Goal: Task Accomplishment & Management: Complete application form

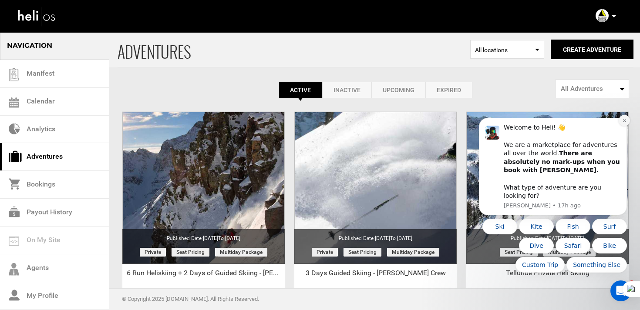
click at [623, 126] on button "Dismiss notification" at bounding box center [624, 120] width 11 height 11
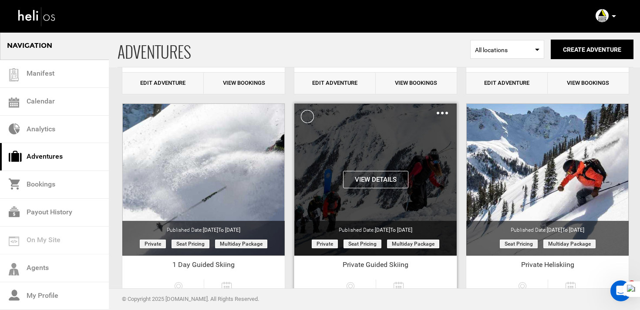
scroll to position [273, 0]
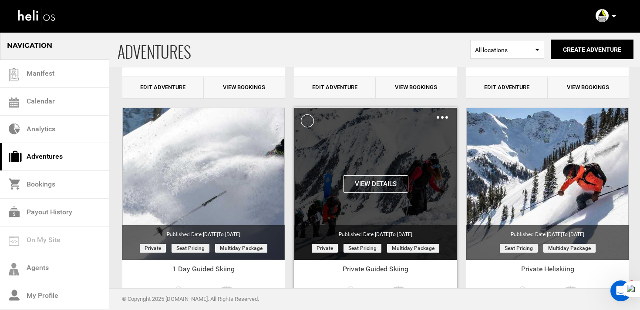
click at [441, 118] on img at bounding box center [442, 117] width 11 height 3
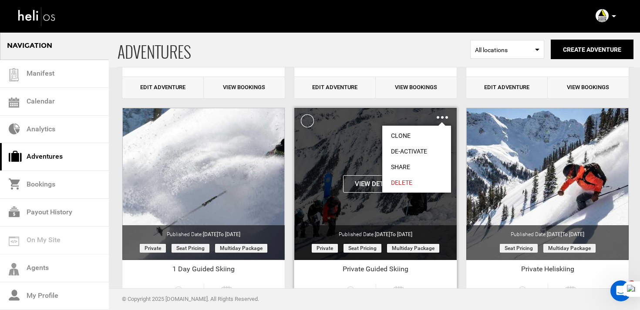
click at [419, 131] on link "Clone" at bounding box center [416, 136] width 69 height 16
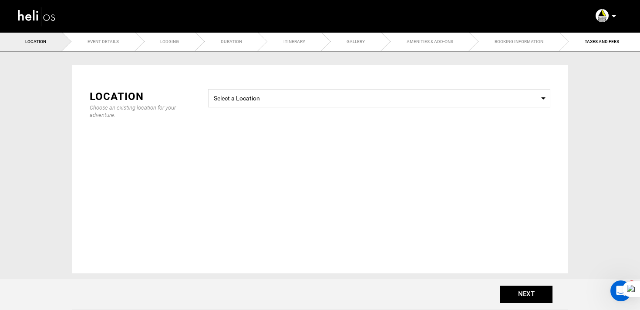
type input "Copy of Private Guided Skiing"
checkbox input "true"
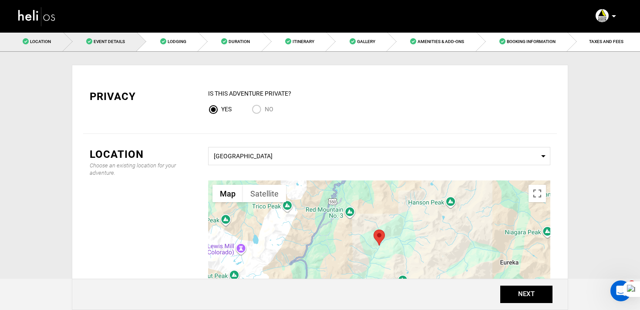
click at [124, 40] on span "Event Details" at bounding box center [109, 41] width 31 height 5
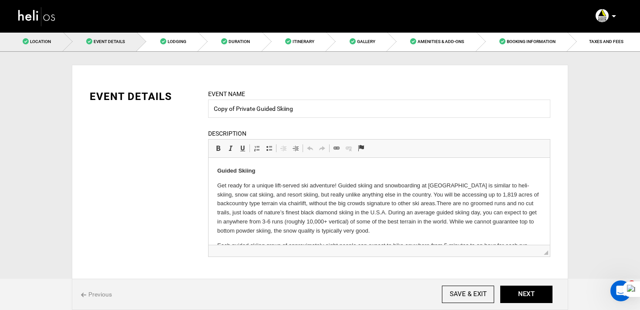
click at [57, 47] on link "Location" at bounding box center [32, 42] width 64 height 20
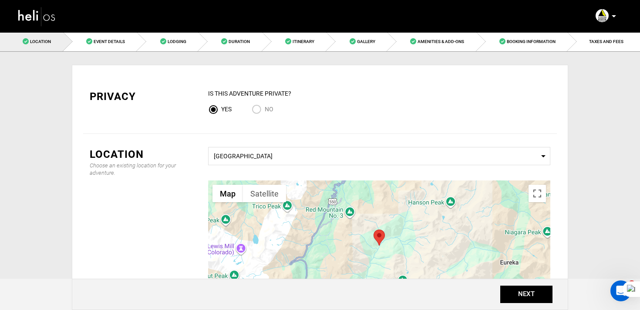
click at [254, 109] on input "No" at bounding box center [258, 110] width 13 height 12
radio input "true"
radio input "false"
click at [122, 33] on link "Event Details" at bounding box center [101, 42] width 74 height 20
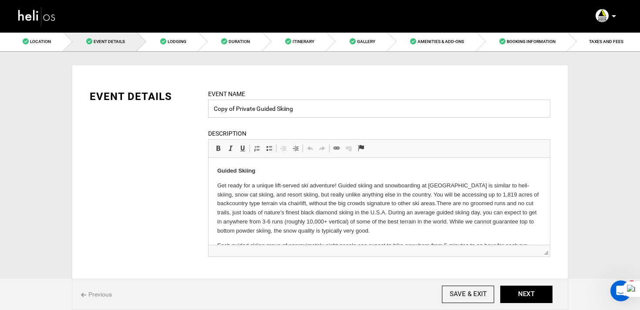
drag, startPoint x: 236, startPoint y: 104, endPoint x: 212, endPoint y: 104, distance: 24.4
click at [211, 104] on input "Copy of Private Guided Skiing" at bounding box center [379, 109] width 342 height 18
drag, startPoint x: 236, startPoint y: 107, endPoint x: 208, endPoint y: 107, distance: 28.3
click at [208, 107] on input "Copy of Private Guided Skiing" at bounding box center [379, 109] width 342 height 18
type input "Private Guided Skiing"
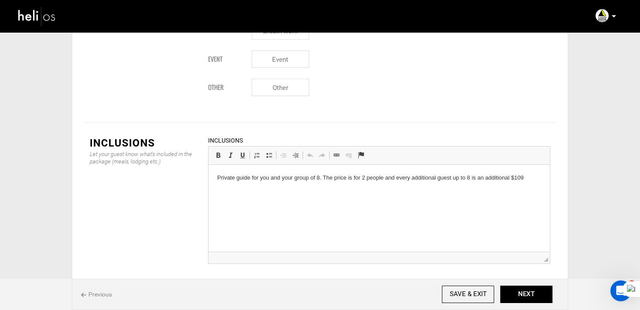
scroll to position [1201, 0]
click at [522, 293] on button "NEXT" at bounding box center [526, 294] width 52 height 17
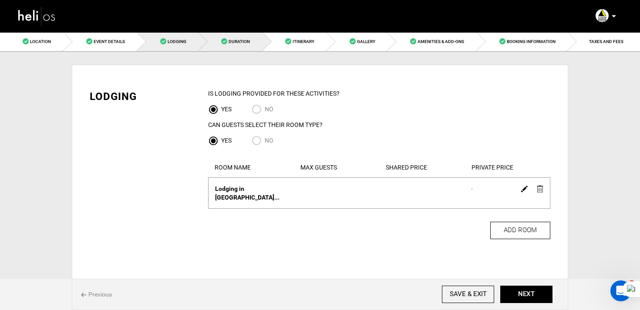
click at [236, 39] on span "Duration" at bounding box center [239, 41] width 21 height 5
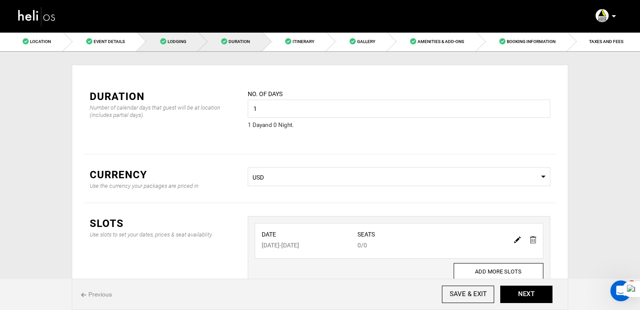
click at [177, 38] on link "Lodging" at bounding box center [167, 42] width 61 height 20
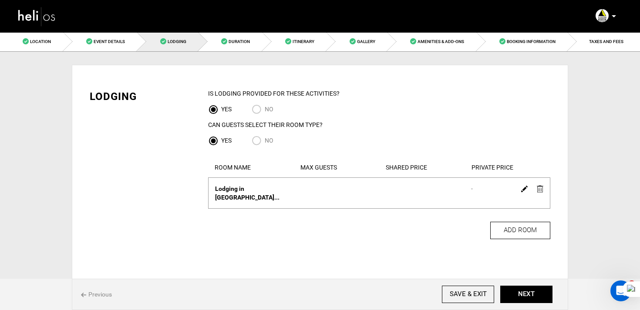
click at [538, 188] on img at bounding box center [540, 188] width 7 height 7
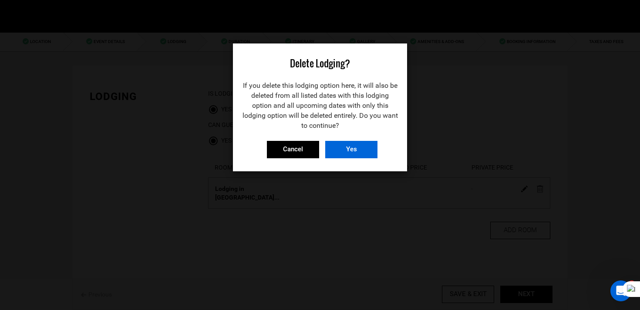
click at [344, 148] on input "Yes" at bounding box center [351, 149] width 52 height 17
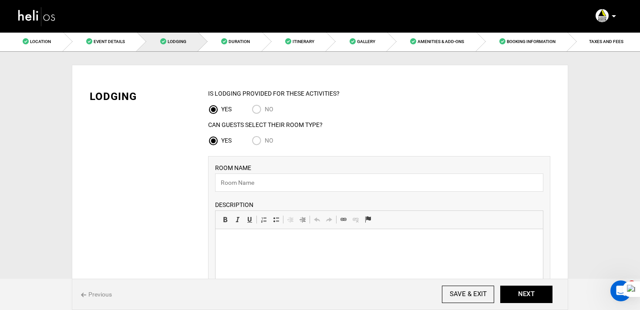
click at [256, 111] on input "NO" at bounding box center [258, 110] width 13 height 12
radio input "true"
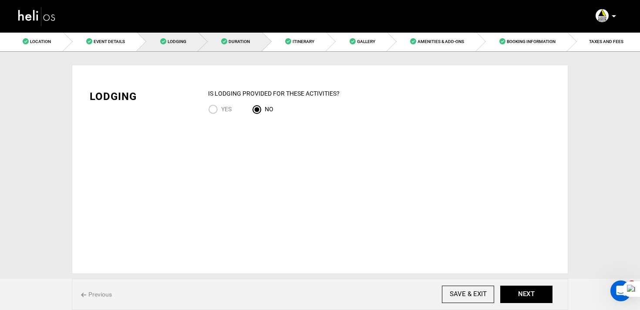
click at [241, 48] on link "Duration" at bounding box center [231, 42] width 64 height 20
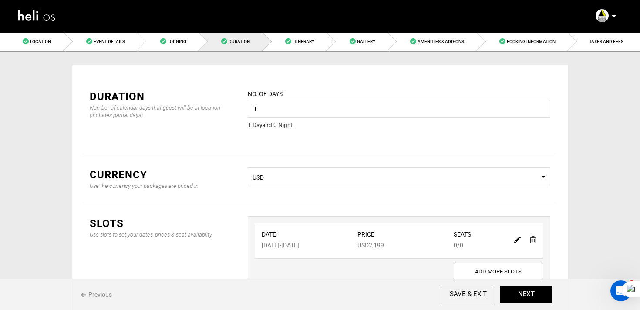
scroll to position [66, 0]
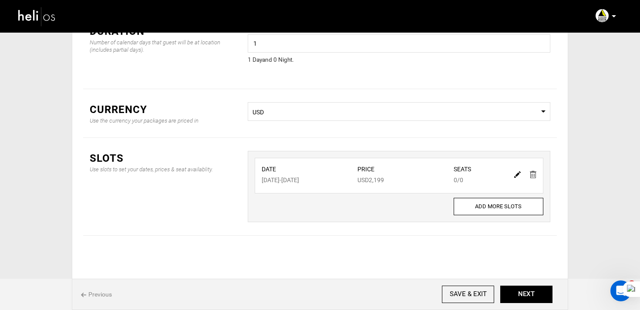
click at [518, 172] on img at bounding box center [517, 175] width 7 height 7
type input "11/20/2025"
type input "2199"
type input "0"
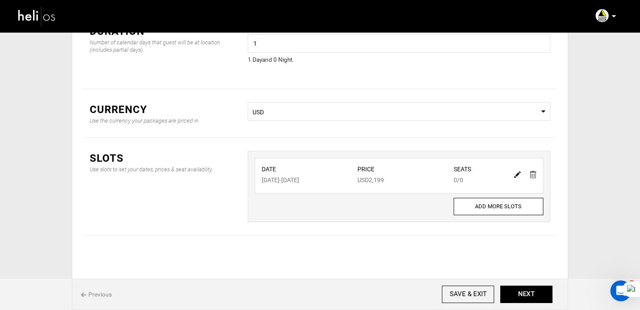
type input "0"
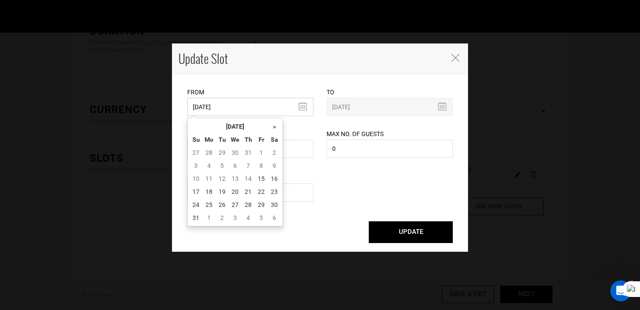
click at [249, 114] on input "11/20/2025" at bounding box center [250, 107] width 126 height 18
click at [250, 125] on th "[DATE]" at bounding box center [234, 126] width 65 height 13
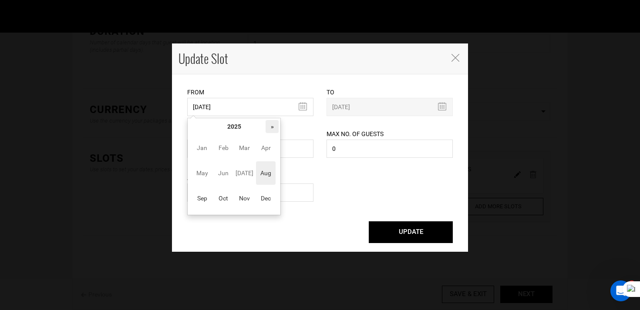
click at [268, 125] on th "»" at bounding box center [272, 126] width 13 height 13
click at [209, 146] on span "Jan" at bounding box center [202, 148] width 20 height 24
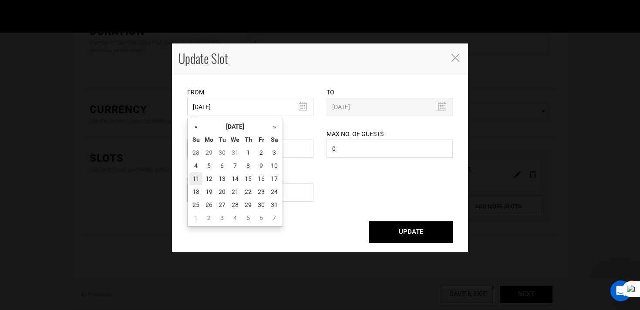
click at [199, 180] on td "11" at bounding box center [195, 178] width 13 height 13
type input "01/11/2026"
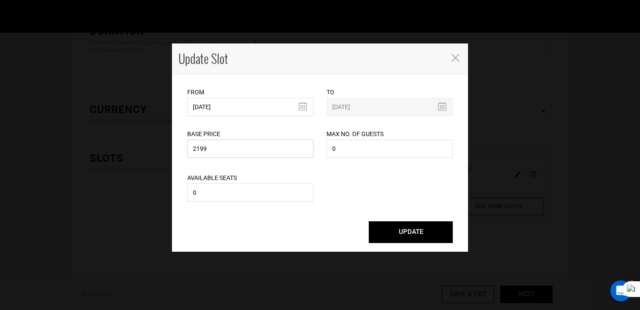
click at [228, 148] on input "2199" at bounding box center [250, 149] width 126 height 18
type input "1194"
click at [412, 231] on button "UPDATE" at bounding box center [411, 233] width 84 height 22
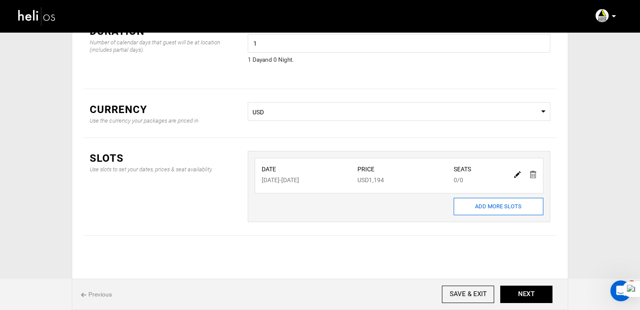
click at [491, 212] on input "ADD MORE SLOTS" at bounding box center [499, 206] width 90 height 17
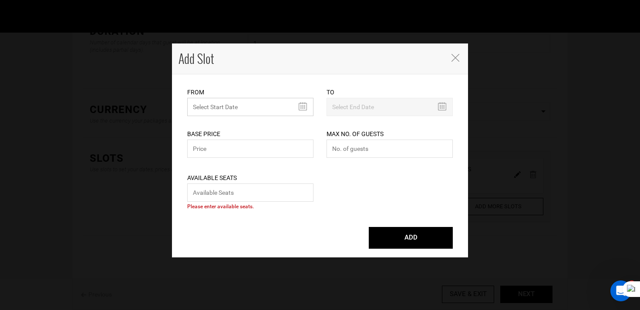
click at [244, 107] on input "text" at bounding box center [250, 107] width 126 height 18
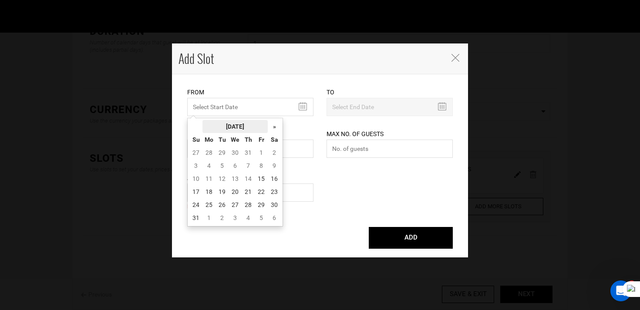
click at [244, 121] on th "[DATE]" at bounding box center [234, 126] width 65 height 13
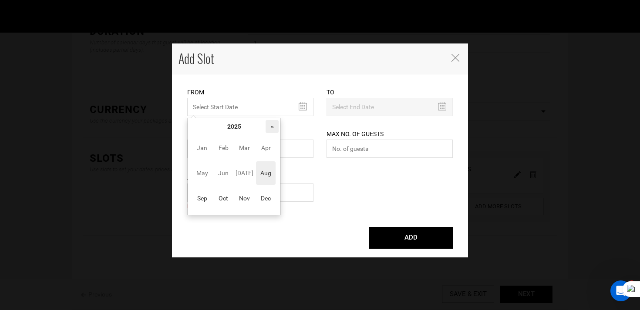
click at [276, 126] on th "»" at bounding box center [272, 126] width 13 height 13
click at [271, 138] on span "Apr" at bounding box center [266, 148] width 20 height 24
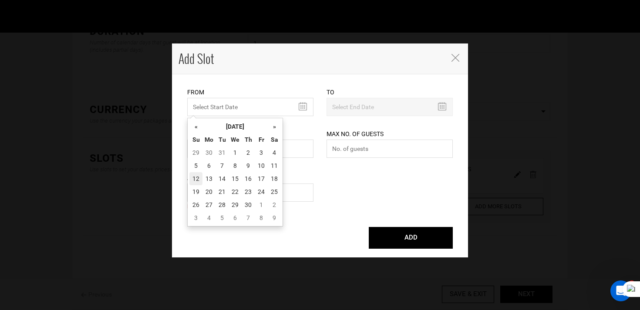
click at [199, 182] on td "12" at bounding box center [195, 178] width 13 height 13
type input "04/12/2026"
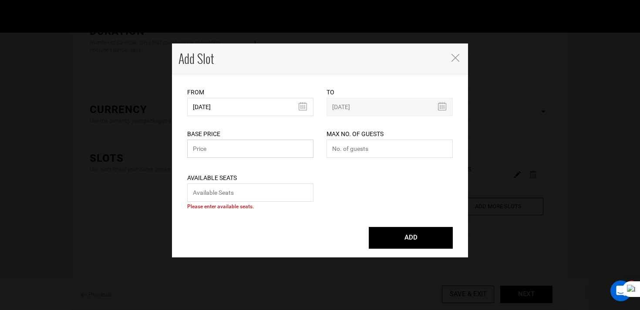
click at [227, 145] on input "text" at bounding box center [250, 149] width 126 height 18
type input "1644"
type input "0"
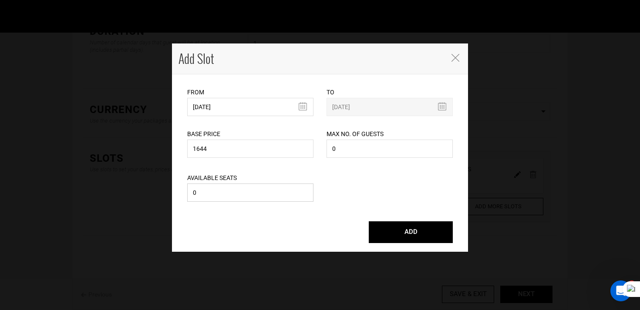
type input "0"
click at [369, 222] on button "ADD" at bounding box center [411, 233] width 84 height 22
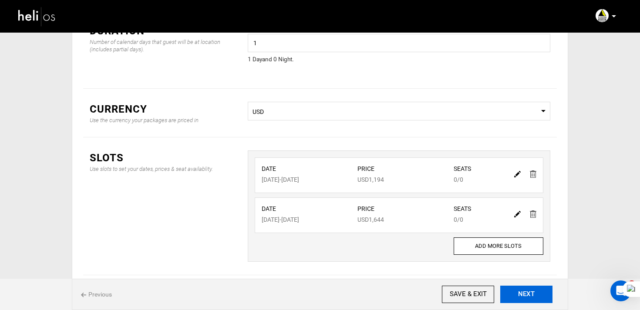
click at [526, 289] on button "NEXT" at bounding box center [526, 294] width 52 height 17
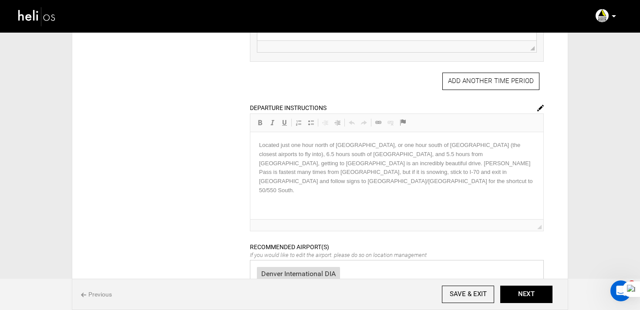
scroll to position [367, 0]
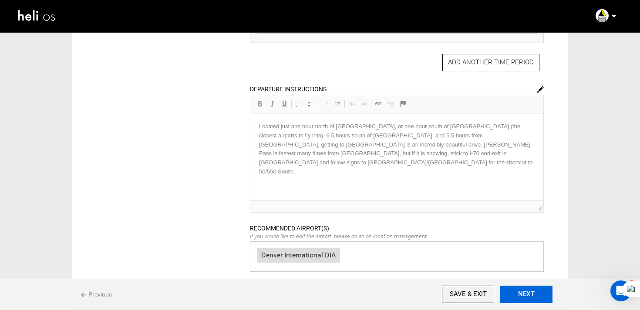
click at [551, 301] on button "NEXT" at bounding box center [526, 294] width 52 height 17
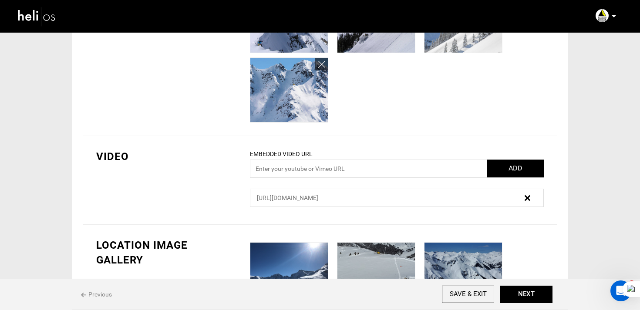
scroll to position [516, 0]
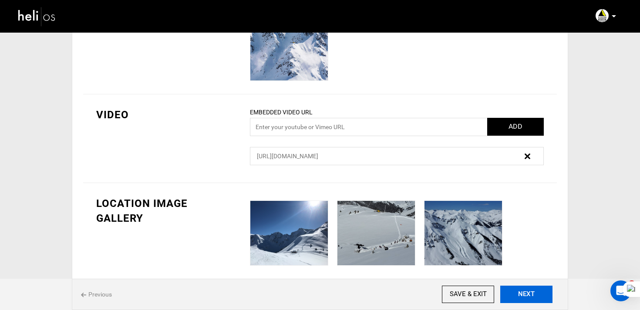
click at [541, 292] on button "NEXT" at bounding box center [526, 294] width 52 height 17
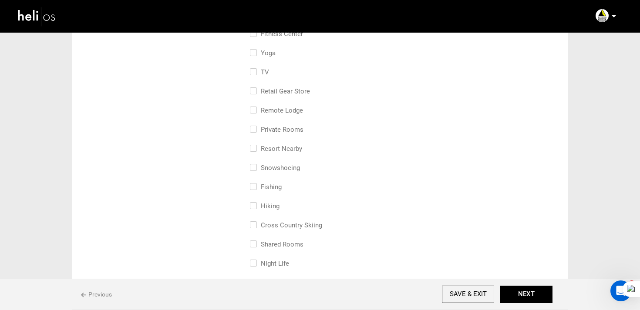
scroll to position [660, 0]
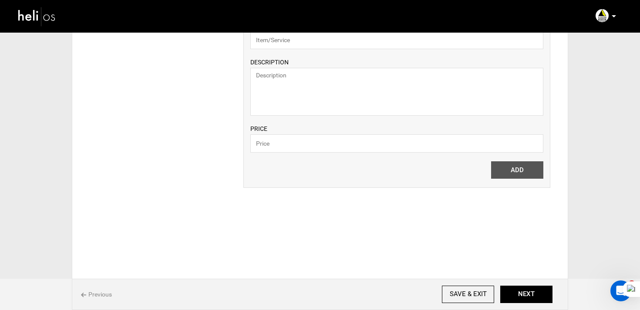
click at [536, 284] on div "Previous SAVE & EXIT NEXT" at bounding box center [320, 294] width 496 height 31
click at [536, 293] on button "NEXT" at bounding box center [526, 294] width 52 height 17
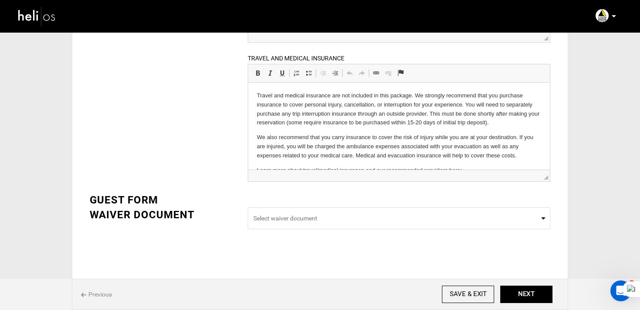
scroll to position [288, 0]
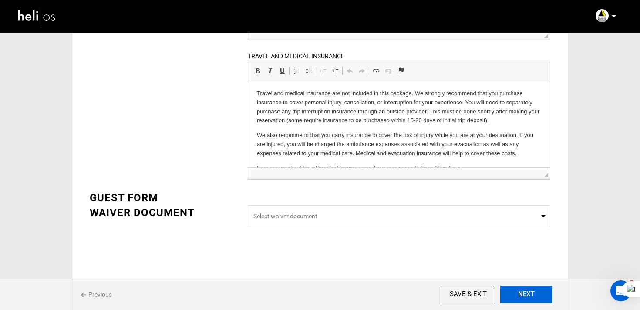
click at [547, 296] on button "NEXT" at bounding box center [526, 294] width 52 height 17
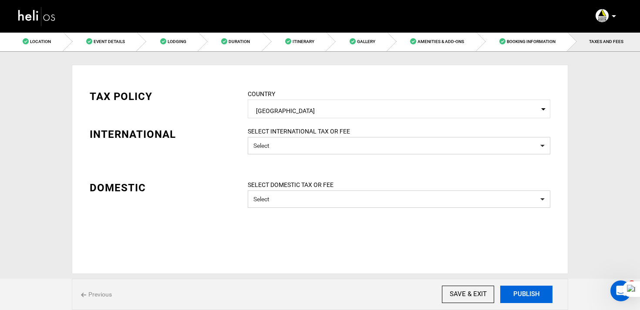
click at [547, 296] on button "PUBLISH" at bounding box center [526, 294] width 52 height 17
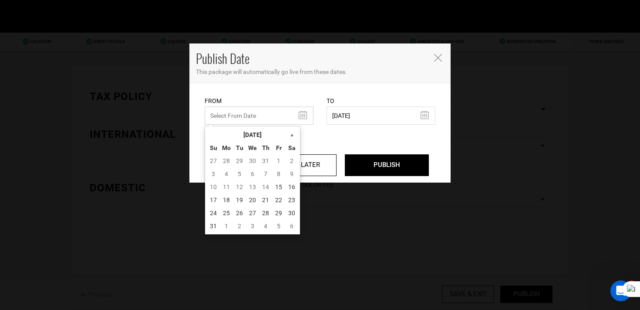
click at [233, 125] on input "text" at bounding box center [259, 116] width 109 height 18
click at [281, 189] on td "15" at bounding box center [278, 187] width 13 height 13
type input "[DATE]"
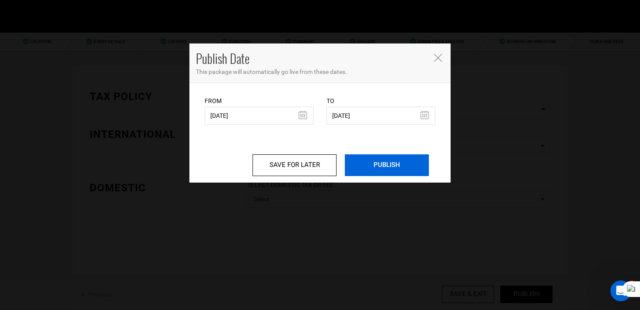
click at [399, 159] on input "PUBLISH" at bounding box center [387, 166] width 84 height 22
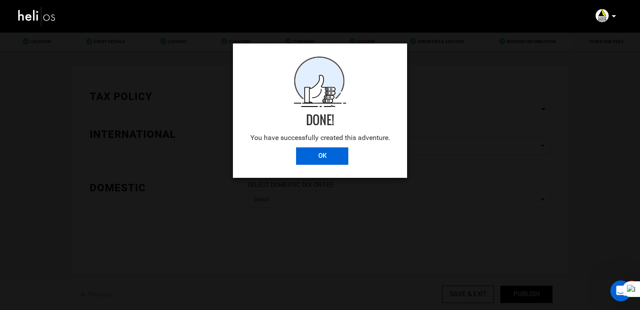
click at [323, 156] on input "OK" at bounding box center [322, 156] width 52 height 17
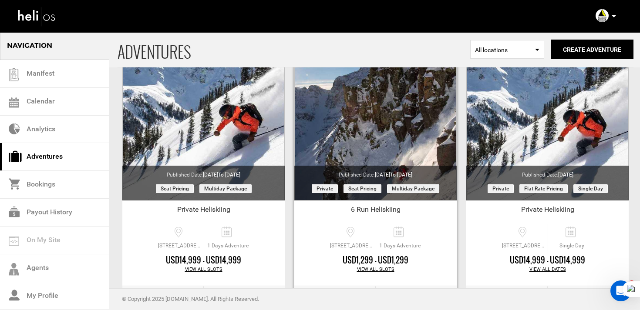
scroll to position [639, 0]
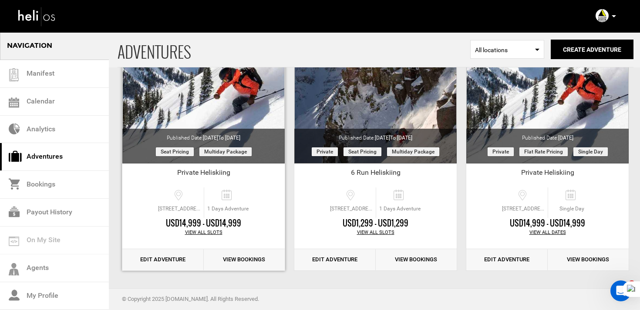
click at [175, 260] on link "Edit Adventure" at bounding box center [162, 259] width 81 height 21
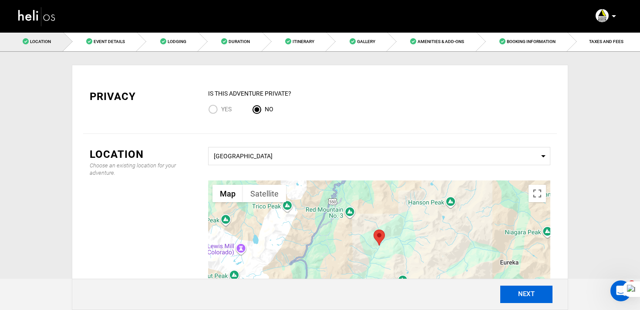
click at [541, 295] on button "NEXT" at bounding box center [526, 294] width 52 height 17
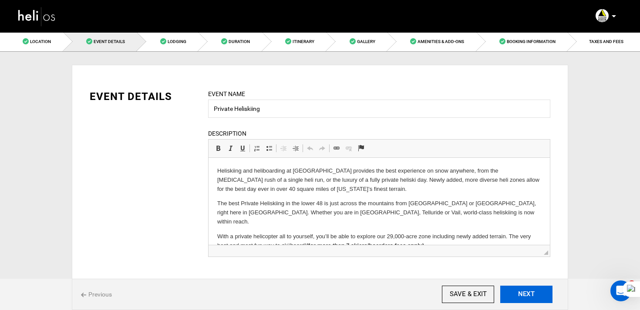
click at [532, 292] on button "NEXT" at bounding box center [526, 294] width 52 height 17
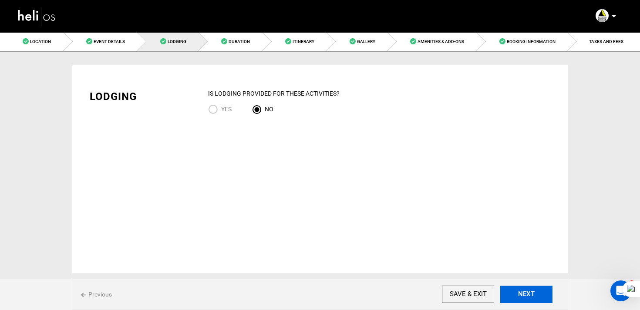
click at [543, 294] on button "NEXT" at bounding box center [526, 294] width 52 height 17
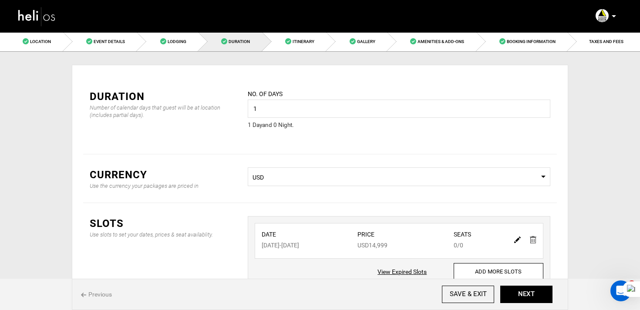
scroll to position [66, 0]
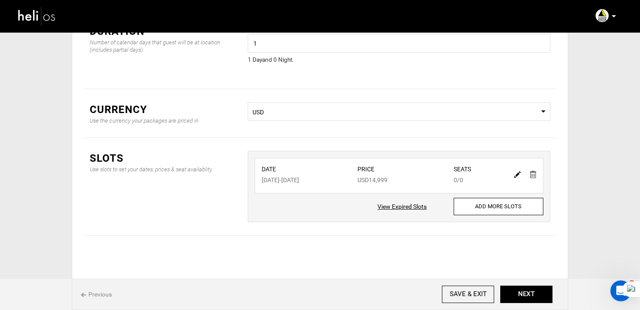
click at [518, 177] on img at bounding box center [517, 175] width 7 height 7
type input "12/20/2025"
type input "14999"
type input "0"
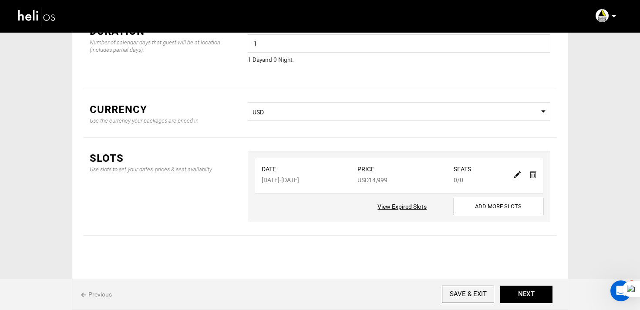
type input "0"
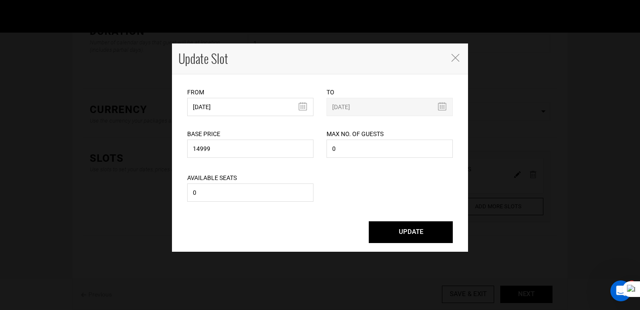
click at [235, 97] on div "From 12/20/2025 Please select start date. Start date already exists, please sel…" at bounding box center [250, 102] width 126 height 29
click at [237, 111] on input "12/20/2025" at bounding box center [250, 107] width 126 height 18
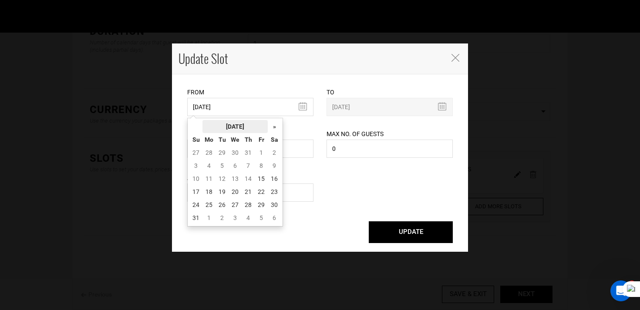
click at [240, 125] on th "[DATE]" at bounding box center [234, 126] width 65 height 13
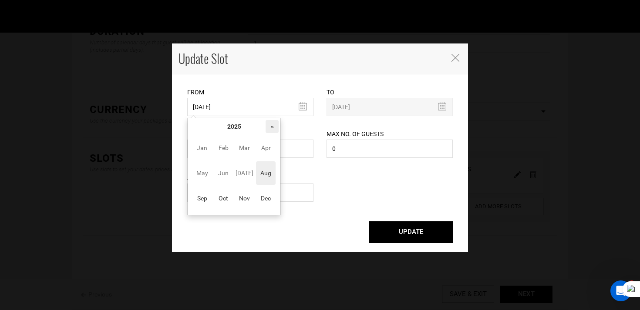
click at [273, 123] on th "»" at bounding box center [272, 126] width 13 height 13
click at [262, 155] on span "Apr" at bounding box center [266, 148] width 20 height 24
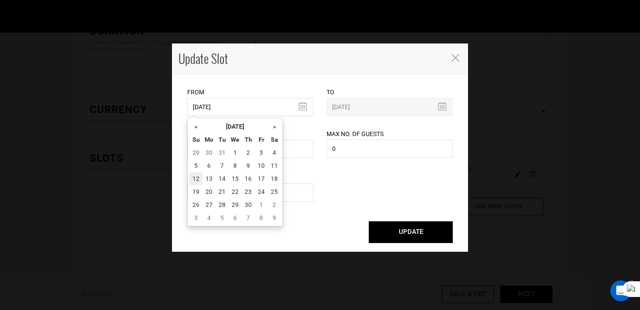
click at [192, 179] on td "12" at bounding box center [195, 178] width 13 height 13
type input "04/12/2026"
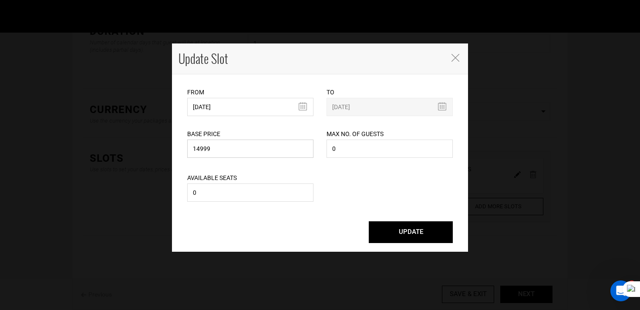
click at [201, 151] on input "14999" at bounding box center [250, 149] width 126 height 18
type input "15999"
click at [369, 222] on button "UPDATE" at bounding box center [411, 233] width 84 height 22
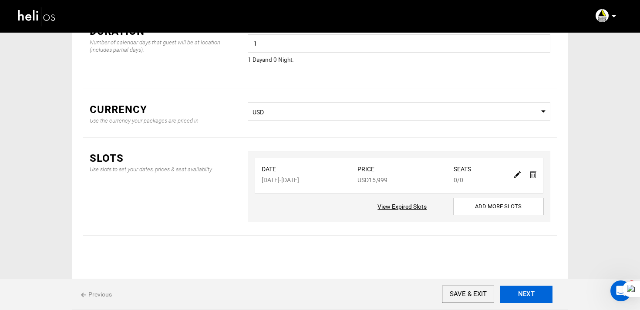
click at [541, 300] on button "NEXT" at bounding box center [526, 294] width 52 height 17
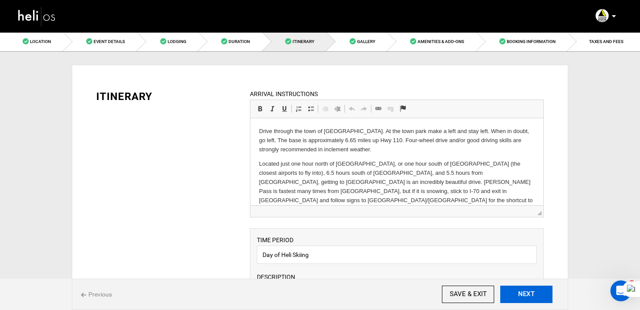
click at [541, 300] on button "NEXT" at bounding box center [526, 294] width 52 height 17
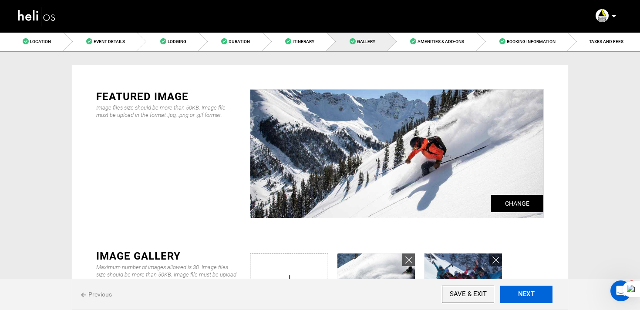
click at [541, 300] on button "NEXT" at bounding box center [526, 294] width 52 height 17
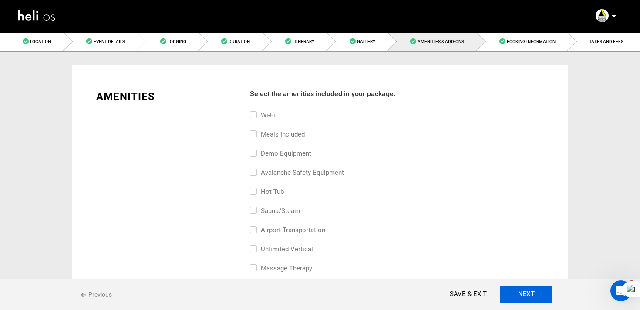
click at [541, 300] on button "NEXT" at bounding box center [526, 294] width 52 height 17
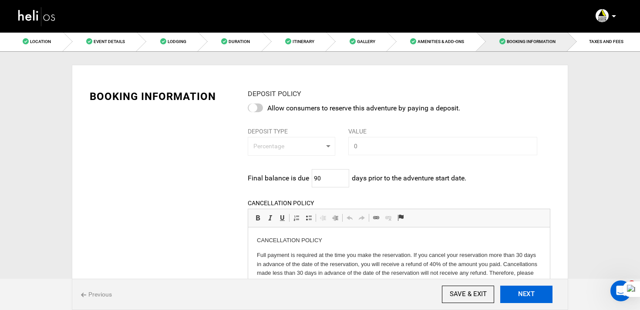
click at [541, 300] on button "NEXT" at bounding box center [526, 294] width 52 height 17
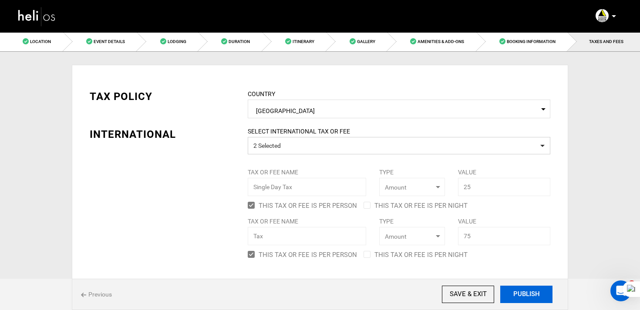
click at [541, 300] on button "PUBLISH" at bounding box center [526, 294] width 52 height 17
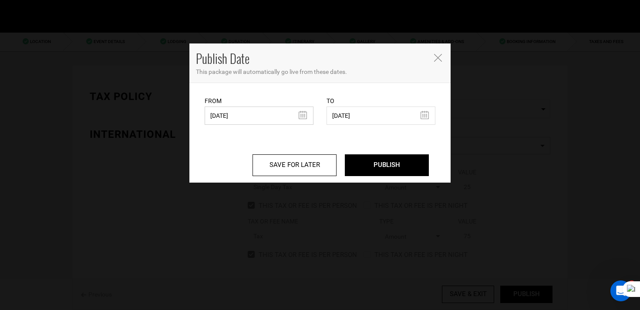
click at [232, 120] on input "04/15/2025" at bounding box center [259, 116] width 109 height 18
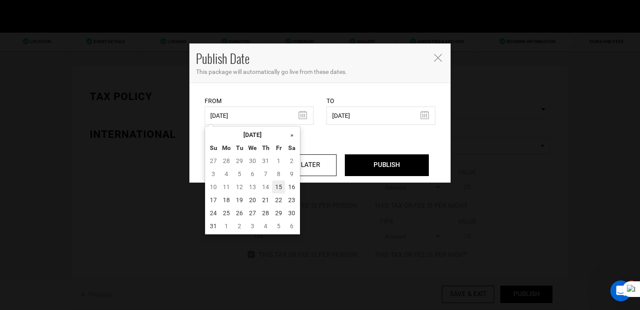
click at [276, 185] on td "15" at bounding box center [278, 187] width 13 height 13
type input "[DATE]"
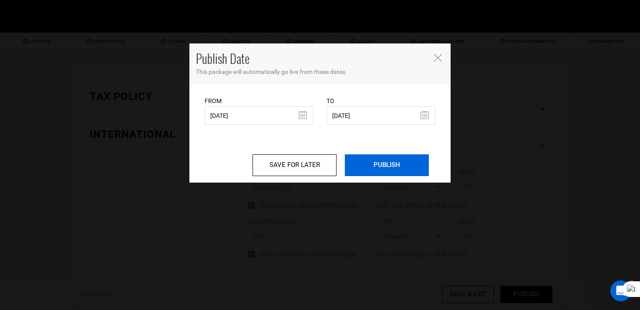
click at [388, 170] on input "PUBLISH" at bounding box center [387, 166] width 84 height 22
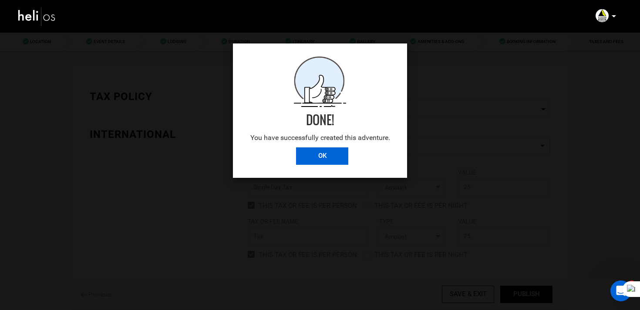
click at [315, 156] on input "OK" at bounding box center [322, 156] width 52 height 17
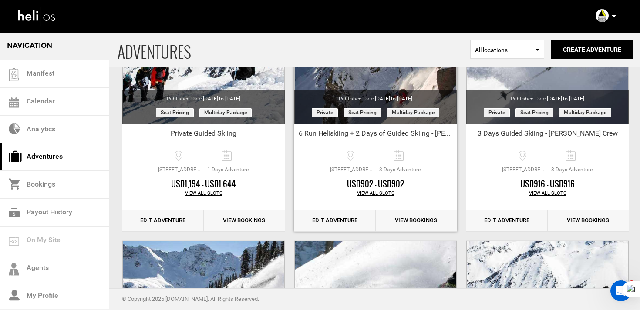
scroll to position [153, 0]
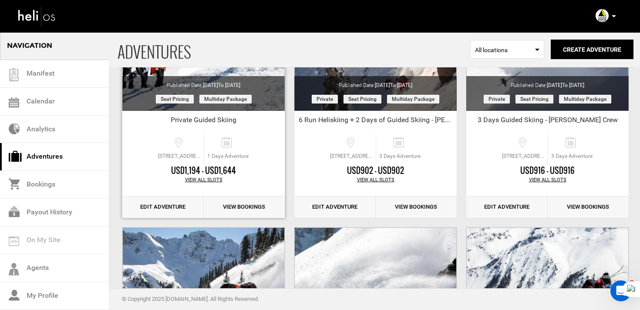
click at [151, 207] on link "Edit Adventure" at bounding box center [162, 207] width 81 height 21
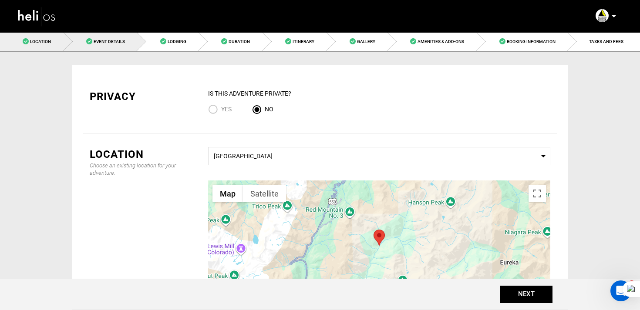
click at [110, 42] on span "Event Details" at bounding box center [109, 41] width 31 height 5
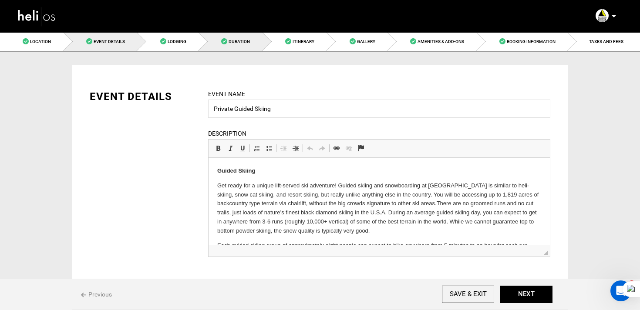
click at [222, 36] on link "Duration" at bounding box center [231, 42] width 64 height 20
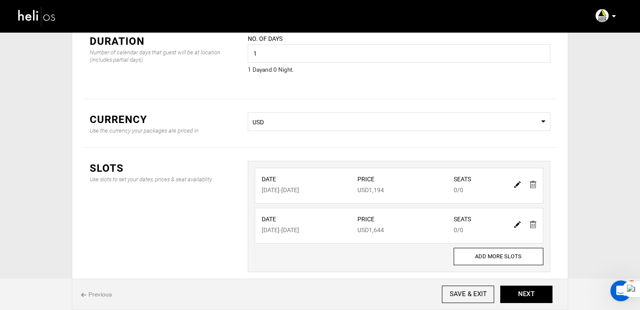
scroll to position [68, 0]
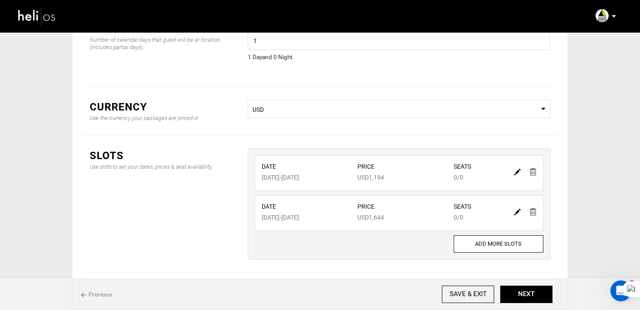
click at [519, 170] on img at bounding box center [517, 172] width 7 height 7
type input "01/11/2026"
type input "1194"
type input "0"
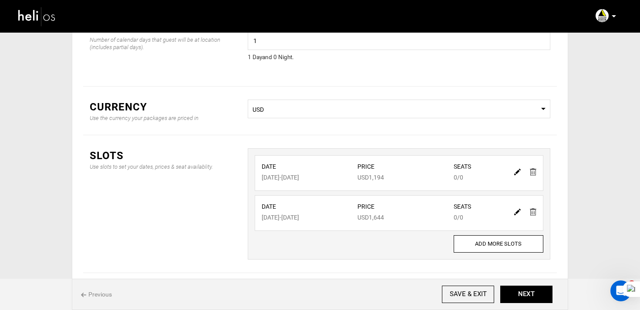
type input "0"
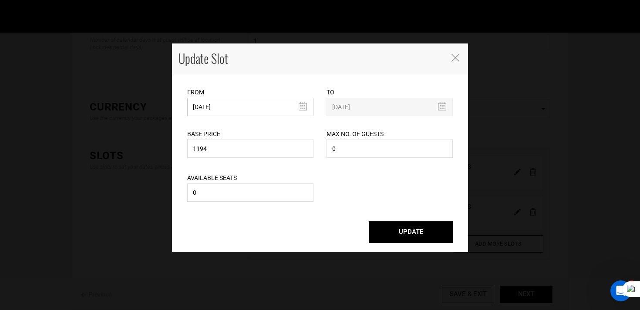
click at [232, 114] on input "01/11/2026" at bounding box center [250, 107] width 126 height 18
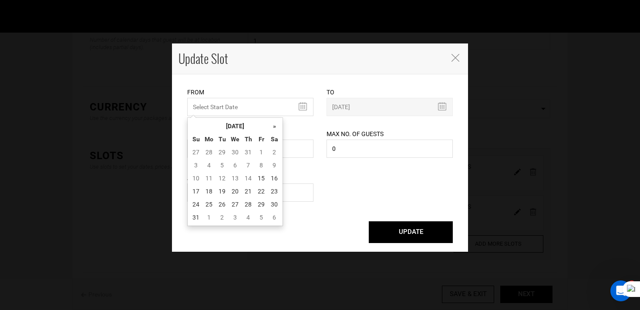
click at [452, 57] on icon "Close" at bounding box center [455, 58] width 8 height 8
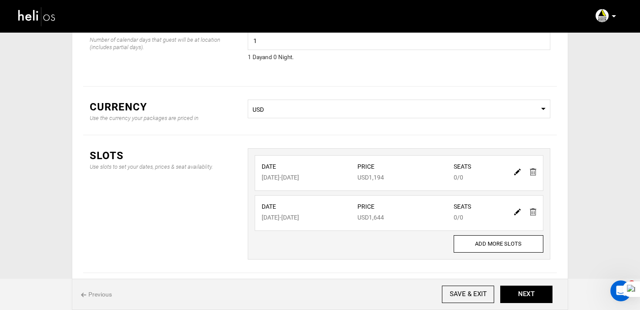
click at [536, 209] on img at bounding box center [533, 212] width 7 height 7
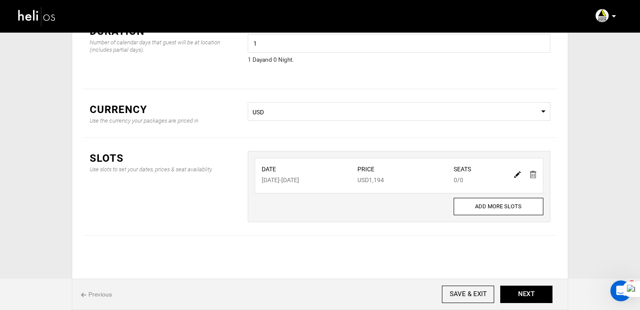
scroll to position [66, 0]
click at [514, 170] on link at bounding box center [517, 174] width 7 height 13
type input "01/11/2026"
type input "1194"
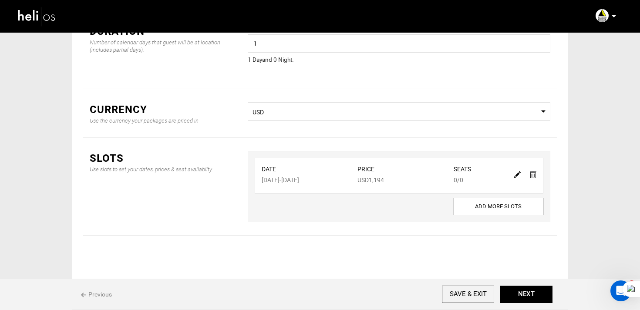
type input "0"
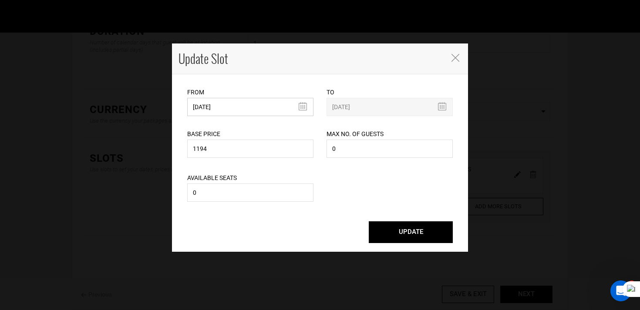
click at [241, 106] on input "01/11/2026" at bounding box center [250, 107] width 126 height 18
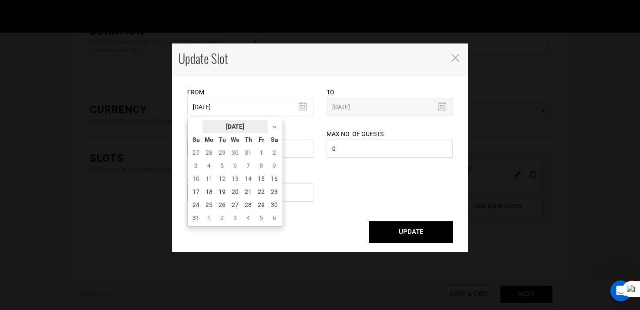
click at [244, 127] on th "[DATE]" at bounding box center [234, 126] width 65 height 13
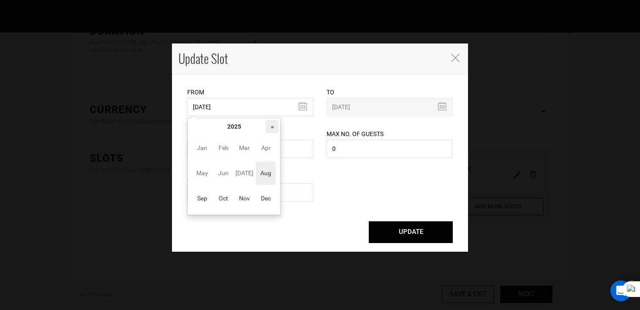
click at [275, 126] on th "»" at bounding box center [272, 126] width 13 height 13
click at [268, 144] on span "Apr" at bounding box center [266, 148] width 20 height 24
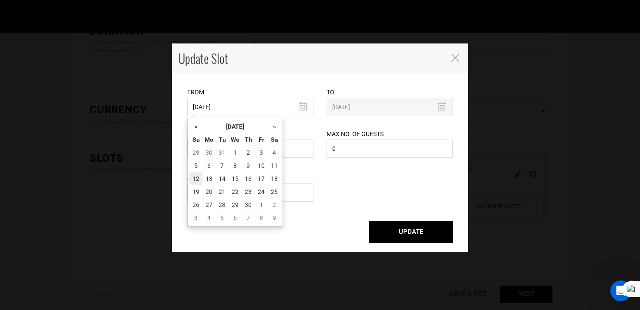
click at [199, 177] on td "12" at bounding box center [195, 178] width 13 height 13
type input "04/12/2026"
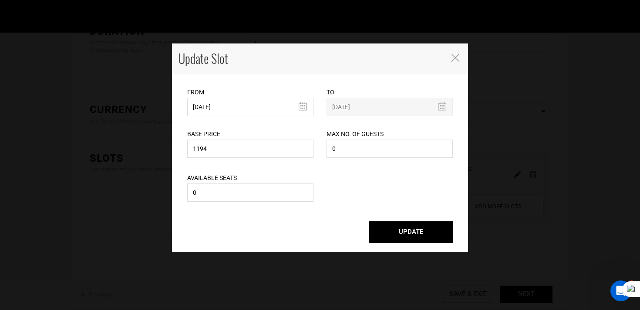
click at [434, 238] on button "UPDATE" at bounding box center [411, 233] width 84 height 22
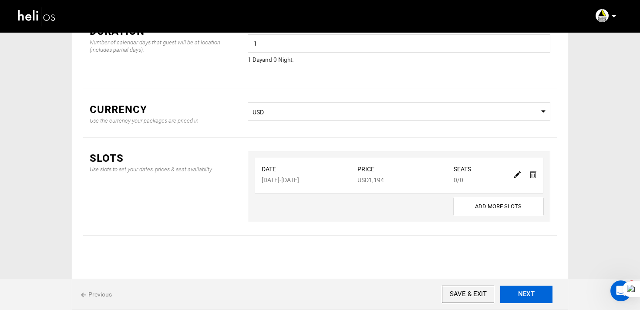
click at [522, 302] on button "NEXT" at bounding box center [526, 294] width 52 height 17
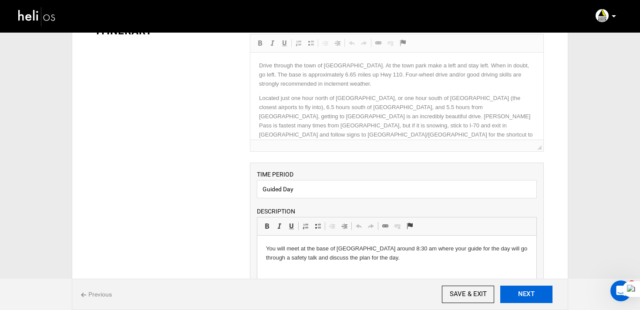
click at [522, 302] on button "NEXT" at bounding box center [526, 294] width 52 height 17
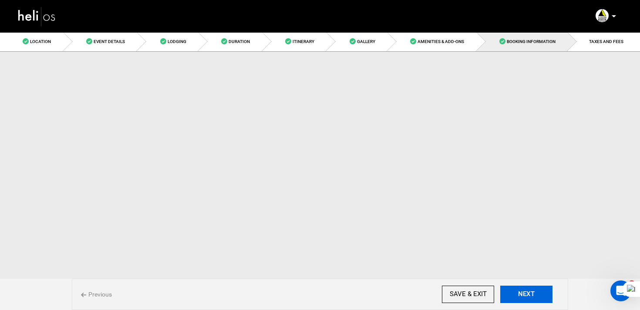
click at [522, 302] on button "NEXT" at bounding box center [526, 294] width 52 height 17
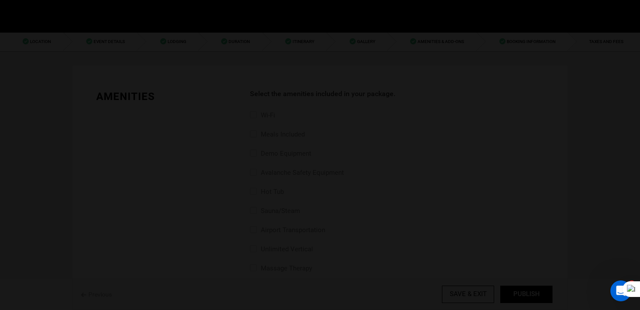
click at [522, 302] on body "Manifest Calendar Analytics Adventures Bookings Payout History Agents My Profil…" at bounding box center [320, 155] width 640 height 310
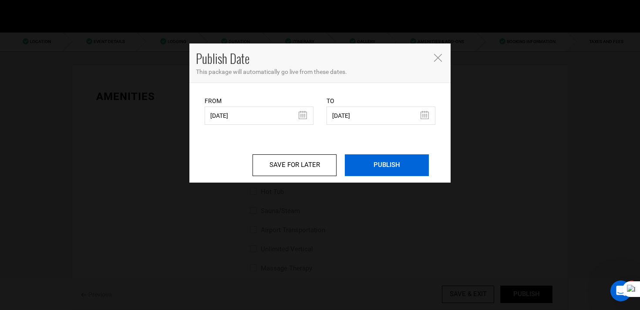
click at [412, 168] on input "PUBLISH" at bounding box center [387, 166] width 84 height 22
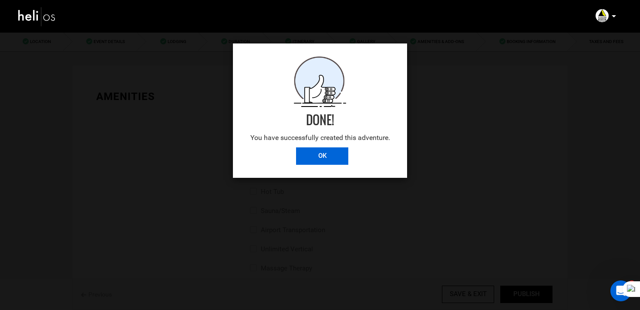
click at [317, 163] on input "OK" at bounding box center [322, 156] width 52 height 17
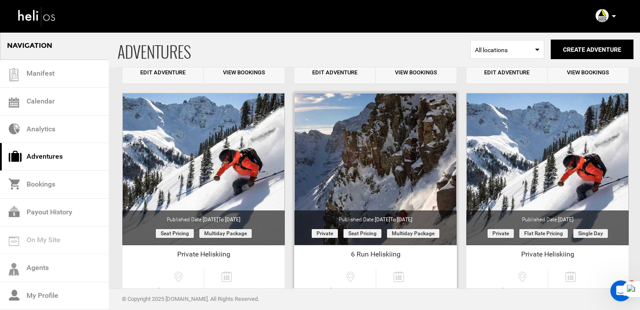
scroll to position [557, 0]
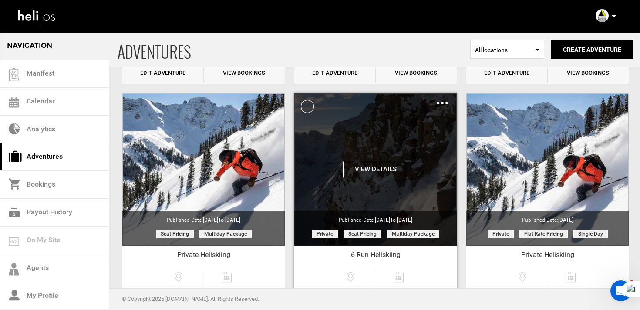
click at [441, 102] on img at bounding box center [442, 103] width 11 height 3
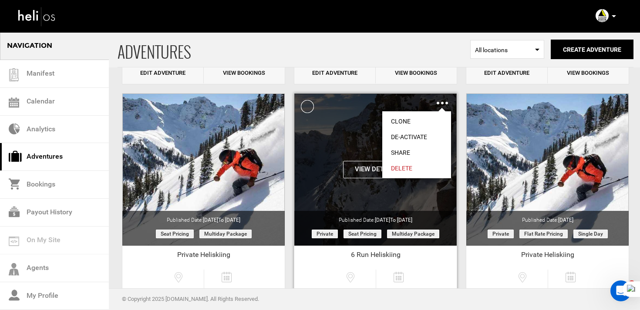
click at [412, 119] on link "Clone" at bounding box center [416, 122] width 69 height 16
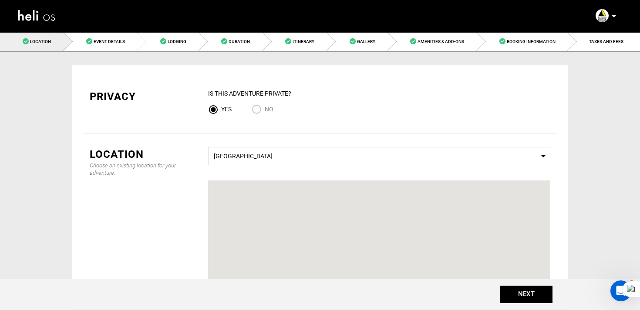
click at [256, 108] on input "No" at bounding box center [258, 110] width 13 height 12
radio input "true"
radio input "false"
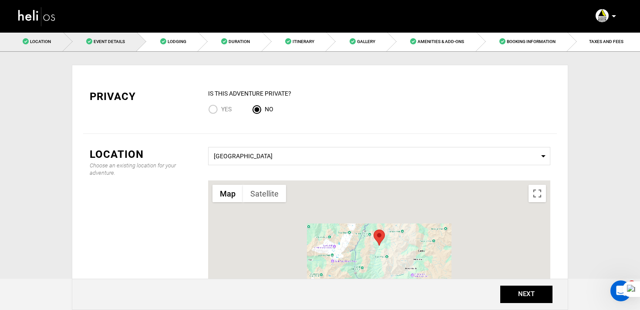
click at [99, 38] on link "Event Details" at bounding box center [101, 42] width 74 height 20
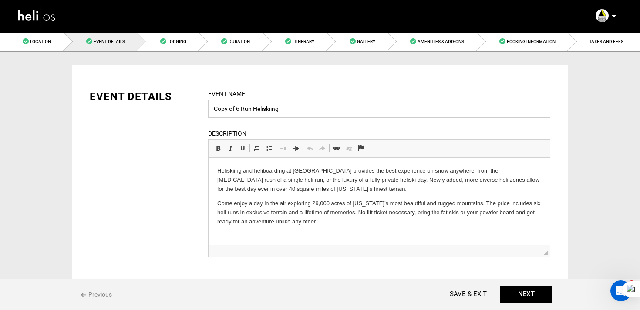
drag, startPoint x: 236, startPoint y: 110, endPoint x: 182, endPoint y: 109, distance: 54.4
click at [182, 109] on div "EVENT DETAILS Event Name Copy of 6 Run Heliskiing Event name can not be less th…" at bounding box center [320, 178] width 474 height 179
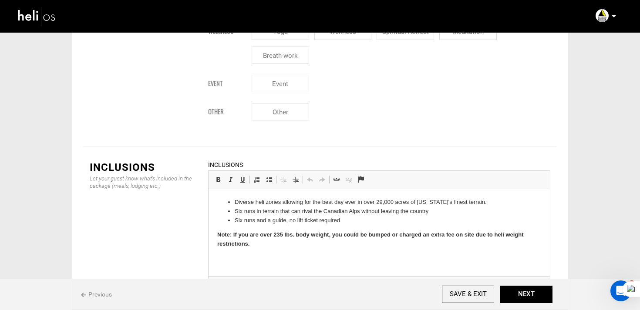
scroll to position [1178, 0]
type input "6 Run Heliskiing"
click at [530, 296] on button "NEXT" at bounding box center [526, 294] width 52 height 17
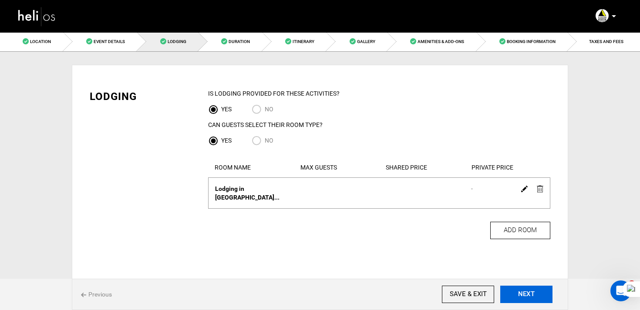
click at [530, 296] on button "NEXT" at bounding box center [526, 294] width 52 height 17
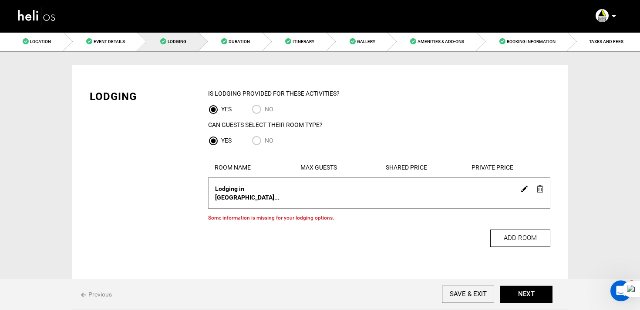
click at [540, 184] on link at bounding box center [540, 188] width 7 height 13
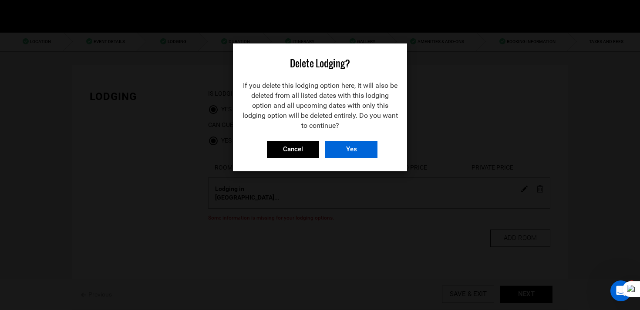
click at [352, 151] on input "Yes" at bounding box center [351, 149] width 52 height 17
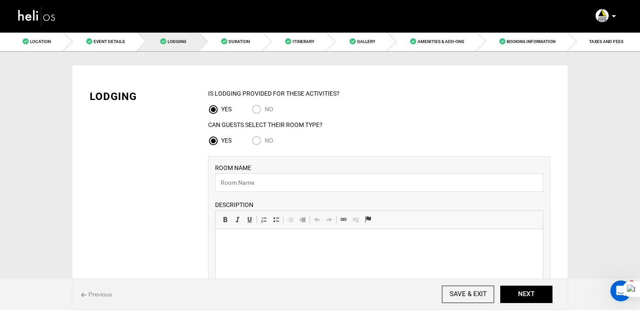
click at [257, 105] on input "NO" at bounding box center [258, 110] width 13 height 12
radio input "true"
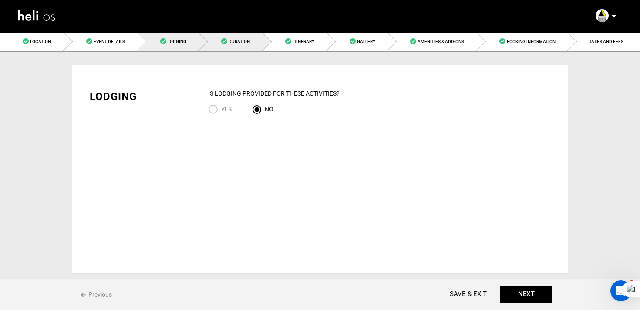
click at [246, 46] on link "Duration" at bounding box center [231, 42] width 64 height 20
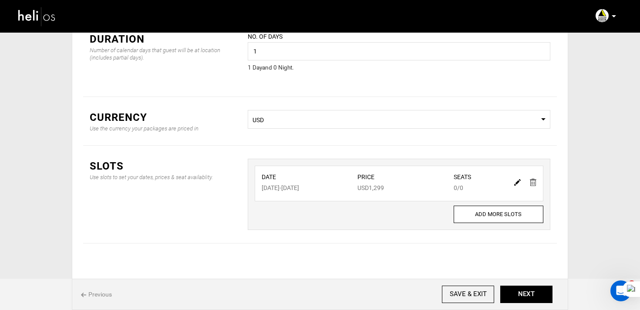
scroll to position [66, 0]
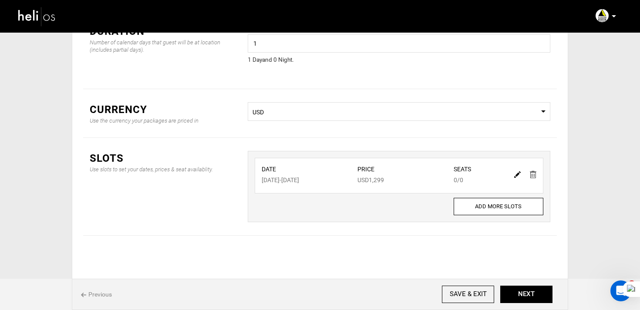
click at [519, 173] on img at bounding box center [517, 175] width 7 height 7
type input "12/19/2025"
type input "1299"
type input "0"
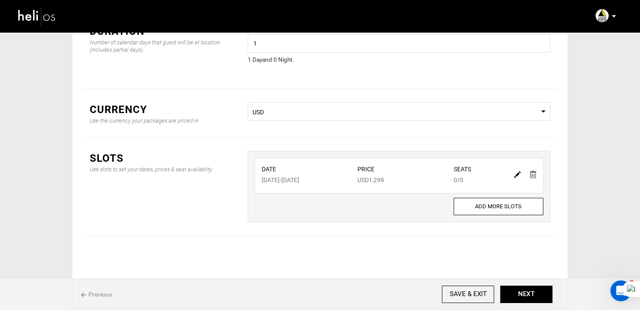
type input "0"
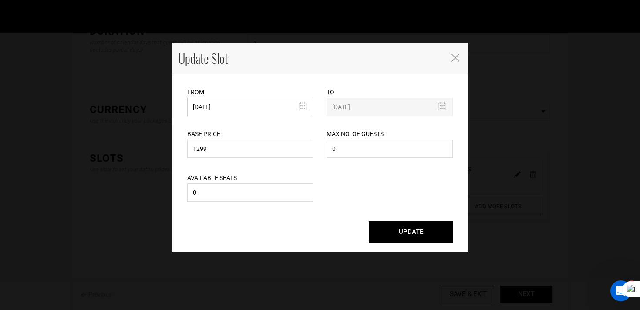
click at [238, 110] on input "12/19/2025" at bounding box center [250, 107] width 126 height 18
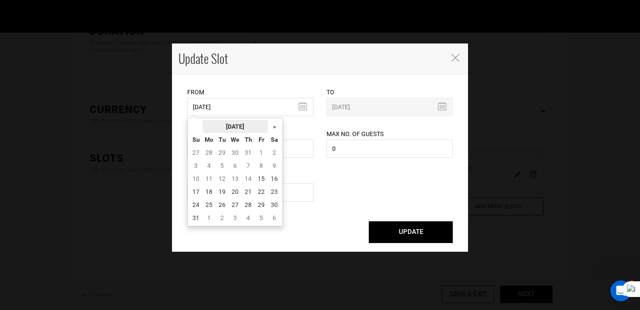
click at [249, 122] on th "[DATE]" at bounding box center [234, 126] width 65 height 13
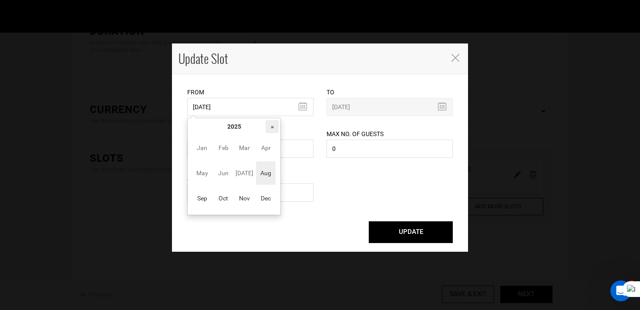
click at [274, 127] on th "»" at bounding box center [272, 126] width 13 height 13
click at [266, 147] on span "Apr" at bounding box center [266, 148] width 20 height 24
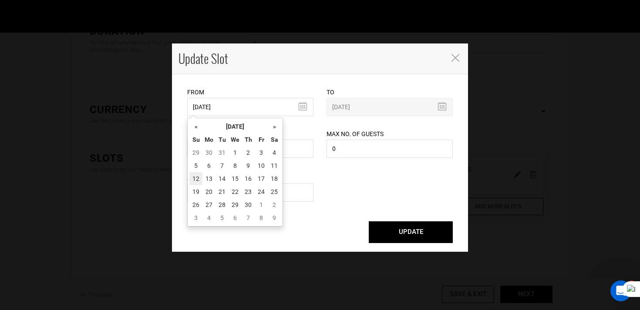
click at [197, 177] on td "12" at bounding box center [195, 178] width 13 height 13
type input "04/12/2026"
click at [222, 108] on input "04/12/2026" at bounding box center [250, 107] width 126 height 18
click at [240, 122] on th "April 2026" at bounding box center [234, 126] width 65 height 13
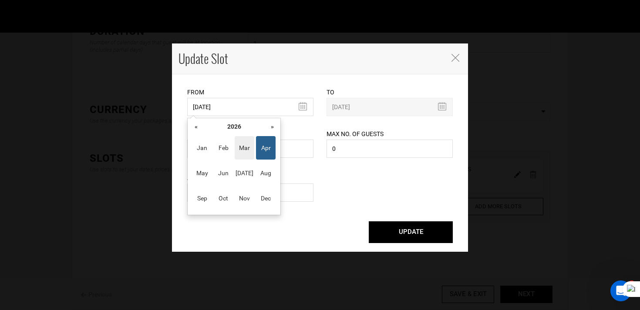
click at [242, 143] on span "Mar" at bounding box center [245, 148] width 20 height 24
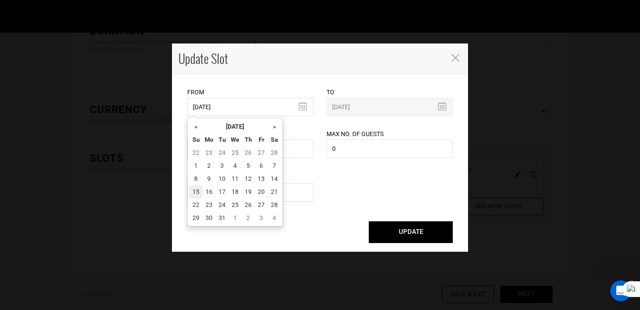
click at [198, 188] on td "15" at bounding box center [195, 191] width 13 height 13
type input "[DATE]"
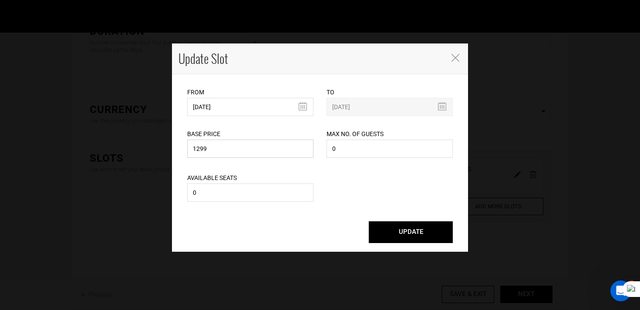
click at [201, 150] on input "1299" at bounding box center [250, 149] width 126 height 18
type input "1599"
click at [369, 222] on button "UPDATE" at bounding box center [411, 233] width 84 height 22
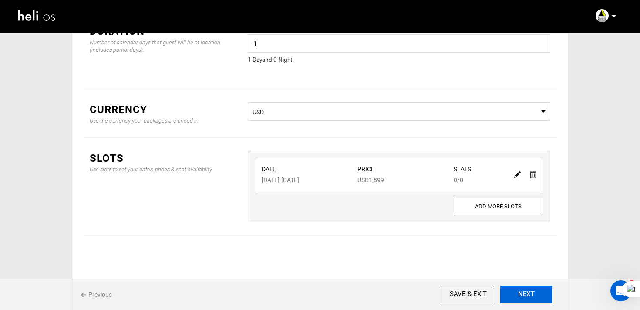
click at [515, 294] on button "NEXT" at bounding box center [526, 294] width 52 height 17
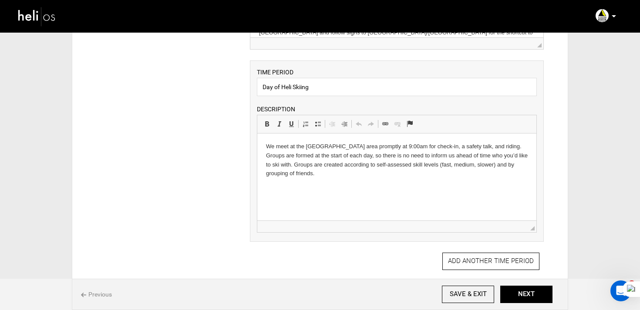
scroll to position [183, 0]
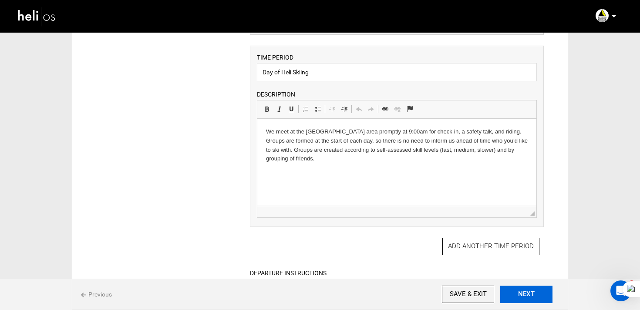
click at [540, 298] on button "NEXT" at bounding box center [526, 294] width 52 height 17
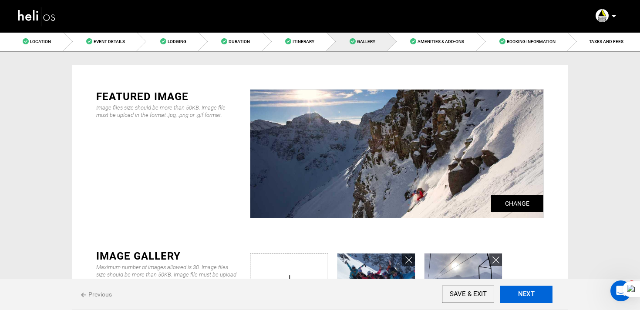
click at [540, 298] on button "NEXT" at bounding box center [526, 294] width 52 height 17
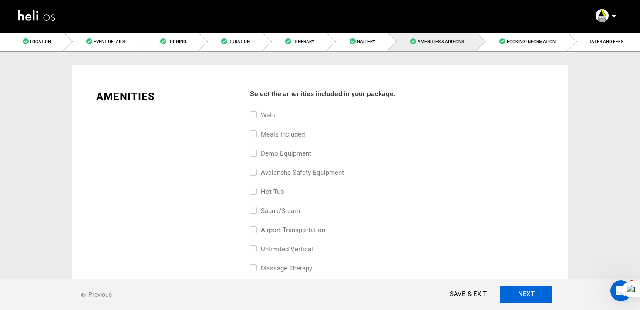
click at [540, 298] on button "NEXT" at bounding box center [526, 294] width 52 height 17
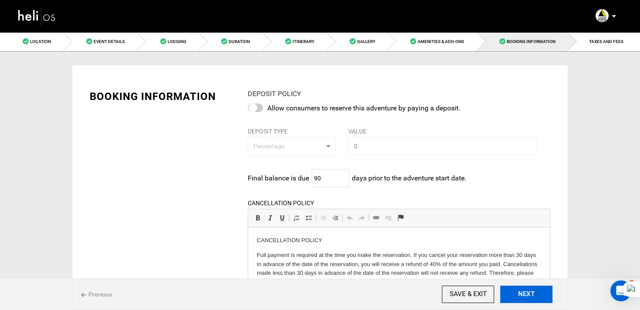
click at [540, 298] on button "NEXT" at bounding box center [526, 294] width 52 height 17
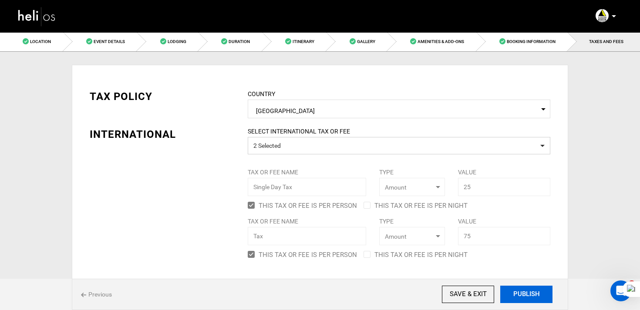
click at [540, 298] on button "PUBLISH" at bounding box center [526, 294] width 52 height 17
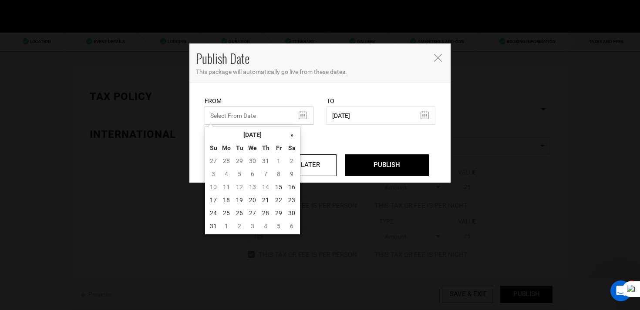
click at [247, 123] on input "text" at bounding box center [259, 116] width 109 height 18
click at [279, 187] on td "15" at bounding box center [278, 187] width 13 height 13
type input "[DATE]"
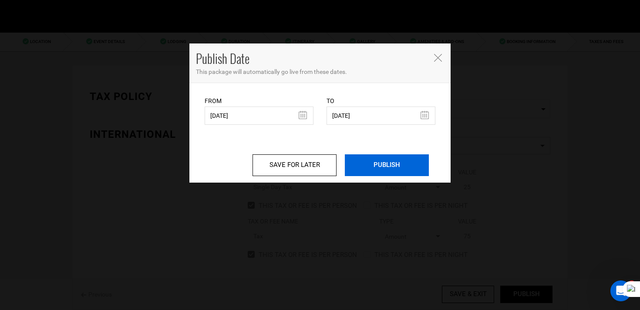
click at [355, 158] on input "PUBLISH" at bounding box center [387, 166] width 84 height 22
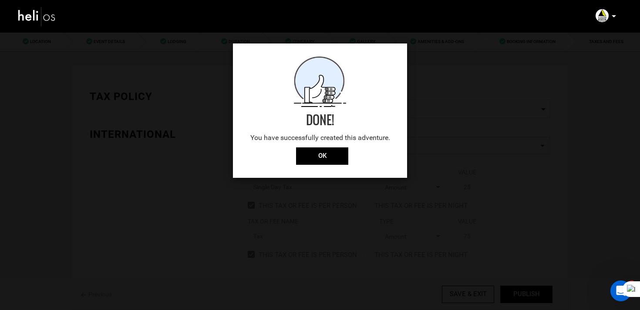
click at [320, 147] on div "Done! You have successfully created this adventure." at bounding box center [320, 102] width 174 height 91
click at [322, 154] on input "OK" at bounding box center [322, 156] width 52 height 17
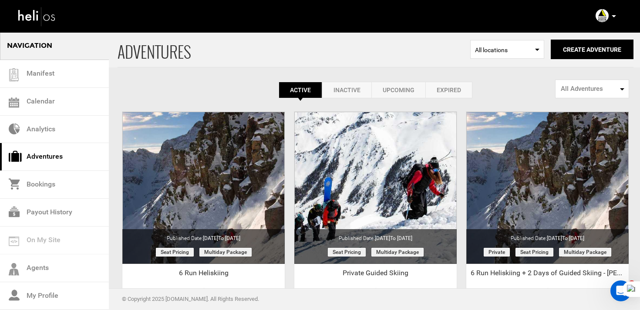
click at [0, 0] on div "View Details Clone De-Activate Share Delete" at bounding box center [0, 0] width 0 height 0
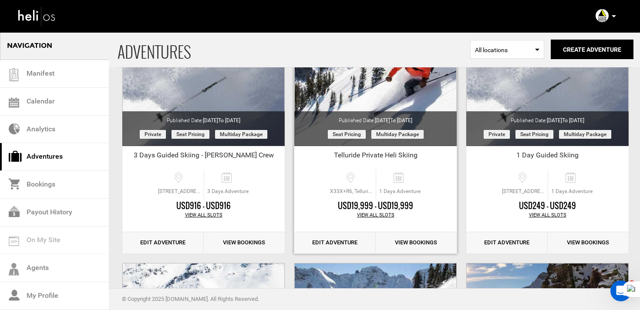
scroll to position [390, 0]
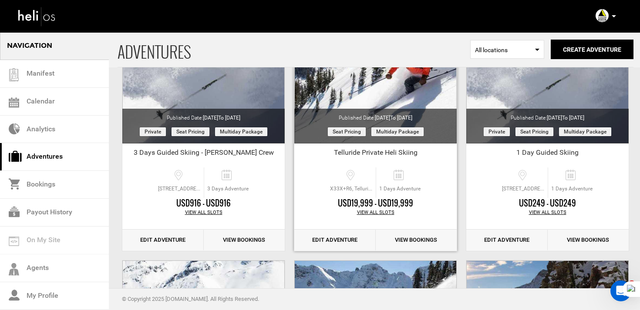
click at [354, 246] on link "Edit Adventure" at bounding box center [334, 240] width 81 height 21
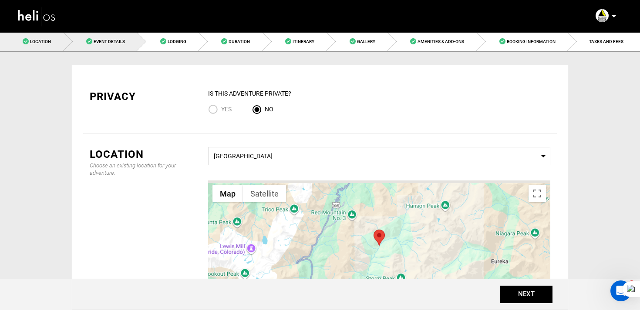
click at [121, 46] on link "Event Details" at bounding box center [101, 42] width 74 height 20
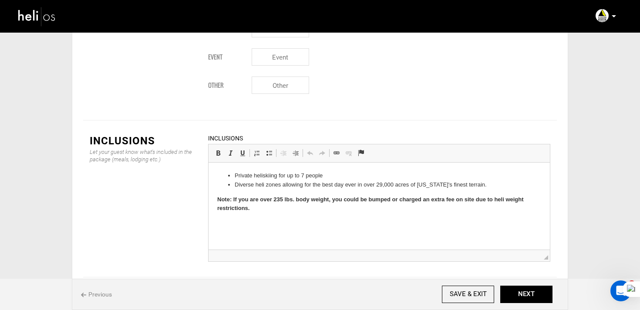
scroll to position [1205, 0]
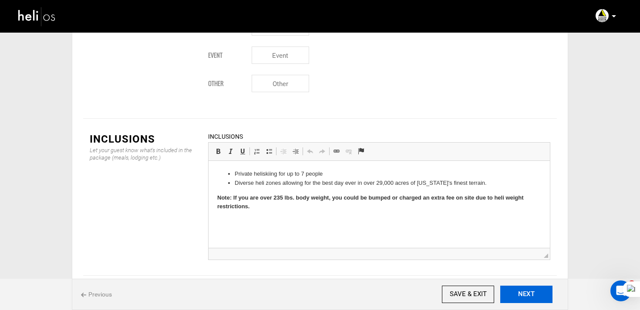
click at [539, 299] on button "NEXT" at bounding box center [526, 294] width 52 height 17
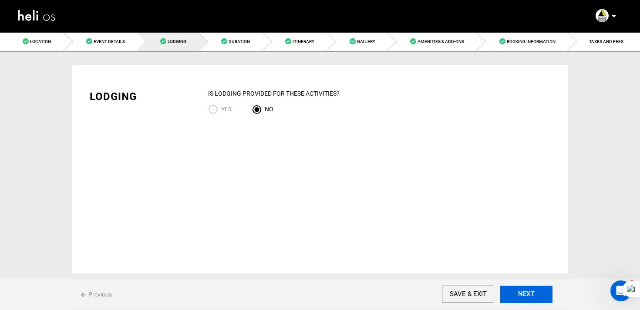
click at [539, 299] on button "NEXT" at bounding box center [526, 294] width 52 height 17
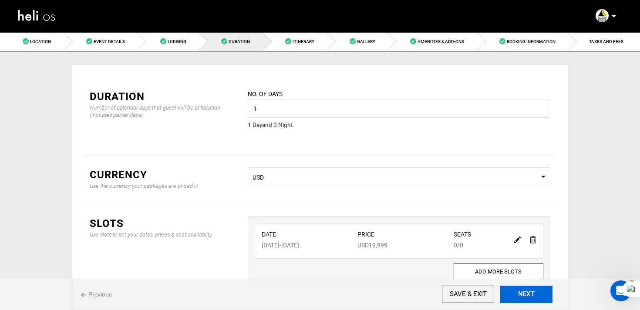
scroll to position [66, 0]
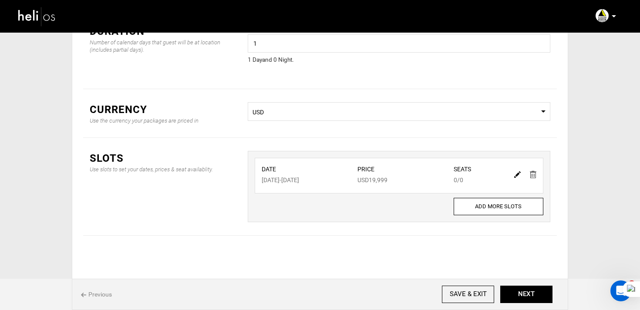
click at [514, 175] on img at bounding box center [517, 175] width 7 height 7
type input "04/11/2026"
type input "19999"
type input "0"
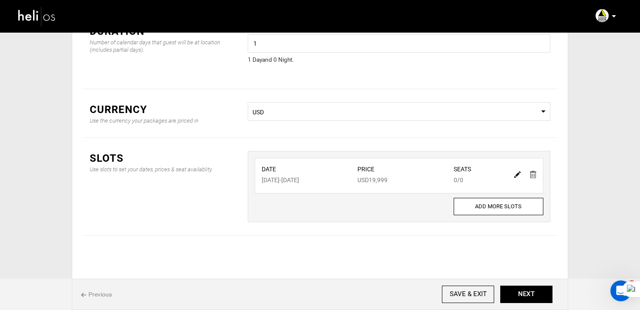
type input "0"
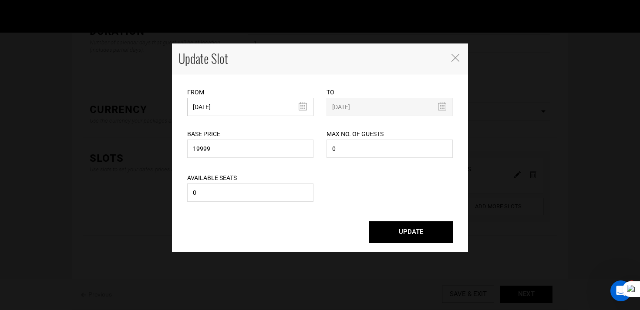
click at [245, 103] on input "04/11/2026" at bounding box center [250, 107] width 126 height 18
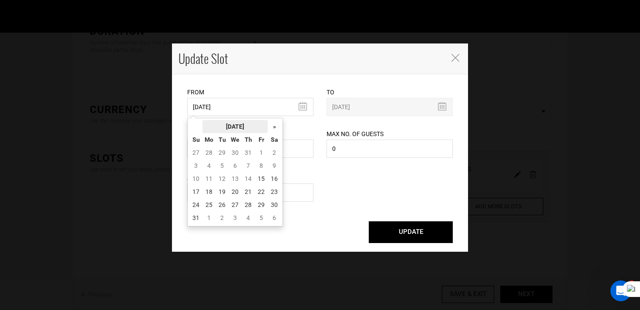
click at [246, 129] on th "[DATE]" at bounding box center [234, 126] width 65 height 13
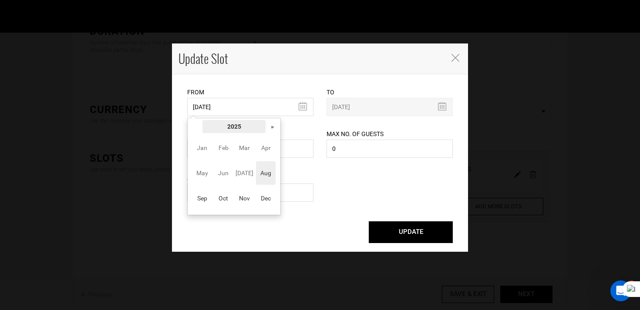
click at [264, 126] on th "2025" at bounding box center [233, 126] width 63 height 13
click at [269, 179] on span "2026" at bounding box center [266, 174] width 20 height 24
click at [246, 154] on span "Mar" at bounding box center [245, 148] width 20 height 24
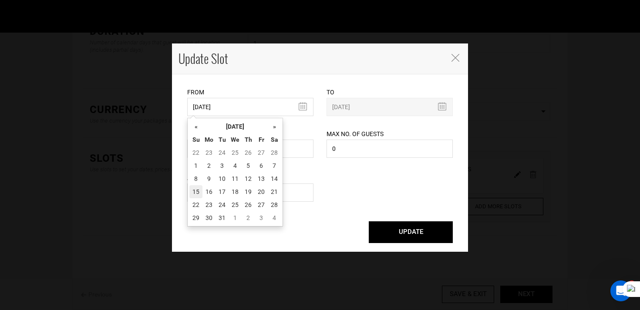
click at [200, 189] on td "15" at bounding box center [195, 191] width 13 height 13
type input "[DATE]"
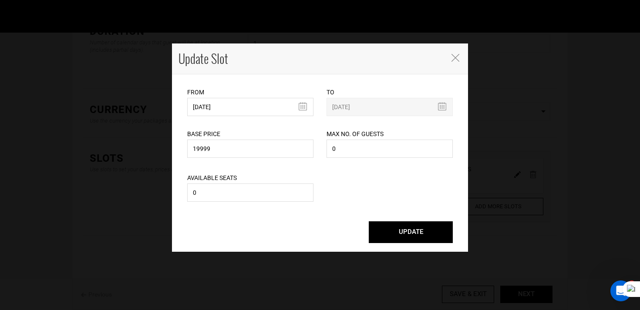
click at [419, 232] on button "UPDATE" at bounding box center [411, 233] width 84 height 22
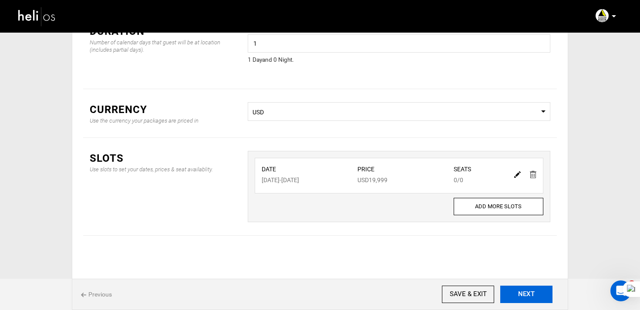
click at [520, 293] on button "NEXT" at bounding box center [526, 294] width 52 height 17
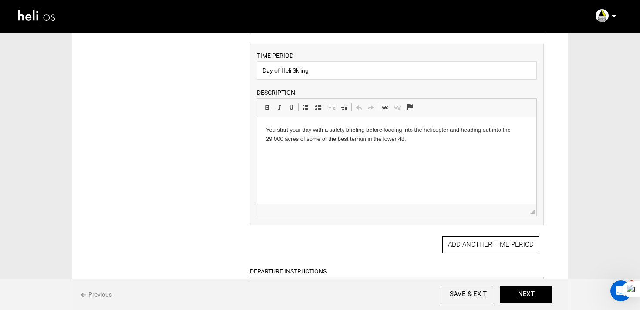
scroll to position [459, 0]
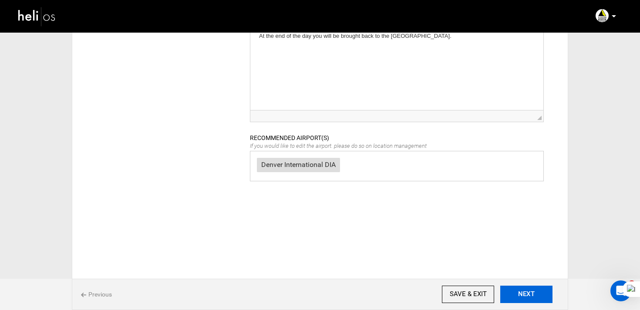
click at [537, 300] on button "NEXT" at bounding box center [526, 294] width 52 height 17
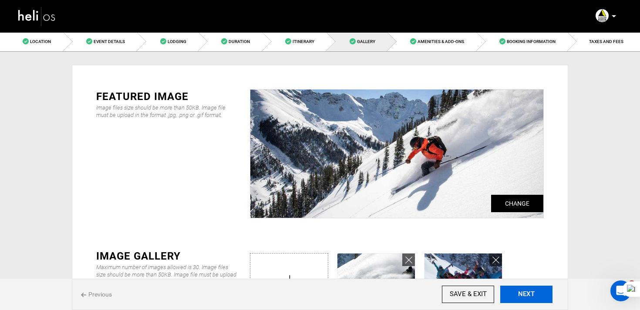
click at [537, 299] on button "NEXT" at bounding box center [526, 294] width 52 height 17
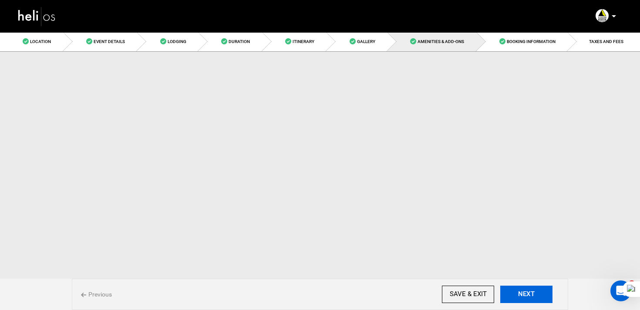
click at [537, 299] on button "NEXT" at bounding box center [526, 294] width 52 height 17
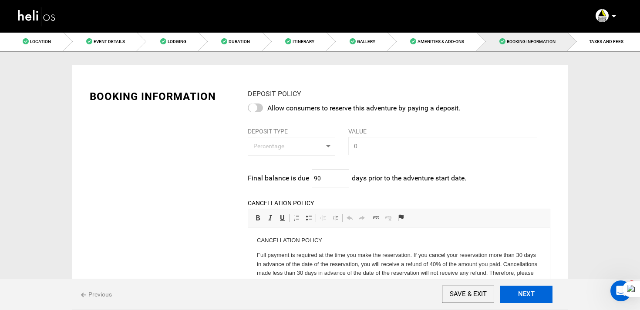
click at [537, 299] on button "NEXT" at bounding box center [526, 294] width 52 height 17
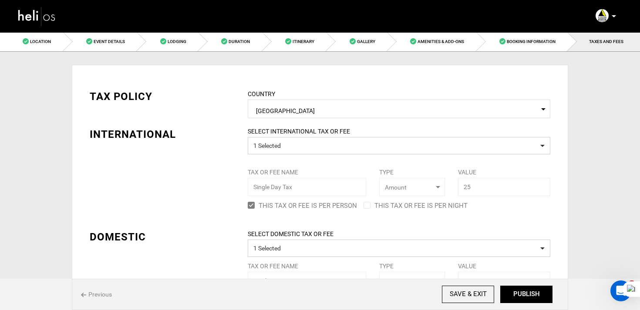
click at [537, 299] on button "PUBLISH" at bounding box center [526, 294] width 52 height 17
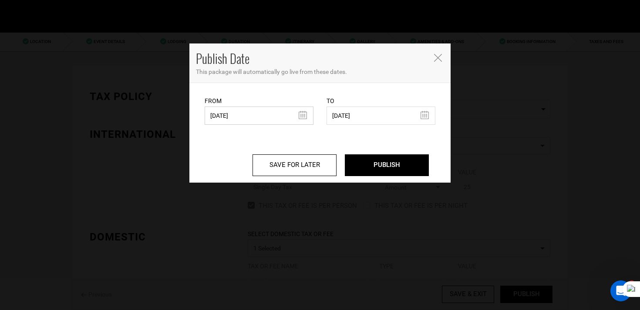
click at [249, 120] on input "07/16/2025" at bounding box center [259, 116] width 109 height 18
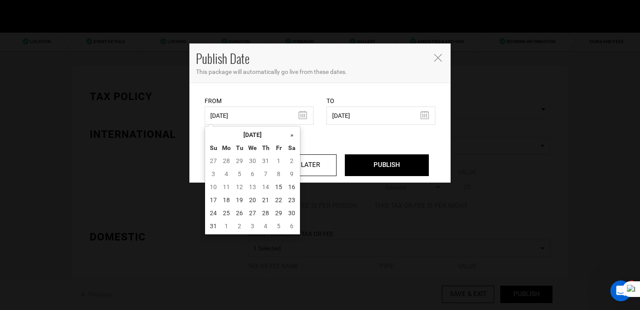
click at [278, 189] on td "15" at bounding box center [278, 187] width 13 height 13
type input "[DATE]"
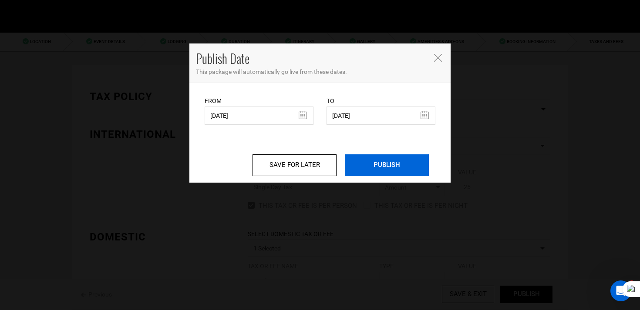
click at [356, 171] on input "PUBLISH" at bounding box center [387, 166] width 84 height 22
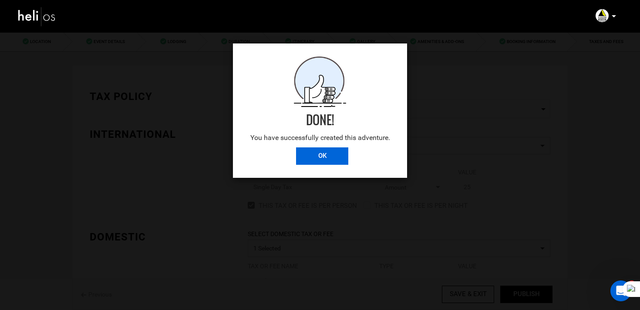
click at [340, 162] on input "OK" at bounding box center [322, 156] width 52 height 17
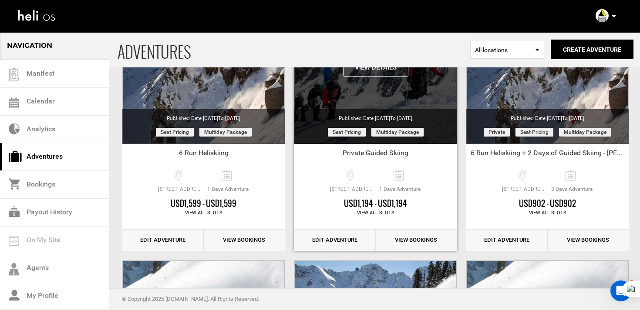
scroll to position [121, 0]
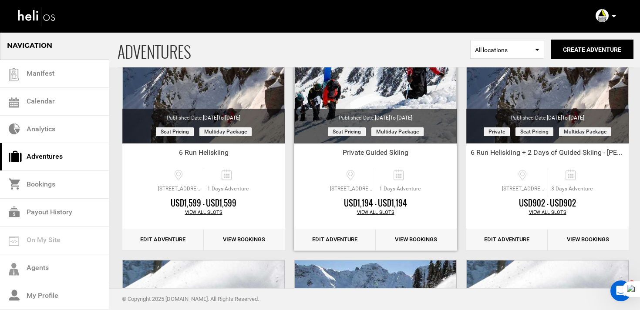
click at [356, 241] on link "Edit Adventure" at bounding box center [334, 239] width 81 height 21
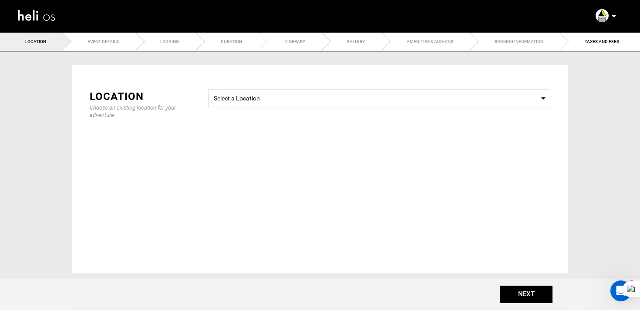
type input "1"
click at [250, 44] on link "Duration" at bounding box center [226, 42] width 63 height 20
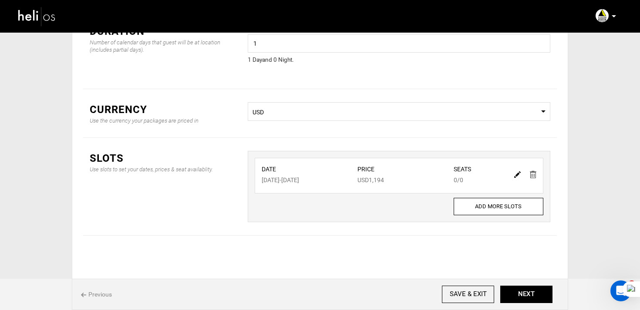
click at [518, 171] on link at bounding box center [517, 174] width 7 height 13
type input "04/12/2026"
type input "1194"
type input "0"
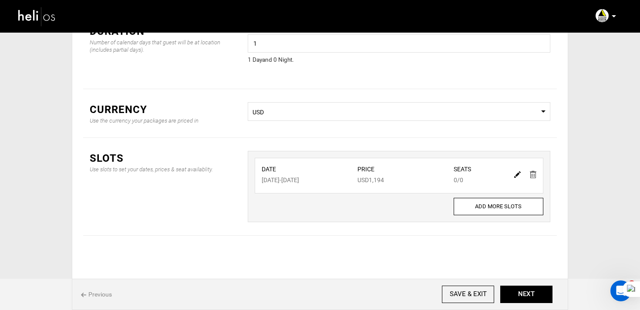
type input "0"
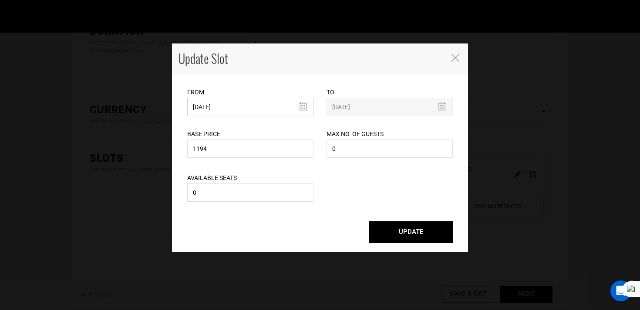
click at [254, 108] on input "04/12/2026" at bounding box center [250, 107] width 126 height 18
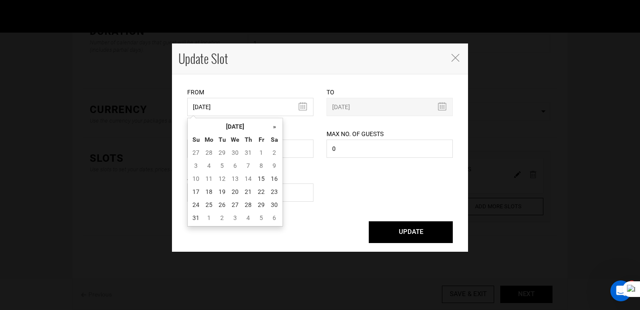
click at [250, 135] on th "Th" at bounding box center [248, 139] width 13 height 13
click at [252, 127] on th "[DATE]" at bounding box center [234, 126] width 65 height 13
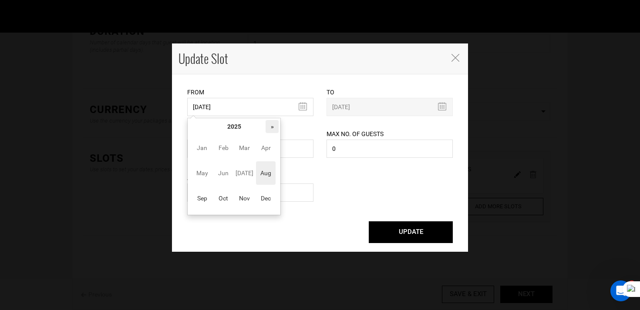
click at [271, 126] on th "»" at bounding box center [272, 126] width 13 height 13
click at [242, 148] on span "Mar" at bounding box center [245, 148] width 20 height 24
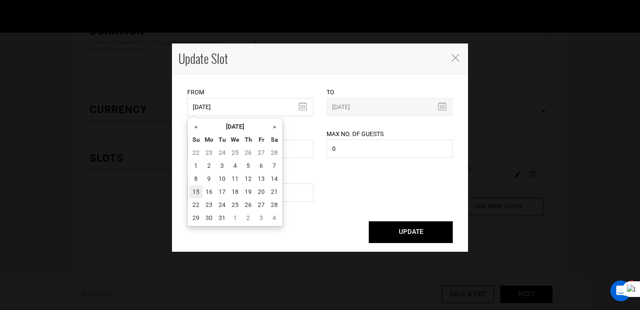
click at [200, 193] on td "15" at bounding box center [195, 191] width 13 height 13
type input "[DATE]"
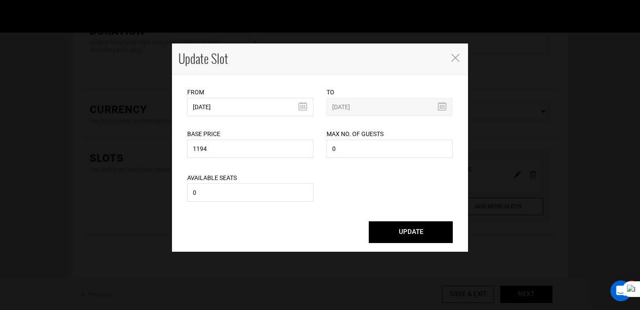
click at [443, 239] on button "UPDATE" at bounding box center [411, 233] width 84 height 22
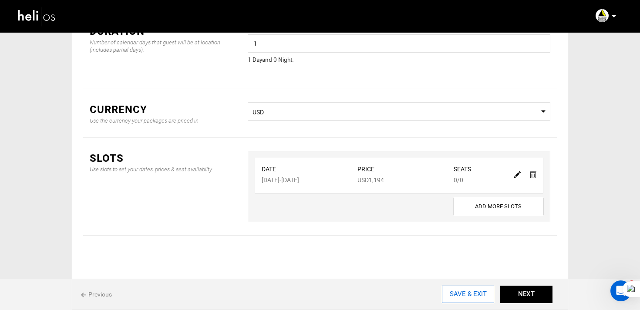
click at [461, 291] on input "SAVE & EXIT" at bounding box center [468, 294] width 52 height 17
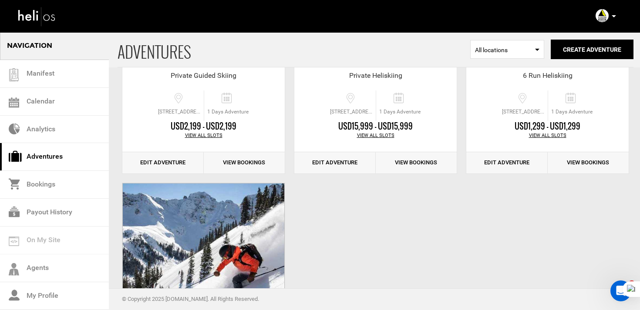
scroll to position [737, 0]
click at [339, 161] on link "Edit Adventure" at bounding box center [334, 162] width 81 height 21
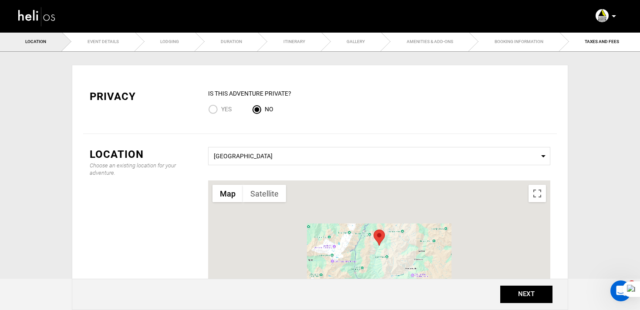
click at [534, 306] on div "NEXT" at bounding box center [320, 294] width 496 height 31
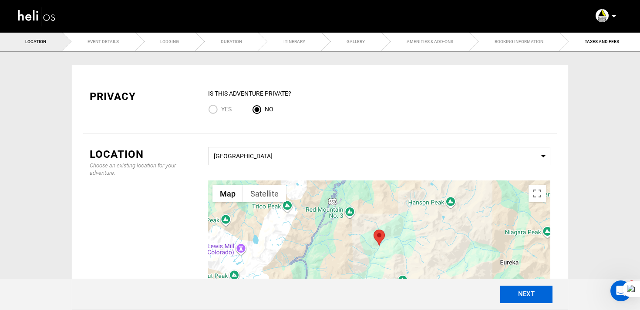
click at [529, 293] on button "NEXT" at bounding box center [526, 294] width 52 height 17
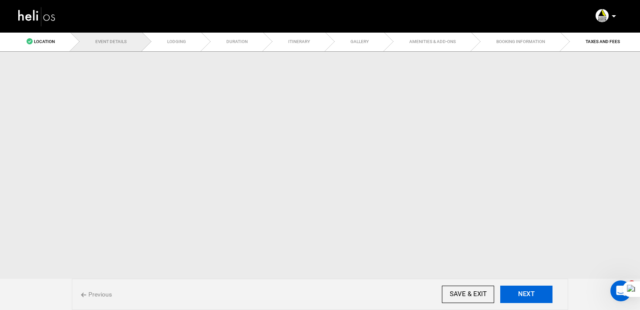
click at [529, 293] on button "NEXT" at bounding box center [526, 294] width 52 height 17
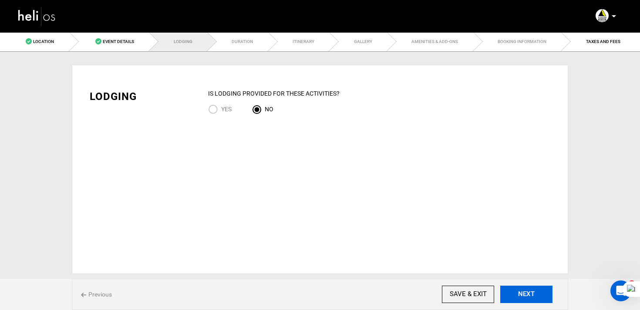
click at [529, 293] on button "NEXT" at bounding box center [526, 294] width 52 height 17
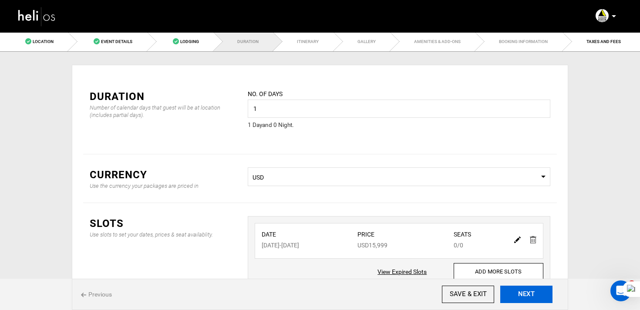
click at [529, 293] on button "NEXT" at bounding box center [526, 294] width 52 height 17
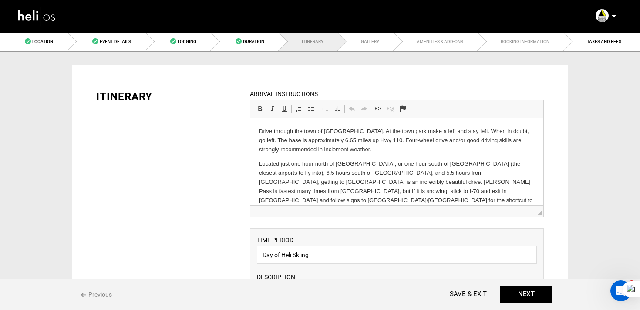
click at [265, 47] on link "Duration" at bounding box center [245, 42] width 68 height 20
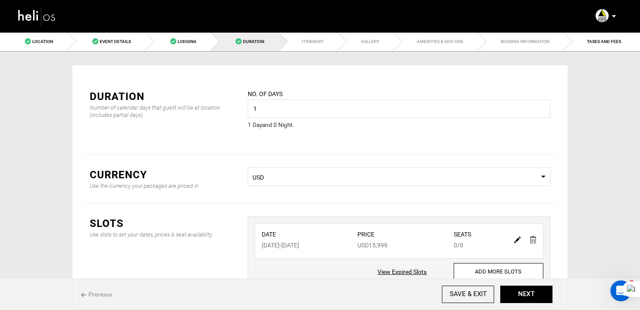
scroll to position [66, 0]
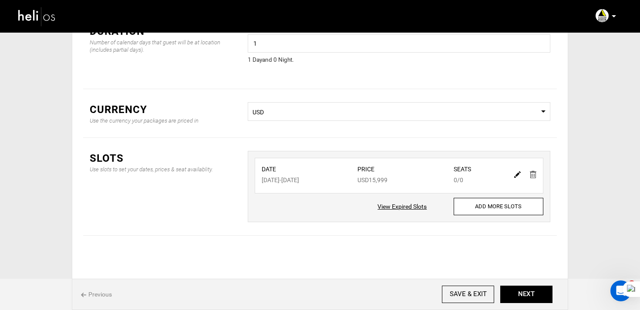
click at [517, 176] on img at bounding box center [517, 175] width 7 height 7
type input "04/12/2026"
type input "15999"
type input "0"
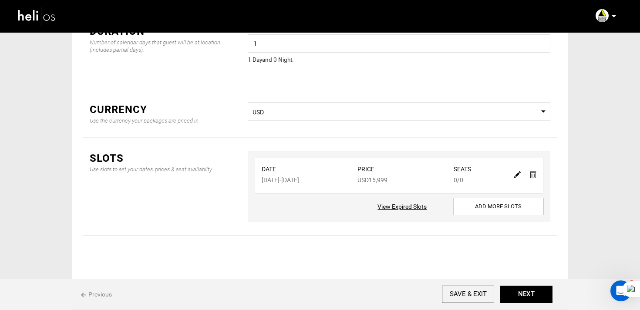
type input "0"
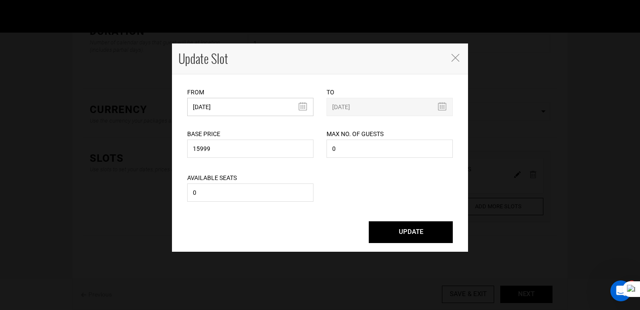
click at [258, 108] on input "04/12/2026" at bounding box center [250, 107] width 126 height 18
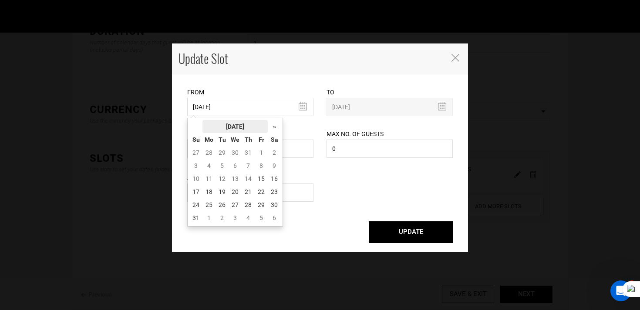
click at [250, 129] on th "[DATE]" at bounding box center [234, 126] width 65 height 13
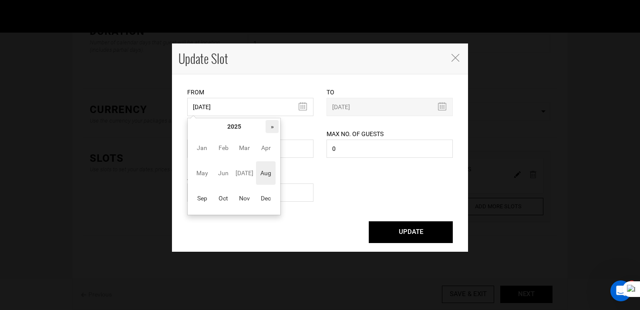
click at [270, 127] on th "»" at bounding box center [272, 126] width 13 height 13
click at [245, 147] on span "Mar" at bounding box center [245, 148] width 20 height 24
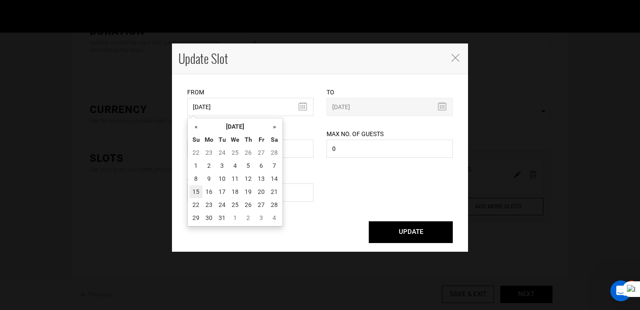
click at [201, 189] on td "15" at bounding box center [195, 191] width 13 height 13
type input "[DATE]"
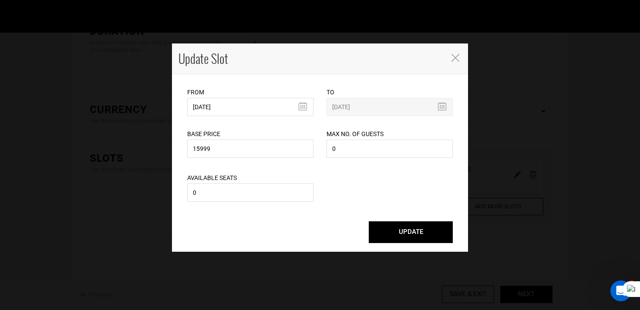
click at [416, 230] on button "UPDATE" at bounding box center [411, 233] width 84 height 22
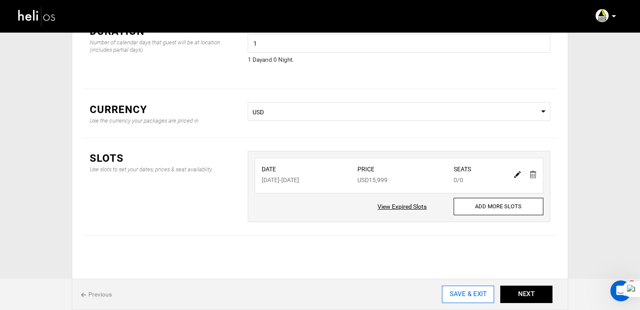
click at [463, 293] on input "SAVE & EXIT" at bounding box center [468, 294] width 52 height 17
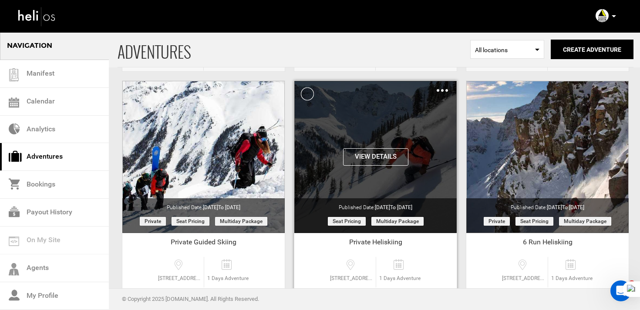
scroll to position [564, 0]
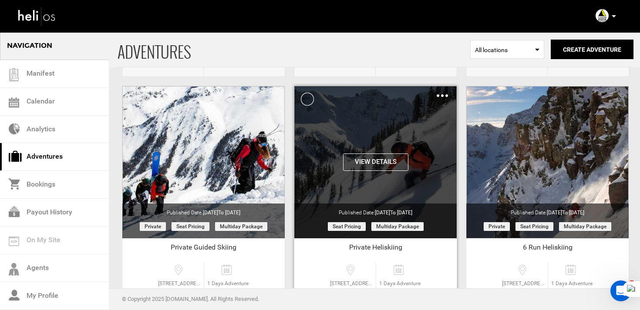
click at [441, 95] on img at bounding box center [442, 95] width 11 height 3
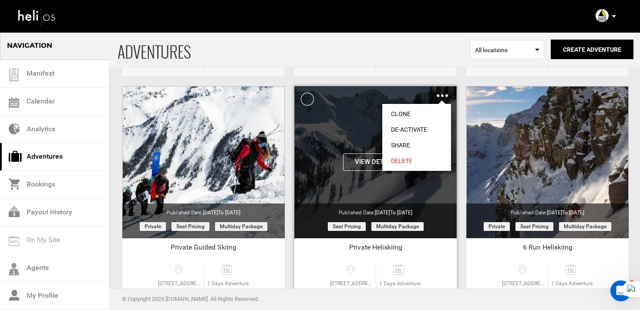
click at [421, 110] on link "Clone" at bounding box center [416, 114] width 69 height 16
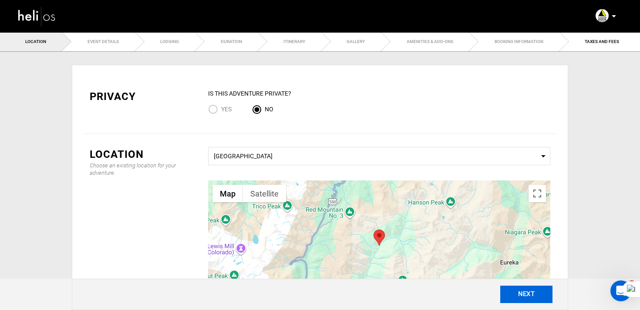
click at [530, 293] on button "NEXT" at bounding box center [526, 294] width 52 height 17
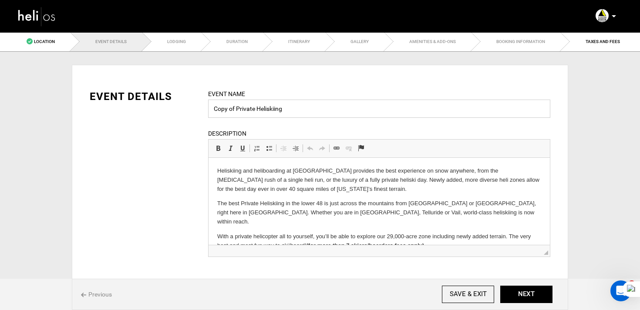
drag, startPoint x: 236, startPoint y: 111, endPoint x: 178, endPoint y: 104, distance: 58.7
click at [178, 104] on div "EVENT DETAILS Event Name Copy of Private Heliskiing Event name can not be less …" at bounding box center [320, 178] width 474 height 179
type input "Vail Private Heliskiing"
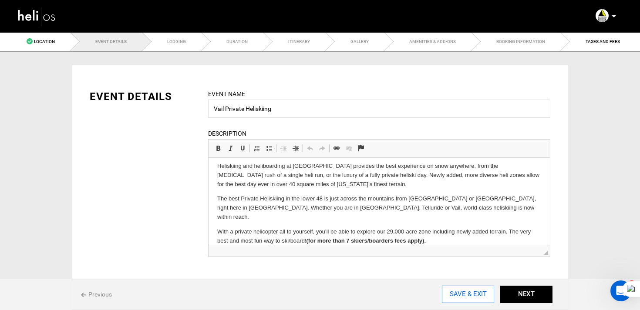
click at [465, 292] on input "SAVE & EXIT" at bounding box center [468, 294] width 52 height 17
type input "[DATE]"
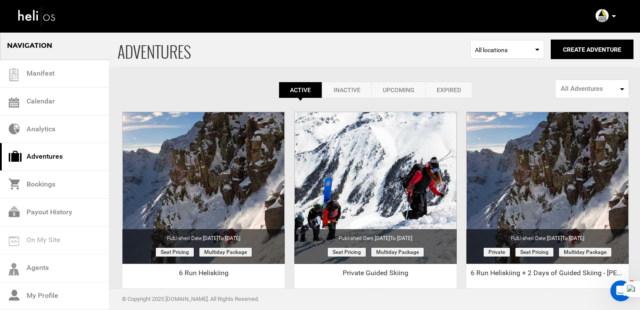
click at [615, 17] on icon at bounding box center [614, 16] width 4 height 2
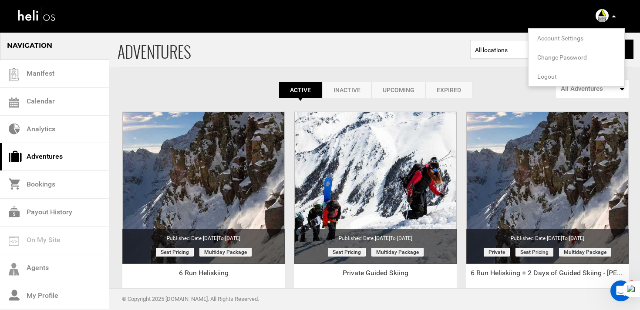
click at [553, 77] on span "Logout" at bounding box center [547, 76] width 20 height 7
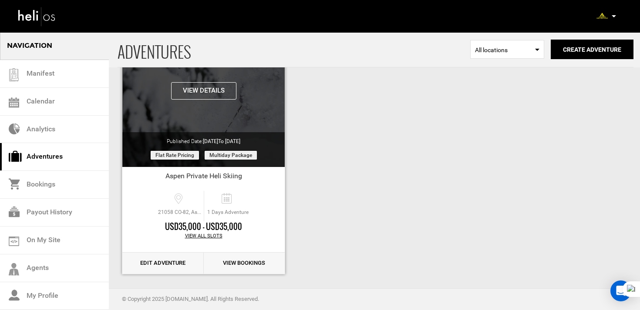
scroll to position [101, 0]
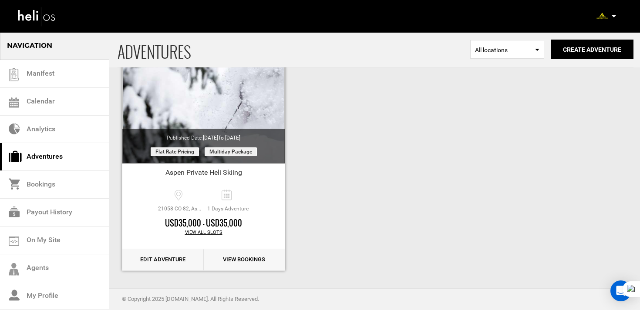
click at [181, 258] on link "Edit Adventure" at bounding box center [162, 259] width 81 height 21
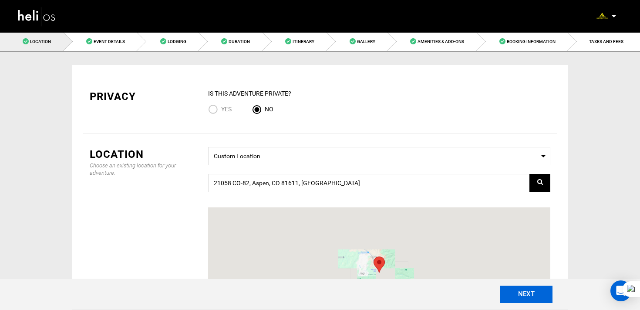
click at [541, 296] on button "NEXT" at bounding box center [526, 294] width 52 height 17
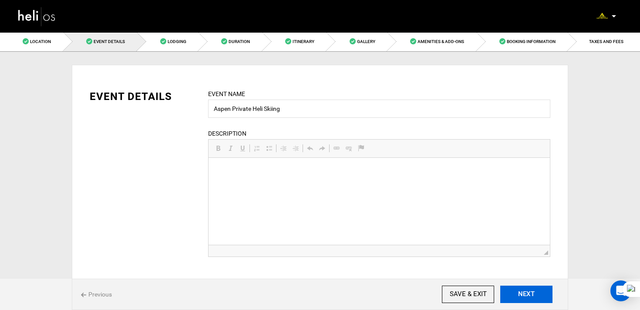
click at [541, 296] on button "NEXT" at bounding box center [526, 294] width 52 height 17
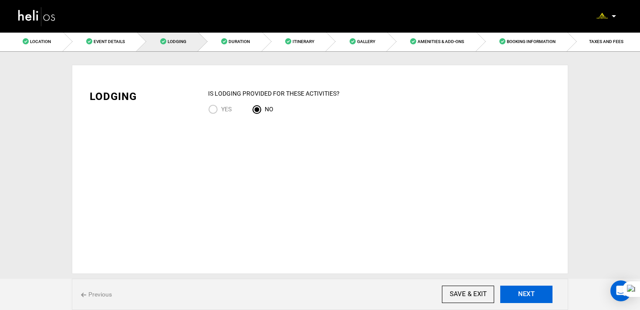
click at [541, 296] on button "NEXT" at bounding box center [526, 294] width 52 height 17
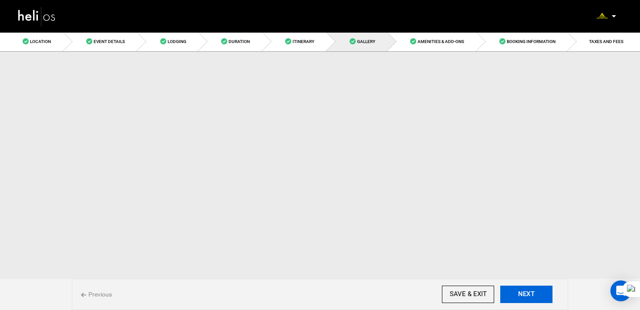
click at [541, 296] on button "NEXT" at bounding box center [526, 294] width 52 height 17
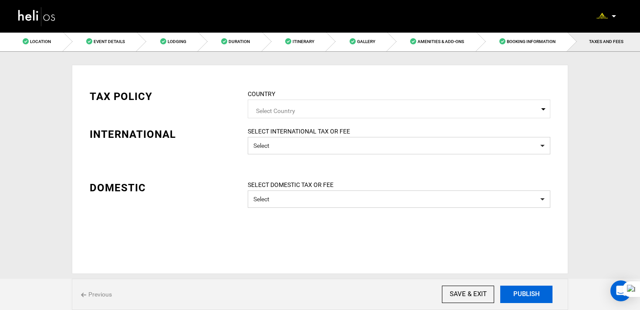
click at [538, 298] on button "PUBLISH" at bounding box center [526, 294] width 52 height 17
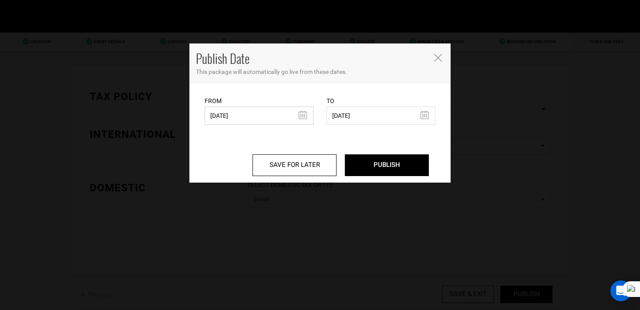
click at [253, 125] on input "10/03/2024" at bounding box center [259, 116] width 109 height 18
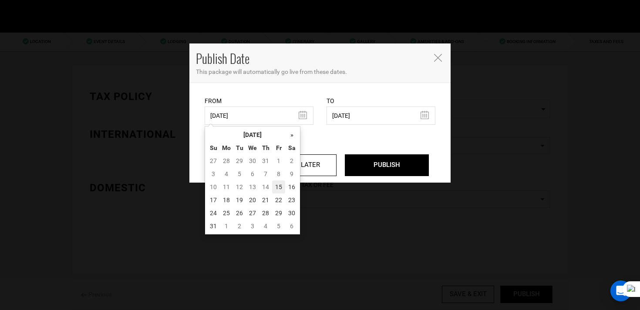
click at [280, 185] on td "15" at bounding box center [278, 187] width 13 height 13
type input "[DATE]"
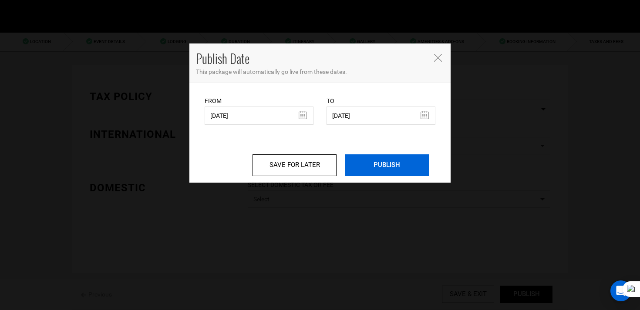
click at [386, 162] on input "PUBLISH" at bounding box center [387, 166] width 84 height 22
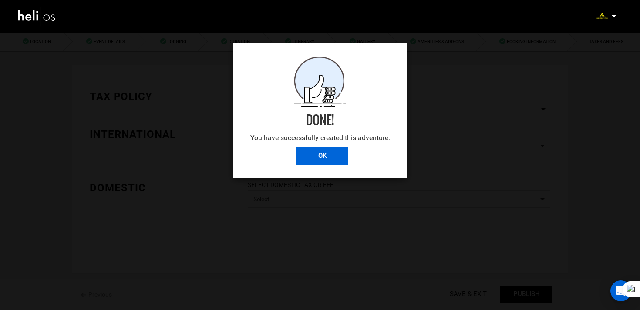
click at [332, 153] on input "OK" at bounding box center [322, 156] width 52 height 17
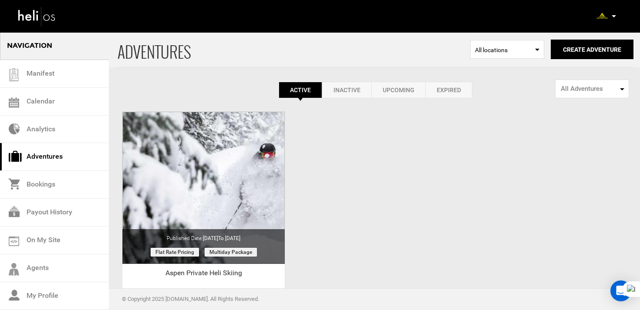
click at [617, 13] on div "Complete Your Profile Account Settings Change Password Logout" at bounding box center [606, 15] width 31 height 17
click at [615, 16] on icon at bounding box center [614, 16] width 4 height 2
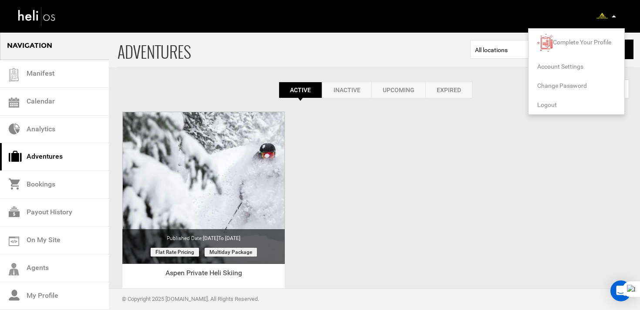
click at [548, 103] on span "Logout" at bounding box center [547, 104] width 20 height 7
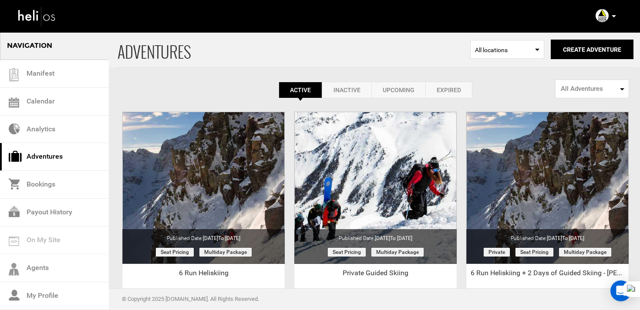
click at [350, 89] on link "Inactive" at bounding box center [346, 90] width 49 height 17
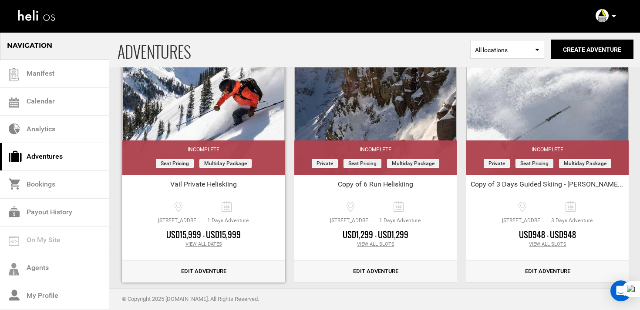
scroll to position [98, 0]
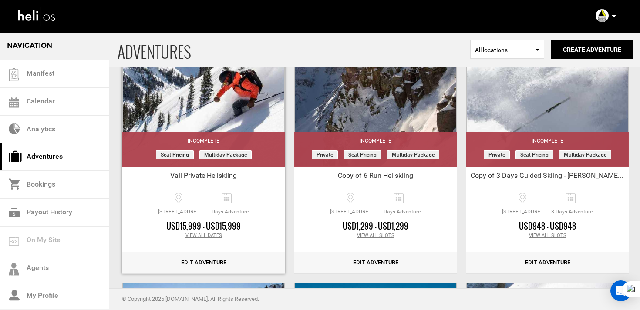
click at [194, 263] on link "Edit Adventure" at bounding box center [203, 262] width 162 height 21
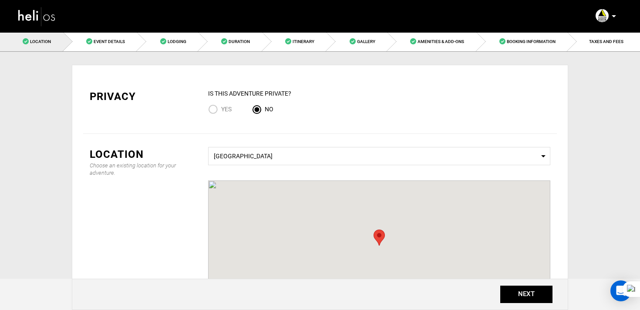
click at [50, 12] on img at bounding box center [36, 16] width 39 height 23
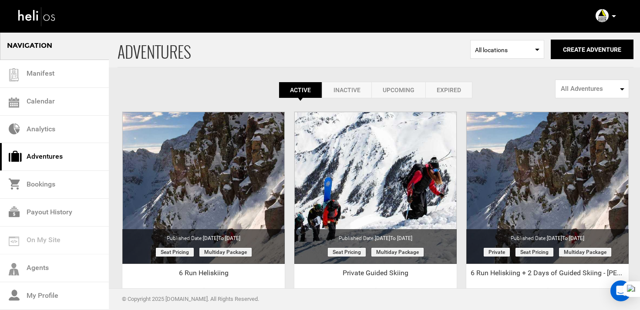
click at [343, 91] on link "Inactive" at bounding box center [346, 90] width 49 height 17
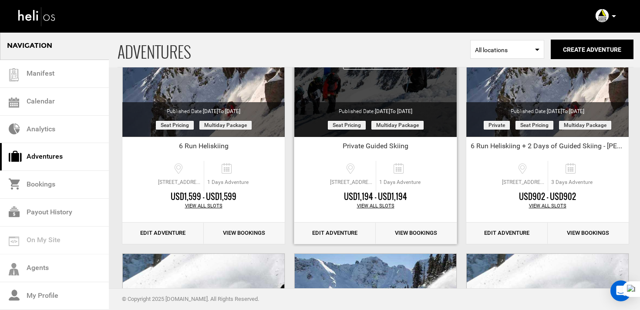
scroll to position [145, 0]
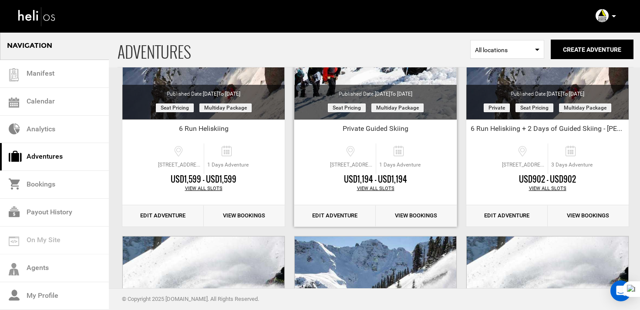
click at [335, 216] on link "Edit Adventure" at bounding box center [334, 215] width 81 height 21
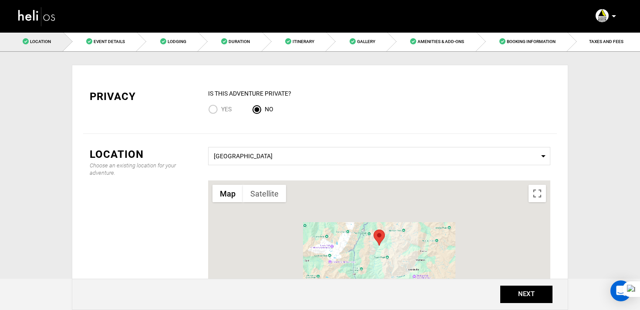
click at [216, 106] on input "Yes" at bounding box center [214, 110] width 13 height 12
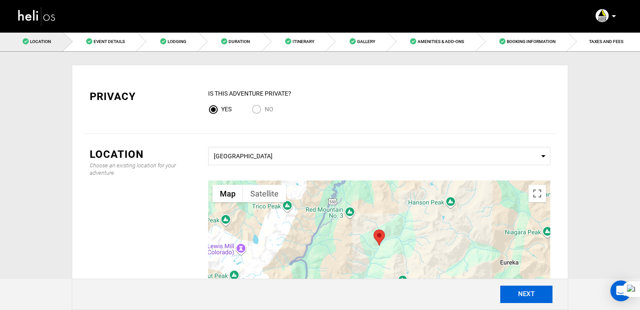
click at [517, 300] on button "NEXT" at bounding box center [526, 294] width 52 height 17
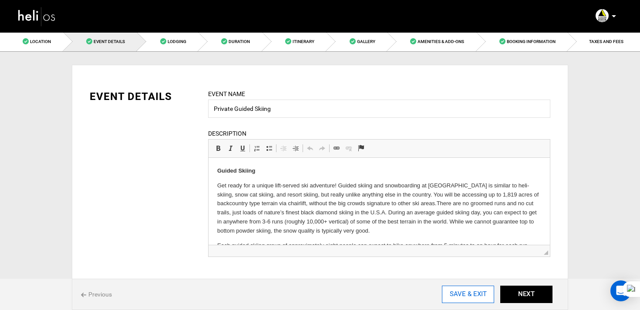
click at [475, 291] on input "SAVE & EXIT" at bounding box center [468, 294] width 52 height 17
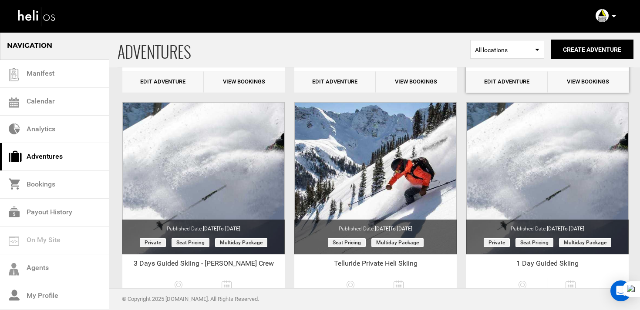
scroll to position [378, 0]
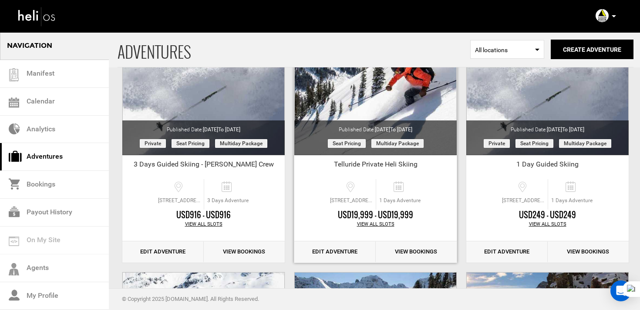
click at [364, 255] on link "Edit Adventure" at bounding box center [334, 252] width 81 height 21
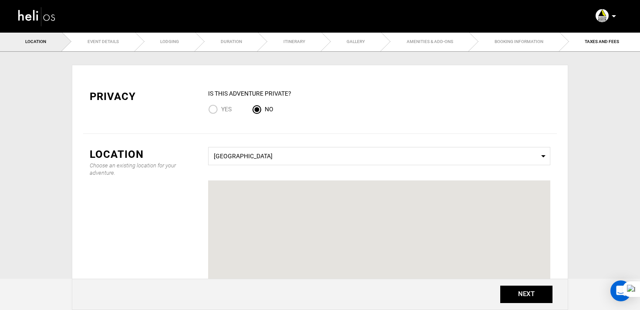
click at [216, 111] on input "Yes" at bounding box center [214, 110] width 13 height 12
radio input "true"
radio input "false"
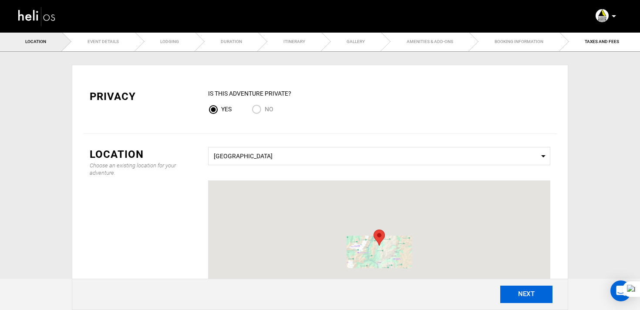
click at [516, 295] on button "NEXT" at bounding box center [526, 294] width 52 height 17
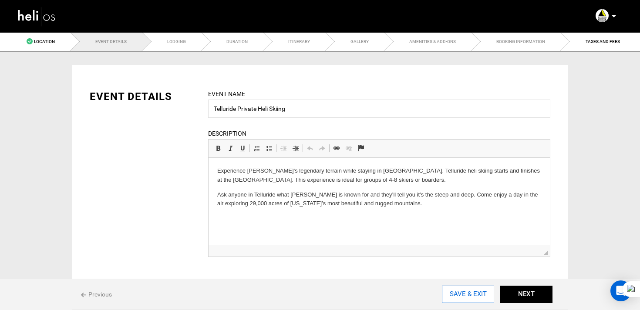
click at [470, 294] on input "SAVE & EXIT" at bounding box center [468, 294] width 52 height 17
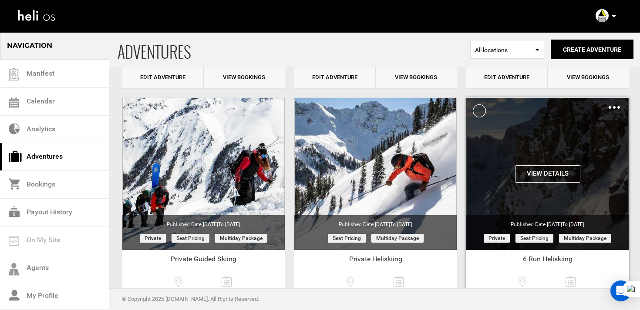
scroll to position [660, 0]
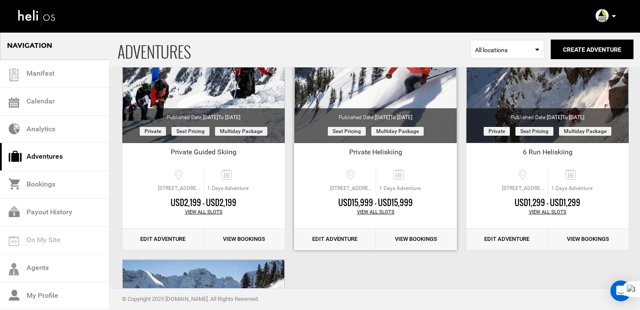
click at [357, 236] on link "Edit Adventure" at bounding box center [334, 239] width 81 height 21
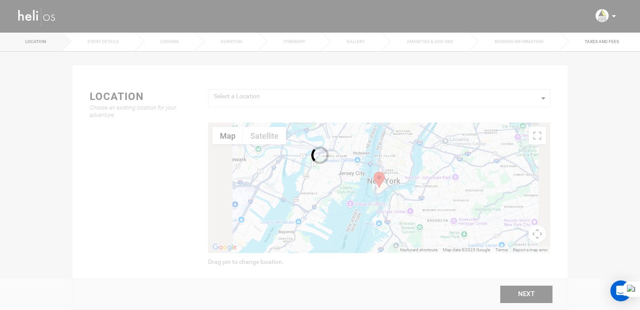
type input "Private Heliskiing"
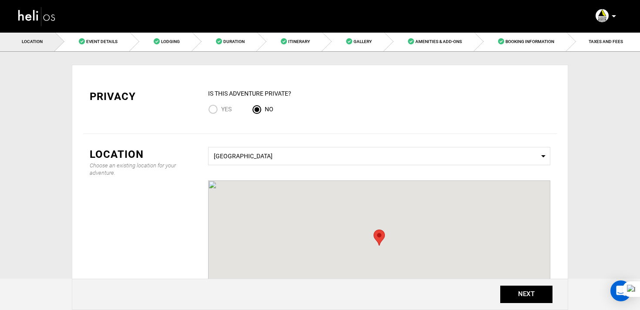
click at [215, 115] on input "Yes" at bounding box center [214, 110] width 13 height 12
radio input "true"
radio input "false"
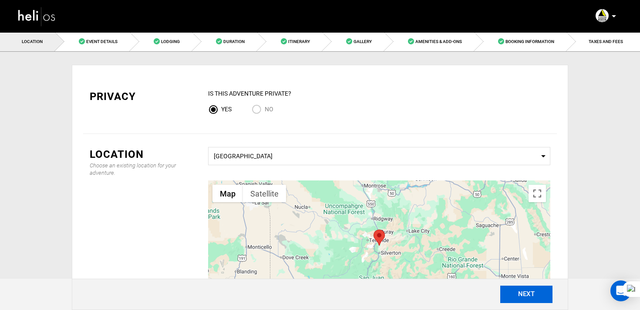
click at [522, 300] on button "NEXT" at bounding box center [526, 294] width 52 height 17
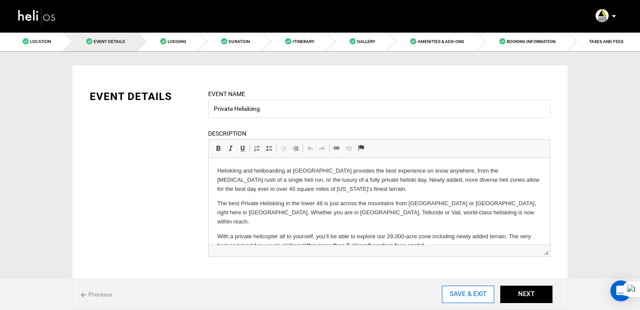
click at [480, 292] on input "SAVE & EXIT" at bounding box center [468, 294] width 52 height 17
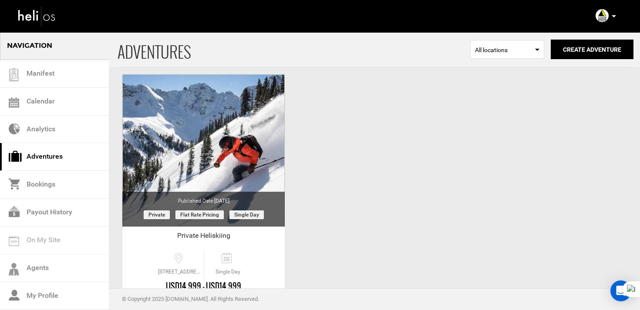
scroll to position [838, 0]
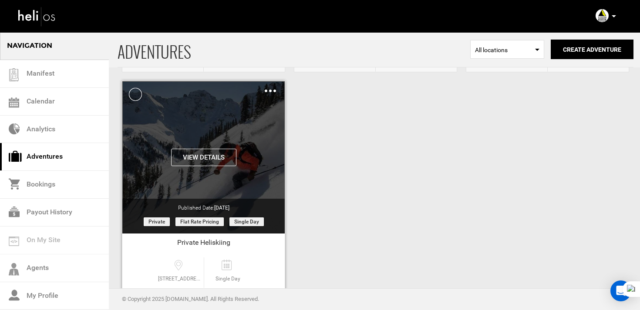
click at [271, 92] on img at bounding box center [270, 91] width 11 height 3
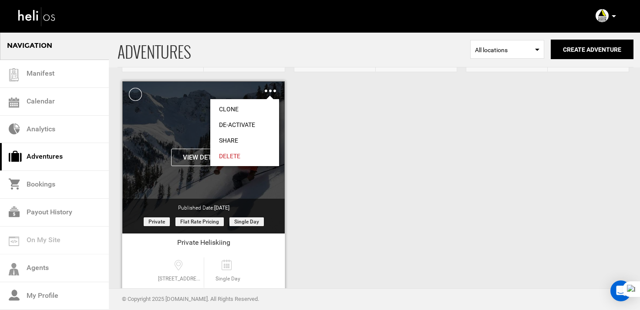
click at [248, 108] on link "Clone" at bounding box center [244, 109] width 69 height 16
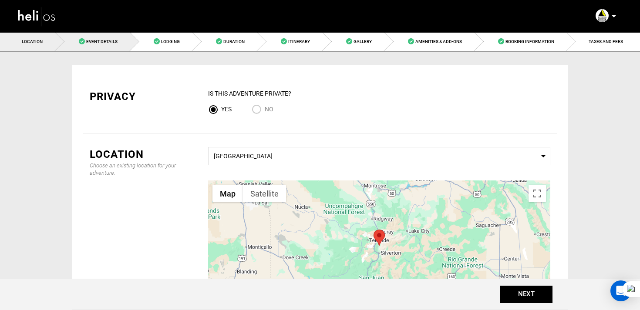
click at [115, 44] on link "Event Details" at bounding box center [92, 42] width 75 height 20
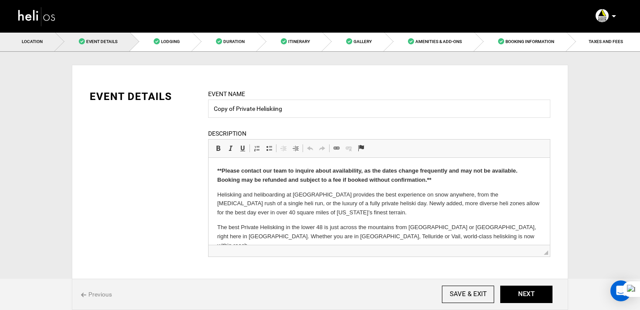
click at [52, 43] on link "Location" at bounding box center [27, 42] width 55 height 20
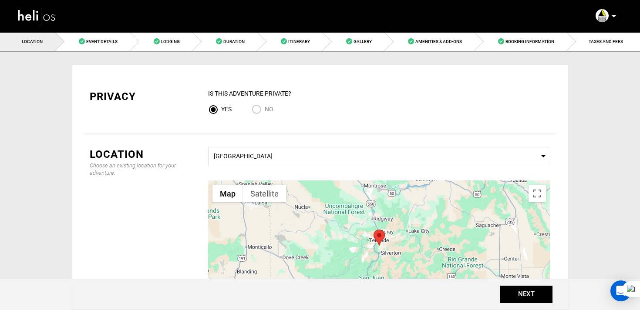
click at [263, 107] on input "No" at bounding box center [258, 110] width 13 height 12
radio input "true"
radio input "false"
click at [113, 40] on span "Event Details" at bounding box center [101, 41] width 31 height 5
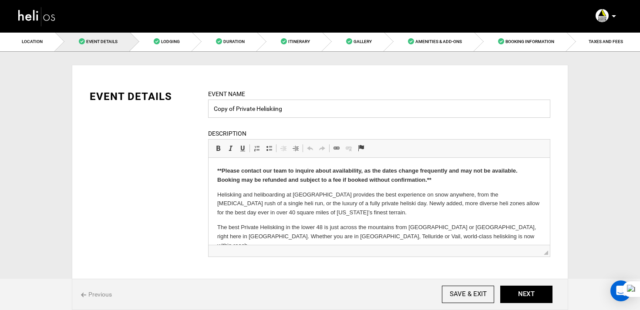
drag, startPoint x: 236, startPoint y: 111, endPoint x: 178, endPoint y: 111, distance: 57.9
click at [178, 111] on div "EVENT DETAILS Event Name Copy of Private Heliskiing Event name can not be less …" at bounding box center [320, 178] width 474 height 179
click at [270, 114] on input "Private Heliskiing" at bounding box center [379, 109] width 342 height 18
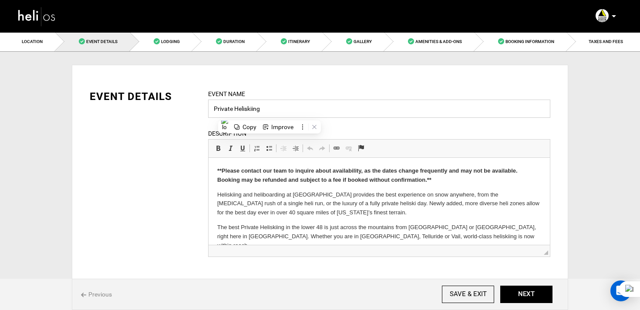
paste input "Guided S"
type input "Private Guided Skiing"
click at [216, 182] on html "**Please contact our team to inquire about availability, as the dates change fr…" at bounding box center [379, 220] width 341 height 125
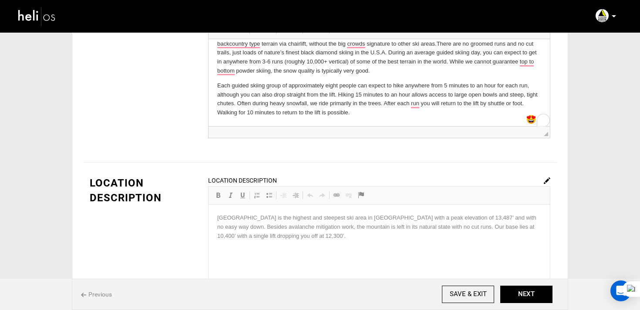
scroll to position [147, 0]
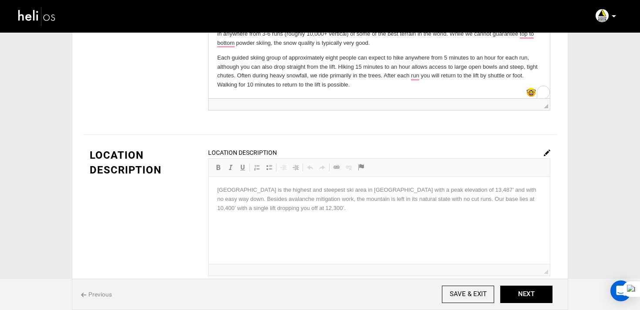
click at [545, 152] on img at bounding box center [547, 153] width 7 height 7
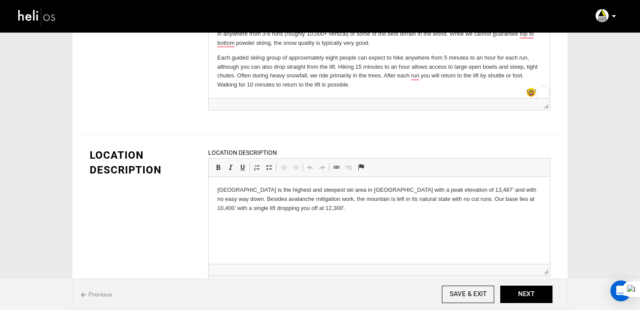
click at [350, 222] on html "[GEOGRAPHIC_DATA] is the highest and steepest ski area in [GEOGRAPHIC_DATA] wit…" at bounding box center [379, 199] width 341 height 44
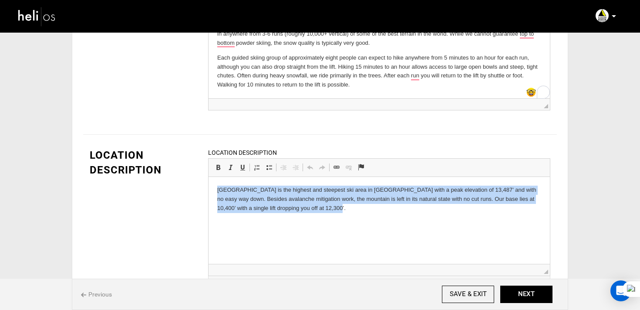
paste body
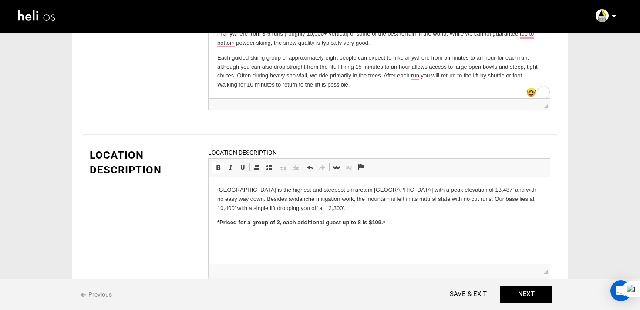
click at [280, 226] on strong "*Priced for a group of 2, each additional guest up to 8 is $109.*" at bounding box center [301, 222] width 168 height 7
click at [397, 226] on p "*Priced for a group of 8 , each additional guest up to 8 is $109.*" at bounding box center [379, 223] width 324 height 9
drag, startPoint x: 403, startPoint y: 222, endPoint x: 213, endPoint y: 222, distance: 189.4
click at [213, 222] on html "Silverton Mountain is the highest and steepest ski area in North America with a…" at bounding box center [379, 206] width 341 height 59
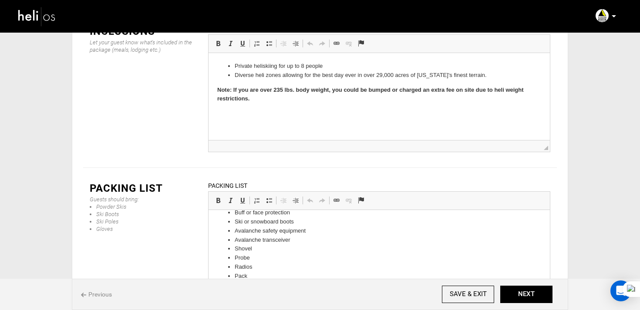
scroll to position [1290, 0]
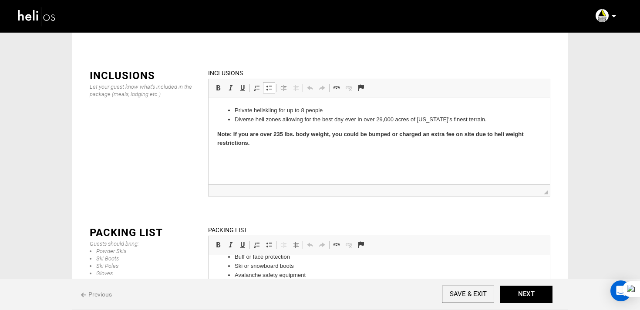
click at [295, 151] on html "Private heliskiing for up to 8 people Diverse heli zones allowing for the best …" at bounding box center [379, 126] width 341 height 59
click at [333, 110] on li "Private heliskiing for up to 8 people" at bounding box center [379, 110] width 289 height 9
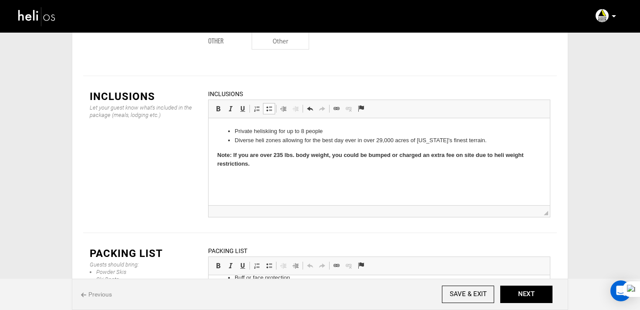
scroll to position [1249, 0]
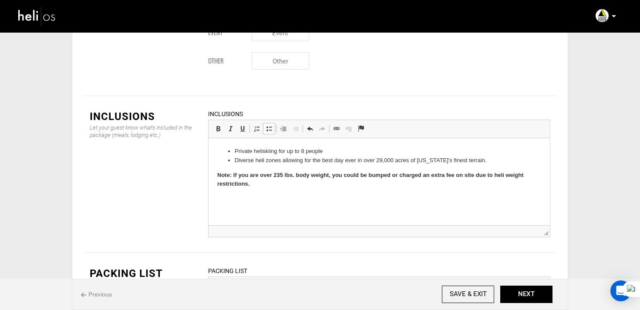
click at [497, 162] on li "Diverse heli zones allowing for the best day ever in over 29,000 acres of [US_S…" at bounding box center [379, 160] width 289 height 9
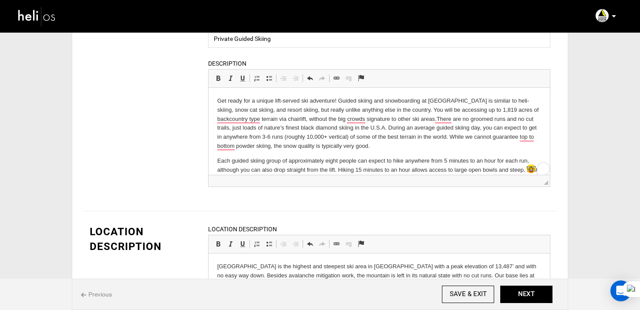
scroll to position [0, 0]
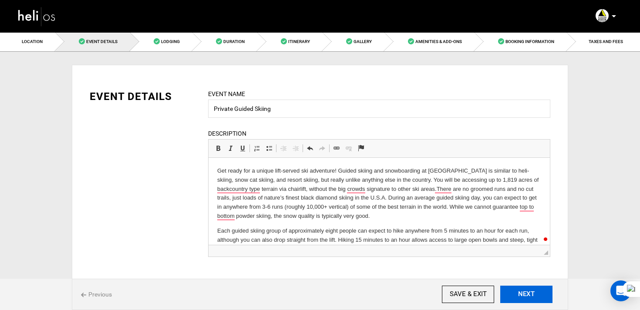
click at [535, 292] on button "NEXT" at bounding box center [526, 294] width 52 height 17
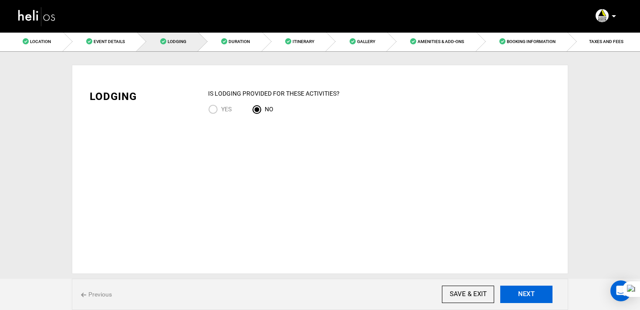
click at [546, 302] on button "NEXT" at bounding box center [526, 294] width 52 height 17
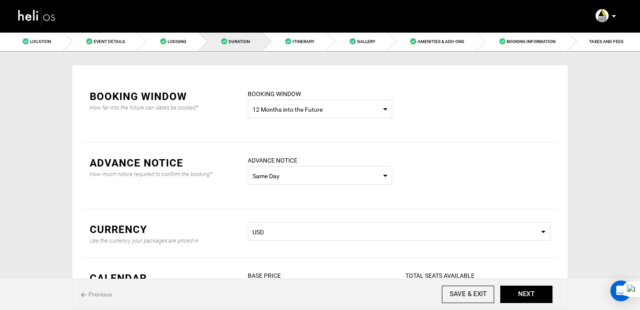
click at [53, 21] on img at bounding box center [36, 16] width 39 height 23
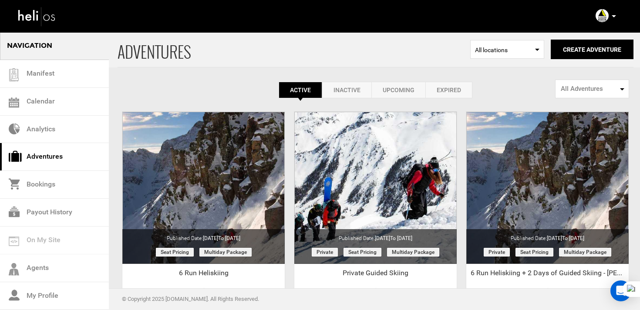
click at [443, 86] on link "Expired" at bounding box center [448, 90] width 47 height 17
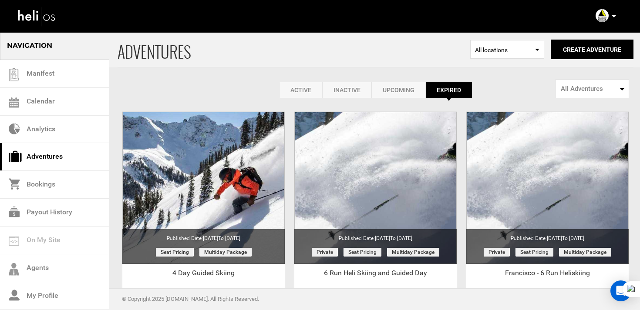
click at [586, 59] on div "ADVENTURES Select Location All locations Create Adventure Public Adventure This…" at bounding box center [376, 50] width 516 height 36
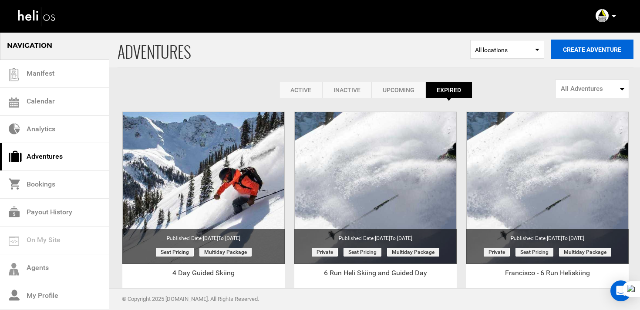
click at [593, 52] on button "Create Adventure" at bounding box center [592, 50] width 83 height 20
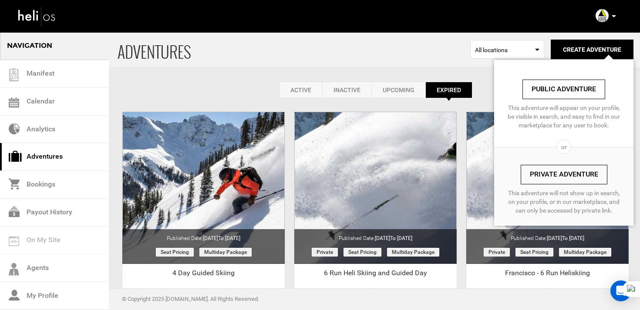
click at [559, 96] on link "Public Adventure" at bounding box center [563, 90] width 83 height 20
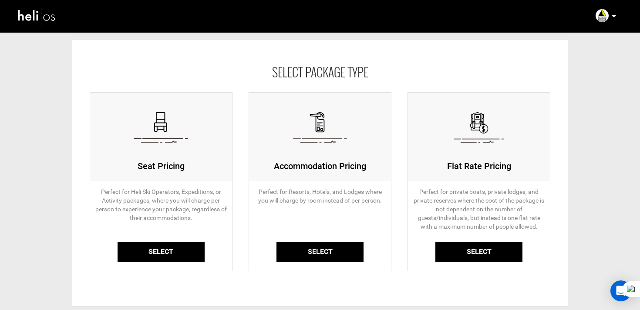
scroll to position [30, 0]
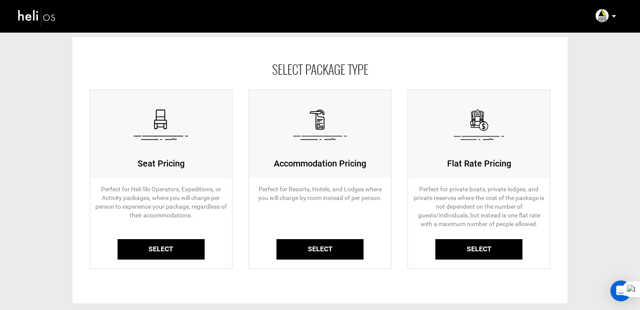
click at [485, 253] on link "Select" at bounding box center [478, 249] width 87 height 20
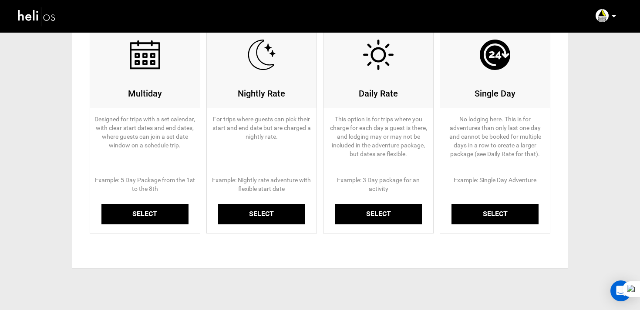
scroll to position [102, 0]
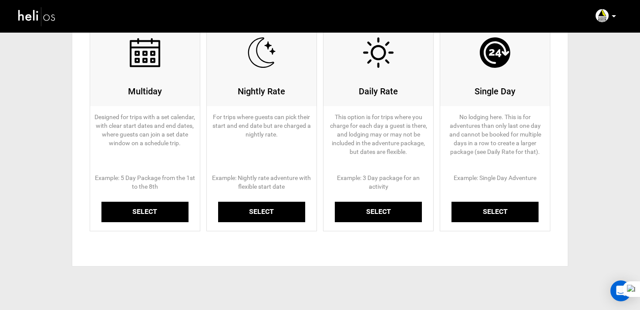
click at [162, 206] on link "Select" at bounding box center [144, 212] width 87 height 20
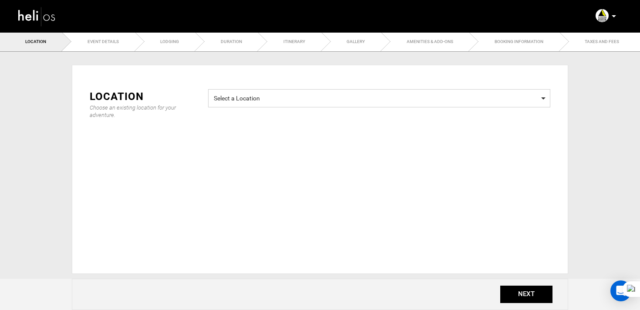
click at [283, 100] on span "Select a Location" at bounding box center [379, 97] width 331 height 11
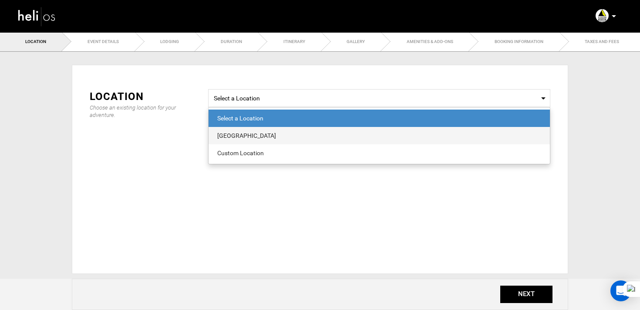
click at [266, 138] on div "[GEOGRAPHIC_DATA]" at bounding box center [379, 135] width 324 height 9
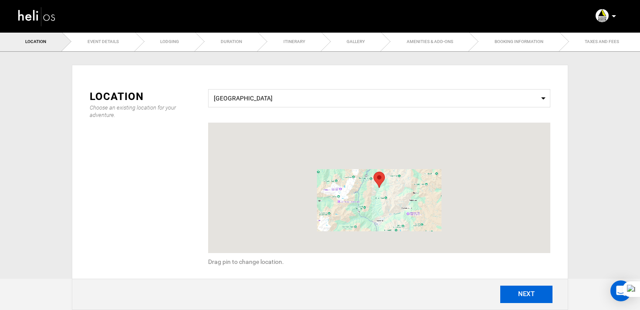
click at [533, 296] on button "NEXT" at bounding box center [526, 294] width 52 height 17
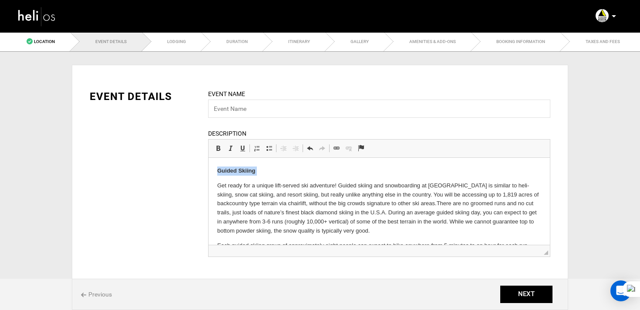
drag, startPoint x: 214, startPoint y: 185, endPoint x: 213, endPoint y: 158, distance: 27.0
click at [213, 158] on html "Guided Skiing Get ready for a unique lift-served ski adventure! Guided skiing a…" at bounding box center [379, 222] width 341 height 128
copy strong "Guided Skiing"
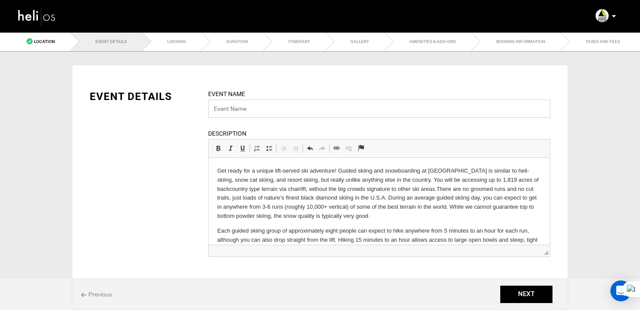
click at [238, 108] on input "text" at bounding box center [379, 109] width 342 height 18
click at [209, 106] on input "Guided Skiing" at bounding box center [379, 109] width 342 height 18
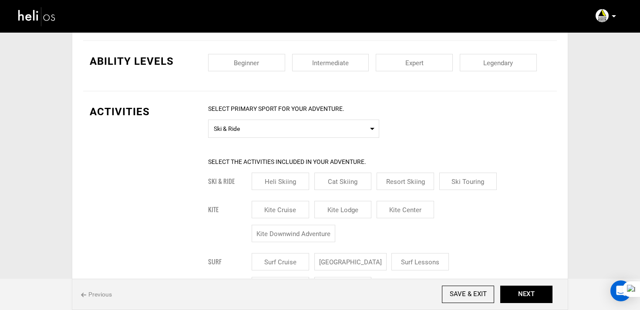
scroll to position [394, 0]
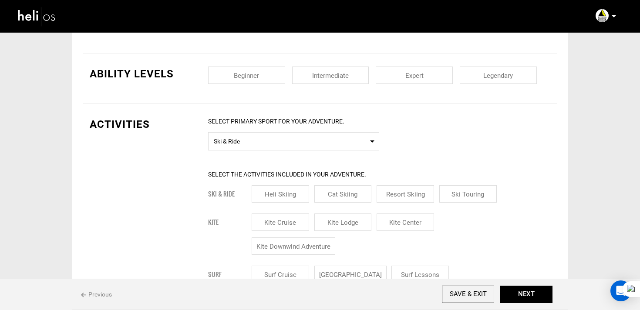
type input "Private Guided Skiing"
click at [333, 88] on div "Beginner Intermediate Expert Legendary" at bounding box center [379, 79] width 342 height 24
click at [351, 74] on input "checkbox" at bounding box center [330, 75] width 77 height 17
checkbox input "true"
click at [411, 85] on div "Beginner Intermediate Expert Legendary" at bounding box center [379, 79] width 342 height 24
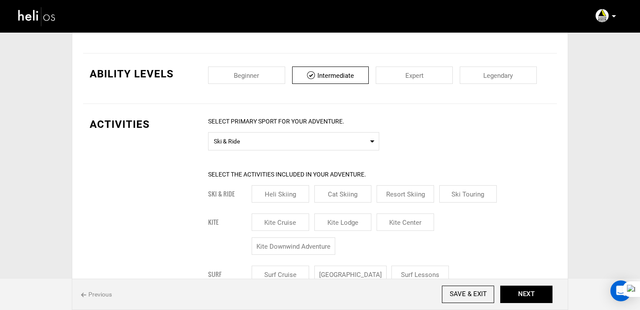
click at [464, 78] on input "checkbox" at bounding box center [498, 75] width 77 height 17
checkbox input "true"
click at [423, 71] on input "checkbox" at bounding box center [414, 75] width 77 height 17
checkbox input "true"
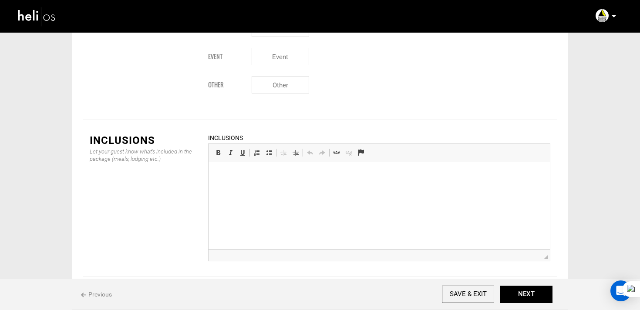
scroll to position [1202, 0]
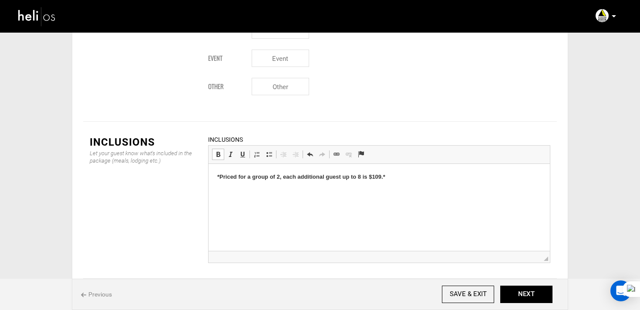
click at [236, 191] on html "*Priced for a group of 2, each additional guest up to 8 is $109.*" at bounding box center [379, 177] width 341 height 27
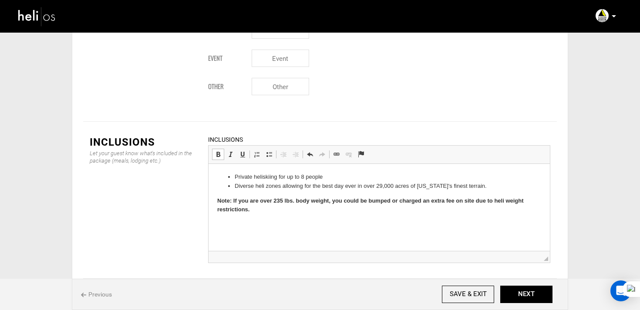
click at [490, 184] on li "Diverse heli zones allowing for the best day ever in over 29,000 acres of [US_S…" at bounding box center [379, 186] width 289 height 9
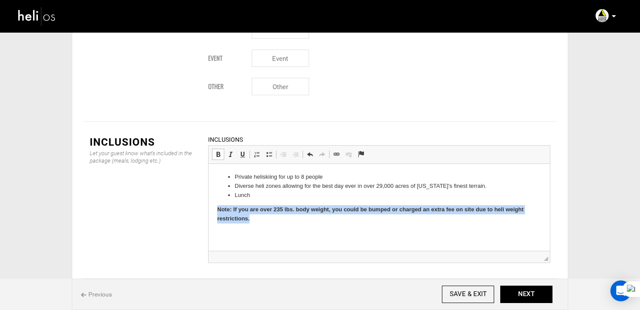
drag, startPoint x: 215, startPoint y: 210, endPoint x: 263, endPoint y: 222, distance: 49.9
click at [263, 222] on html "Private heliskiing for up to 8 people Diverse heli zones allowing for the best …" at bounding box center [379, 198] width 341 height 68
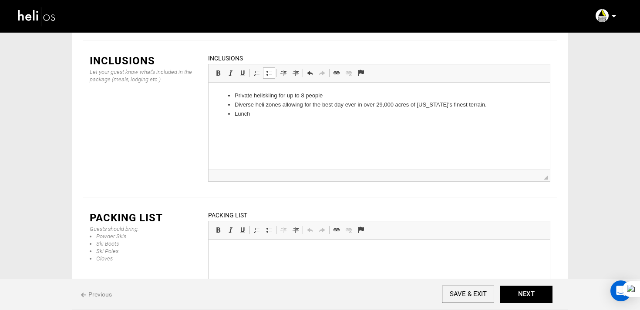
scroll to position [1313, 0]
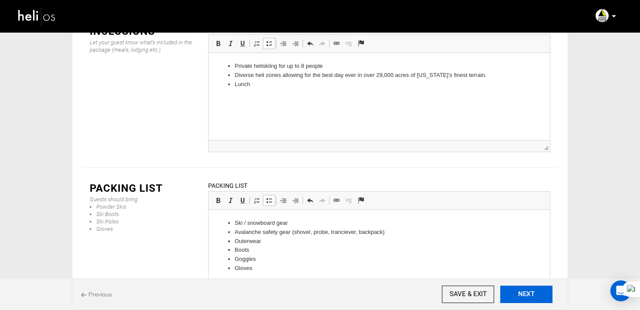
click at [532, 290] on button "NEXT" at bounding box center [526, 294] width 52 height 17
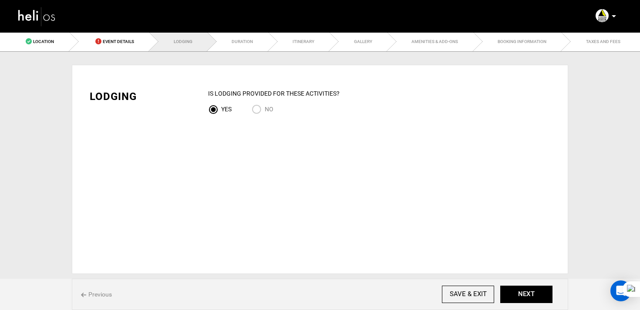
click at [125, 55] on div "Location Choose an existing location for your adventure. Select a Location Silv…" at bounding box center [320, 163] width 496 height 222
click at [131, 45] on link "Event Details" at bounding box center [110, 42] width 80 height 20
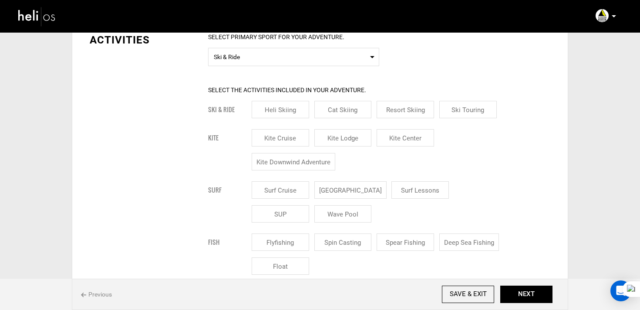
scroll to position [486, 0]
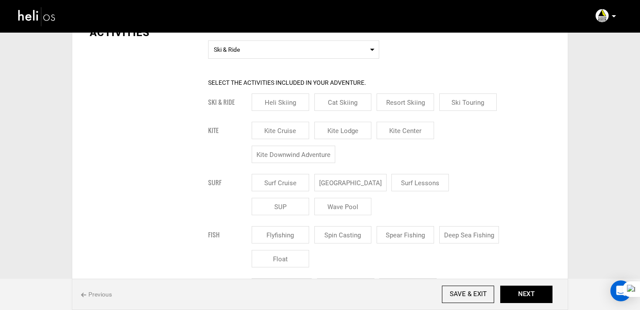
click at [417, 95] on input "Resort Skiing" at bounding box center [405, 102] width 57 height 17
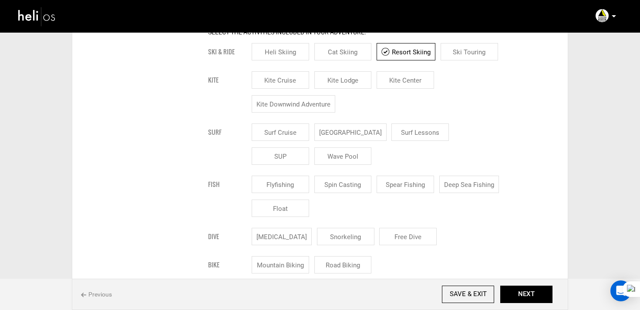
scroll to position [489, 0]
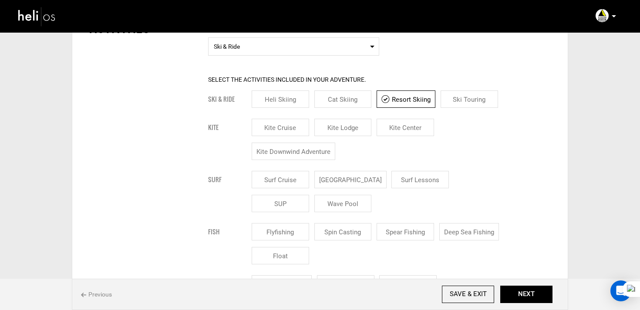
click at [396, 100] on input "Resort Skiing" at bounding box center [406, 99] width 59 height 17
checkbox input "false"
click at [468, 103] on input "Ski Touring" at bounding box center [467, 99] width 57 height 17
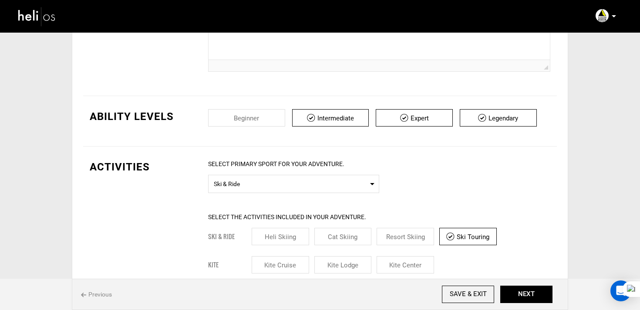
scroll to position [353, 0]
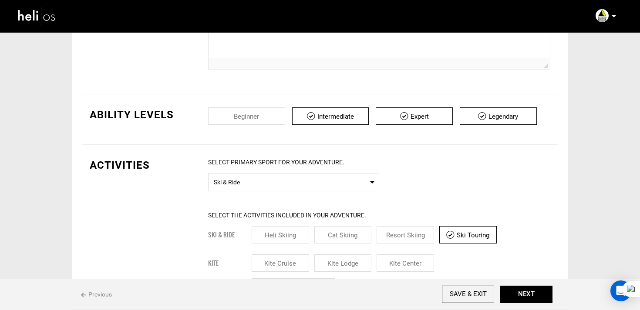
click at [461, 236] on input "Ski Touring" at bounding box center [467, 234] width 57 height 17
checkbox input "false"
click at [307, 241] on input "Heli Skiing" at bounding box center [280, 234] width 57 height 17
checkbox input "true"
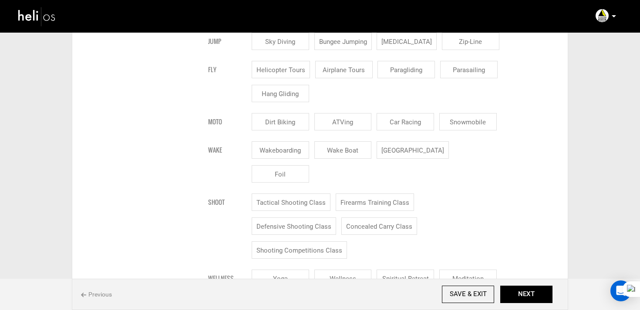
scroll to position [1313, 0]
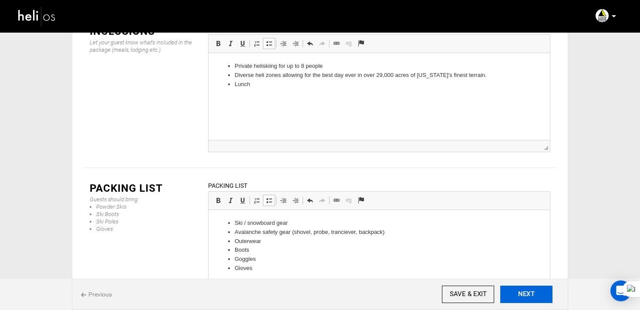
click at [522, 301] on button "NEXT" at bounding box center [526, 294] width 52 height 17
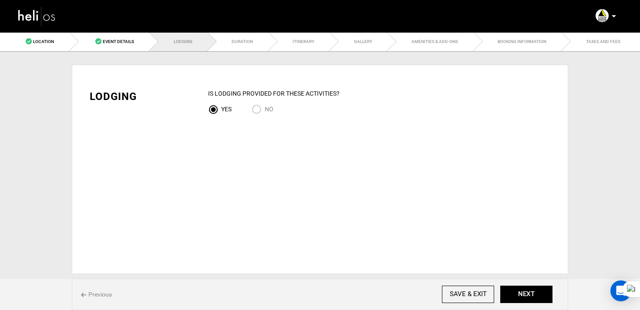
click at [261, 109] on input "NO" at bounding box center [258, 110] width 13 height 12
radio input "true"
click at [528, 292] on button "NEXT" at bounding box center [526, 294] width 52 height 17
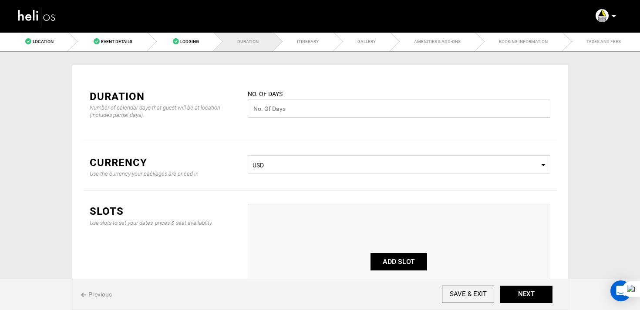
click at [273, 107] on input "text" at bounding box center [399, 109] width 303 height 18
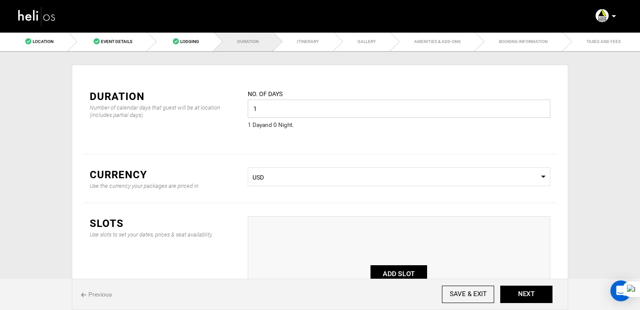
type input "1"
click at [230, 145] on div "Duration Number of calendar days that guest will be at location (includes parti…" at bounding box center [320, 115] width 474 height 78
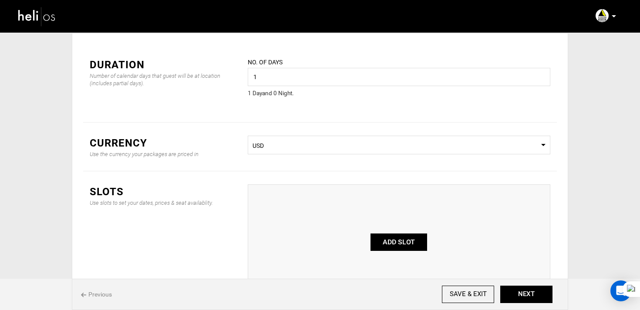
scroll to position [105, 0]
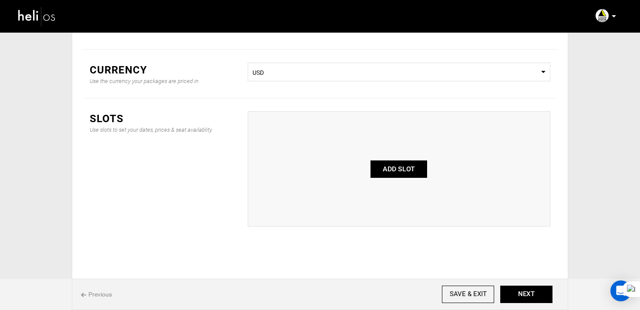
click at [410, 178] on button "ADD SLOT" at bounding box center [398, 169] width 57 height 17
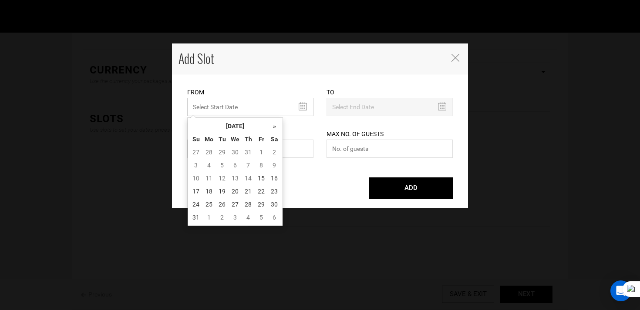
click at [248, 106] on input "MINIMUM NUMBER OF NIGHTS" at bounding box center [250, 107] width 126 height 18
click at [241, 128] on th "[DATE]" at bounding box center [234, 126] width 65 height 13
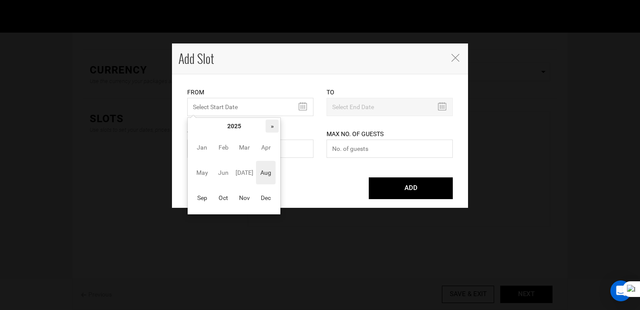
click at [270, 128] on th "»" at bounding box center [272, 126] width 13 height 13
click at [248, 148] on span "Mar" at bounding box center [245, 148] width 20 height 24
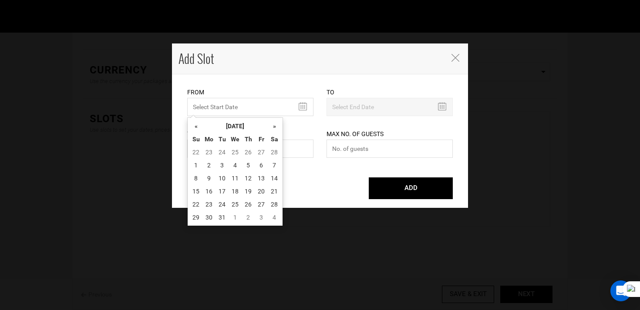
click at [193, 187] on td "15" at bounding box center [195, 191] width 13 height 13
type input "[DATE]"
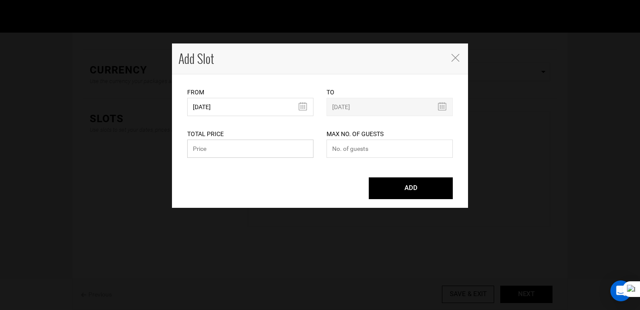
click at [237, 148] on input "text" at bounding box center [250, 149] width 126 height 18
type input "1194"
type input "0"
click at [369, 178] on button "ADD" at bounding box center [411, 189] width 84 height 22
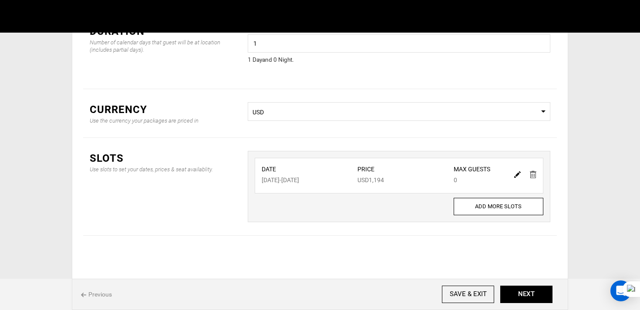
scroll to position [66, 0]
click at [534, 290] on button "NEXT" at bounding box center [526, 294] width 52 height 17
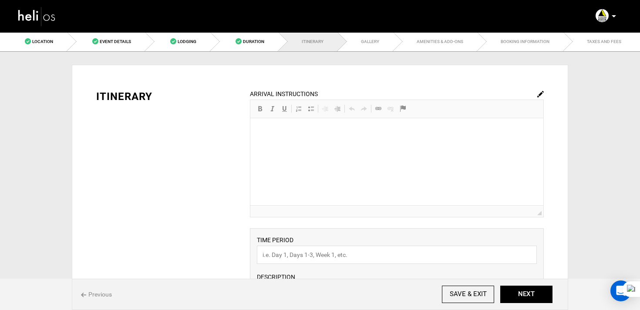
click at [543, 96] on img at bounding box center [540, 94] width 7 height 7
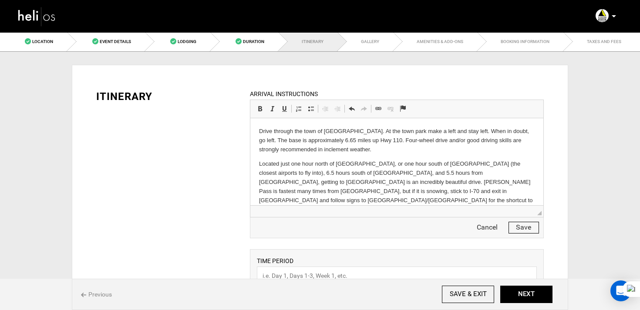
click at [530, 230] on button "Save" at bounding box center [523, 228] width 30 height 12
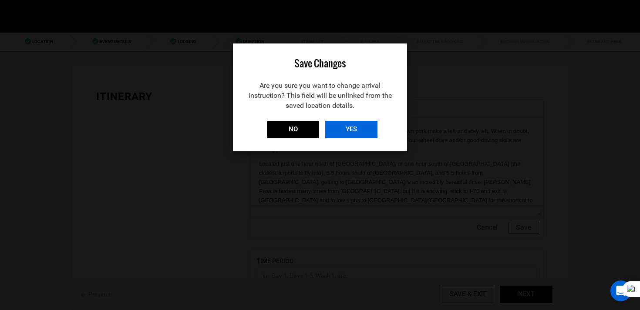
click at [345, 130] on input "YES" at bounding box center [351, 129] width 52 height 17
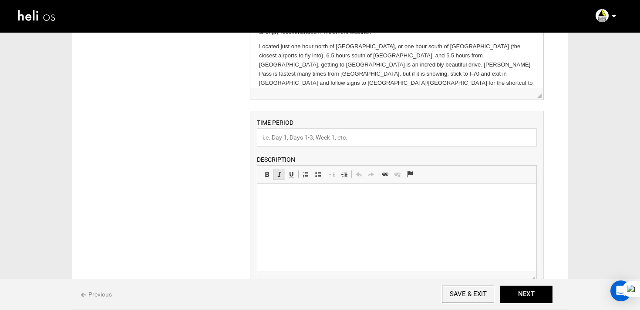
scroll to position [124, 0]
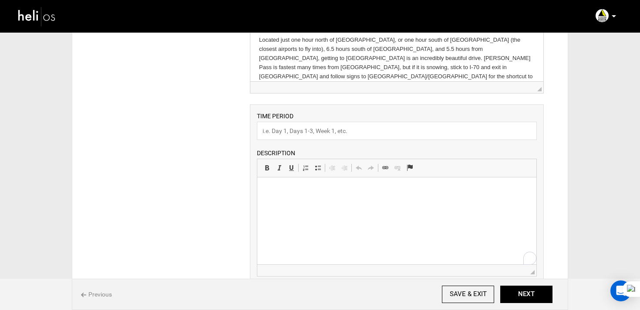
click at [276, 187] on p at bounding box center [397, 190] width 262 height 9
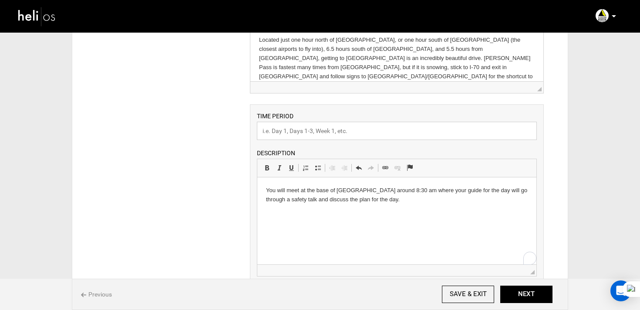
click at [293, 136] on input "text" at bounding box center [397, 131] width 280 height 18
click at [264, 134] on input "guided Day" at bounding box center [397, 131] width 280 height 18
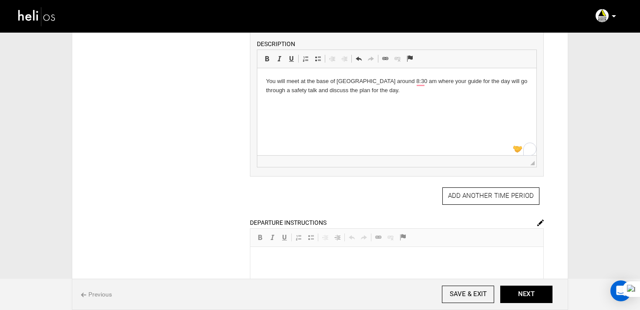
scroll to position [300, 0]
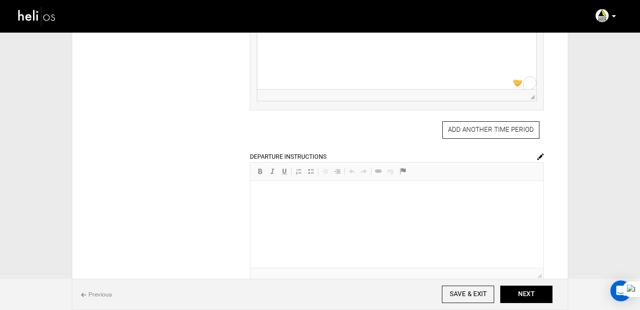
type input "Guided Day"
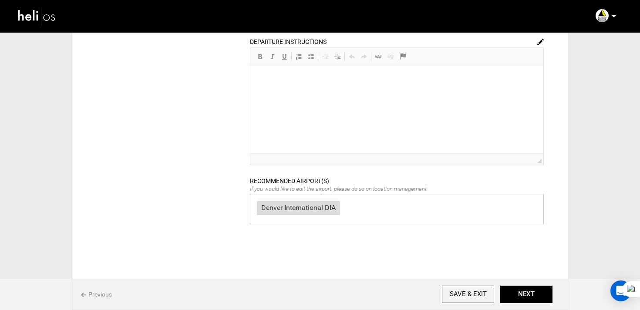
scroll to position [424, 0]
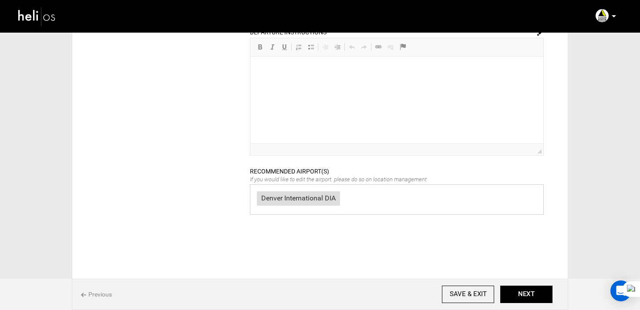
click at [542, 36] on img at bounding box center [540, 32] width 7 height 7
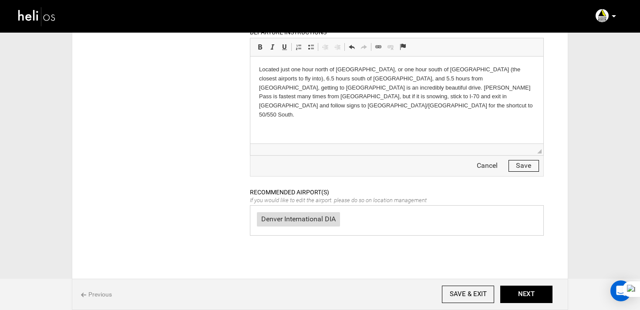
click at [521, 172] on button "Save" at bounding box center [523, 166] width 30 height 12
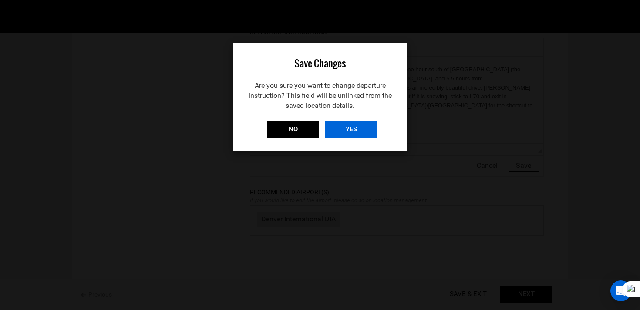
click at [363, 131] on input "YES" at bounding box center [351, 129] width 52 height 17
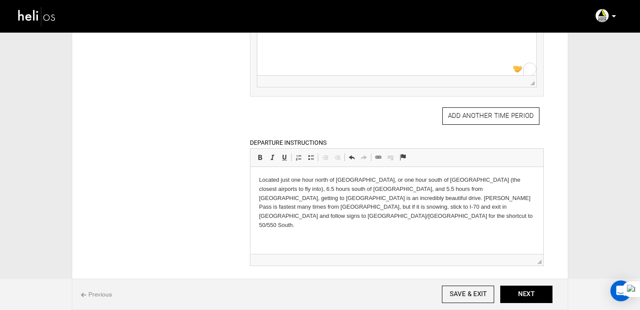
scroll to position [297, 0]
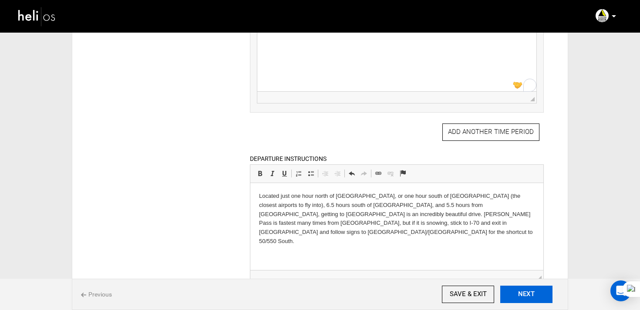
click at [545, 290] on button "NEXT" at bounding box center [526, 294] width 52 height 17
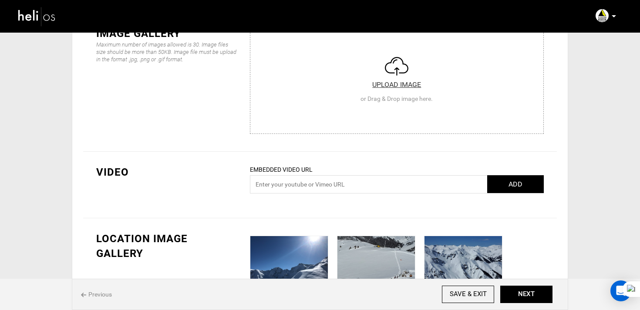
scroll to position [237, 0]
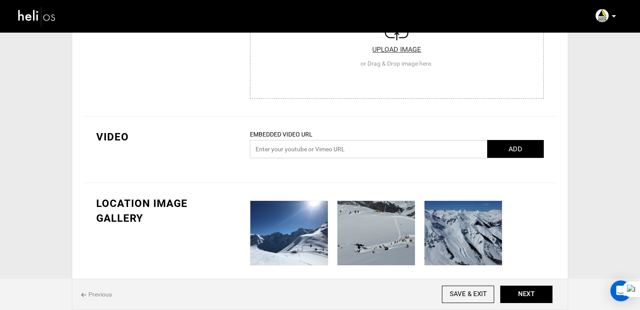
click at [328, 145] on input "text" at bounding box center [397, 149] width 294 height 18
paste input "https://youtu.be/0A-cZD0uHcY"
type input "https://youtu.be/0A-cZD0uHcY"
click at [517, 141] on button "ADD" at bounding box center [515, 149] width 57 height 18
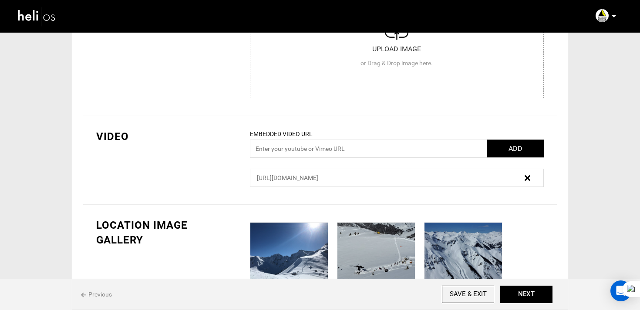
scroll to position [0, 0]
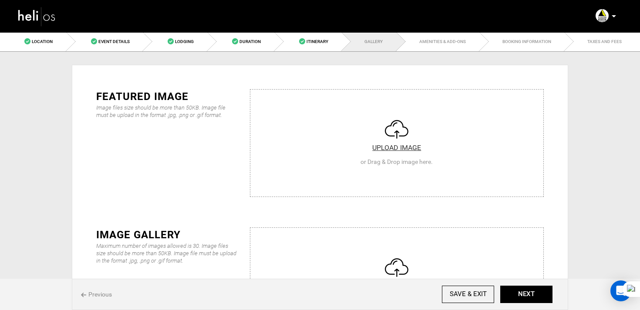
click at [414, 185] on input "file" at bounding box center [396, 142] width 293 height 104
click at [353, 136] on input "file" at bounding box center [396, 142] width 293 height 104
type input "C:\fakepath\a424ed4bd3a7d6aea720b86d4a360f75.jpeg"
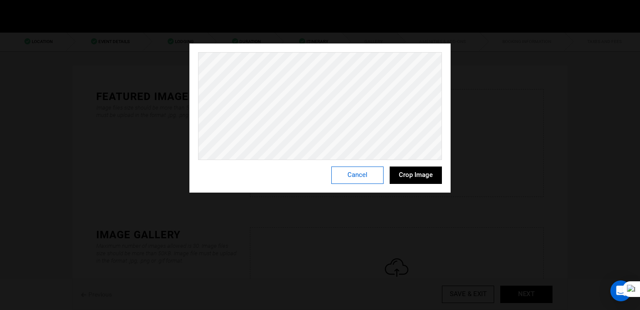
click at [364, 172] on button "Cancel" at bounding box center [357, 175] width 52 height 17
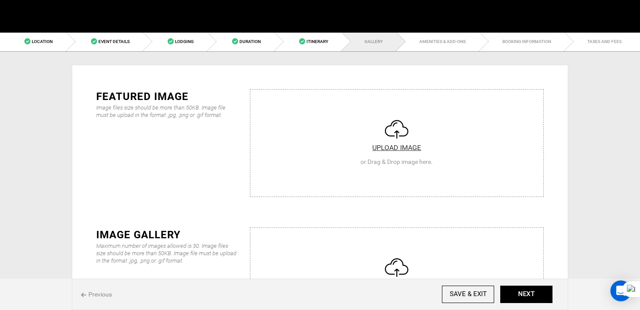
click at [414, 172] on input "file" at bounding box center [396, 142] width 293 height 104
type input "C:\fakepath\a69eb04b-b972-498a-8706-24e490971d8d_9061_ed46f3d1578ee253ce3003ecd…"
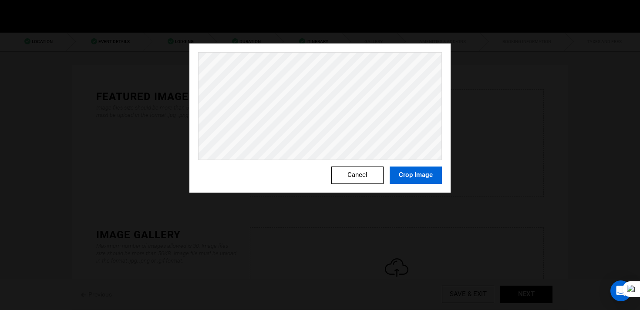
click at [426, 172] on button "Crop Image" at bounding box center [416, 175] width 52 height 17
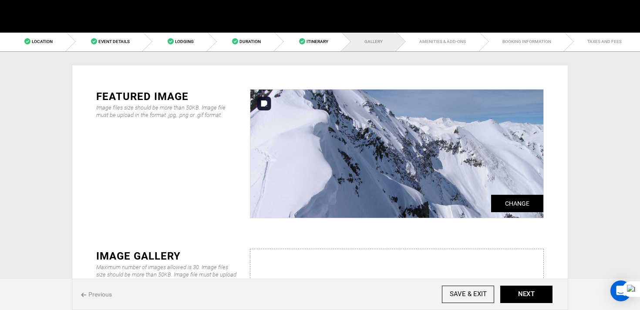
click at [427, 185] on img at bounding box center [396, 154] width 293 height 128
click at [512, 211] on input "Change" at bounding box center [517, 203] width 52 height 17
type input "C:\fakepath\a424ed4bd3a7d6aea720b86d4a360f75.jpeg"
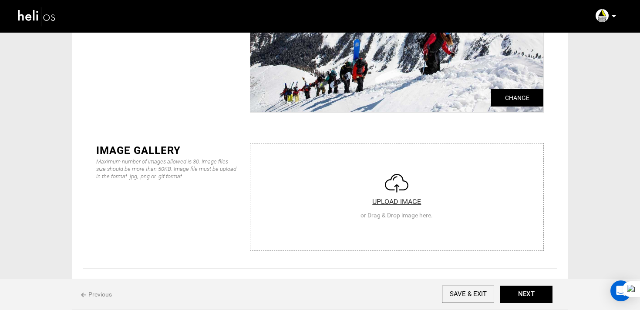
type input "C:\fakepath\5d849ed6-358d-4498-b4d2-ef6b335d565f_9061_d92dba6aa841098c82951e424…"
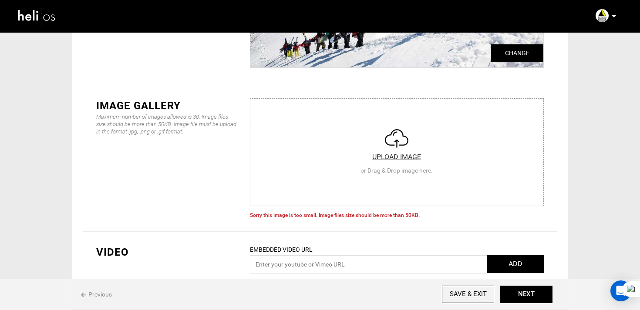
scroll to position [158, 0]
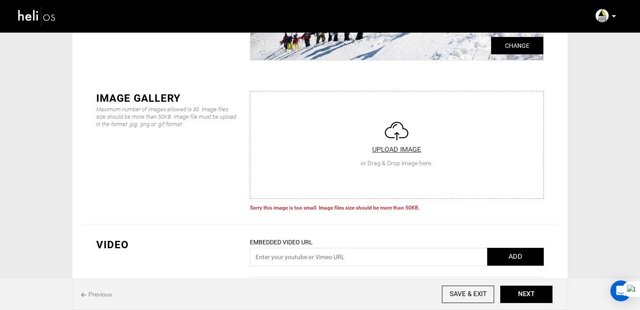
click at [367, 168] on input "file" at bounding box center [396, 143] width 293 height 104
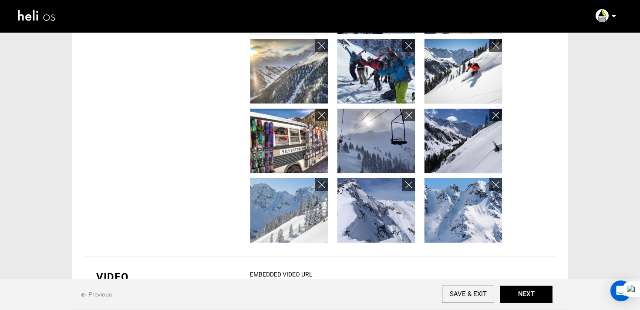
scroll to position [0, 0]
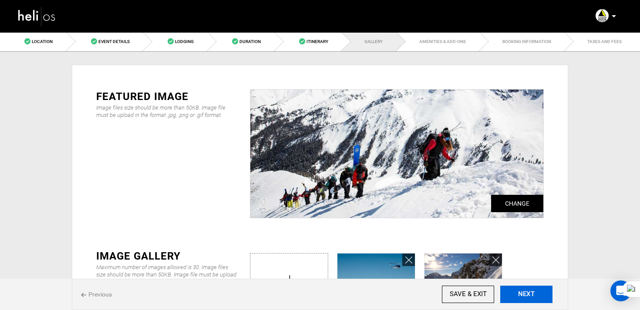
click at [528, 299] on button "NEXT" at bounding box center [526, 294] width 52 height 17
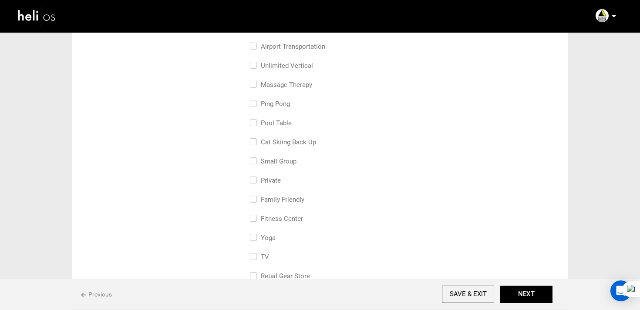
scroll to position [186, 0]
click at [275, 155] on label "small group" at bounding box center [273, 159] width 47 height 10
click at [256, 155] on input "small group" at bounding box center [253, 163] width 6 height 19
checkbox input "true"
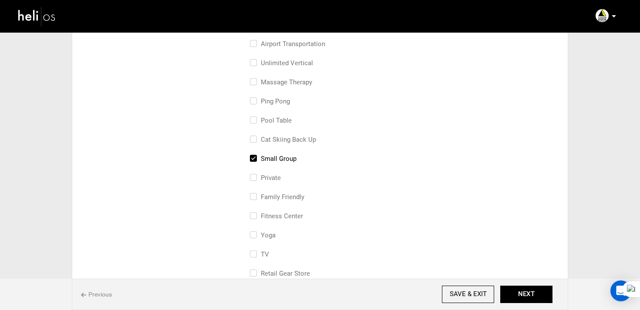
click at [275, 176] on label "Private" at bounding box center [265, 178] width 31 height 10
click at [256, 176] on input "Private" at bounding box center [253, 182] width 6 height 19
checkbox input "true"
click at [524, 294] on button "NEXT" at bounding box center [526, 294] width 52 height 17
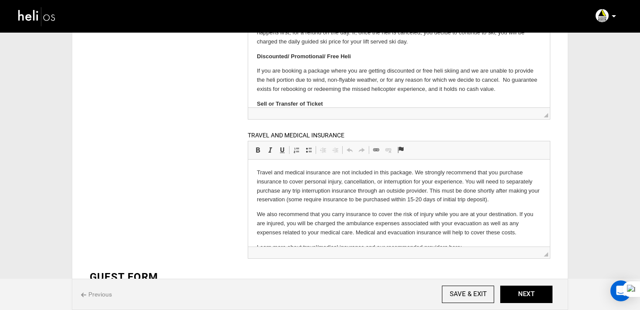
scroll to position [29, 0]
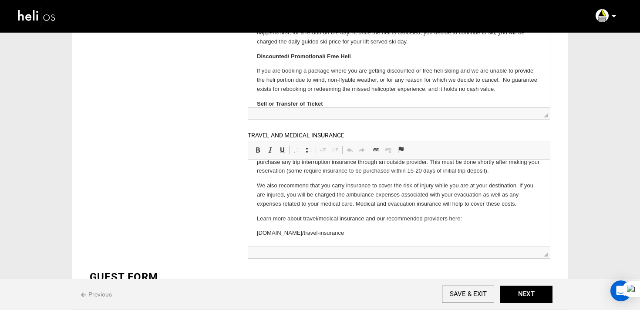
click at [286, 219] on p "Learn more about travel/medical insurance and our recommended providers here:" at bounding box center [398, 218] width 284 height 9
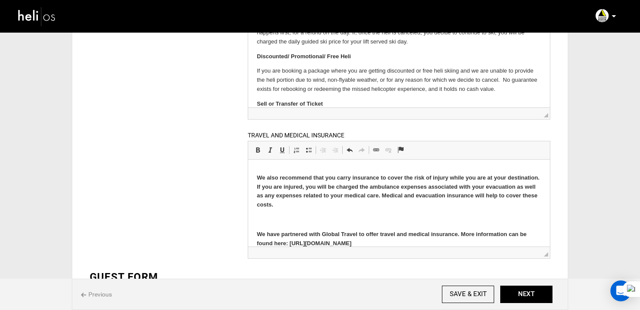
click at [256, 220] on html "Travel and medical insurance are not included in this package. We strongly reco…" at bounding box center [399, 178] width 302 height 158
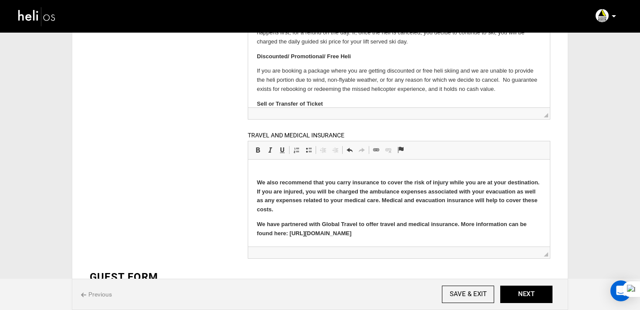
scroll to position [35, 0]
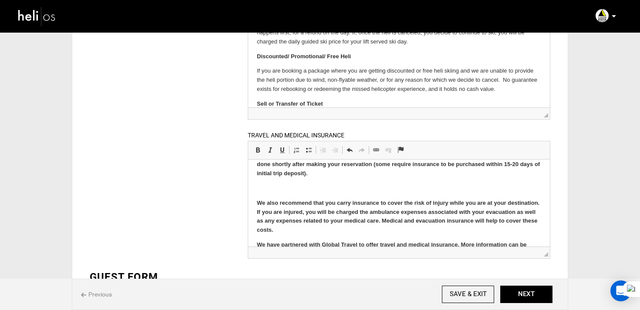
click at [264, 190] on p at bounding box center [398, 188] width 284 height 9
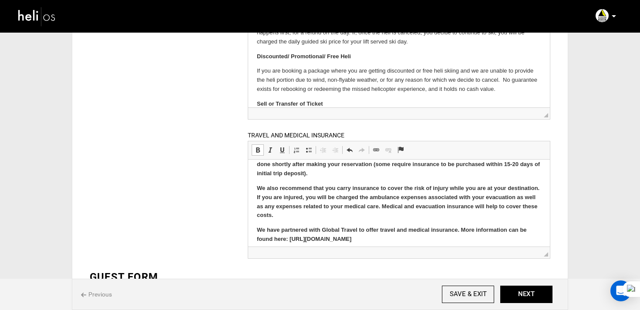
scroll to position [23, 0]
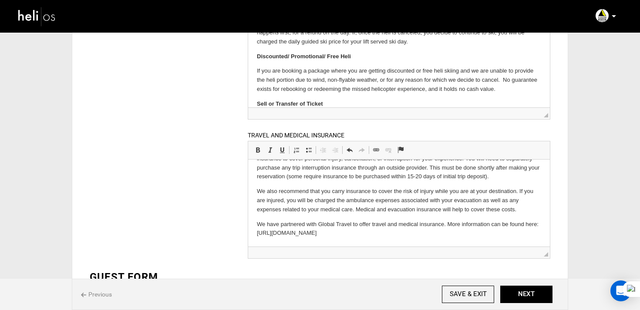
click at [373, 223] on p "We have partnered with Global Travel to offer travel and medical insurance. Mor…" at bounding box center [398, 229] width 284 height 18
click at [515, 293] on button "NEXT" at bounding box center [526, 294] width 52 height 17
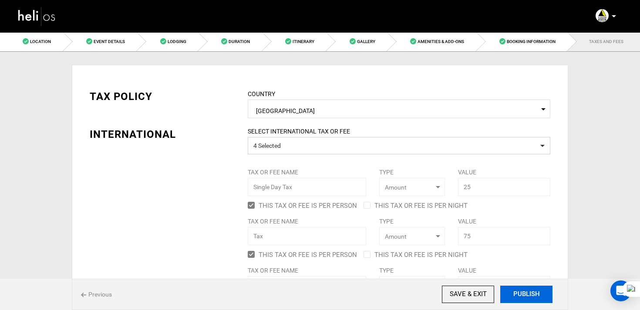
click at [515, 293] on button "PUBLISH" at bounding box center [526, 294] width 52 height 17
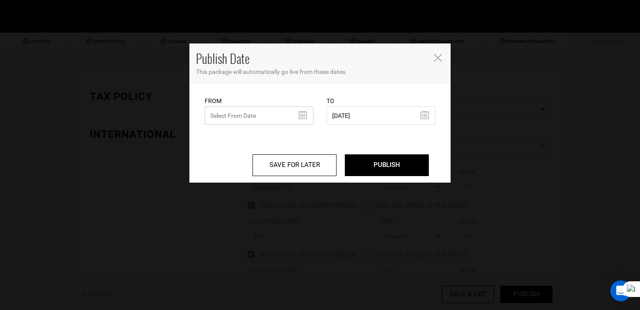
click at [215, 116] on input "text" at bounding box center [259, 116] width 109 height 18
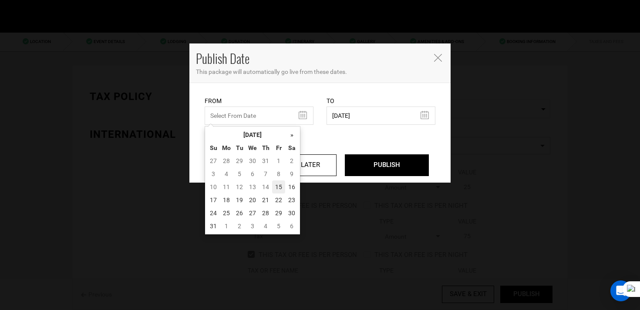
click at [276, 190] on td "15" at bounding box center [278, 187] width 13 height 13
type input "[DATE]"
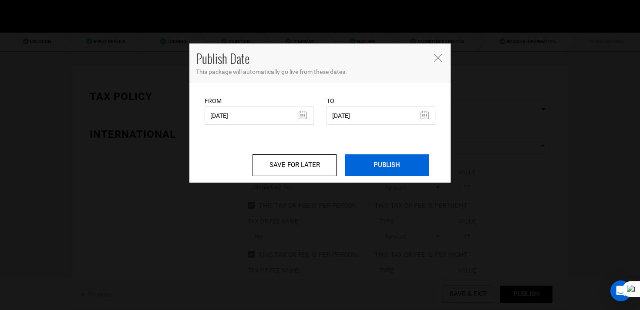
click at [387, 165] on input "PUBLISH" at bounding box center [387, 166] width 84 height 22
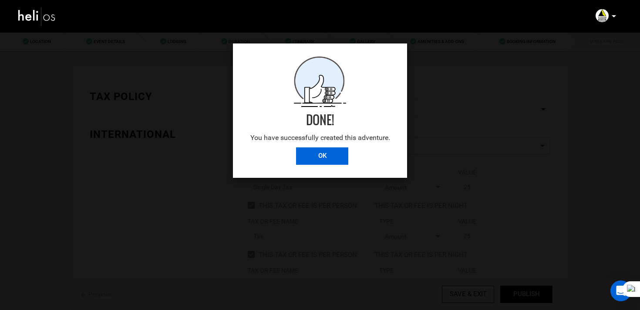
click at [326, 154] on input "OK" at bounding box center [322, 156] width 52 height 17
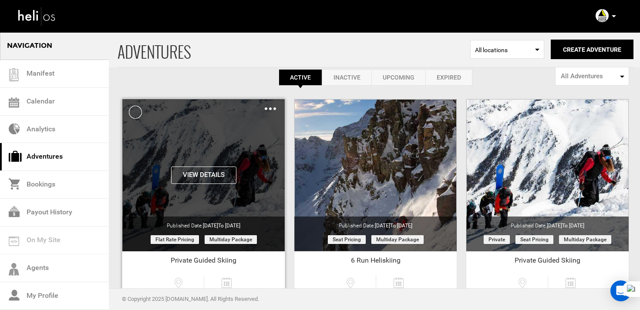
scroll to position [7, 0]
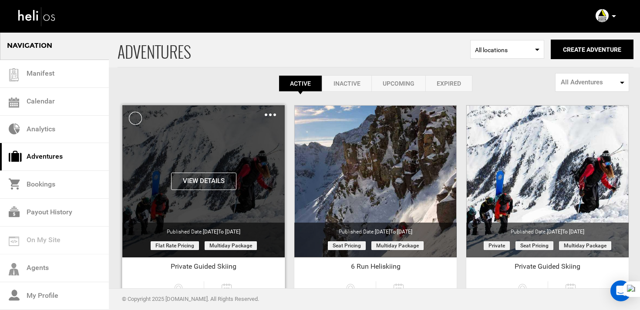
click at [274, 116] on img at bounding box center [270, 115] width 11 height 3
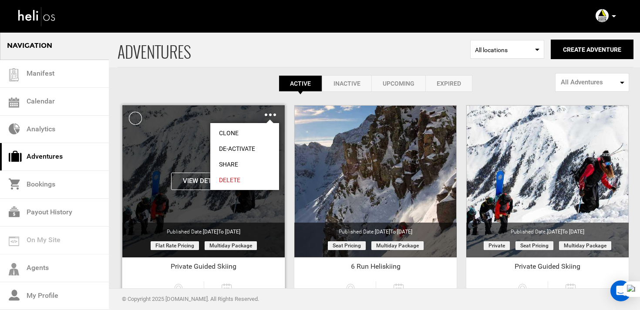
click at [245, 134] on link "Clone" at bounding box center [244, 133] width 69 height 16
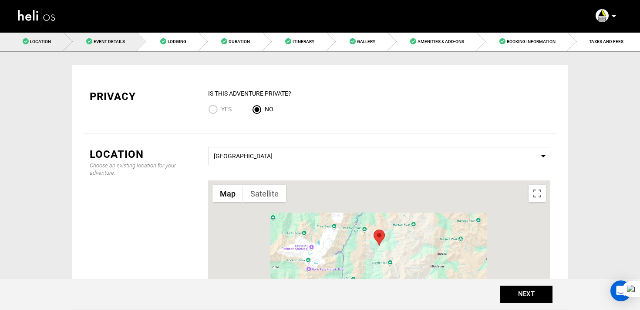
click at [117, 41] on span "Event Details" at bounding box center [109, 41] width 31 height 5
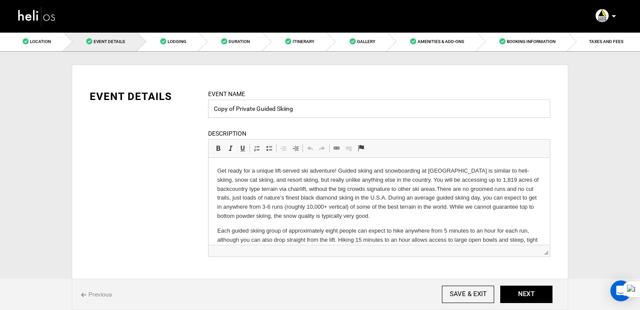
click at [317, 116] on input "Copy of Private Guided Skiing" at bounding box center [379, 109] width 342 height 18
drag, startPoint x: 320, startPoint y: 113, endPoint x: 187, endPoint y: 106, distance: 133.4
click at [187, 106] on div "EVENT DETAILS Event Name Copy of Private Guided Skiing Event name can not be le…" at bounding box center [320, 178] width 474 height 179
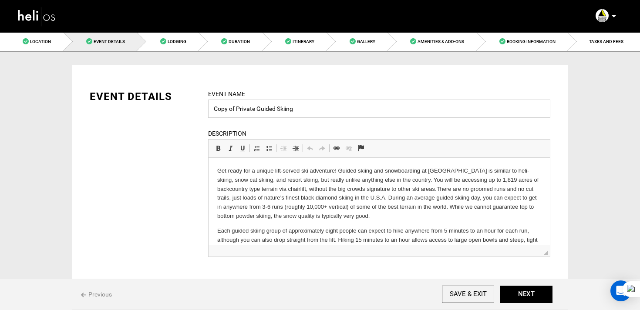
paste input "Private Helis"
type input "Private Heliskiing"
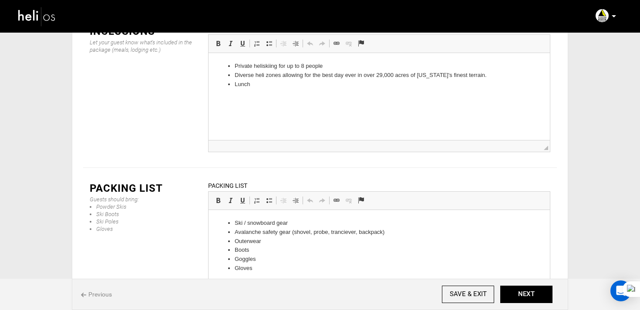
scroll to position [1270, 0]
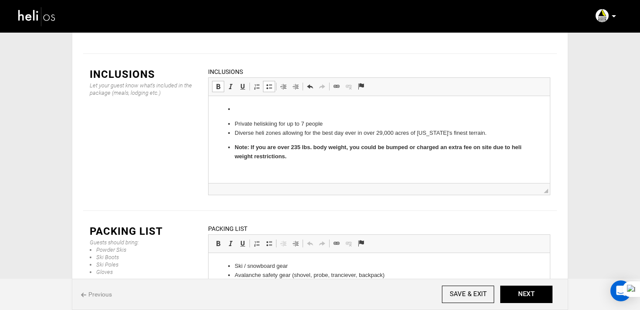
click at [235, 125] on li "Private heliskiing for up to 7 people" at bounding box center [379, 124] width 289 height 9
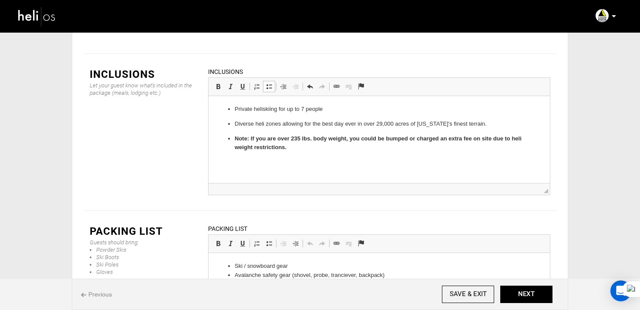
click at [234, 125] on ul "Private heliskiing for up to 7 people Diverse heli zones allowing for the best …" at bounding box center [379, 128] width 324 height 47
click at [233, 135] on ul "Private heliskiing for up to 7 people Diverse heli zones allowing for the best …" at bounding box center [379, 128] width 324 height 47
click at [269, 83] on span at bounding box center [269, 86] width 7 height 7
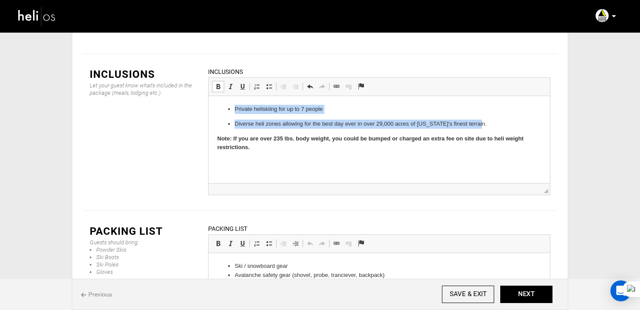
drag, startPoint x: 495, startPoint y: 128, endPoint x: 221, endPoint y: 103, distance: 275.8
click at [221, 103] on html "Private heliskiing for up to 7 people Diverse heli zones allowing for the best …" at bounding box center [379, 128] width 341 height 65
click at [273, 81] on link "Insert/Remove Bulleted List" at bounding box center [269, 86] width 12 height 11
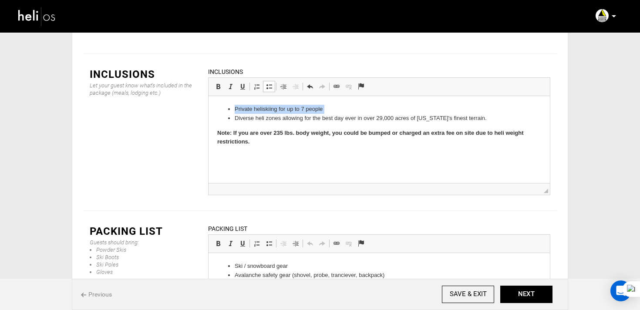
click at [271, 114] on li "Private heliskiing for up to 7 people" at bounding box center [379, 109] width 289 height 9
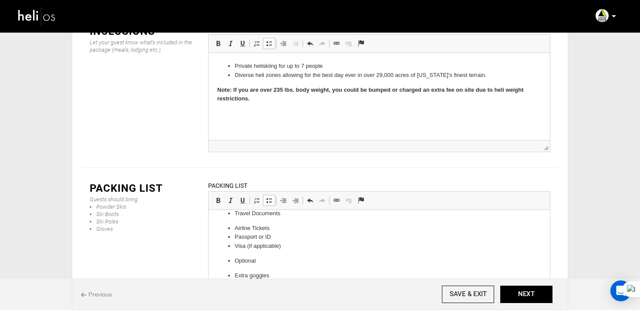
scroll to position [255, 0]
click at [243, 263] on p "Optional" at bounding box center [379, 263] width 289 height 9
click at [267, 197] on span at bounding box center [269, 200] width 7 height 7
click at [267, 242] on p "Travel Documents" at bounding box center [379, 242] width 289 height 9
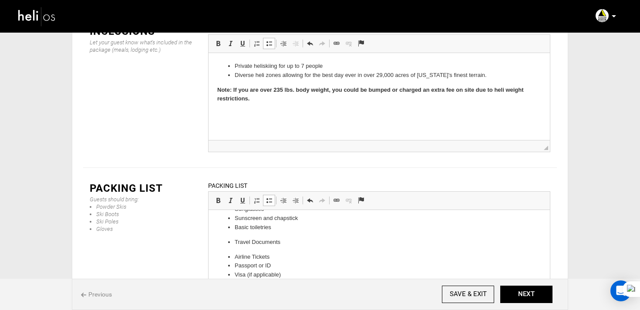
click at [270, 195] on link "Insert/Remove Bulleted List" at bounding box center [269, 200] width 12 height 11
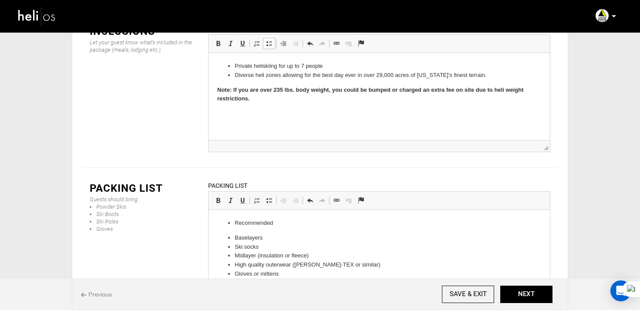
scroll to position [0, 0]
click at [255, 224] on p "Recommended" at bounding box center [379, 223] width 289 height 9
click at [267, 197] on span at bounding box center [269, 200] width 7 height 7
click at [533, 290] on button "NEXT" at bounding box center [526, 294] width 52 height 17
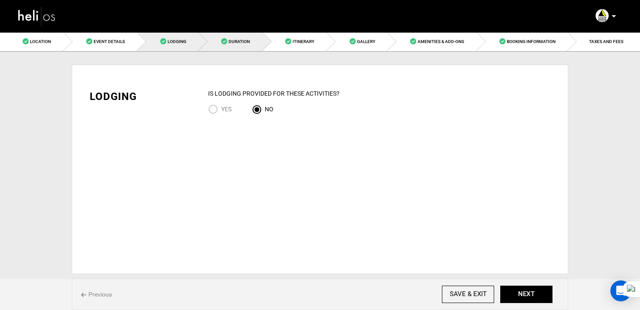
click at [250, 40] on link "Duration" at bounding box center [231, 42] width 64 height 20
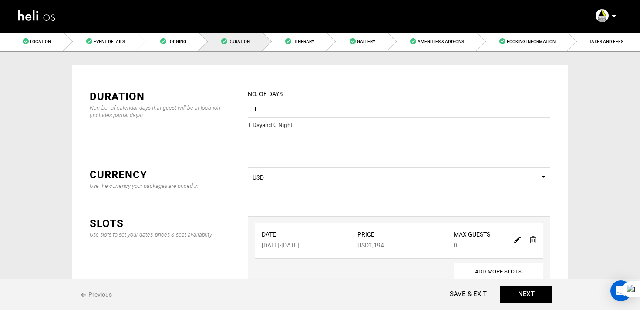
scroll to position [40, 0]
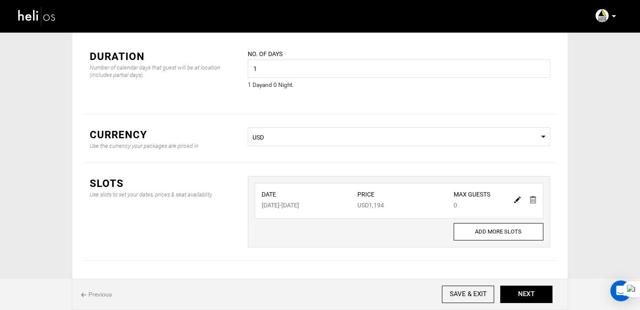
click at [515, 201] on img at bounding box center [517, 200] width 7 height 7
type input "[DATE]"
type input "1194"
type input "0"
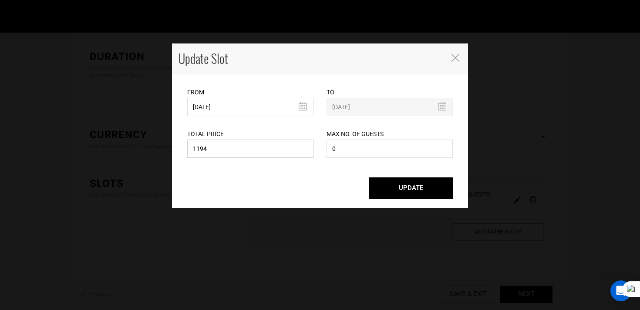
click at [215, 154] on input "1194" at bounding box center [250, 149] width 126 height 18
type input "19999"
click at [397, 192] on button "UPDATE" at bounding box center [411, 189] width 84 height 22
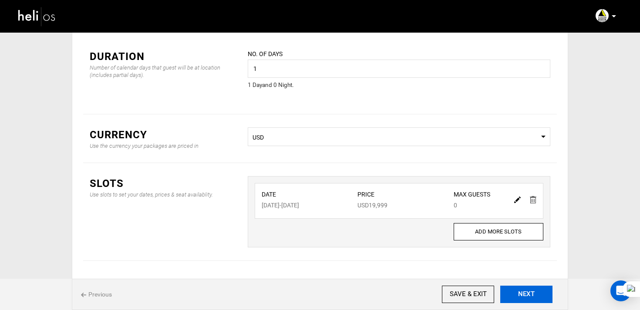
click at [542, 295] on button "NEXT" at bounding box center [526, 294] width 52 height 17
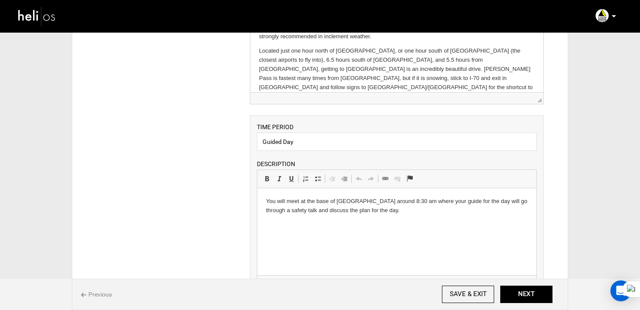
scroll to position [114, 0]
click at [306, 223] on html "You will meet at the base of Silverton Mountain around 8:30 am where your guide…" at bounding box center [396, 205] width 279 height 36
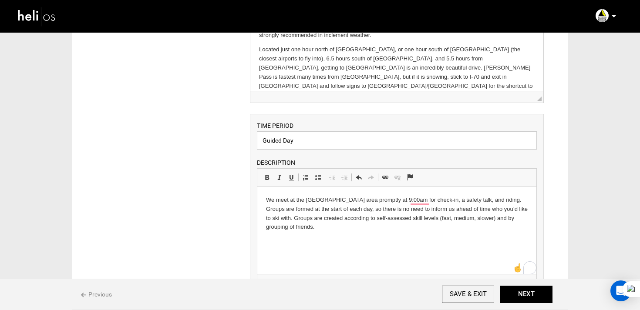
click at [314, 145] on input "Guided Day" at bounding box center [397, 140] width 280 height 18
paste input "Day of Heli Skiing"
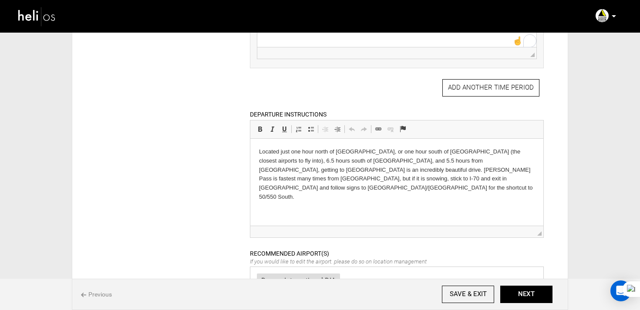
scroll to position [459, 0]
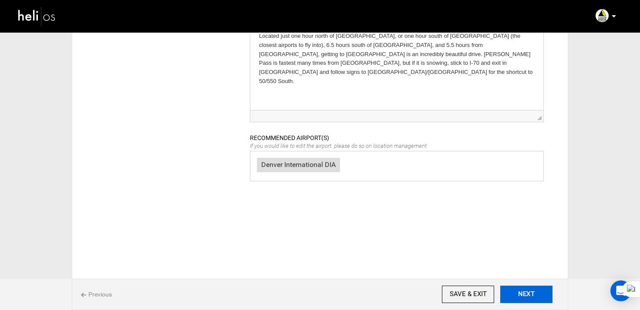
type input "Day of Heli Skiing"
click at [515, 293] on button "NEXT" at bounding box center [526, 294] width 52 height 17
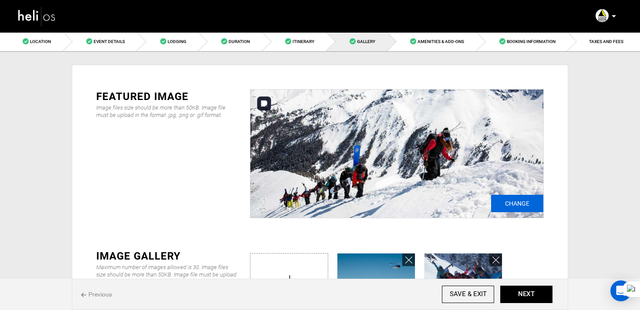
click at [524, 203] on input "Change" at bounding box center [517, 203] width 52 height 17
type input "C:\fakepath\5d849ed6-358d-4498-b4d2-ef6b335d565f_9061_d92dba6aa841098c82951e424…"
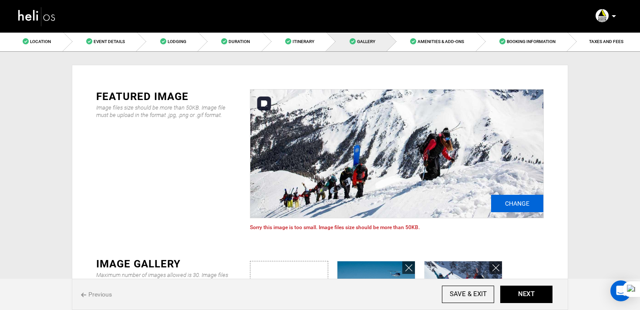
click at [505, 201] on input "Change" at bounding box center [517, 203] width 52 height 17
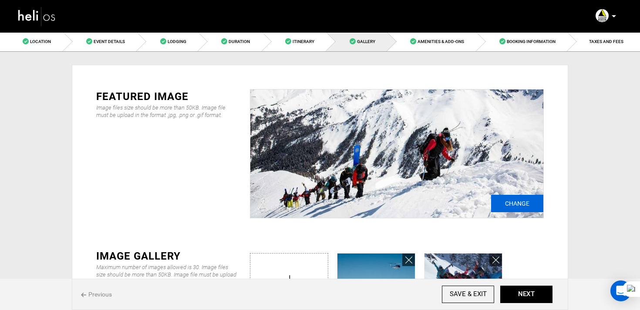
click at [524, 208] on input "Change" at bounding box center [517, 203] width 52 height 17
type input "C:\fakepath\Screenshot [DATE] 9.49.35 AM.png"
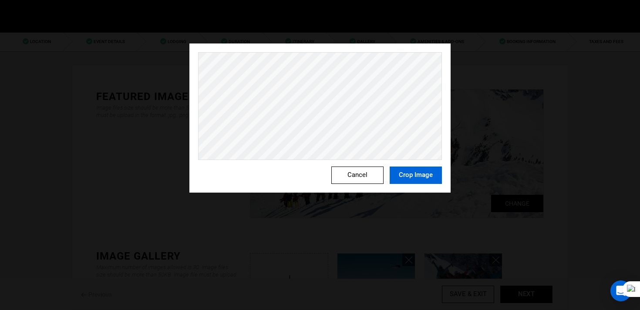
click at [416, 175] on button "Crop Image" at bounding box center [416, 175] width 52 height 17
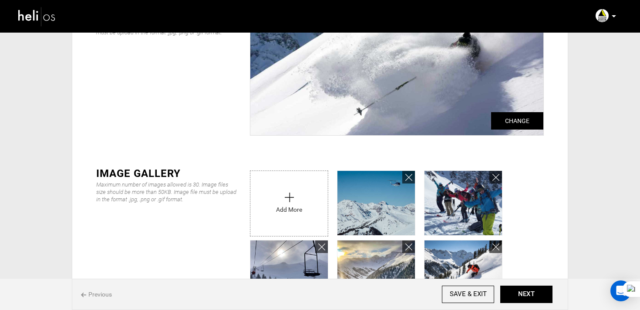
scroll to position [83, 0]
click at [407, 178] on icon at bounding box center [408, 177] width 7 height 10
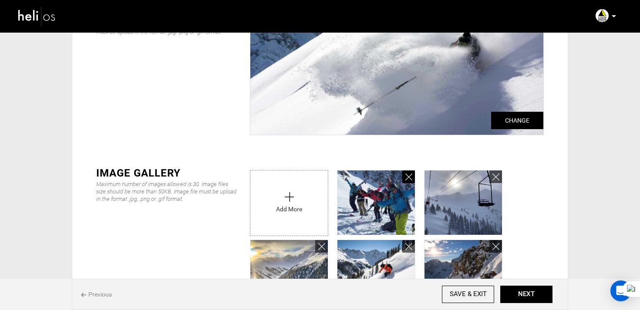
click at [407, 178] on icon at bounding box center [408, 177] width 7 height 10
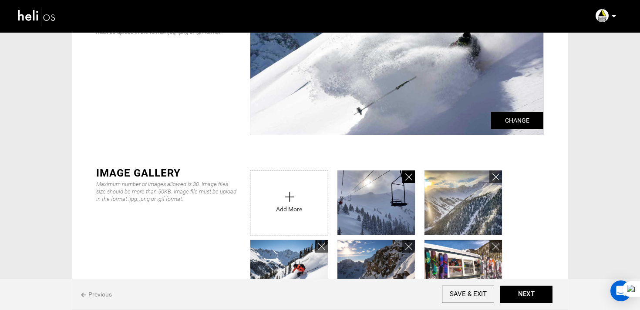
click at [407, 178] on icon at bounding box center [408, 177] width 7 height 10
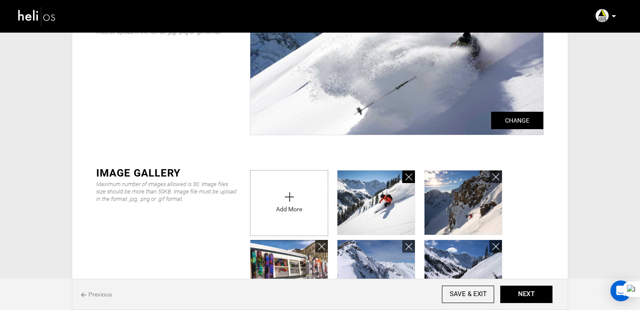
click at [407, 178] on icon at bounding box center [408, 177] width 7 height 10
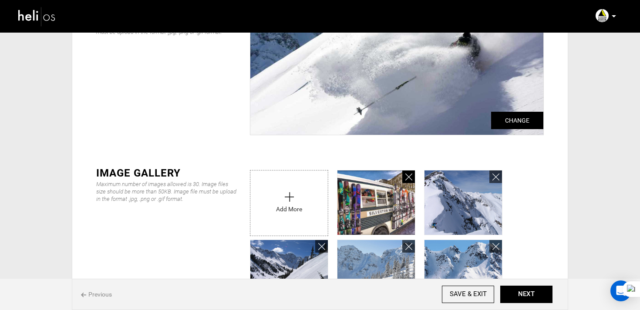
click at [407, 178] on icon at bounding box center [408, 177] width 7 height 10
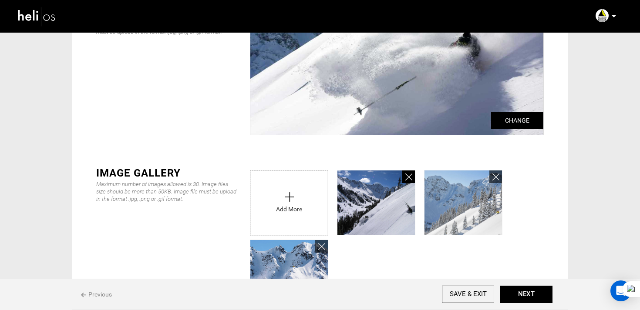
click at [407, 178] on icon at bounding box center [408, 177] width 7 height 10
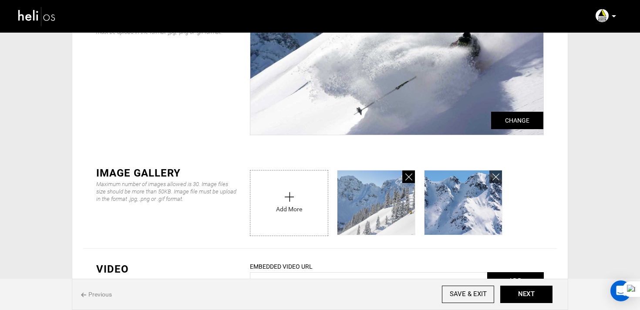
click at [407, 178] on icon at bounding box center [408, 177] width 7 height 10
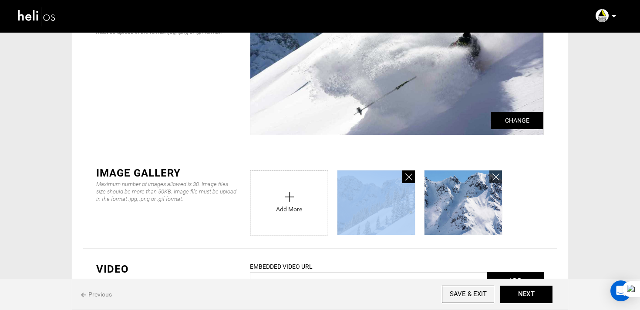
click at [407, 178] on icon at bounding box center [408, 177] width 7 height 10
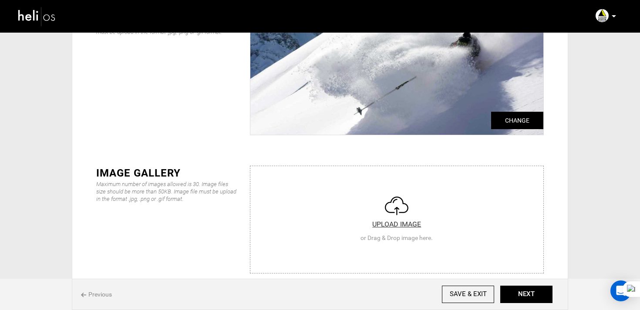
click at [407, 178] on input "file" at bounding box center [396, 218] width 293 height 104
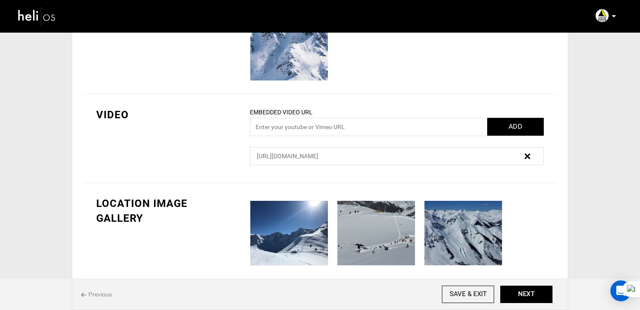
scroll to position [427, 0]
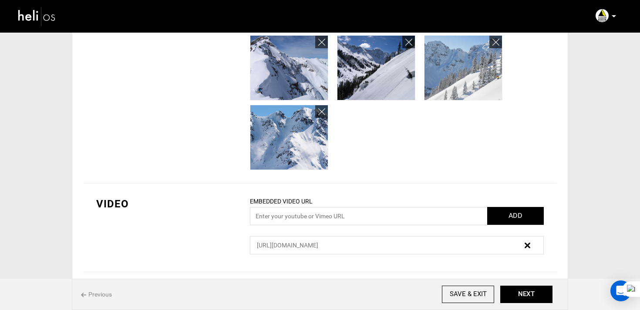
click at [523, 300] on button "NEXT" at bounding box center [526, 294] width 52 height 17
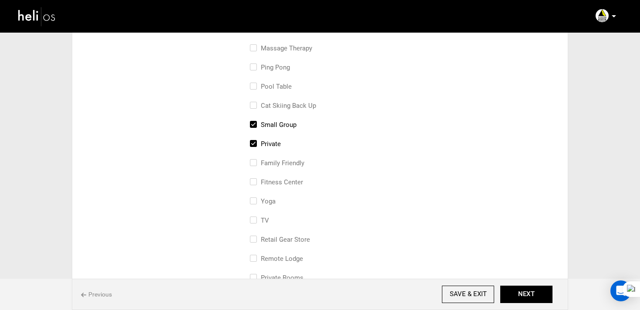
scroll to position [233, 0]
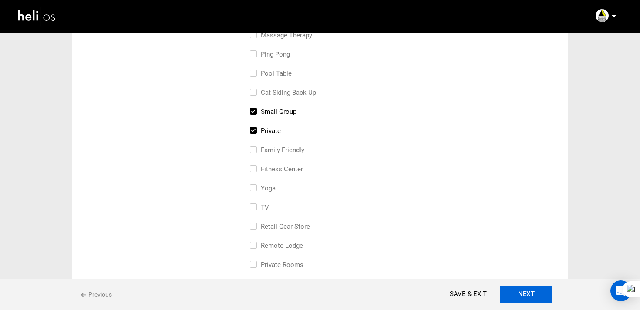
click at [543, 296] on button "NEXT" at bounding box center [526, 294] width 52 height 17
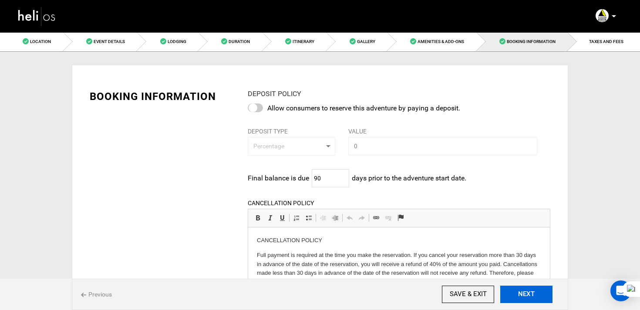
click at [543, 296] on button "NEXT" at bounding box center [526, 294] width 52 height 17
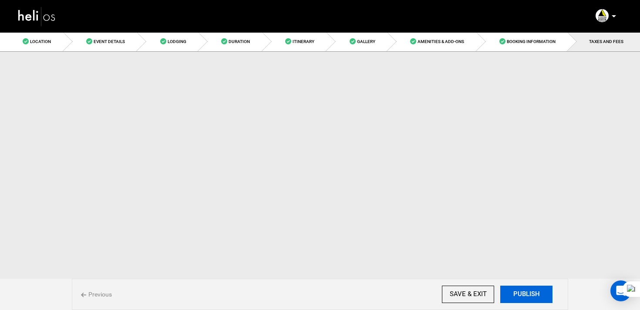
click at [543, 296] on button "PUBLISH" at bounding box center [526, 294] width 52 height 17
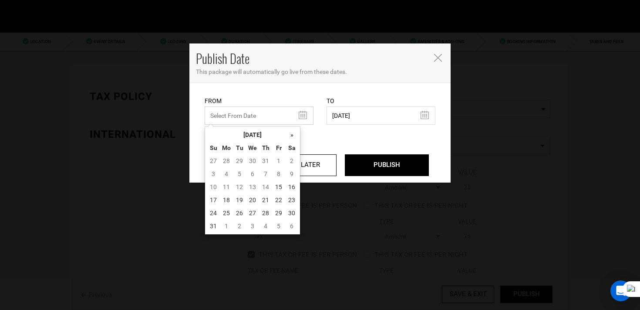
click at [254, 114] on input "text" at bounding box center [259, 116] width 109 height 18
click at [274, 185] on td "15" at bounding box center [278, 187] width 13 height 13
type input "[DATE]"
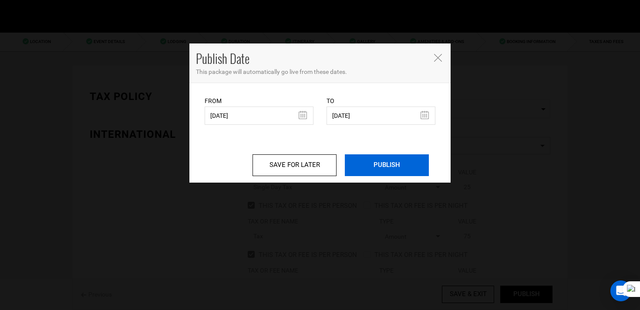
click at [392, 169] on input "PUBLISH" at bounding box center [387, 166] width 84 height 22
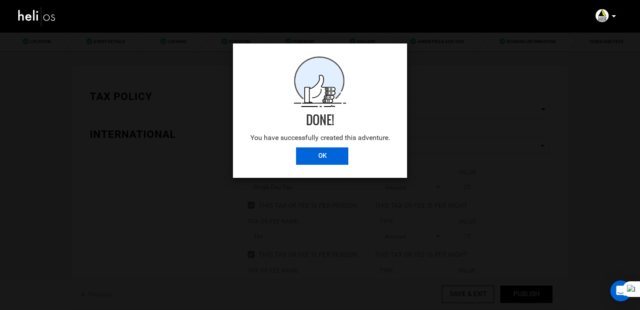
click at [317, 159] on input "OK" at bounding box center [322, 156] width 52 height 17
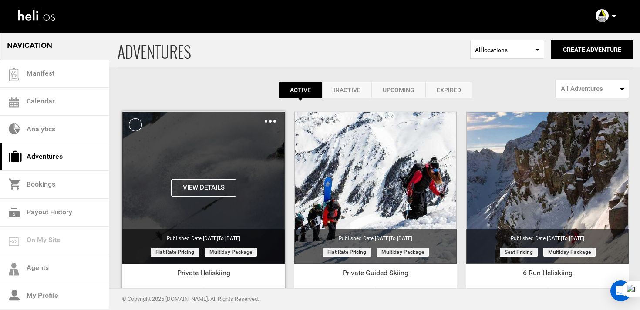
click at [267, 123] on div "Clone De-Activate Share Delete" at bounding box center [270, 121] width 11 height 10
click at [269, 120] on img at bounding box center [270, 121] width 11 height 3
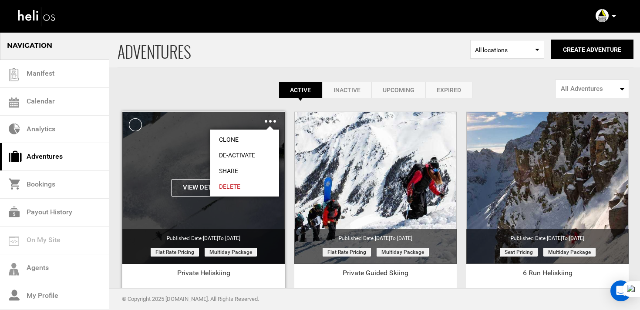
click at [239, 134] on link "Clone" at bounding box center [244, 140] width 69 height 16
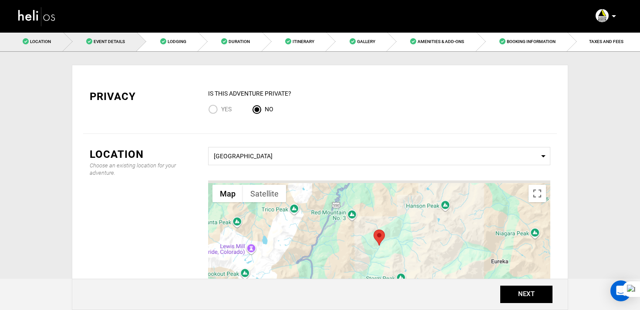
click at [132, 49] on link "Event Details" at bounding box center [101, 42] width 74 height 20
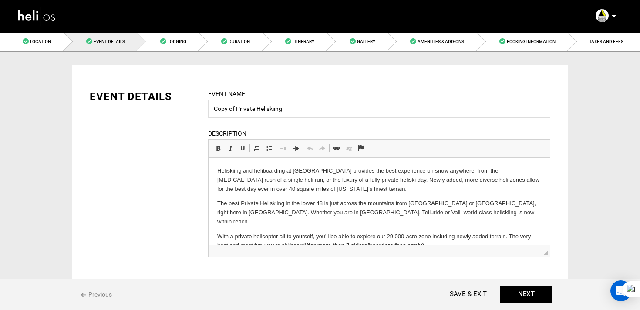
click at [296, 120] on div "Event Name Copy of Private Heliskiing Event name can not be less than 3 charact…" at bounding box center [379, 178] width 355 height 179
click at [297, 117] on input "Copy of Private Heliskiing" at bounding box center [379, 109] width 342 height 18
paste input "Telluride Private [PERSON_NAME]"
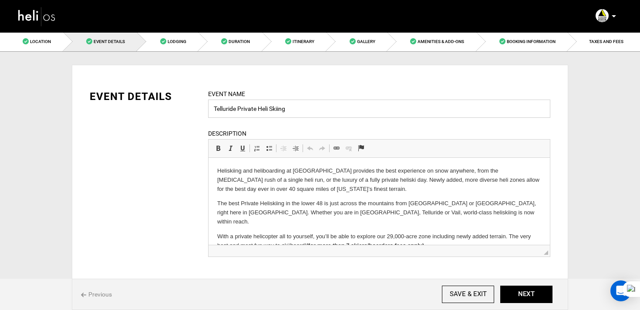
type input "Telluride Private Heli Skiing"
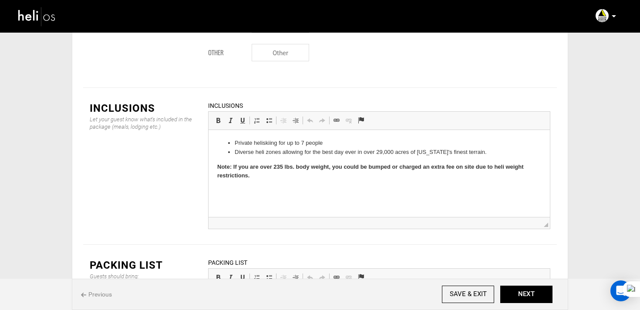
scroll to position [1232, 0]
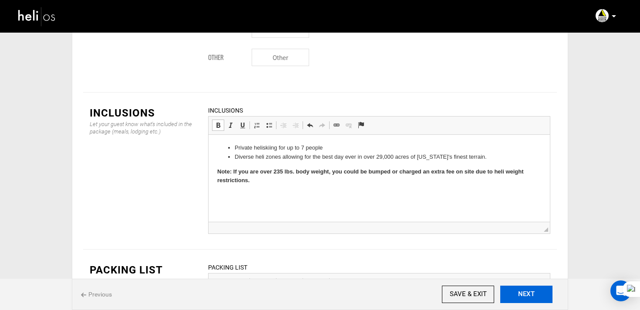
click at [527, 299] on button "NEXT" at bounding box center [526, 294] width 52 height 17
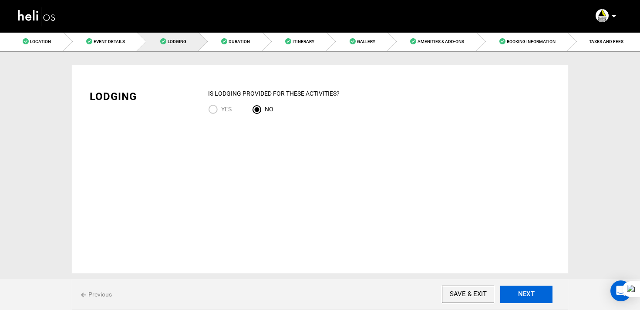
click at [527, 299] on button "NEXT" at bounding box center [526, 294] width 52 height 17
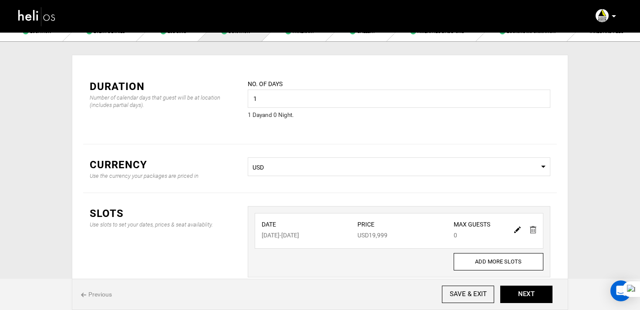
scroll to position [66, 0]
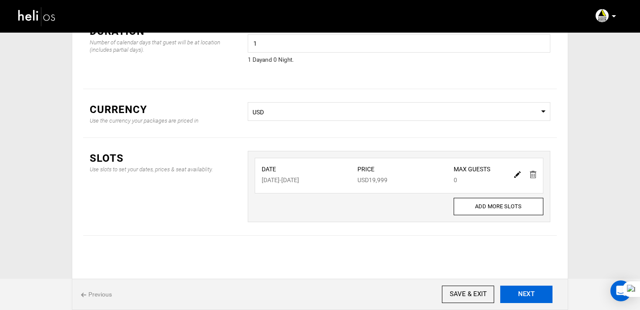
click at [530, 297] on button "NEXT" at bounding box center [526, 294] width 52 height 17
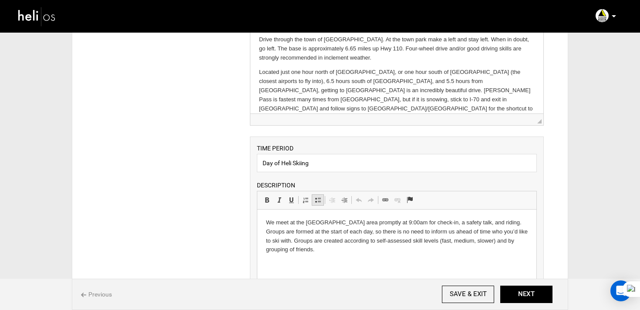
scroll to position [95, 0]
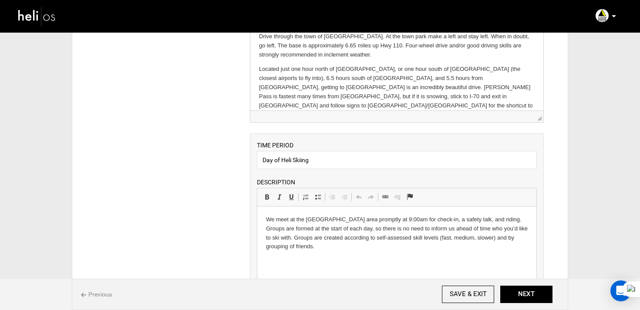
click at [310, 235] on p "We meet at the [GEOGRAPHIC_DATA] area promptly at 9:00am for check-in, a safety…" at bounding box center [397, 233] width 262 height 36
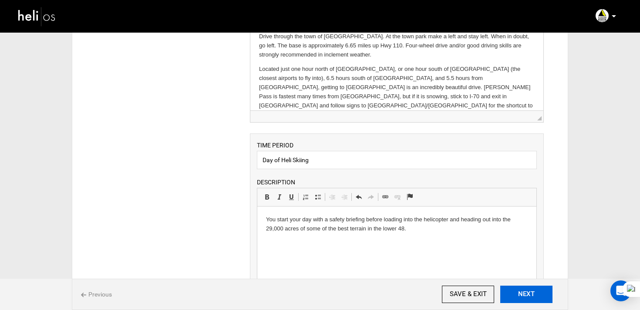
click at [536, 298] on button "NEXT" at bounding box center [526, 294] width 52 height 17
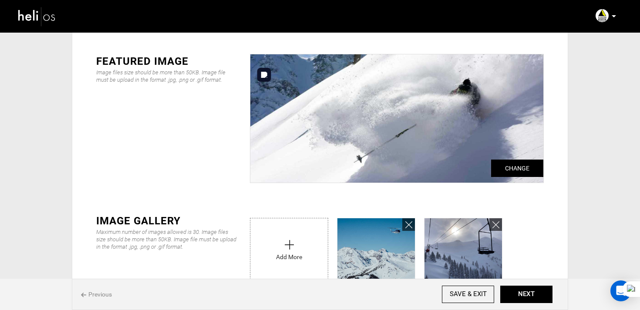
scroll to position [24, 0]
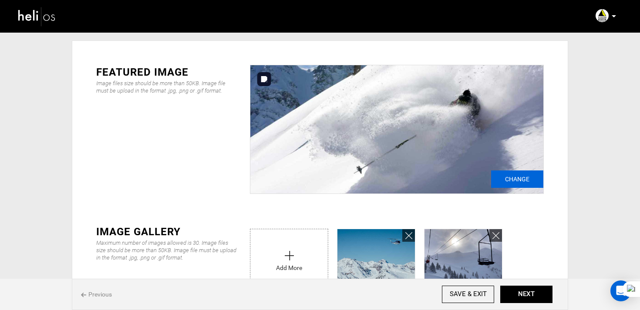
click at [523, 187] on input "Change" at bounding box center [517, 179] width 52 height 17
type input "C:\fakepath\b69cf5cc-4646-44ae-ad39-93f12c86e69b_9061_d0a27fbf353cae511c2a1d3ca…"
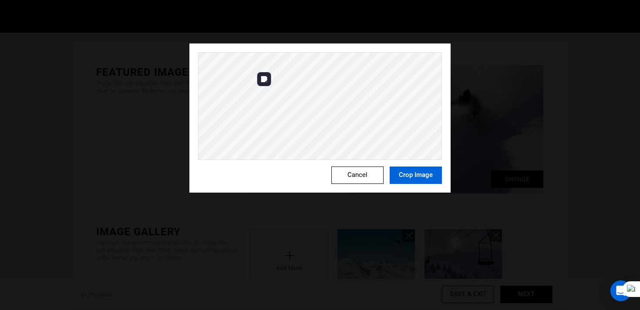
click at [417, 170] on button "Crop Image" at bounding box center [416, 175] width 52 height 17
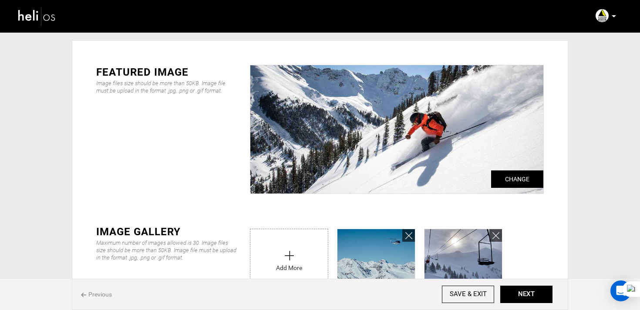
scroll to position [86, 0]
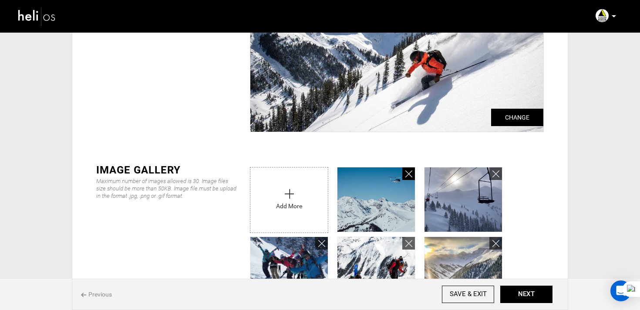
click at [411, 169] on icon at bounding box center [408, 174] width 7 height 10
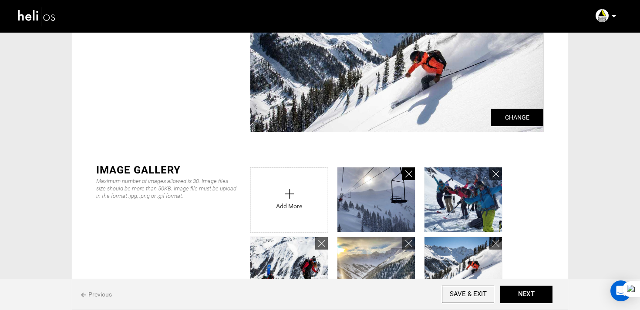
click at [411, 169] on icon at bounding box center [408, 174] width 7 height 10
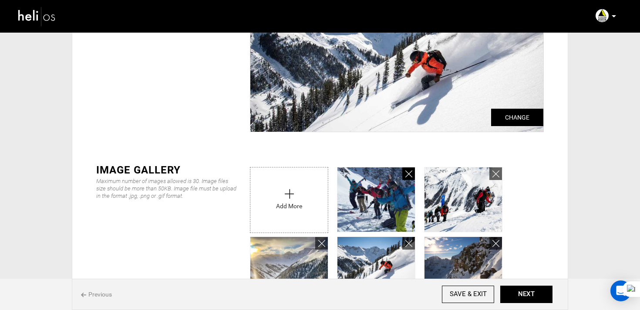
click at [411, 169] on icon at bounding box center [408, 174] width 7 height 10
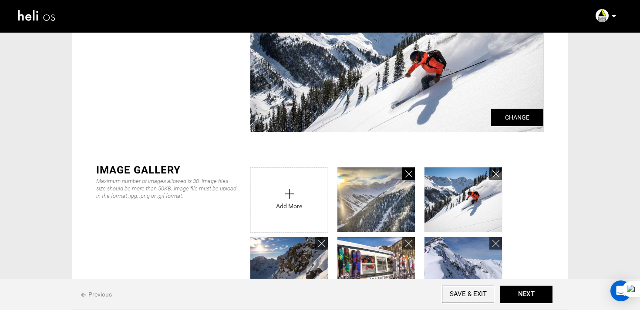
click at [411, 169] on icon at bounding box center [408, 174] width 7 height 10
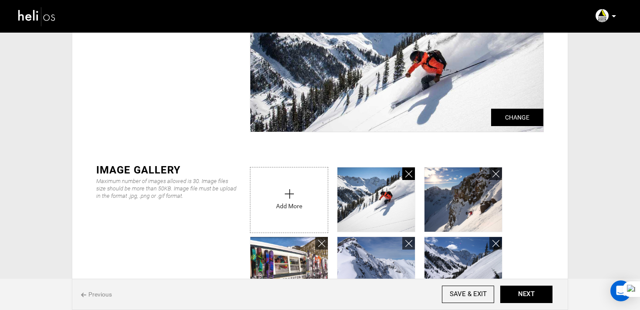
click at [411, 169] on icon at bounding box center [408, 174] width 7 height 10
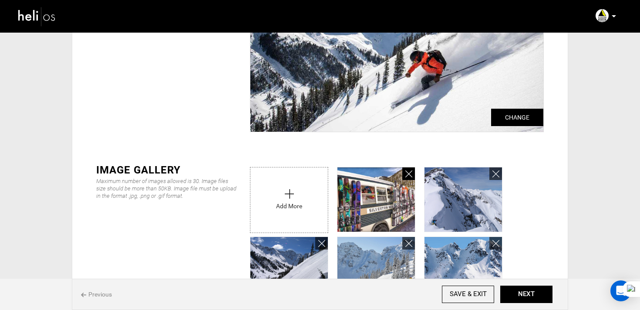
click at [411, 169] on icon at bounding box center [408, 174] width 7 height 10
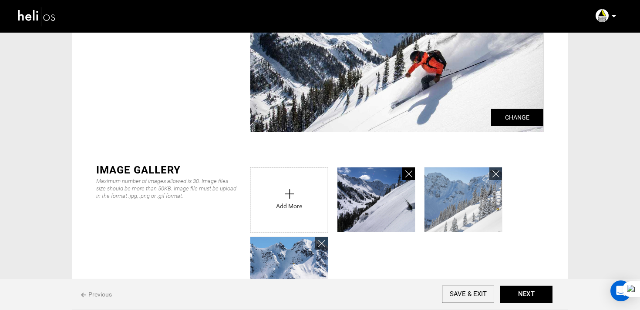
click at [411, 169] on icon at bounding box center [408, 174] width 7 height 10
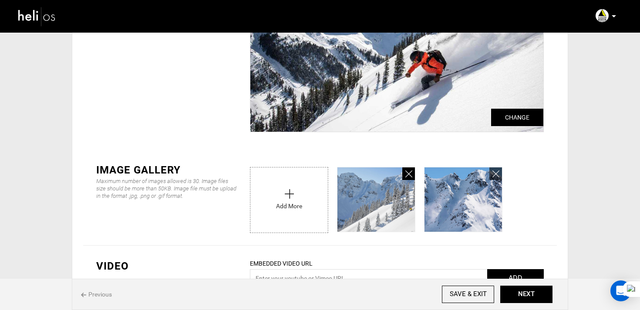
click at [411, 169] on icon at bounding box center [408, 174] width 7 height 10
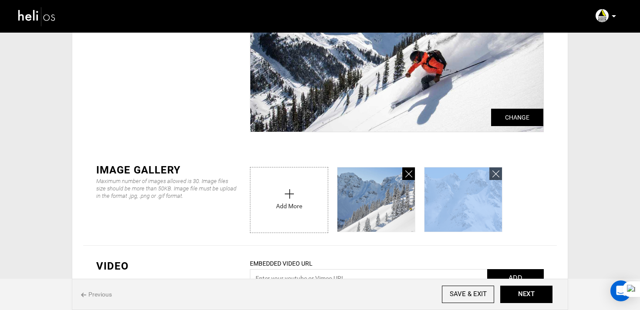
click at [411, 169] on icon at bounding box center [408, 174] width 7 height 10
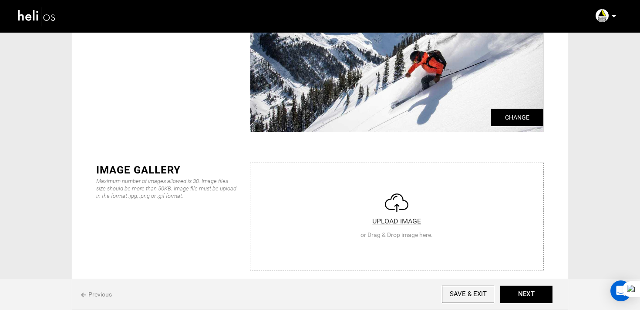
click at [411, 169] on input "file" at bounding box center [396, 215] width 293 height 104
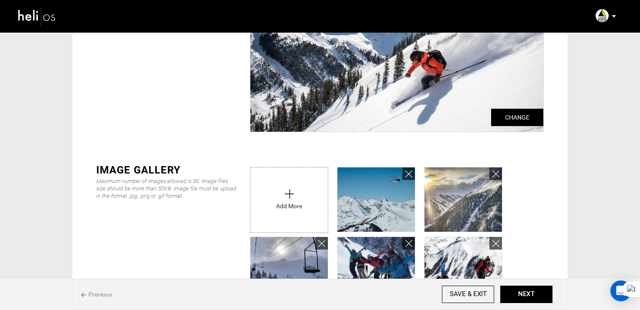
scroll to position [447, 0]
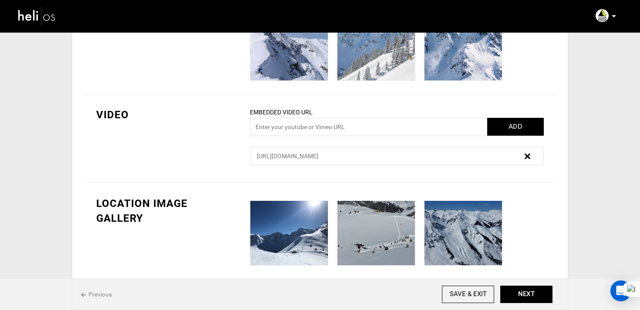
click at [513, 209] on div at bounding box center [396, 231] width 307 height 70
click at [528, 290] on button "NEXT" at bounding box center [526, 294] width 52 height 17
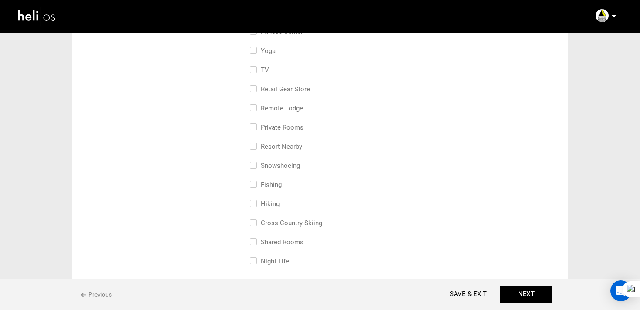
scroll to position [491, 0]
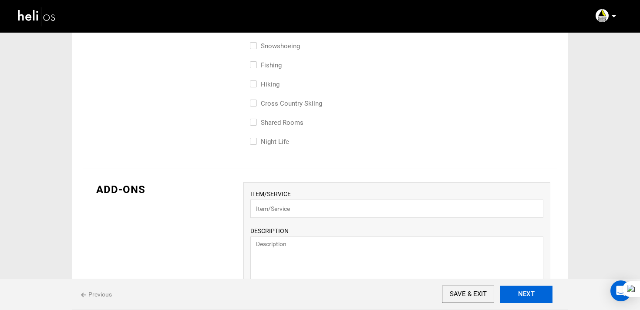
click at [539, 296] on button "NEXT" at bounding box center [526, 294] width 52 height 17
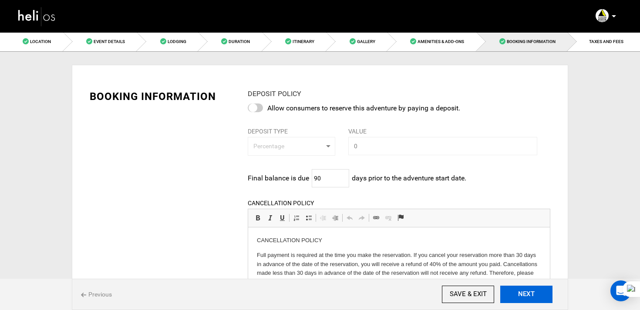
click at [539, 296] on button "NEXT" at bounding box center [526, 294] width 52 height 17
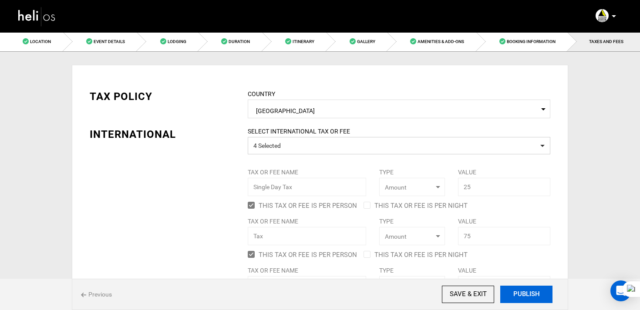
click at [539, 296] on button "PUBLISH" at bounding box center [526, 294] width 52 height 17
type input "[DATE]"
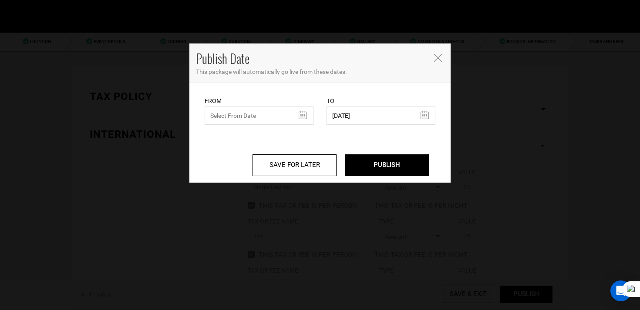
click at [539, 296] on div "Publish Date This package will automatically go live from these dates. From Fro…" at bounding box center [320, 155] width 640 height 310
click at [247, 122] on input "text" at bounding box center [259, 116] width 109 height 18
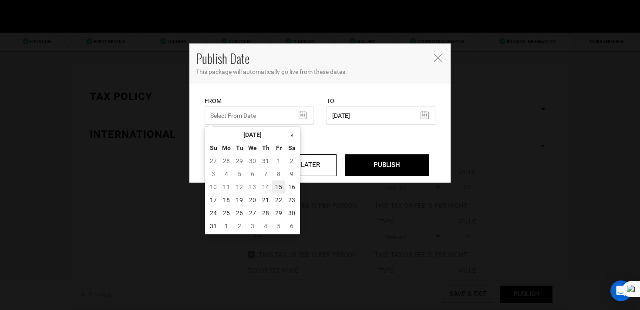
click at [278, 188] on td "15" at bounding box center [278, 187] width 13 height 13
type input "[DATE]"
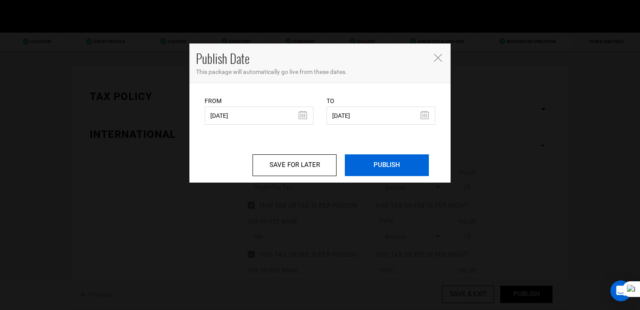
click at [383, 170] on input "PUBLISH" at bounding box center [387, 166] width 84 height 22
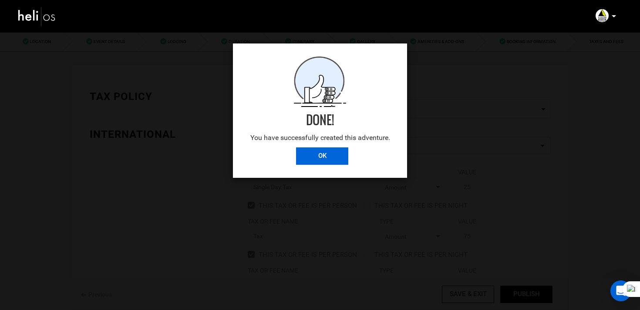
click at [330, 156] on input "OK" at bounding box center [322, 156] width 52 height 17
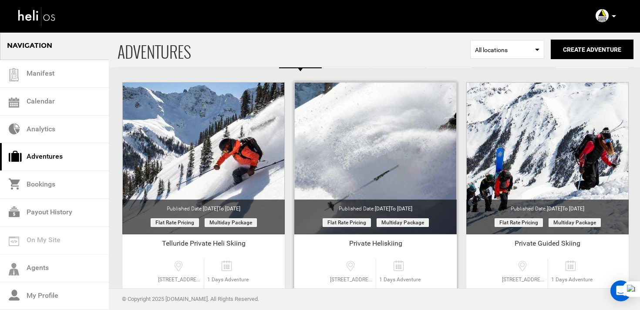
scroll to position [7, 0]
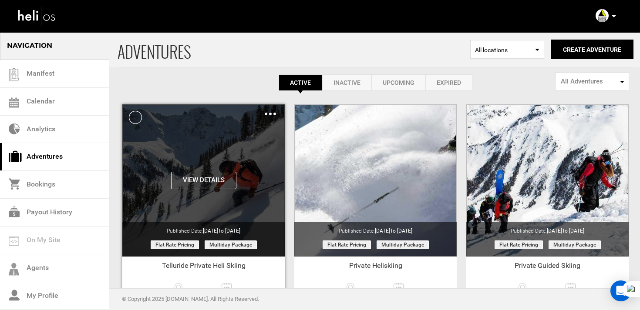
click at [275, 114] on img at bounding box center [270, 114] width 11 height 3
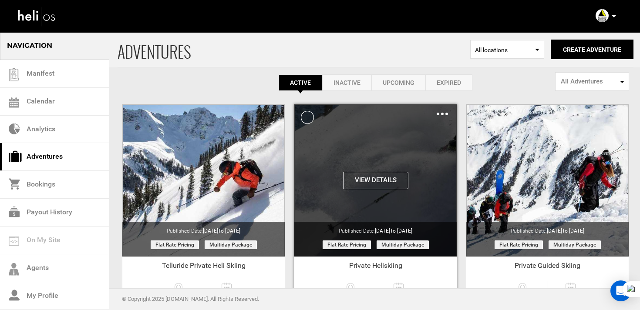
click at [374, 163] on div "View Details Clone De-Activate Share Delete" at bounding box center [375, 180] width 162 height 152
click at [442, 114] on img at bounding box center [442, 114] width 11 height 3
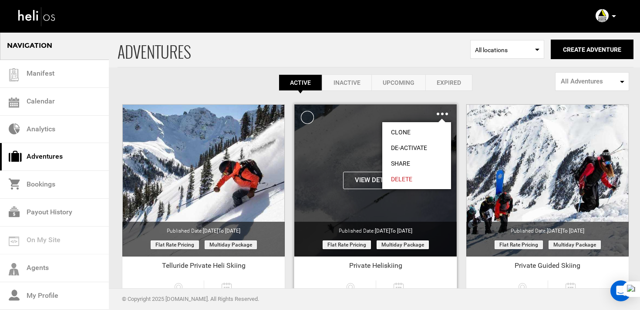
click at [412, 128] on link "Clone" at bounding box center [416, 133] width 69 height 16
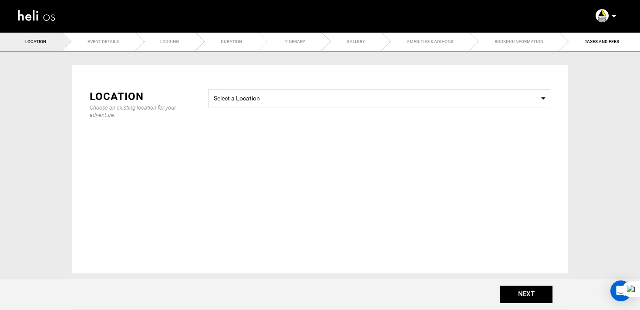
type input "Copy of Private Heliskiing"
checkbox input "true"
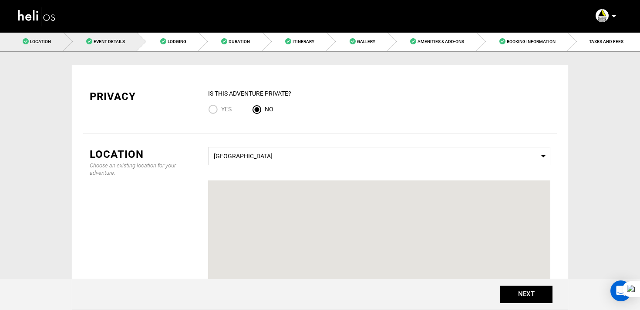
click at [114, 45] on link "Event Details" at bounding box center [101, 42] width 74 height 20
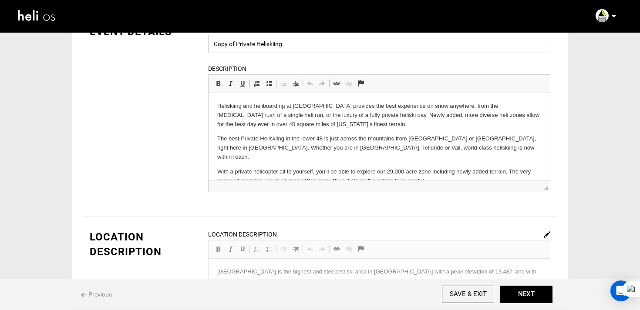
drag, startPoint x: 236, startPoint y: 44, endPoint x: 182, endPoint y: 44, distance: 54.4
click at [182, 44] on div "EVENT DETAILS Event Name Copy of Private Heliskiing Event name can not be less …" at bounding box center [320, 113] width 474 height 179
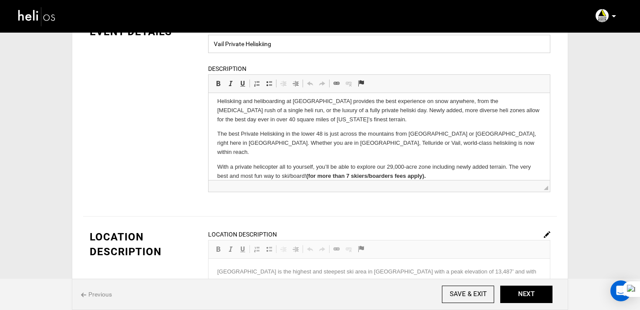
type input "Vail Private Heliskiing"
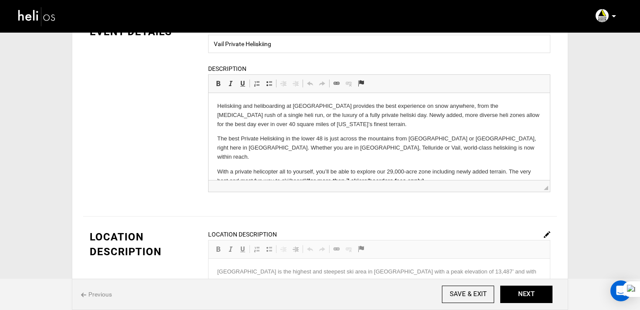
click at [276, 149] on p "The best Private Heliskiing in the lower 48 is just across the mountains from […" at bounding box center [379, 148] width 324 height 27
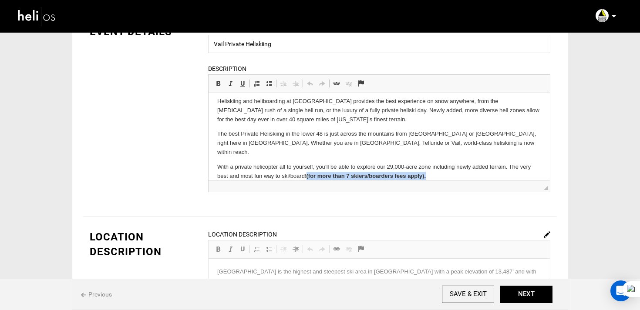
drag, startPoint x: 308, startPoint y: 168, endPoint x: 445, endPoint y: 168, distance: 137.6
click at [445, 168] on p "With a private helicopter all to yourself, you’ll be able to explore our 29,000…" at bounding box center [379, 172] width 324 height 18
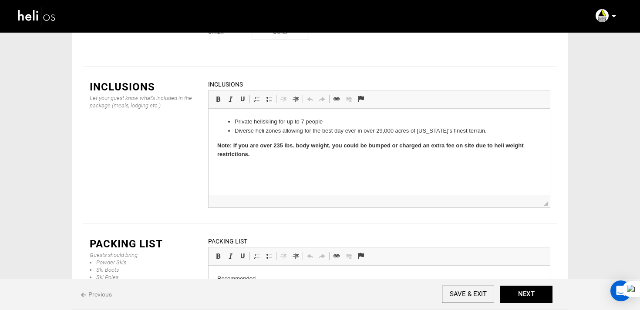
scroll to position [1254, 0]
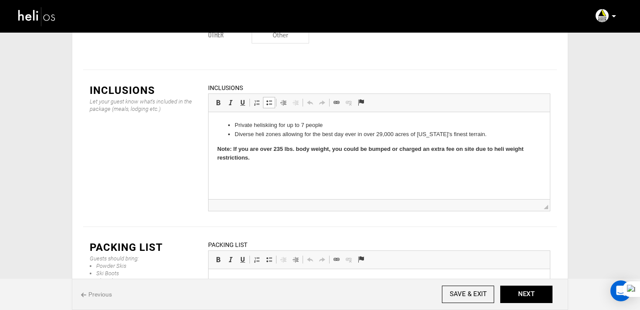
click at [306, 127] on li "Private heliskiing for up to 7 people" at bounding box center [379, 125] width 289 height 9
click at [276, 139] on body "Private heliskiing for up to 6 people Diverse heli zones allowing for the best …" at bounding box center [379, 142] width 324 height 42
click at [427, 118] on html "Private heliskiing for up to 6 people Diverse heli zones allowing for the best …" at bounding box center [379, 141] width 341 height 59
click at [406, 124] on li "Private heliskiing for up to 6 people" at bounding box center [379, 125] width 289 height 9
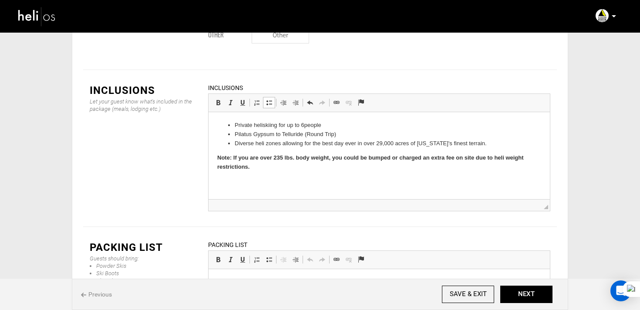
scroll to position [1313, 0]
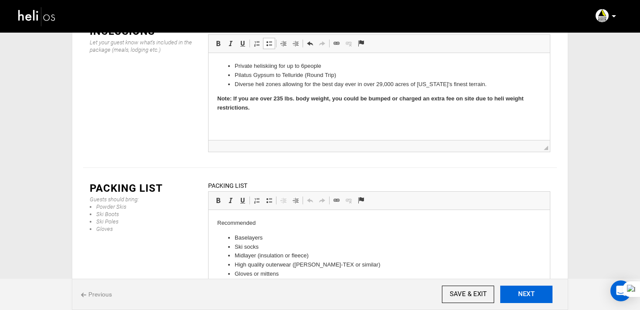
click at [530, 294] on button "NEXT" at bounding box center [526, 294] width 52 height 17
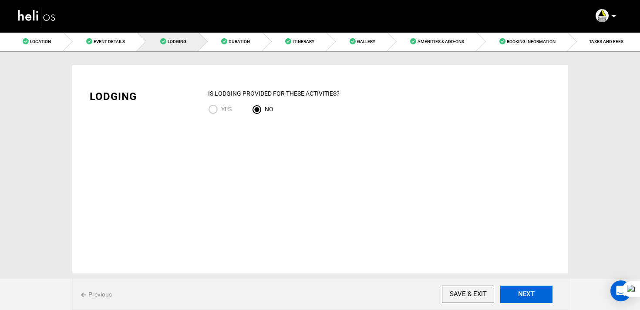
click at [530, 294] on button "NEXT" at bounding box center [526, 294] width 52 height 17
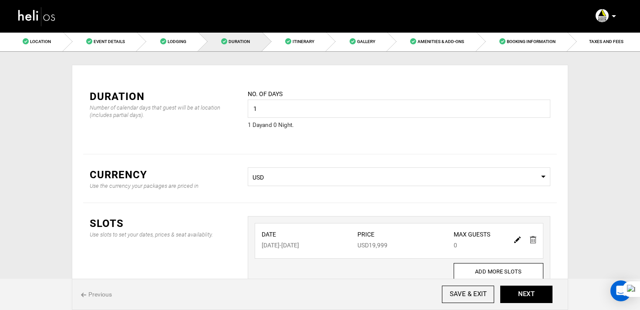
scroll to position [66, 0]
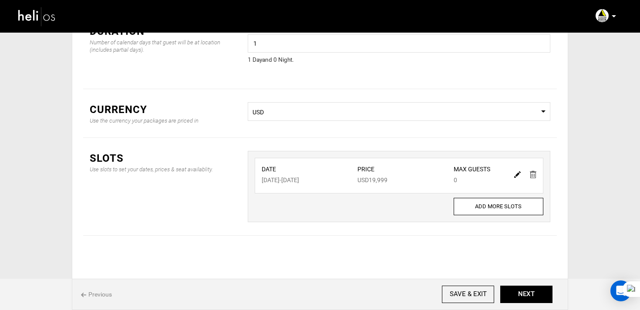
click at [521, 174] on div at bounding box center [525, 174] width 30 height 13
click at [518, 175] on img at bounding box center [517, 175] width 7 height 7
type input "[DATE]"
type input "19999"
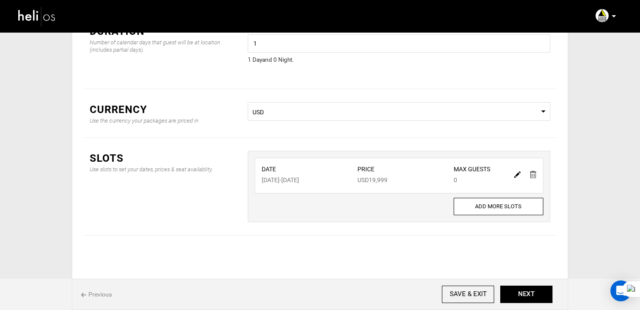
type input "0"
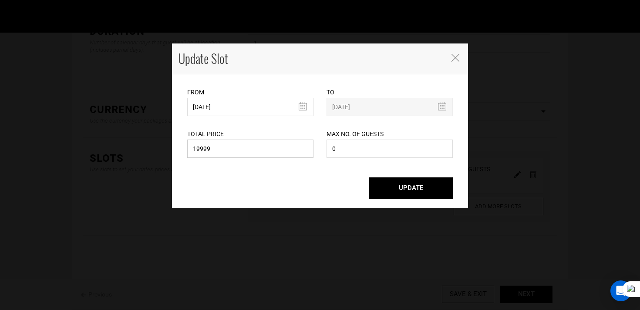
click at [259, 150] on input "19999" at bounding box center [250, 149] width 126 height 18
click at [199, 150] on input "19999" at bounding box center [250, 149] width 126 height 18
drag, startPoint x: 200, startPoint y: 151, endPoint x: 182, endPoint y: 151, distance: 17.8
click at [182, 151] on div "Total Price 19999 Please enter a valid total price." at bounding box center [250, 138] width 139 height 44
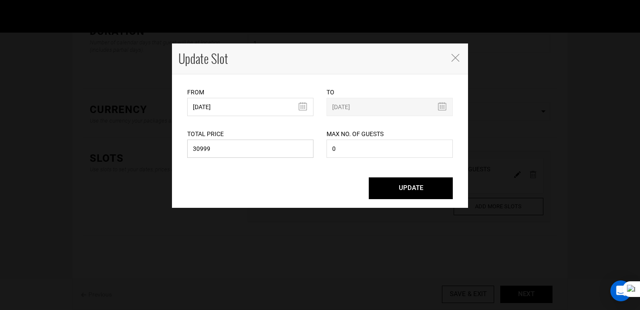
type input "30999"
click at [419, 193] on button "UPDATE" at bounding box center [411, 189] width 84 height 22
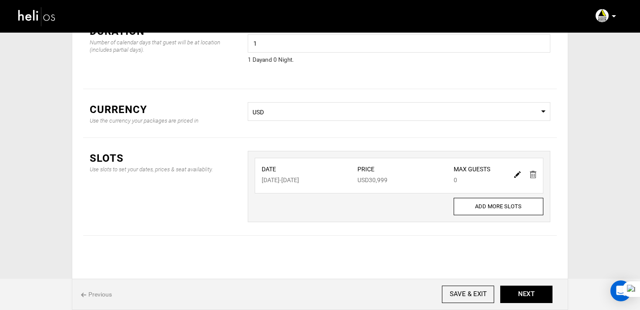
scroll to position [0, 0]
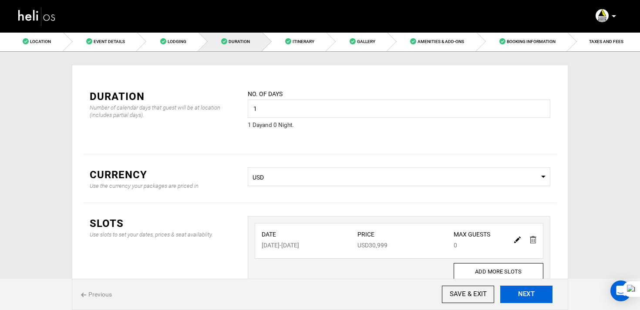
click at [535, 300] on button "NEXT" at bounding box center [526, 294] width 52 height 17
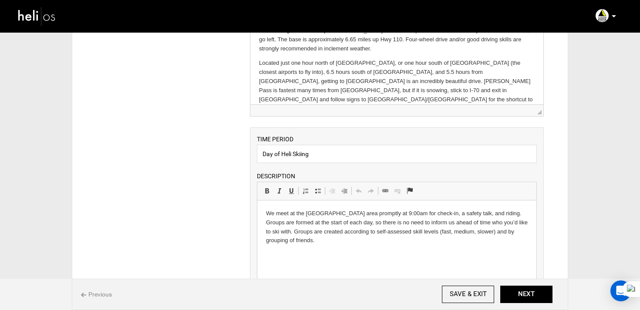
scroll to position [110, 0]
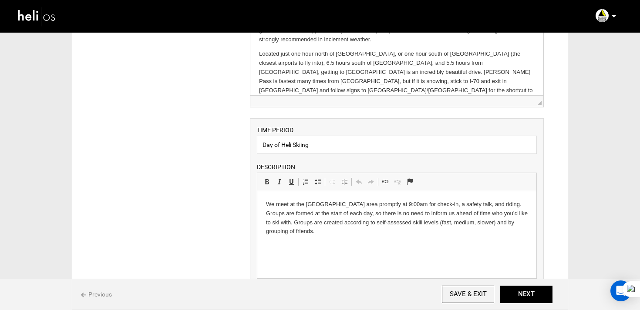
click at [307, 226] on p "We meet at the Silverton Mountain base area promptly at 9:00am for check-in, a …" at bounding box center [397, 218] width 262 height 36
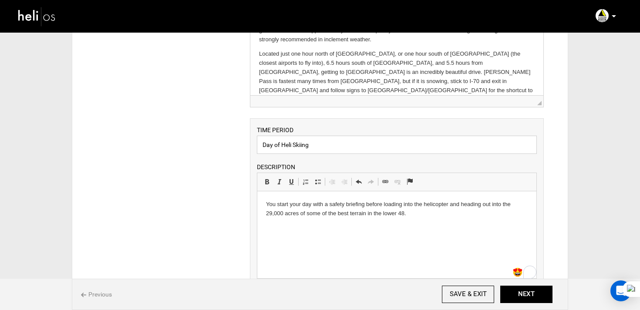
click at [327, 147] on input "Day of Heli Skiing" at bounding box center [397, 145] width 280 height 18
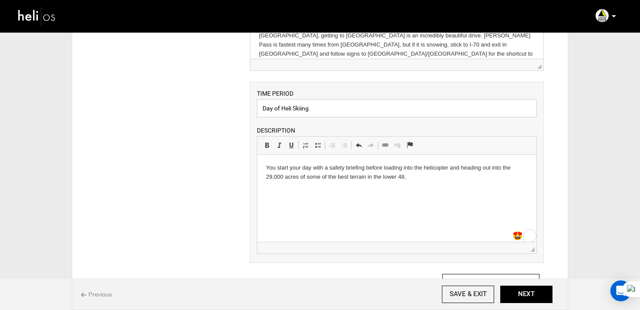
scroll to position [0, 0]
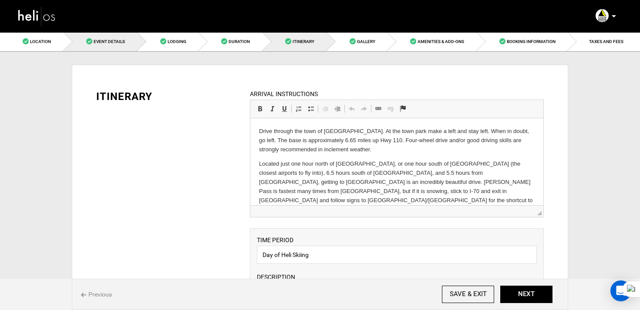
click at [110, 43] on span "Event Details" at bounding box center [109, 41] width 31 height 5
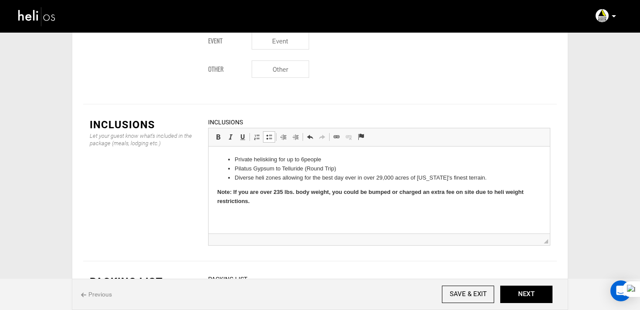
scroll to position [1219, 0]
click at [343, 158] on li "Private heliskiing for up to 6 people" at bounding box center [379, 160] width 289 height 9
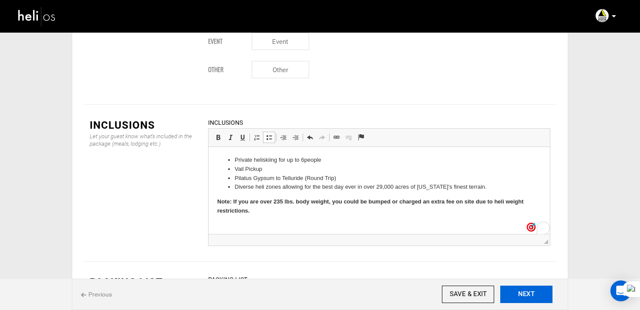
click at [542, 290] on button "NEXT" at bounding box center [526, 294] width 52 height 17
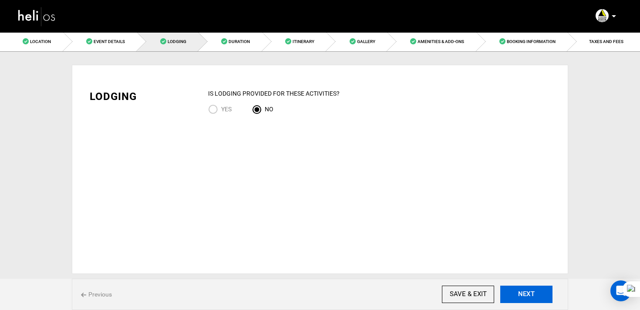
click at [542, 290] on button "NEXT" at bounding box center [526, 294] width 52 height 17
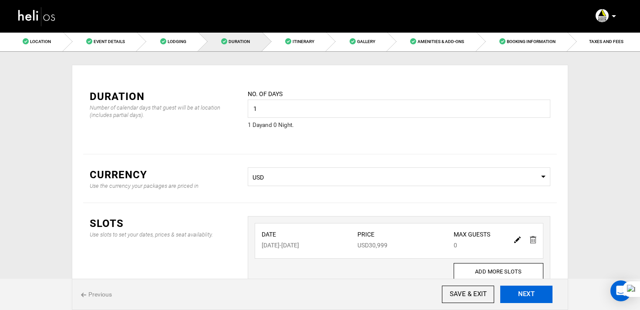
click at [542, 290] on button "NEXT" at bounding box center [526, 294] width 52 height 17
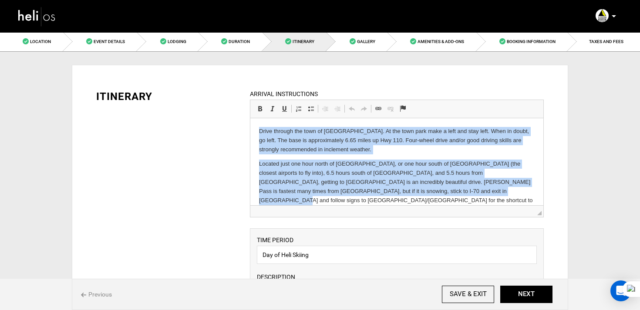
click at [319, 160] on p "Located just one hour north of [GEOGRAPHIC_DATA], or one hour south of [GEOGRAP…" at bounding box center [397, 187] width 276 height 54
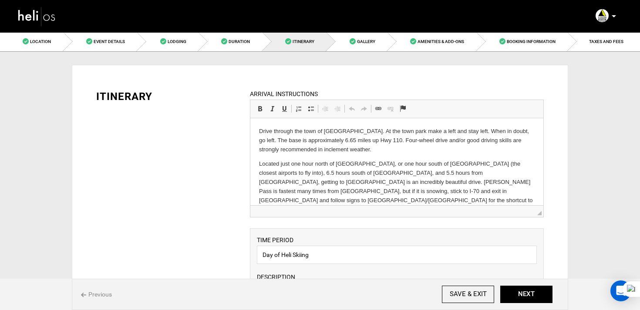
click at [405, 192] on p "Located just one hour north of [GEOGRAPHIC_DATA], or one hour south of [GEOGRAP…" at bounding box center [397, 187] width 276 height 54
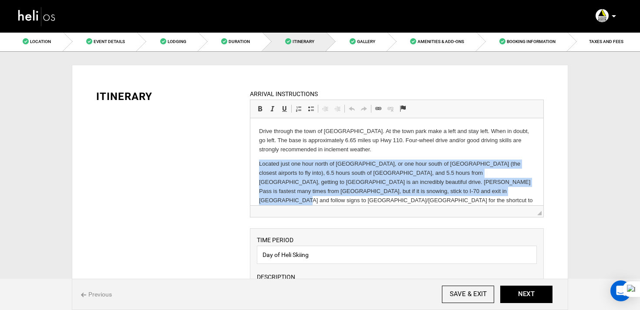
click at [405, 192] on p "Located just one hour north of [GEOGRAPHIC_DATA], or one hour south of [GEOGRAP…" at bounding box center [397, 187] width 276 height 54
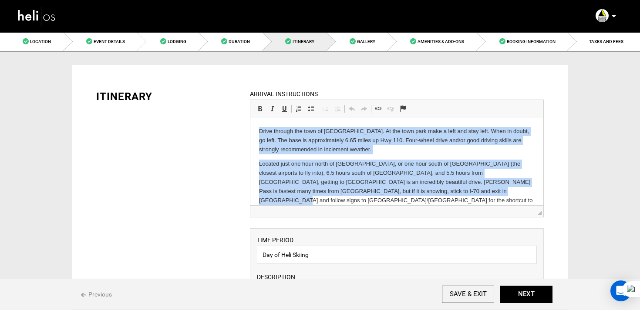
click at [340, 125] on html "Drive through the town of [GEOGRAPHIC_DATA]. At the town park make a left and s…" at bounding box center [396, 170] width 293 height 104
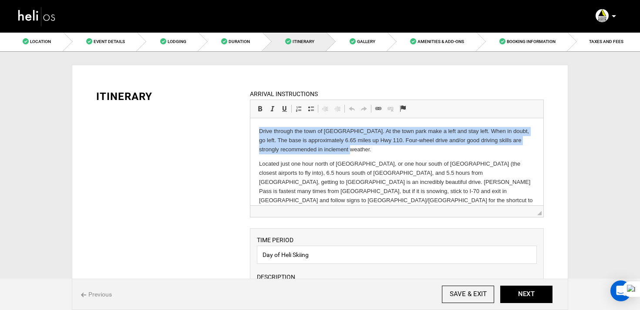
drag, startPoint x: 252, startPoint y: 129, endPoint x: 366, endPoint y: 153, distance: 115.6
click at [366, 153] on html "Drive through the town of [GEOGRAPHIC_DATA]. At the town park make a left and s…" at bounding box center [396, 170] width 293 height 104
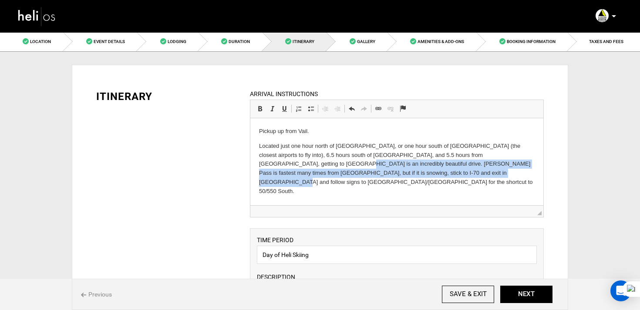
drag, startPoint x: 256, startPoint y: 165, endPoint x: 424, endPoint y: 173, distance: 168.2
click at [424, 173] on html "Pickup up from Vail. Located just one hour north of Durango, or one hour south …" at bounding box center [396, 161] width 293 height 87
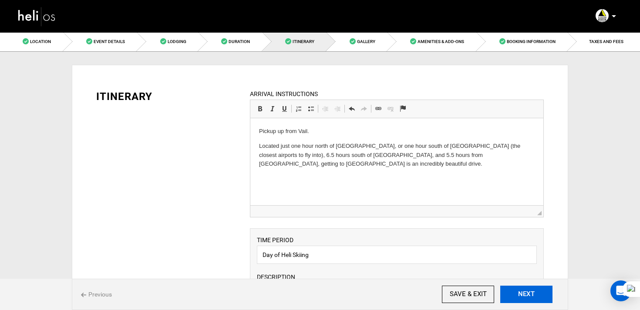
click at [538, 300] on button "NEXT" at bounding box center [526, 294] width 52 height 17
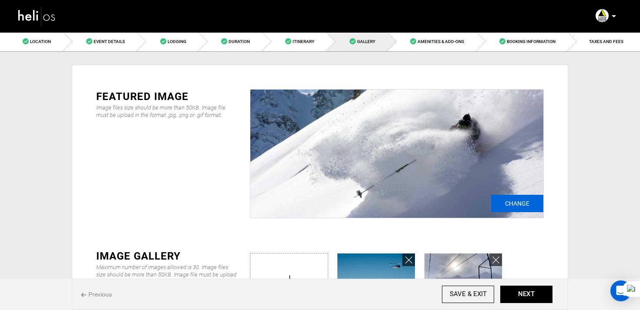
click at [511, 207] on input "Change" at bounding box center [517, 203] width 52 height 17
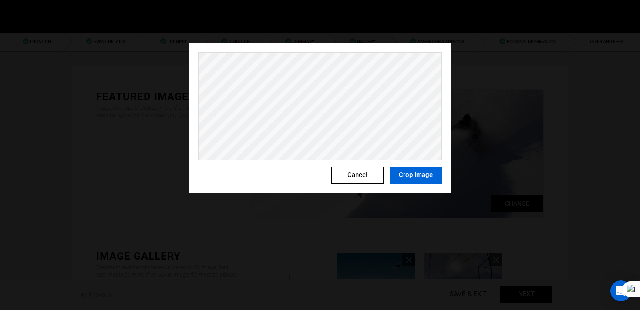
click at [417, 175] on button "Crop Image" at bounding box center [416, 175] width 52 height 17
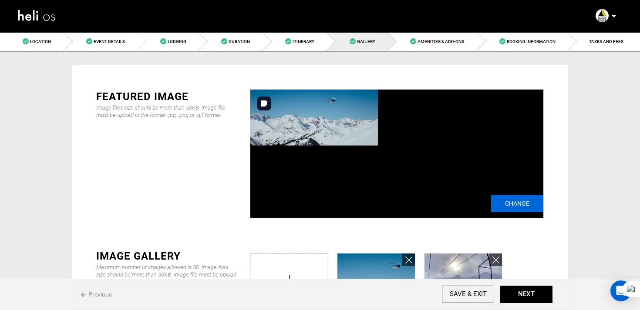
click at [500, 206] on input "Change" at bounding box center [517, 203] width 52 height 17
type input "C:\fakepath\b69cf5cc-4646-44ae-ad39-93f12c86e69b_9061_d0a27fbf353cae511c2a1d3ca…"
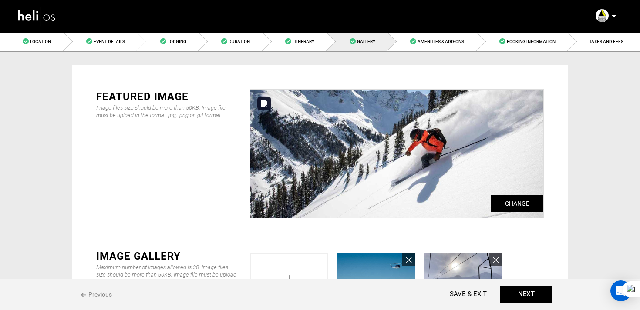
type input "C:\fakepath\714eaaf9-0696-48d3-b5e0-609cb57f421d_9061_324c6e7d5c7ee432d0246fdde…"
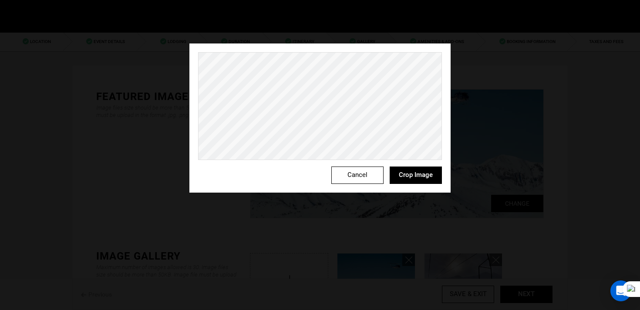
click at [125, 26] on div "Cancel Crop Image" at bounding box center [320, 155] width 640 height 310
click at [602, 240] on div "Cancel Crop Image" at bounding box center [320, 155] width 640 height 310
click at [469, 175] on div "Cancel Crop Image" at bounding box center [320, 155] width 640 height 310
click at [460, 182] on div "Cancel Crop Image" at bounding box center [320, 155] width 640 height 310
click at [96, 42] on div "Cancel Crop Image" at bounding box center [320, 155] width 640 height 310
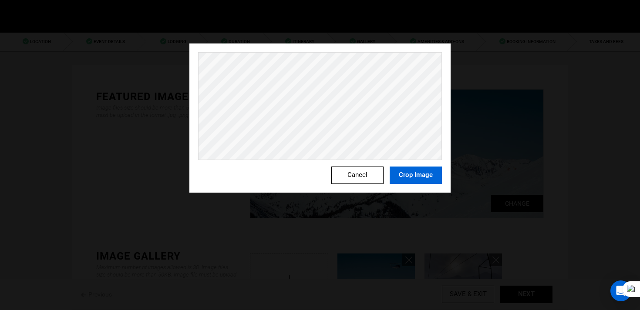
click at [420, 175] on button "Crop Image" at bounding box center [416, 175] width 52 height 17
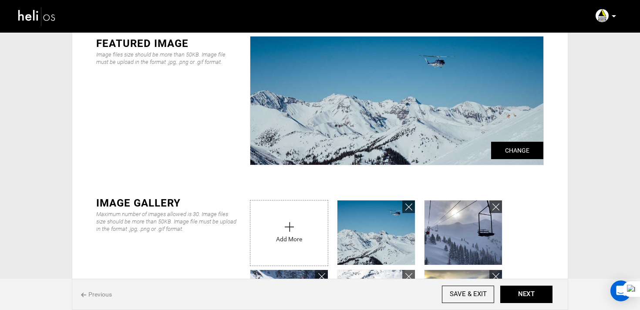
scroll to position [54, 0]
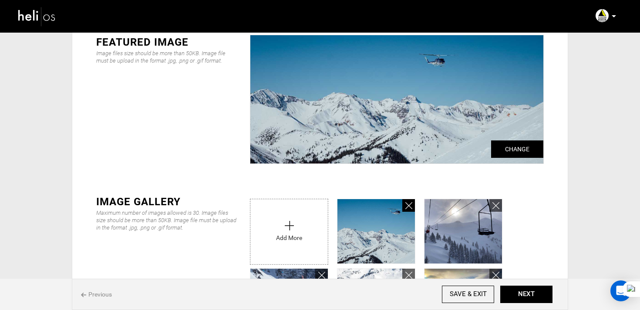
click at [413, 205] on link at bounding box center [408, 205] width 13 height 13
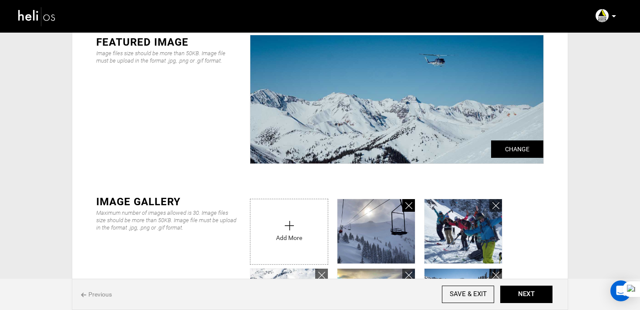
click at [413, 205] on link at bounding box center [408, 205] width 13 height 13
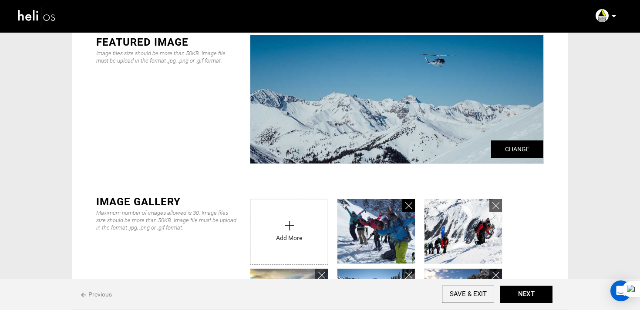
click at [413, 205] on link at bounding box center [408, 205] width 13 height 13
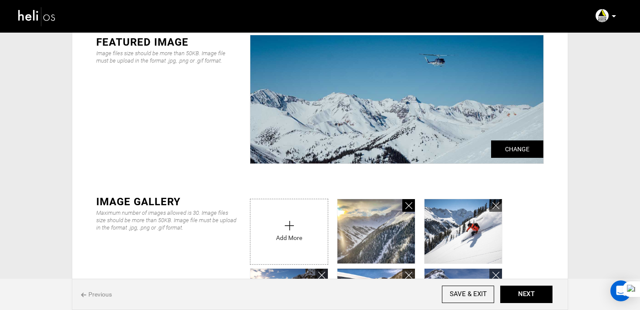
click at [413, 205] on link at bounding box center [408, 205] width 13 height 13
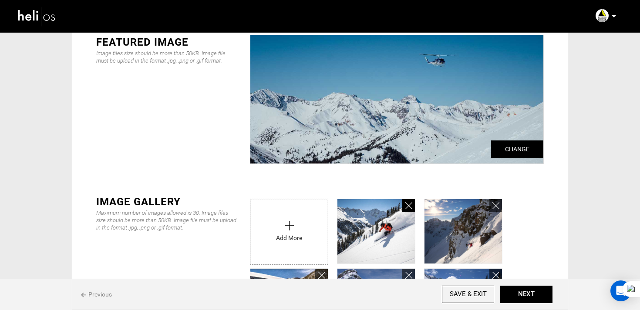
click at [413, 205] on link at bounding box center [408, 205] width 13 height 13
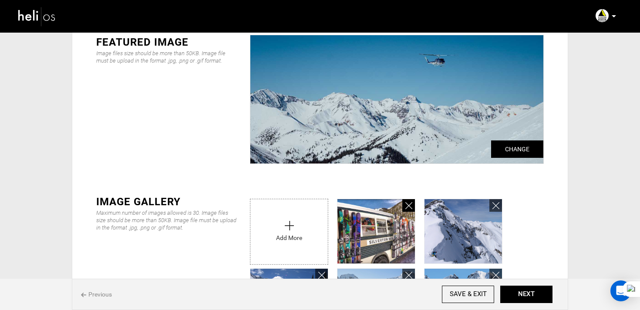
click at [413, 205] on link at bounding box center [408, 205] width 13 height 13
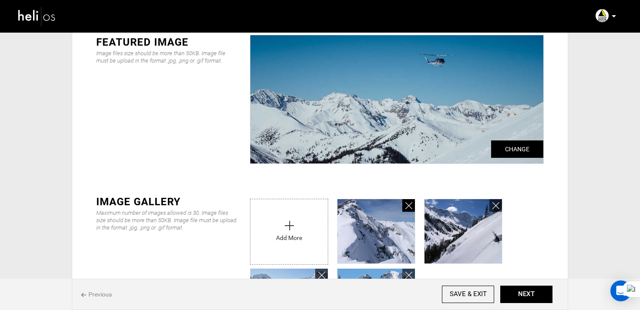
click at [413, 205] on link at bounding box center [408, 205] width 13 height 13
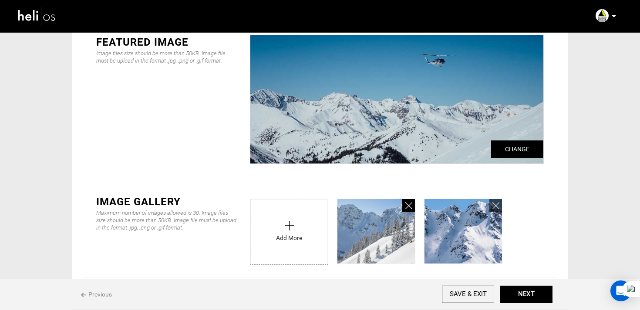
click at [413, 205] on link at bounding box center [408, 205] width 13 height 13
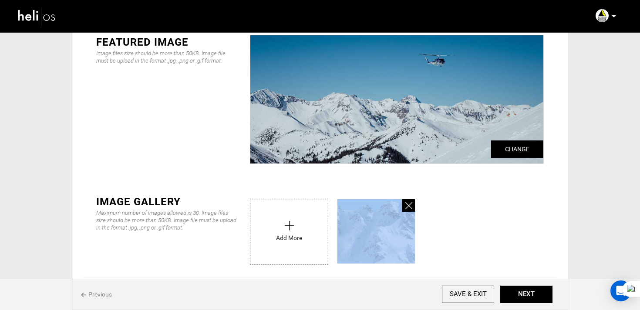
click at [413, 205] on link at bounding box center [408, 205] width 13 height 13
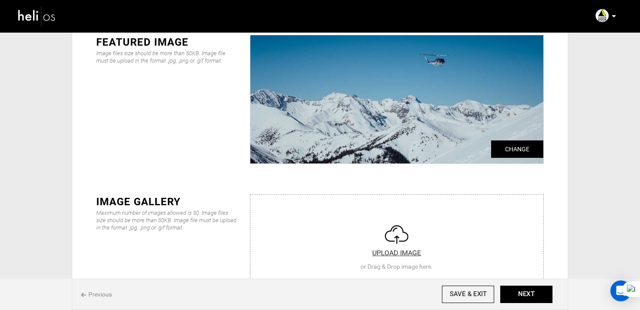
click at [413, 205] on input "file" at bounding box center [396, 247] width 293 height 104
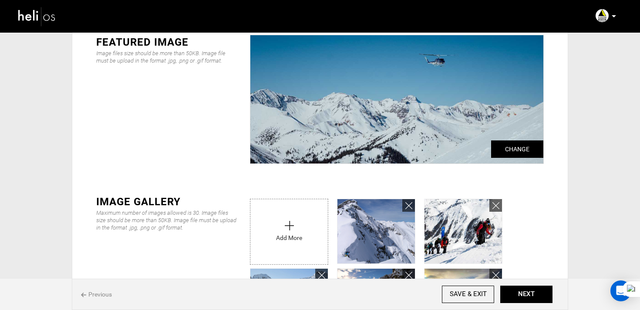
scroll to position [447, 0]
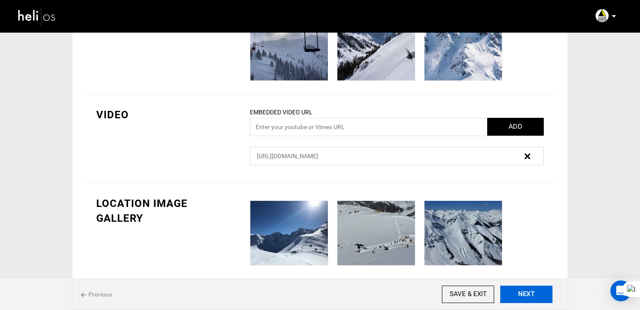
click at [534, 292] on button "NEXT" at bounding box center [526, 294] width 52 height 17
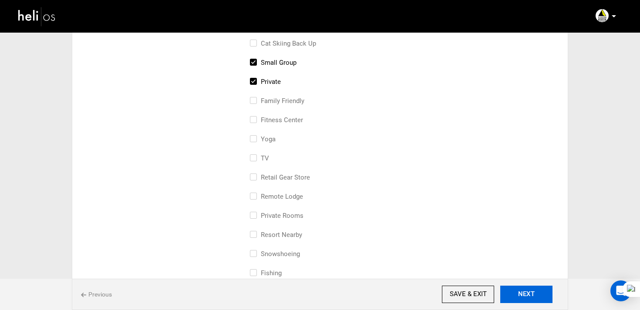
scroll to position [382, 0]
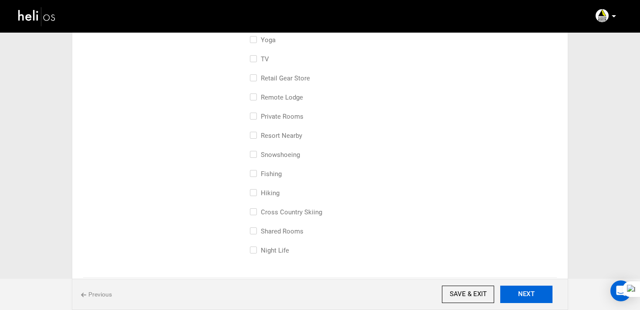
click at [532, 295] on button "NEXT" at bounding box center [526, 294] width 52 height 17
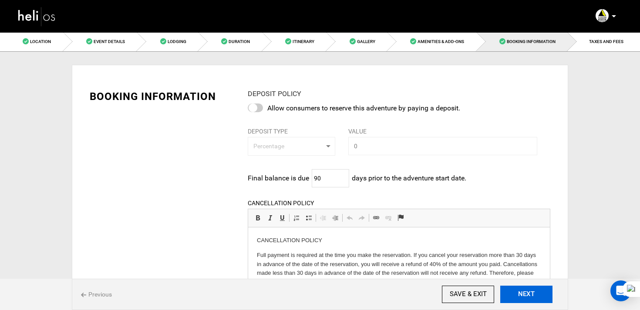
click at [532, 295] on button "NEXT" at bounding box center [526, 294] width 52 height 17
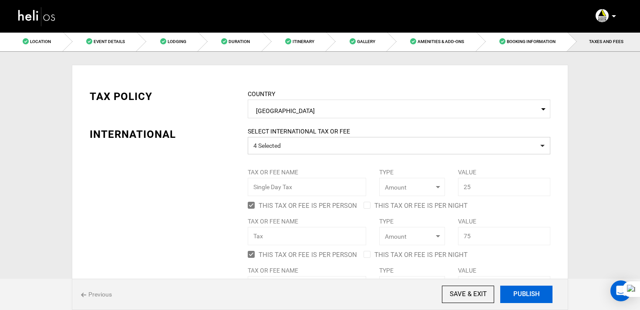
click at [514, 290] on button "PUBLISH" at bounding box center [526, 294] width 52 height 17
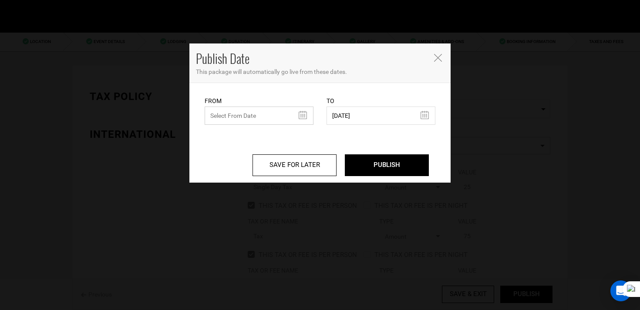
click at [231, 110] on input "text" at bounding box center [259, 116] width 109 height 18
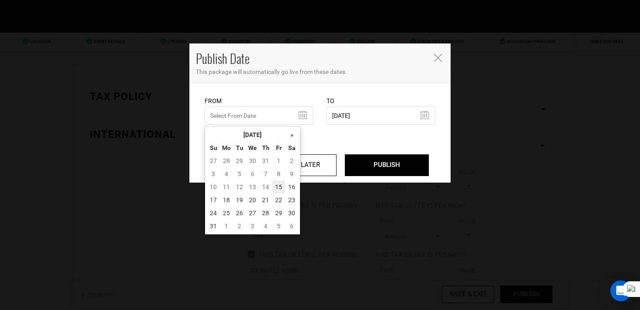
click at [278, 188] on td "15" at bounding box center [278, 187] width 13 height 13
type input "[DATE]"
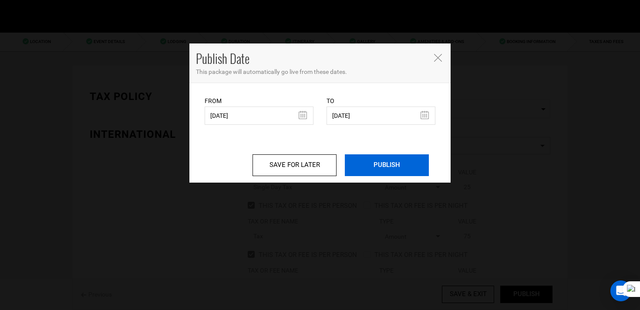
click at [385, 170] on input "PUBLISH" at bounding box center [387, 166] width 84 height 22
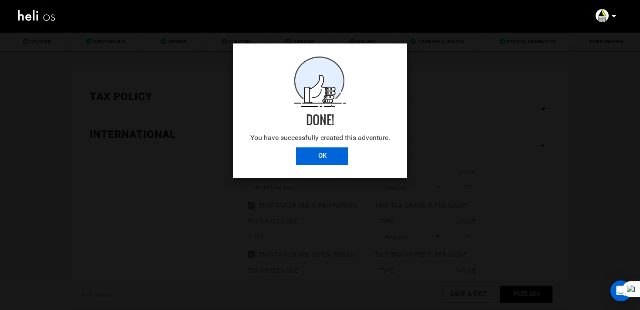
click at [323, 150] on input "OK" at bounding box center [322, 156] width 52 height 17
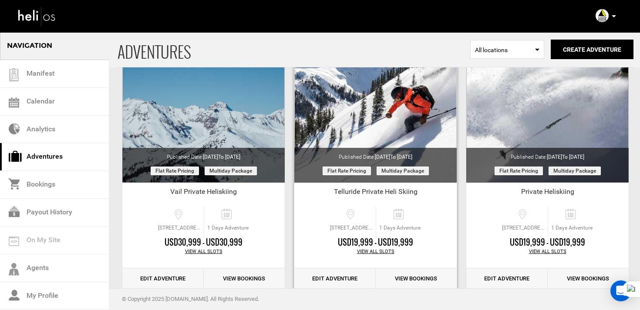
scroll to position [123, 0]
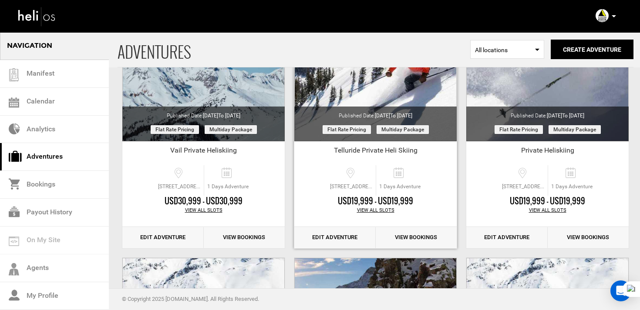
click at [347, 234] on link "Edit Adventure" at bounding box center [334, 237] width 81 height 21
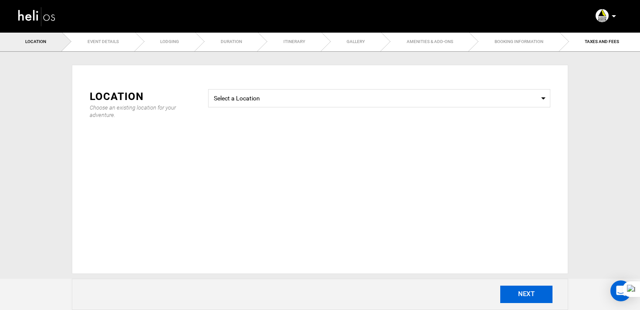
type input "Day of Heli Skiing"
click at [542, 300] on button "NEXT" at bounding box center [526, 294] width 52 height 17
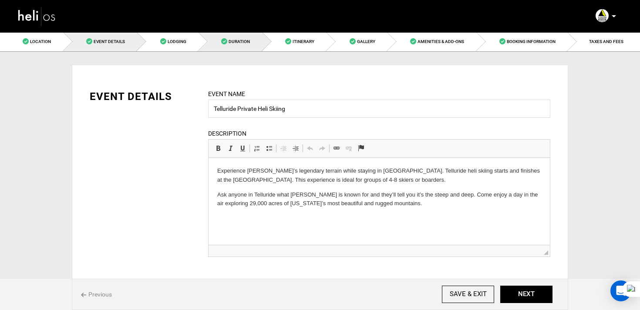
click at [250, 51] on link "Duration" at bounding box center [231, 42] width 64 height 20
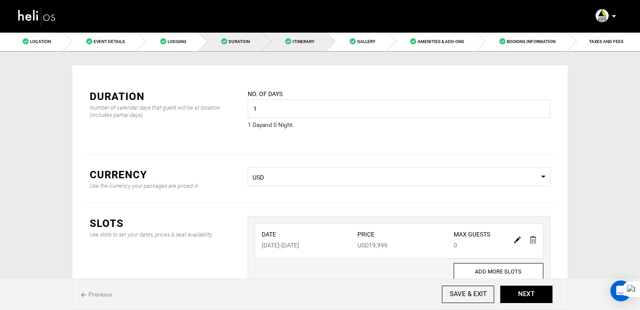
click at [283, 37] on link "Itinerary" at bounding box center [295, 42] width 64 height 20
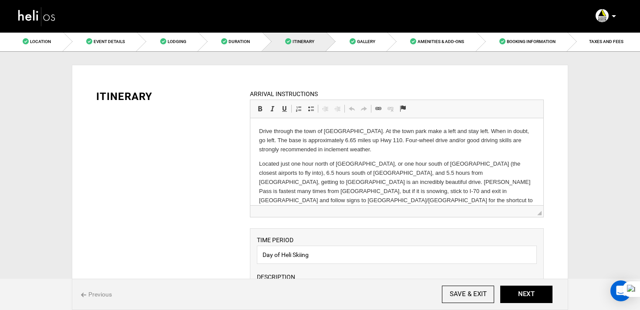
click at [354, 152] on p "Drive through the town of [GEOGRAPHIC_DATA]. At the town park make a left and s…" at bounding box center [397, 140] width 276 height 27
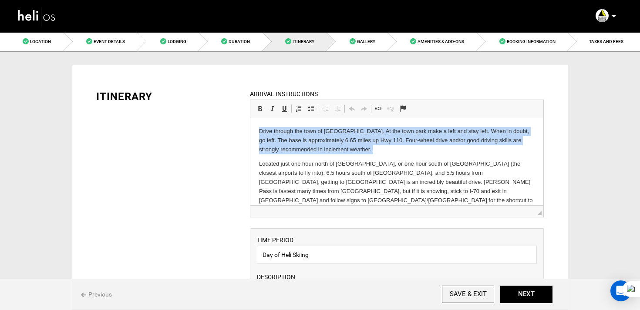
click at [354, 152] on p "Drive through the town of [GEOGRAPHIC_DATA]. At the town park make a left and s…" at bounding box center [397, 140] width 276 height 27
click at [352, 149] on p "Drive through the town of [GEOGRAPHIC_DATA]. At the town park make a left and s…" at bounding box center [397, 140] width 276 height 27
drag, startPoint x: 359, startPoint y: 149, endPoint x: 257, endPoint y: 132, distance: 103.8
click at [257, 132] on html "Drive through the town of Silverton. At the town park make a left and stay left…" at bounding box center [396, 170] width 293 height 104
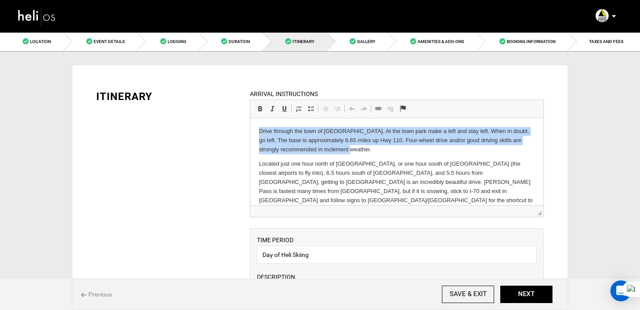
copy p "Drive through the town of [GEOGRAPHIC_DATA]. At the town park make a left and s…"
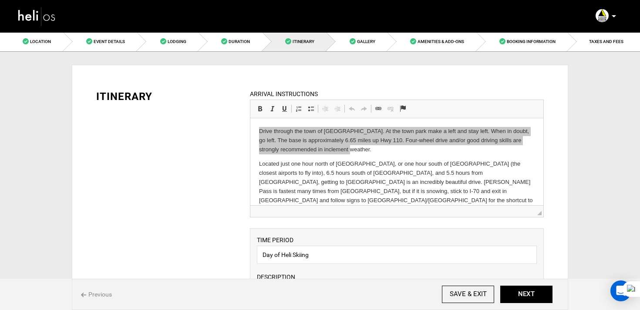
click at [53, 17] on img at bounding box center [36, 16] width 39 height 23
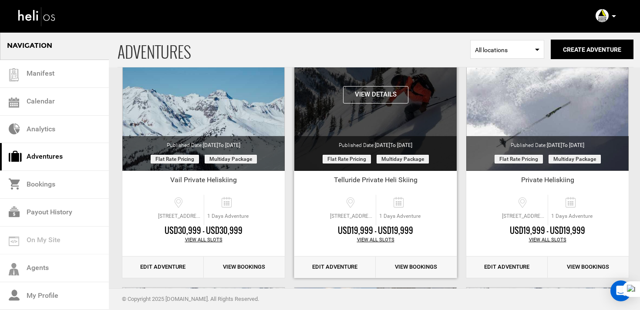
scroll to position [98, 0]
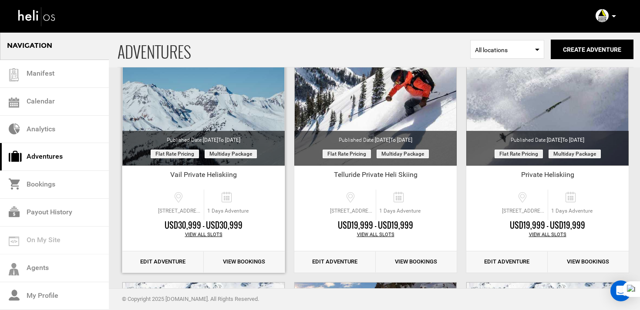
click at [159, 259] on link "Edit Adventure" at bounding box center [162, 262] width 81 height 21
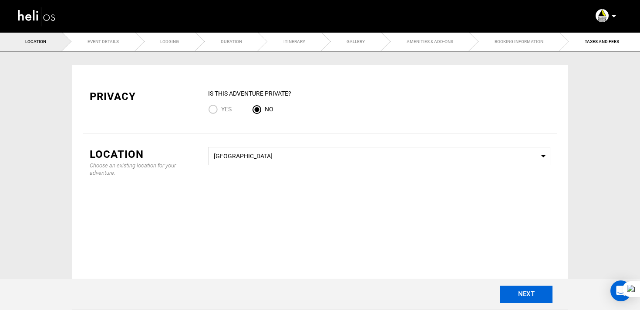
click at [528, 291] on button "NEXT" at bounding box center [526, 294] width 52 height 17
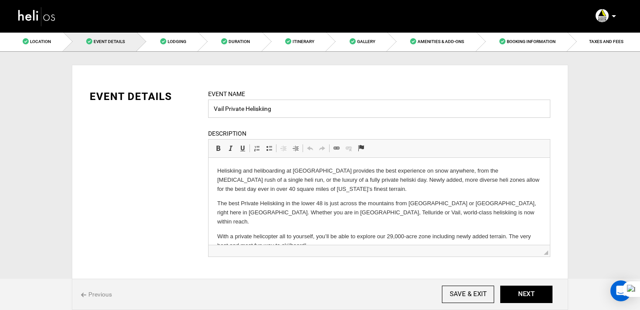
click at [259, 110] on input "Vail Private Heliskiing" at bounding box center [379, 109] width 342 height 18
type input "Vail Private Heli Skiing"
drag, startPoint x: 409, startPoint y: 206, endPoint x: 454, endPoint y: 207, distance: 44.4
click at [454, 207] on p "The best Private Heliskiing in the lower 48 is just across the mountains from A…" at bounding box center [379, 212] width 324 height 27
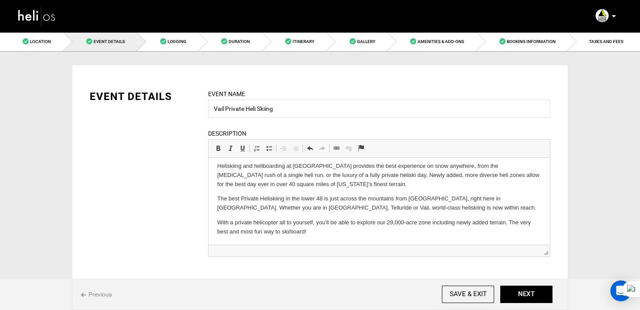
scroll to position [3, 0]
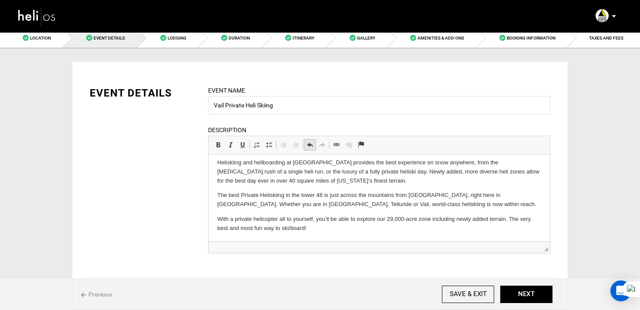
click at [310, 150] on link "Undo Keyboard shortcut Command+Z" at bounding box center [310, 144] width 12 height 11
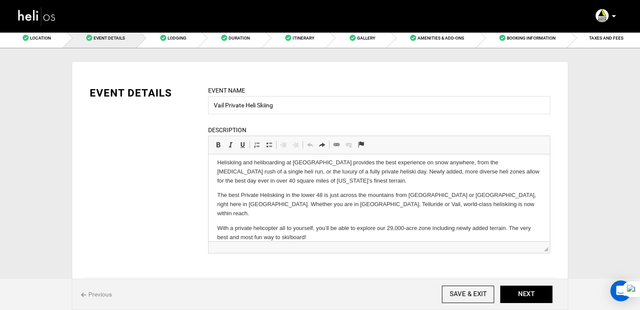
click at [419, 195] on p "The best Private Heliskiing in the lower 48 is just across the mountains from A…" at bounding box center [379, 204] width 324 height 27
click at [411, 195] on p "The best Private Heliskiing in the lower 48 is just across the mountains from A…" at bounding box center [379, 204] width 324 height 27
click at [410, 196] on p "The best Private Heliskiing in the lower 48 is just across the mountains from A…" at bounding box center [379, 204] width 324 height 27
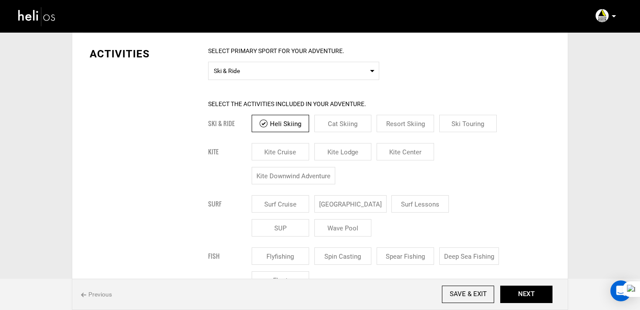
scroll to position [661, 0]
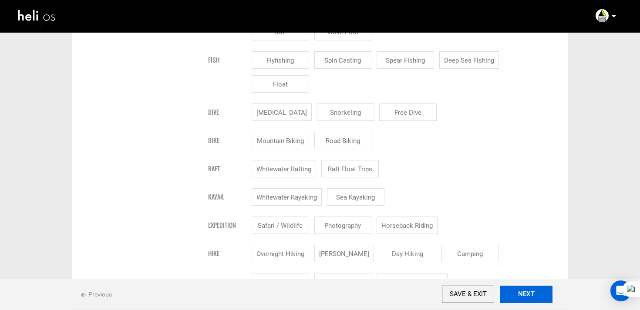
click at [523, 293] on button "NEXT" at bounding box center [526, 294] width 52 height 17
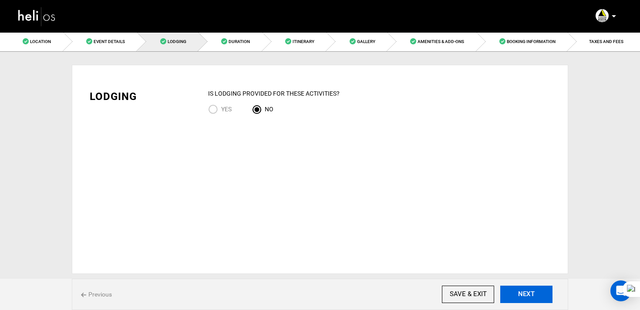
click at [523, 293] on button "NEXT" at bounding box center [526, 294] width 52 height 17
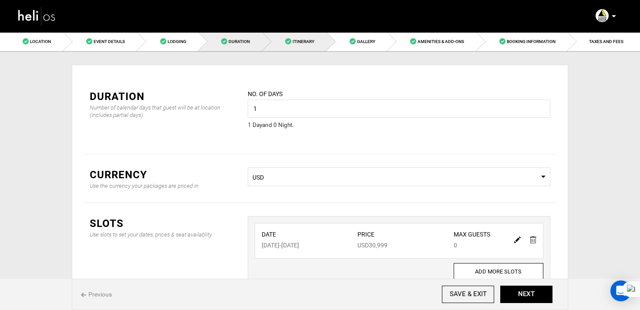
click at [291, 45] on link "Itinerary" at bounding box center [295, 42] width 64 height 20
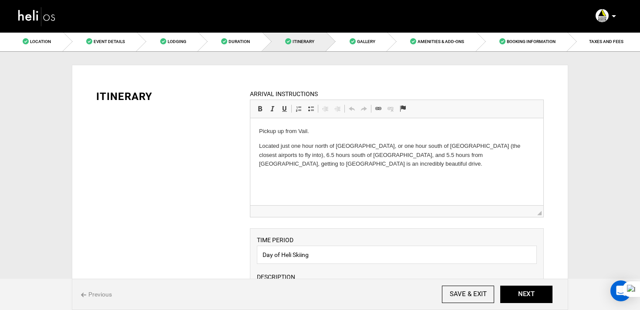
click at [331, 132] on p "Pickup up from Vail." at bounding box center [397, 131] width 276 height 9
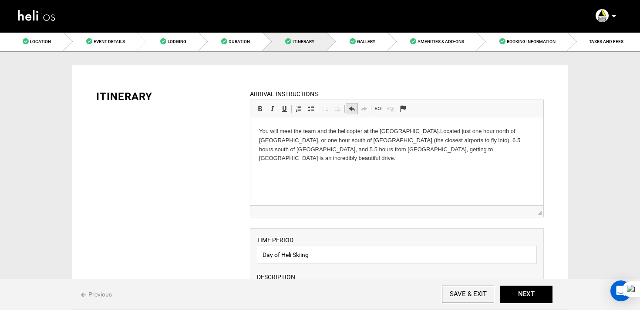
click at [355, 110] on link "Undo Keyboard shortcut Command+Z" at bounding box center [352, 108] width 12 height 11
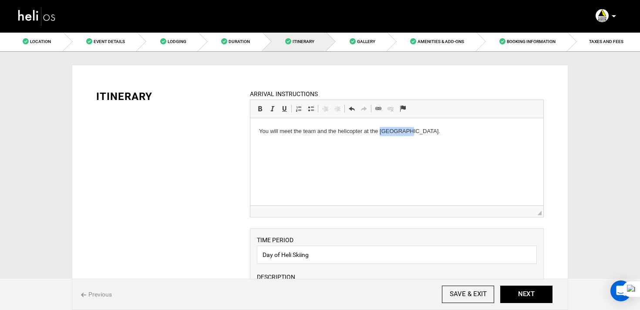
drag, startPoint x: 380, startPoint y: 132, endPoint x: 400, endPoint y: 134, distance: 20.1
click at [400, 134] on p "You will meet the team and the helicopter at the Telluride Airport." at bounding box center [397, 131] width 276 height 9
click at [427, 145] on html "You will meet the team and the helicopter at the Vail Airport." at bounding box center [396, 131] width 293 height 27
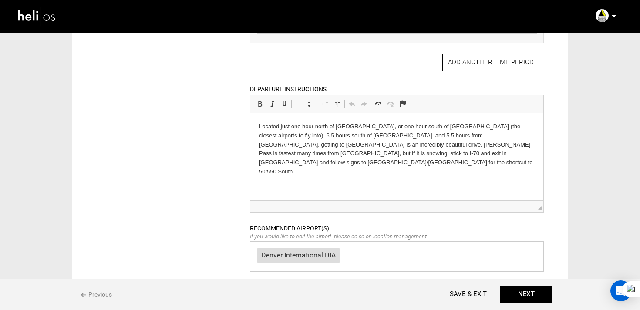
scroll to position [364, 0]
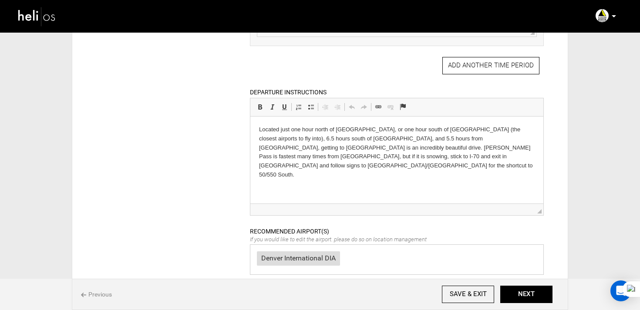
click at [350, 151] on p "Located just one hour north of [GEOGRAPHIC_DATA], or one hour south of [GEOGRAP…" at bounding box center [397, 152] width 276 height 54
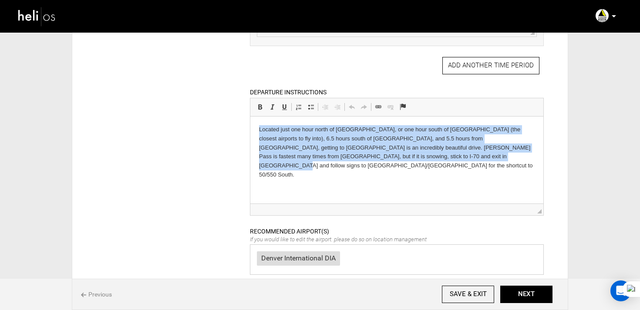
click at [350, 151] on p "Located just one hour north of [GEOGRAPHIC_DATA], or one hour south of [GEOGRAP…" at bounding box center [397, 152] width 276 height 54
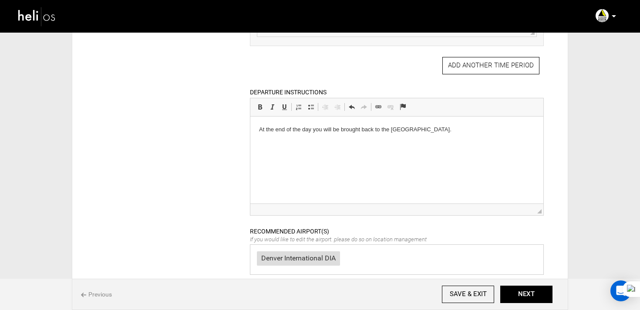
drag, startPoint x: 392, startPoint y: 131, endPoint x: 408, endPoint y: 132, distance: 16.6
click at [408, 132] on p "At the end of the day you will be brought back to the Telluride airport." at bounding box center [397, 129] width 276 height 9
drag, startPoint x: 411, startPoint y: 132, endPoint x: 391, endPoint y: 131, distance: 20.0
click at [391, 131] on p "At the end of the day you will be brought back to the Telluride airport." at bounding box center [397, 129] width 276 height 9
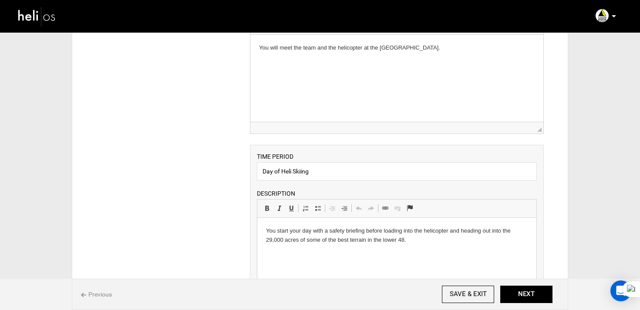
scroll to position [0, 0]
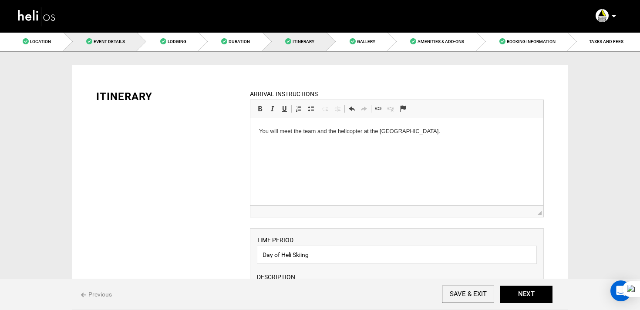
click at [112, 39] on span "Event Details" at bounding box center [109, 41] width 31 height 5
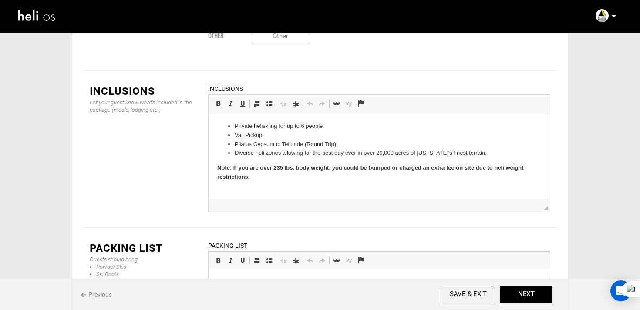
scroll to position [1233, 0]
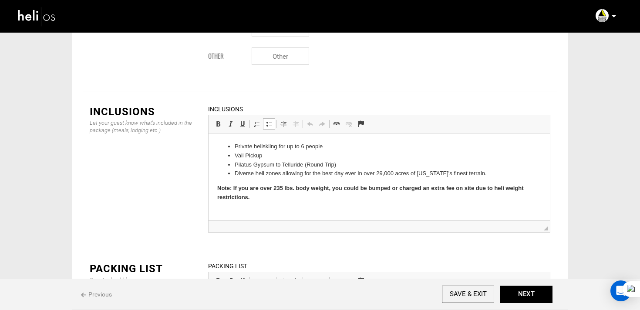
click at [237, 161] on li "Pilatus Gypsum to Telluride (Round Trip)" at bounding box center [379, 165] width 289 height 9
click at [233, 156] on ul "Private heliskiing for up to 6 people Vail Pickup Pilatus Gypsum to Telluride (…" at bounding box center [379, 160] width 324 height 36
drag, startPoint x: 236, startPoint y: 159, endPoint x: 271, endPoint y: 159, distance: 35.3
click at [271, 159] on li "Vail Pickup" at bounding box center [379, 155] width 289 height 9
click at [278, 149] on li "Private heliskiing for up to 6 people" at bounding box center [379, 146] width 289 height 9
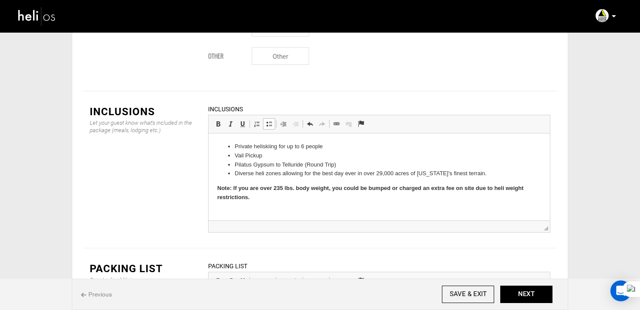
click at [254, 148] on li "Private heliskiing for up to 6 people" at bounding box center [379, 146] width 289 height 9
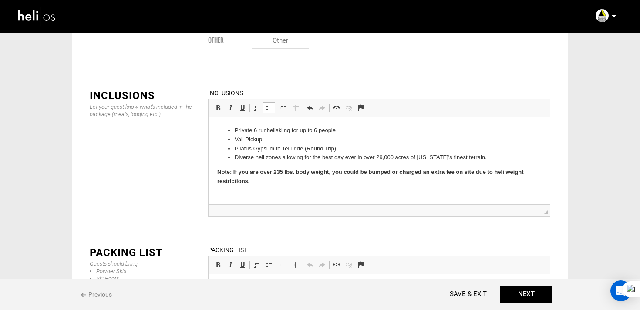
scroll to position [1246, 0]
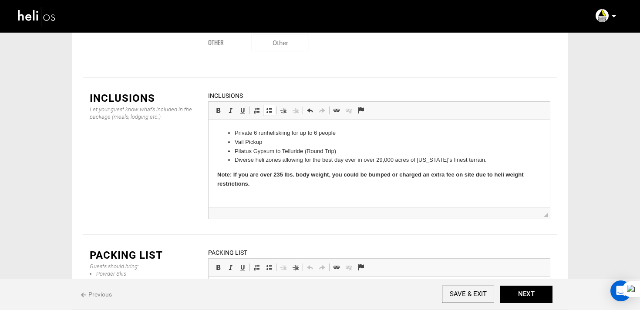
click at [283, 159] on li "Diverse heli zones allowing for the best day ever in over 29,000 acres of [US_S…" at bounding box center [379, 160] width 289 height 9
drag, startPoint x: 234, startPoint y: 133, endPoint x: 364, endPoint y: 134, distance: 130.2
click at [364, 134] on ul "Private 6 run heliskiing for up to 6 people Vail Pickup Pilatus Gypsum to Tellu…" at bounding box center [379, 147] width 324 height 36
copy li "Private 6 run heliskiing for up to 6 people"
click at [313, 107] on span at bounding box center [309, 110] width 7 height 7
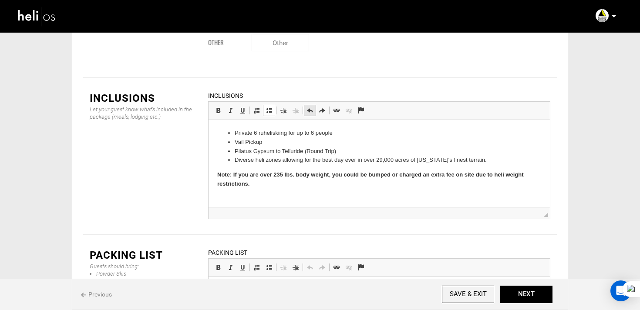
click at [313, 107] on span at bounding box center [309, 110] width 7 height 7
click at [324, 107] on span at bounding box center [322, 110] width 7 height 7
click at [534, 293] on button "NEXT" at bounding box center [526, 294] width 52 height 17
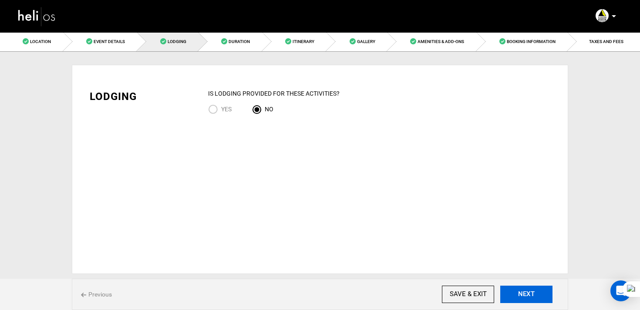
click at [516, 290] on button "NEXT" at bounding box center [526, 294] width 52 height 17
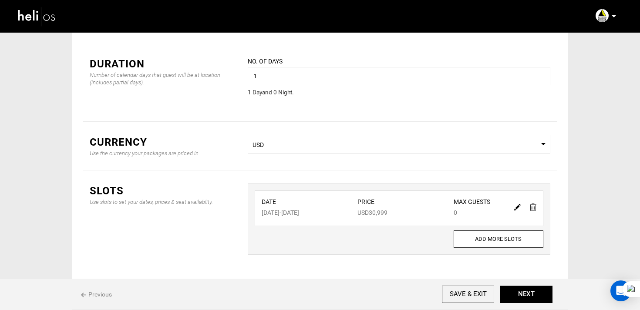
scroll to position [34, 0]
click at [528, 290] on button "NEXT" at bounding box center [526, 294] width 52 height 17
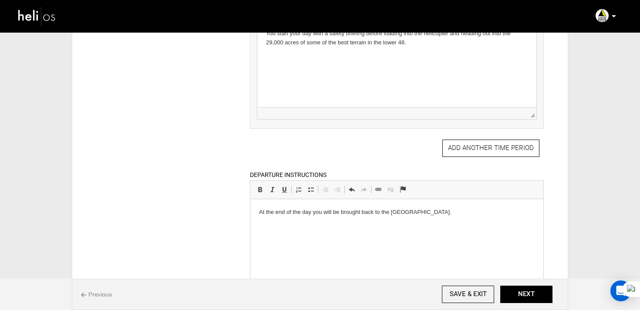
scroll to position [459, 0]
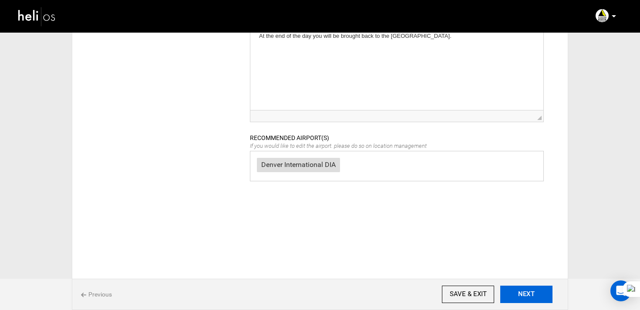
click at [527, 289] on button "NEXT" at bounding box center [526, 294] width 52 height 17
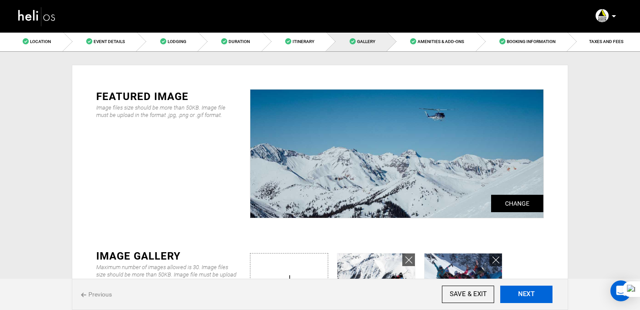
click at [527, 289] on button "NEXT" at bounding box center [526, 294] width 52 height 17
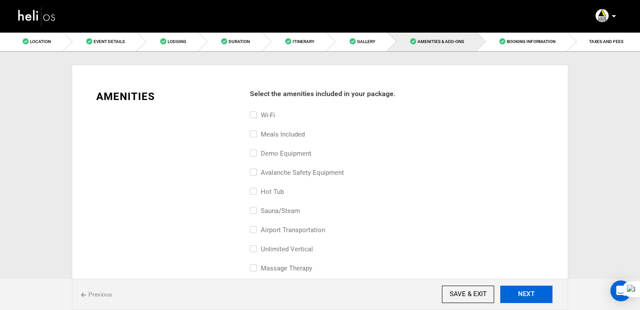
click at [527, 289] on button "NEXT" at bounding box center [526, 294] width 52 height 17
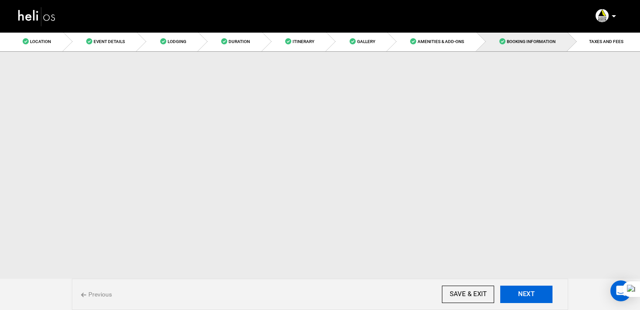
click at [527, 289] on button "NEXT" at bounding box center [526, 294] width 52 height 17
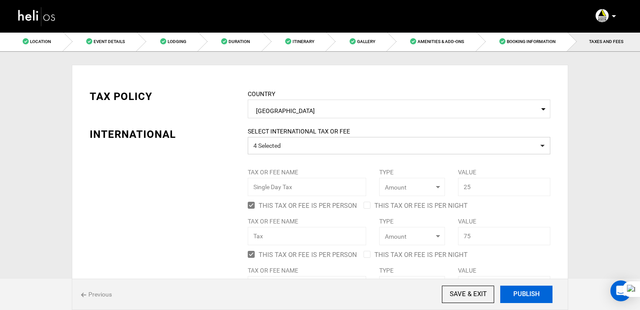
click at [527, 289] on button "PUBLISH" at bounding box center [526, 294] width 52 height 17
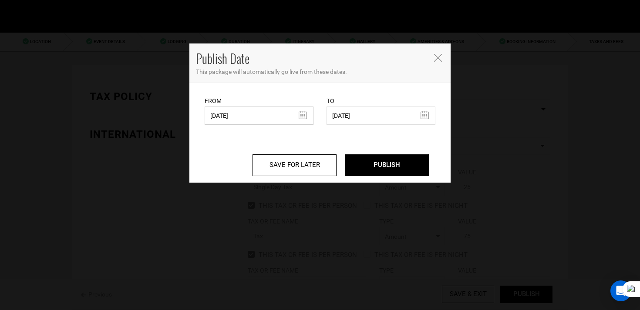
click at [226, 114] on input "08/15/2025" at bounding box center [259, 116] width 109 height 18
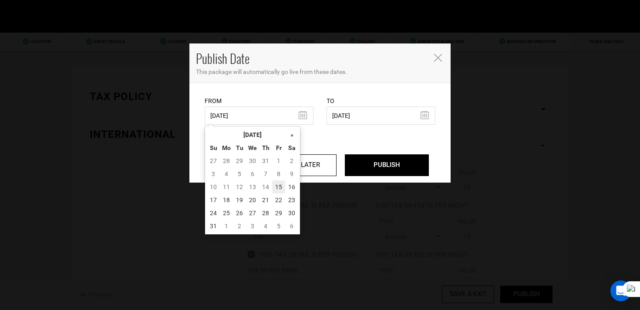
click at [283, 191] on td "15" at bounding box center [278, 187] width 13 height 13
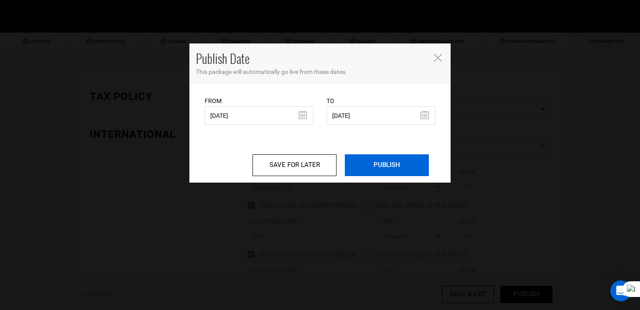
click at [369, 172] on input "PUBLISH" at bounding box center [387, 166] width 84 height 22
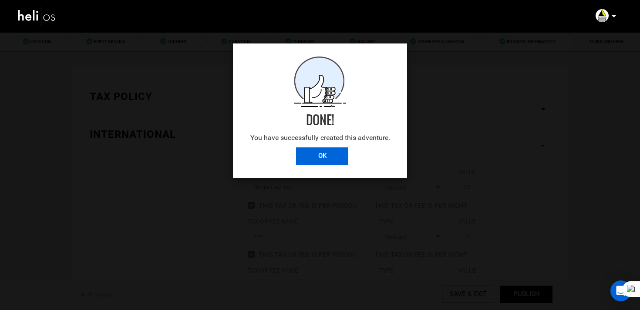
click at [337, 161] on input "OK" at bounding box center [322, 156] width 52 height 17
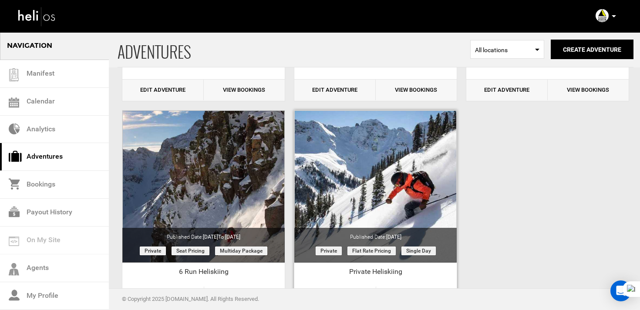
scroll to position [1072, 0]
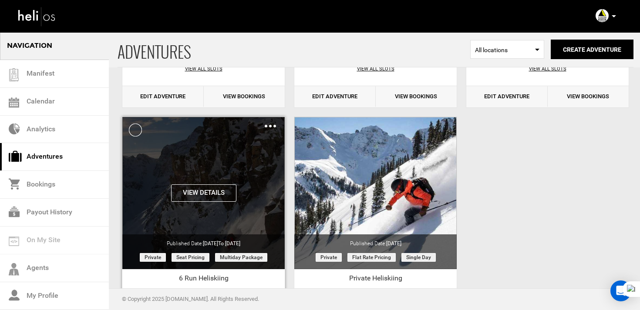
click at [269, 125] on div "Clone De-Activate Share Delete" at bounding box center [270, 126] width 11 height 10
click at [269, 125] on img at bounding box center [270, 126] width 11 height 3
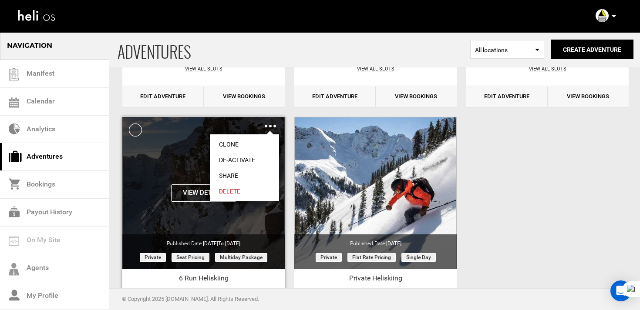
click at [244, 155] on link "De-Activate" at bounding box center [244, 160] width 69 height 16
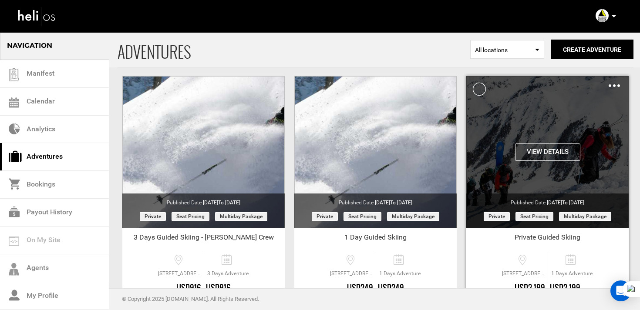
scroll to position [562, 0]
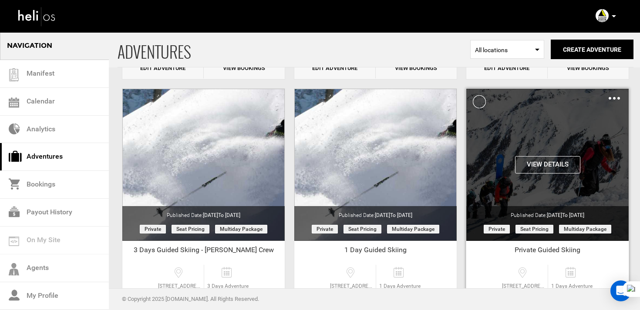
click at [616, 96] on div "Clone De-Activate Share Delete" at bounding box center [614, 98] width 11 height 10
click at [612, 101] on div "Clone De-Activate Share Delete" at bounding box center [614, 98] width 11 height 10
click at [614, 98] on img at bounding box center [614, 98] width 11 height 3
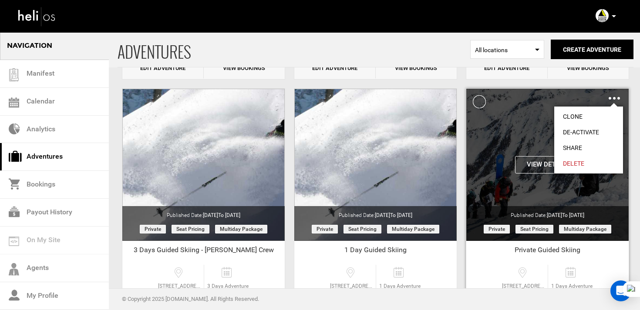
click at [587, 130] on link "De-Activate" at bounding box center [588, 133] width 69 height 16
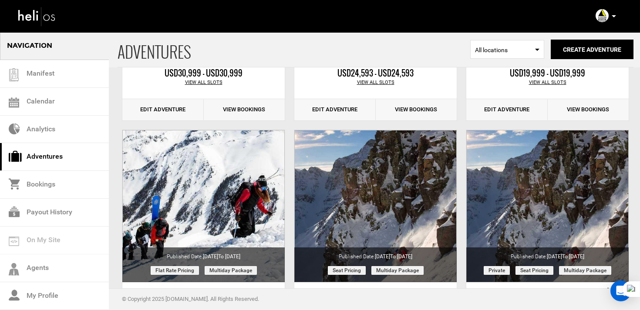
scroll to position [13, 0]
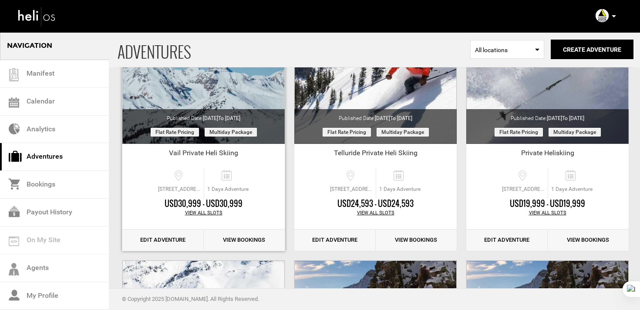
scroll to position [121, 0]
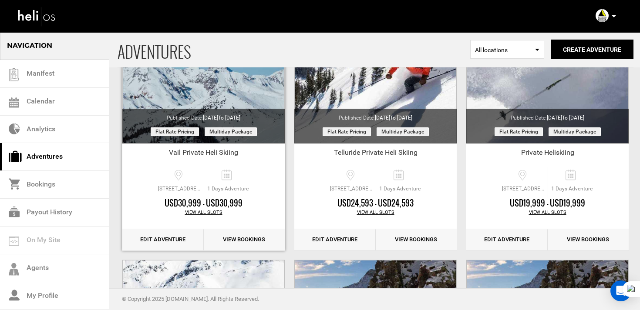
click at [178, 235] on link "Edit Adventure" at bounding box center [162, 239] width 81 height 21
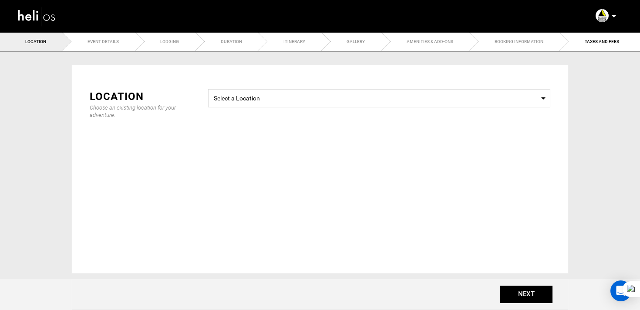
type input "1"
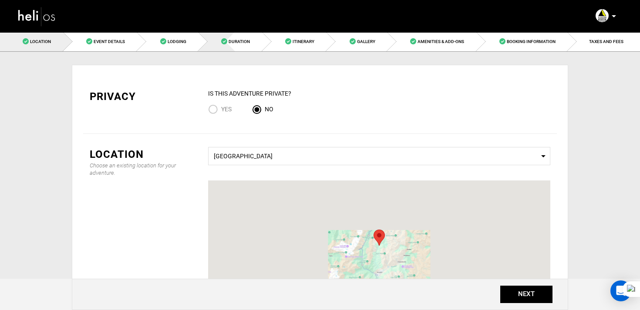
click at [226, 46] on link "Duration" at bounding box center [231, 42] width 64 height 20
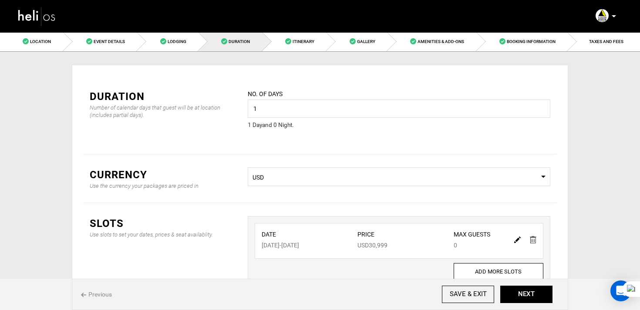
click at [516, 237] on img at bounding box center [517, 240] width 7 height 7
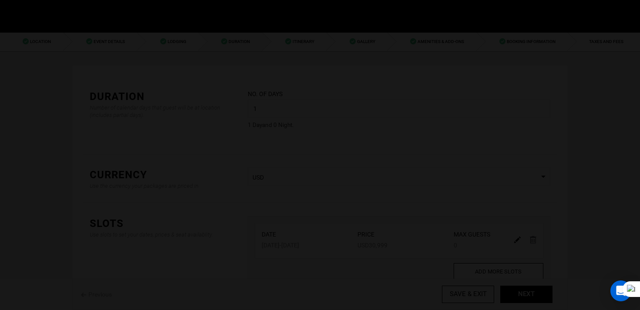
type input "[DATE]"
type input "30999"
type input "0"
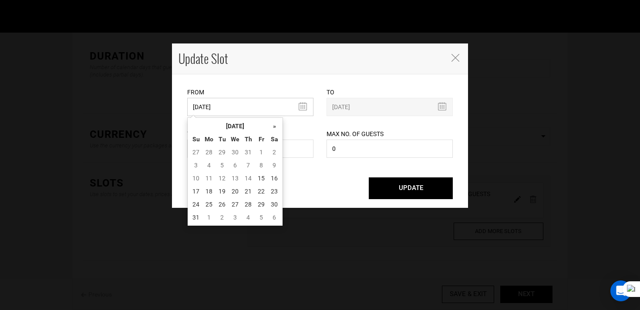
click at [268, 108] on input "[DATE]" at bounding box center [250, 107] width 126 height 18
click at [245, 131] on th "[DATE]" at bounding box center [234, 126] width 65 height 13
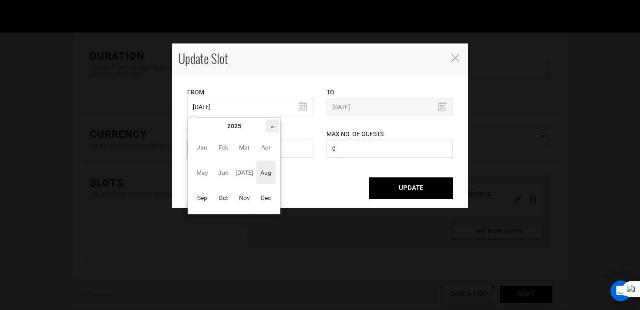
click at [275, 125] on th "»" at bounding box center [272, 126] width 13 height 13
click at [202, 172] on span "May" at bounding box center [202, 173] width 20 height 24
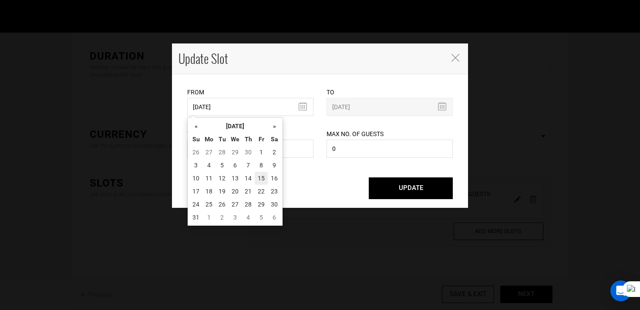
click at [263, 182] on td "15" at bounding box center [261, 178] width 13 height 13
type input "[DATE]"
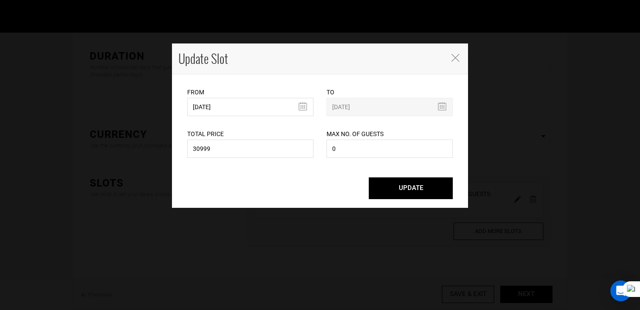
click at [403, 179] on button "UPDATE" at bounding box center [411, 189] width 84 height 22
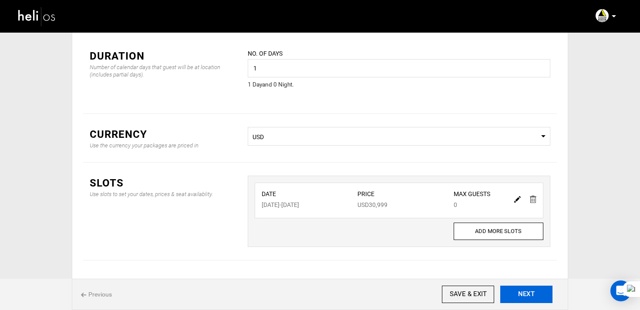
click at [521, 294] on button "NEXT" at bounding box center [526, 294] width 52 height 17
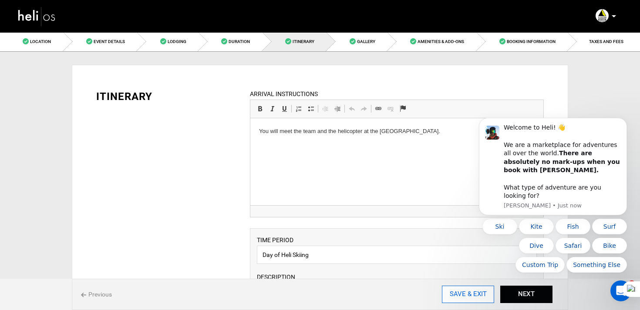
click at [470, 300] on input "SAVE & EXIT" at bounding box center [468, 294] width 52 height 17
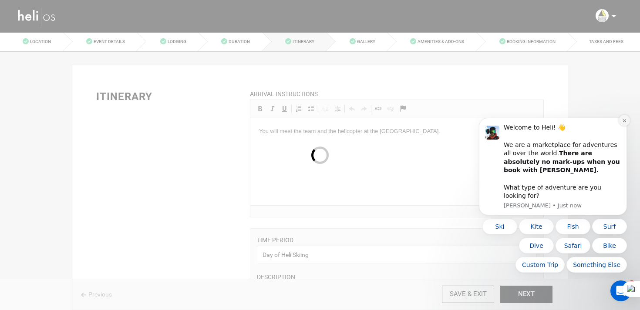
click at [625, 126] on button "Dismiss notification" at bounding box center [624, 120] width 11 height 11
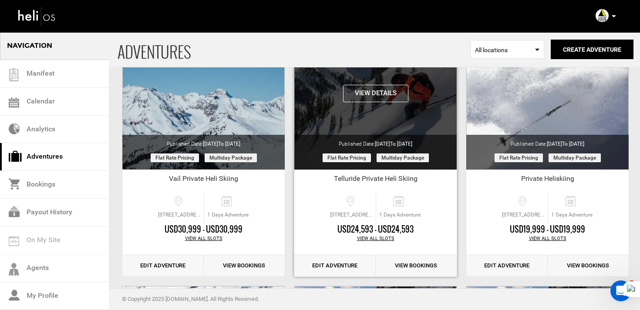
scroll to position [97, 0]
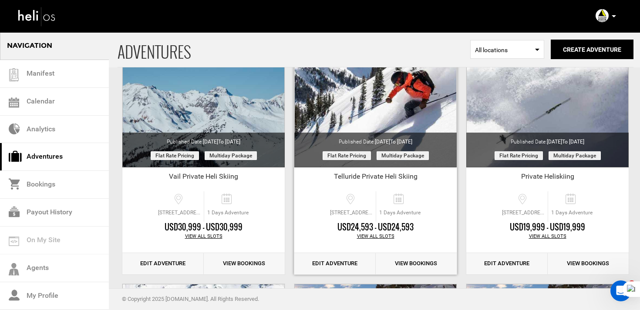
click at [343, 267] on link "Edit Adventure" at bounding box center [334, 263] width 81 height 21
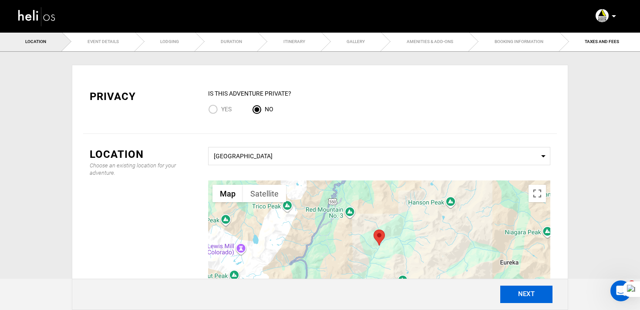
click at [530, 296] on button "NEXT" at bounding box center [526, 294] width 52 height 17
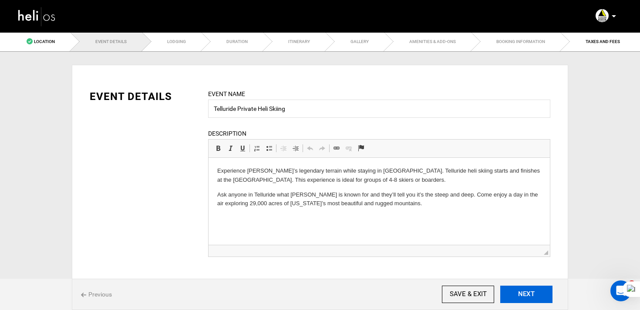
click at [530, 296] on button "NEXT" at bounding box center [526, 294] width 52 height 17
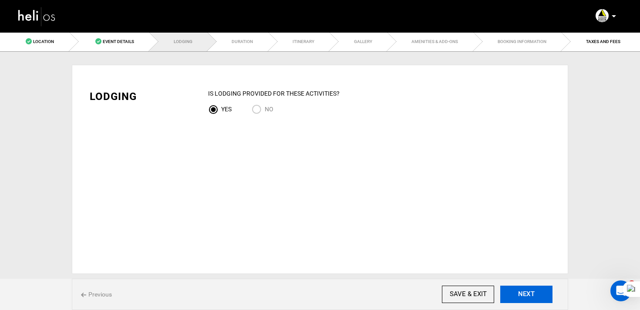
click at [530, 296] on button "NEXT" at bounding box center [526, 294] width 52 height 17
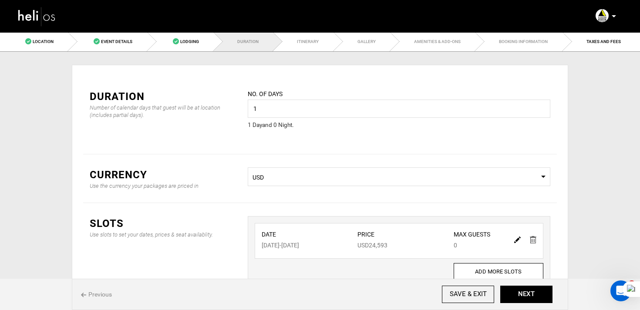
scroll to position [66, 0]
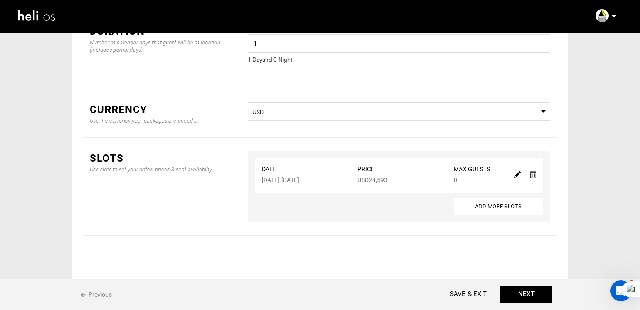
click at [516, 175] on img at bounding box center [517, 175] width 7 height 7
type input "03/15/2026"
type input "24593"
type input "0"
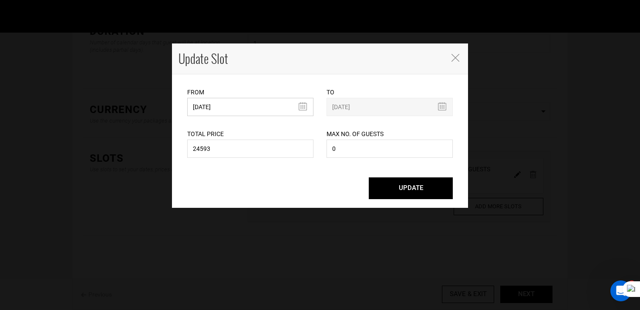
click at [268, 111] on input "03/15/2026" at bounding box center [250, 107] width 126 height 18
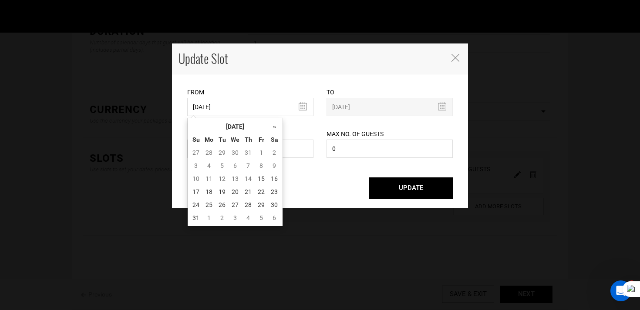
click at [257, 134] on th "Fr" at bounding box center [261, 139] width 13 height 13
click at [263, 125] on th "August 2025" at bounding box center [234, 126] width 65 height 13
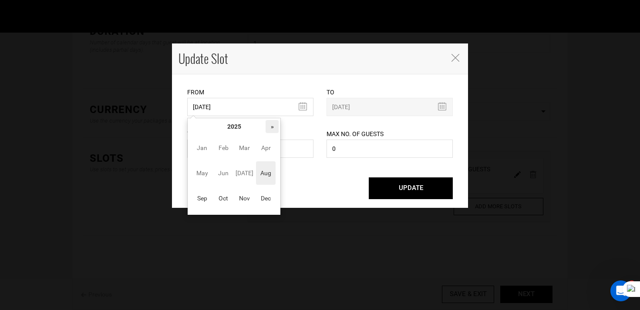
click at [270, 122] on th "»" at bounding box center [272, 126] width 13 height 13
click at [204, 171] on span "May" at bounding box center [202, 174] width 20 height 24
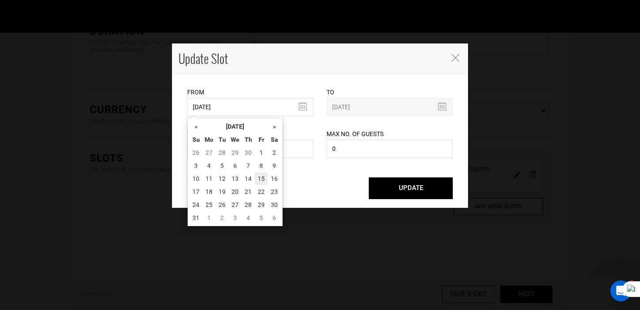
click at [264, 178] on td "15" at bounding box center [261, 178] width 13 height 13
type input "05/15/2026"
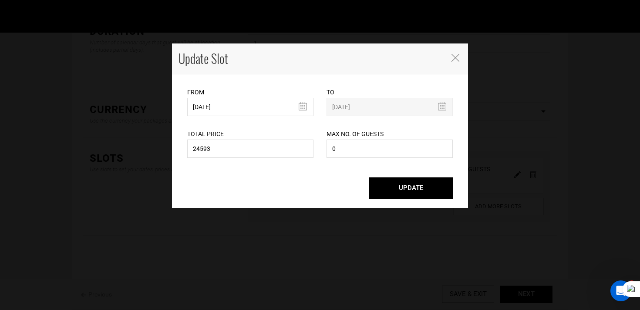
click at [393, 187] on button "UPDATE" at bounding box center [411, 189] width 84 height 22
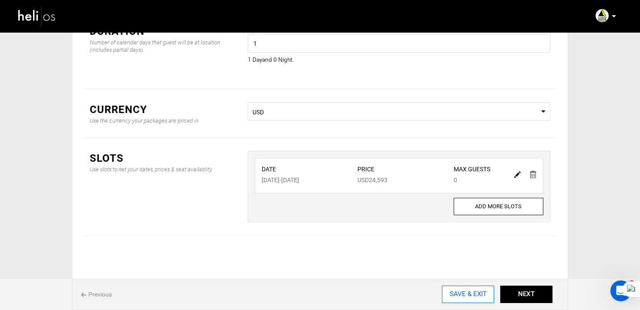
click at [476, 300] on input "SAVE & EXIT" at bounding box center [468, 294] width 52 height 17
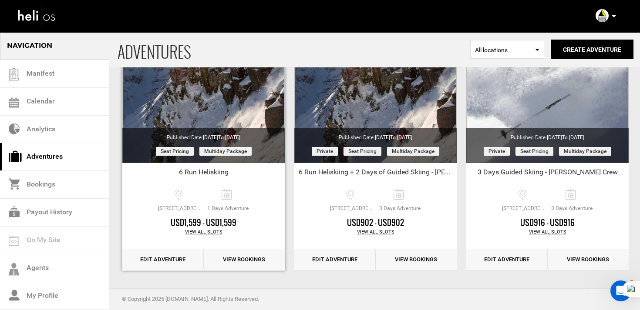
click at [181, 264] on link "Edit Adventure" at bounding box center [162, 259] width 81 height 21
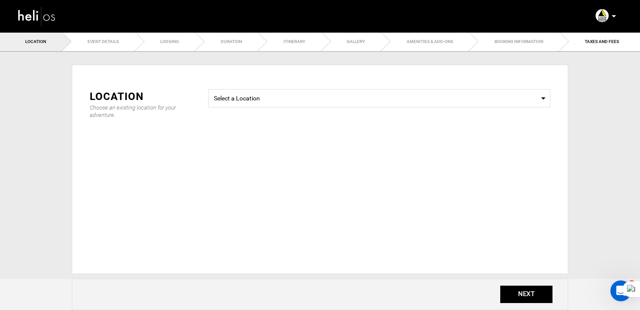
radio input "false"
radio input "true"
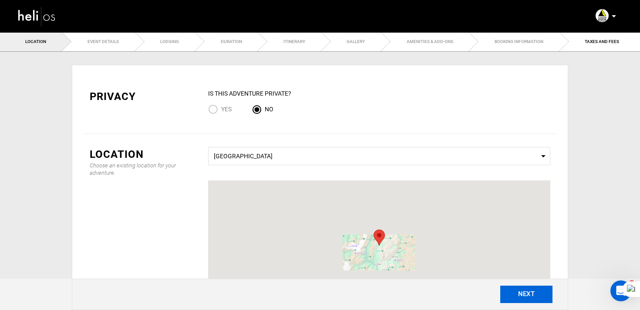
click at [535, 292] on button "NEXT" at bounding box center [526, 294] width 52 height 17
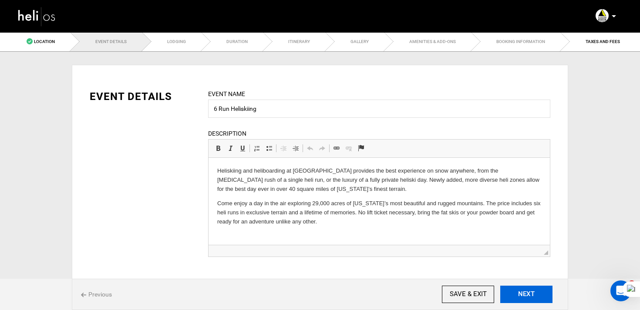
click at [535, 292] on button "NEXT" at bounding box center [526, 294] width 52 height 17
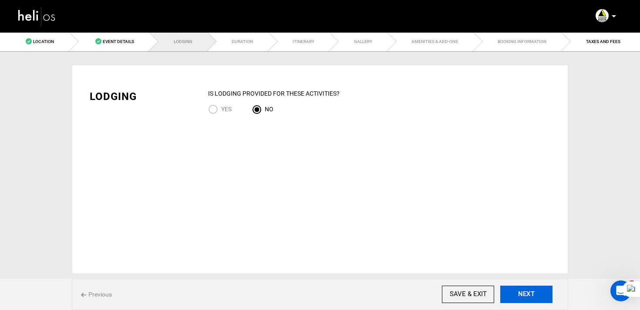
click at [535, 292] on button "NEXT" at bounding box center [526, 294] width 52 height 17
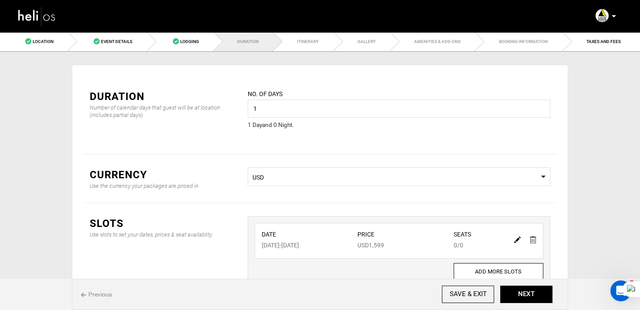
click at [516, 240] on img at bounding box center [517, 240] width 7 height 7
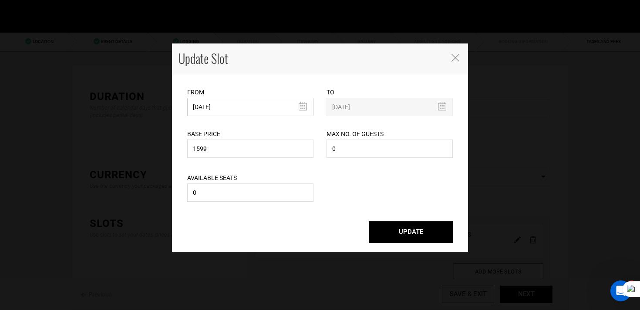
click at [228, 107] on input "03/15/2026" at bounding box center [250, 107] width 126 height 18
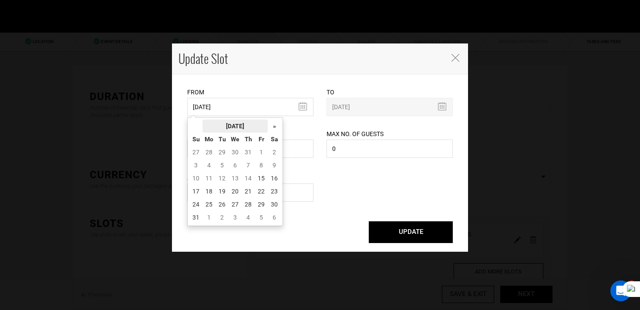
click at [241, 124] on th "August 2025" at bounding box center [234, 126] width 65 height 13
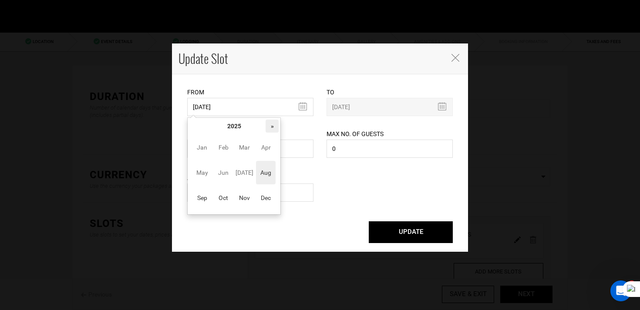
click at [271, 126] on th "»" at bounding box center [272, 126] width 13 height 13
click at [202, 176] on span "May" at bounding box center [202, 173] width 20 height 24
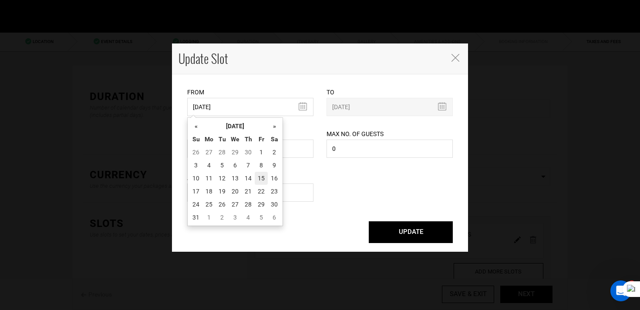
click at [263, 178] on td "15" at bounding box center [261, 178] width 13 height 13
type input "05/15/2026"
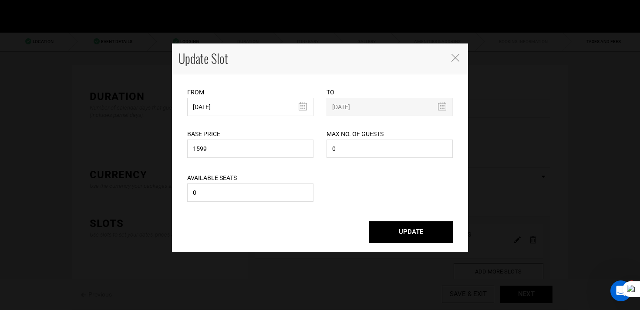
click at [415, 232] on button "UPDATE" at bounding box center [411, 233] width 84 height 22
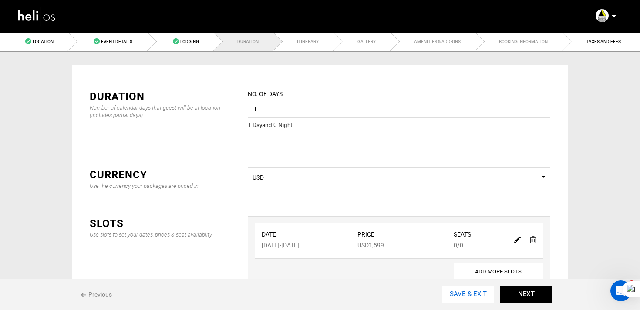
click at [476, 291] on input "SAVE & EXIT" at bounding box center [468, 294] width 52 height 17
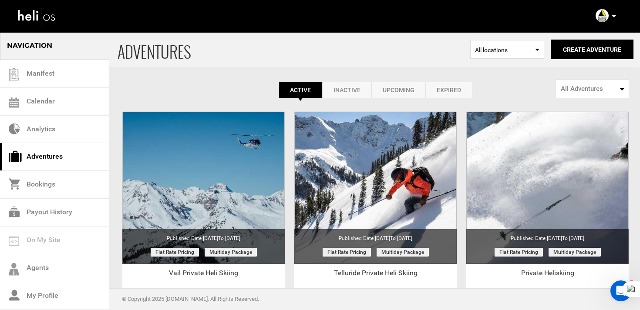
click at [614, 14] on p at bounding box center [613, 16] width 5 height 10
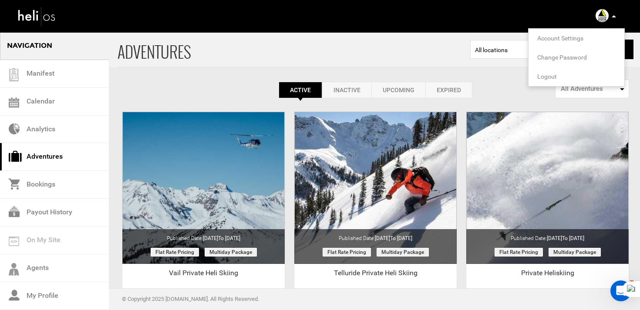
click at [546, 75] on span "Logout" at bounding box center [547, 76] width 20 height 7
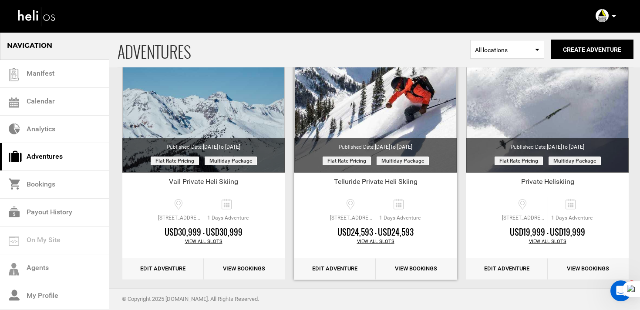
scroll to position [92, 0]
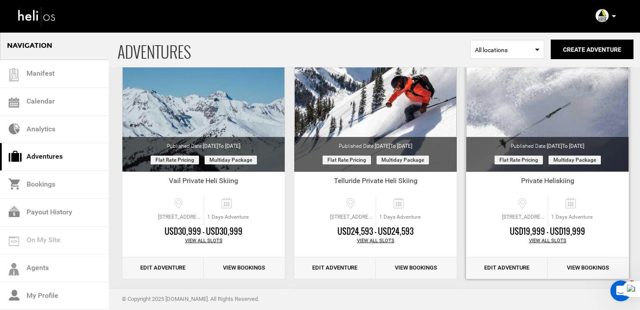
click at [525, 271] on link "Edit Adventure" at bounding box center [506, 268] width 81 height 21
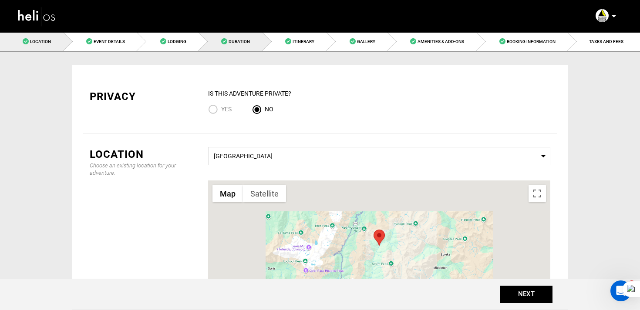
click at [236, 43] on span "Duration" at bounding box center [239, 41] width 21 height 5
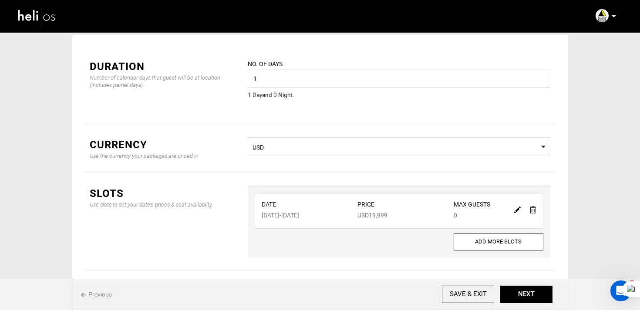
scroll to position [46, 0]
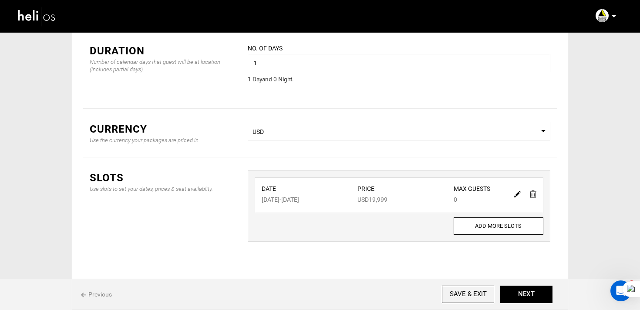
click at [515, 193] on img at bounding box center [517, 194] width 7 height 7
type input "[DATE]"
type input "19999"
type input "0"
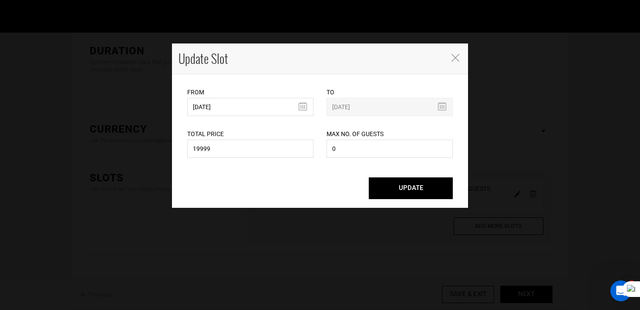
click at [232, 95] on div "From [DATE] Please select start date. Start date already exists, please select …" at bounding box center [250, 102] width 126 height 29
click at [232, 110] on input "[DATE]" at bounding box center [250, 107] width 126 height 18
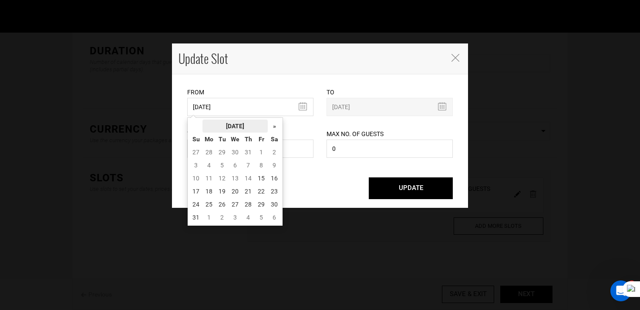
click at [240, 130] on th "[DATE]" at bounding box center [234, 126] width 65 height 13
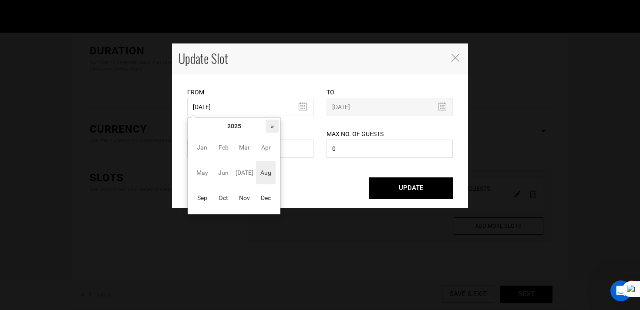
click at [272, 130] on th "»" at bounding box center [272, 126] width 13 height 13
click at [207, 179] on span "May" at bounding box center [202, 173] width 20 height 24
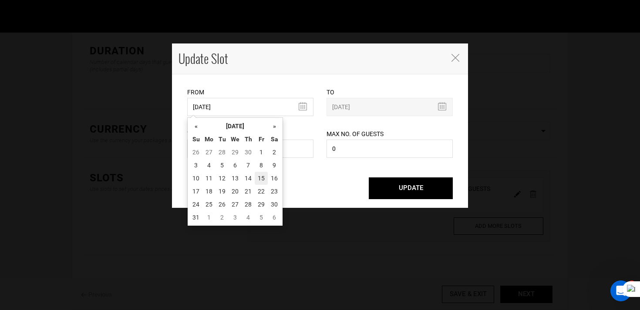
click at [260, 177] on td "15" at bounding box center [261, 178] width 13 height 13
type input "[DATE]"
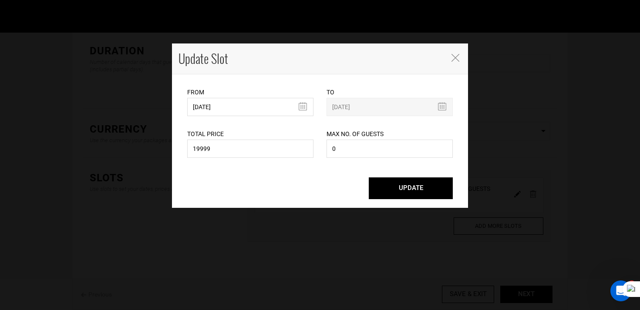
click at [402, 187] on button "UPDATE" at bounding box center [411, 189] width 84 height 22
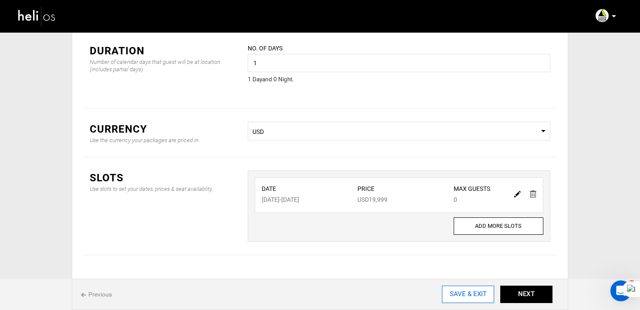
click at [471, 295] on input "SAVE & EXIT" at bounding box center [468, 294] width 52 height 17
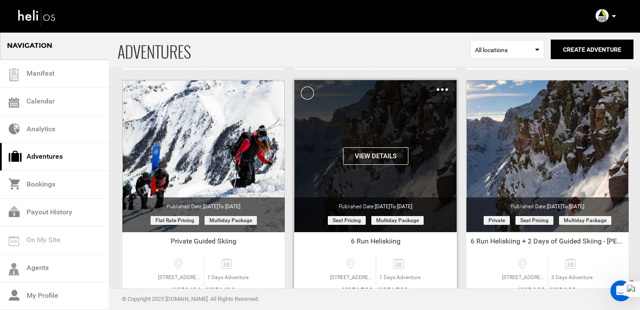
scroll to position [283, 0]
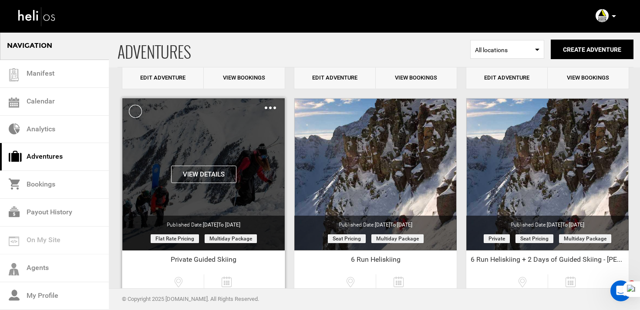
click at [273, 108] on img at bounding box center [270, 108] width 11 height 3
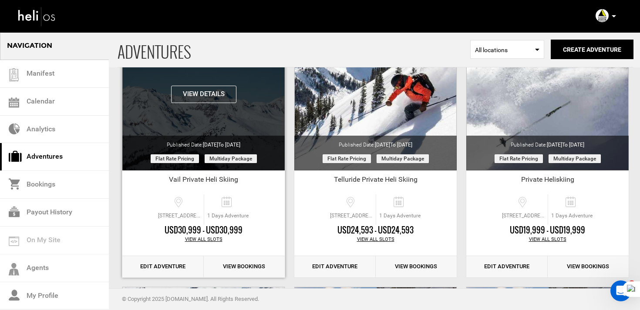
scroll to position [94, 0]
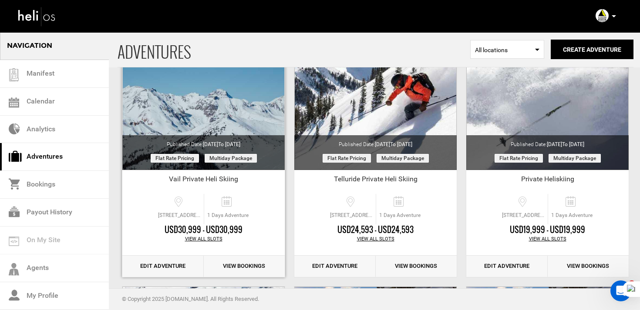
click at [171, 263] on link "Edit Adventure" at bounding box center [162, 266] width 81 height 21
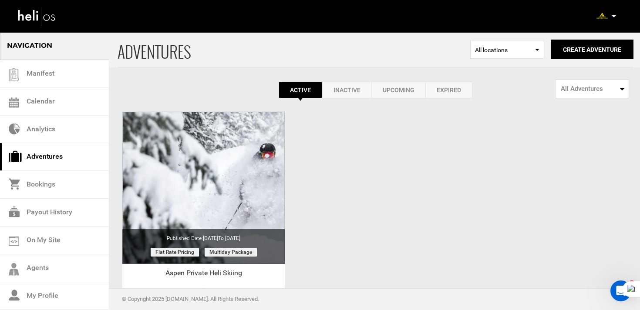
scroll to position [101, 0]
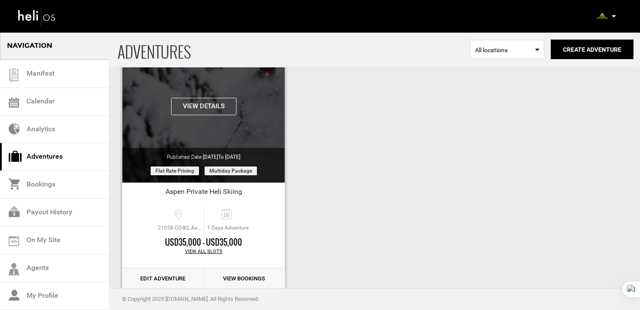
scroll to position [101, 0]
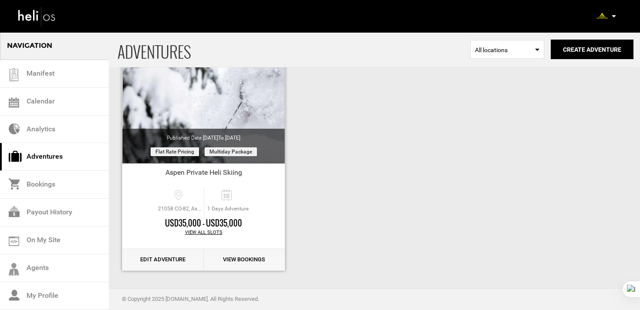
click at [183, 258] on link "Edit Adventure" at bounding box center [162, 259] width 81 height 21
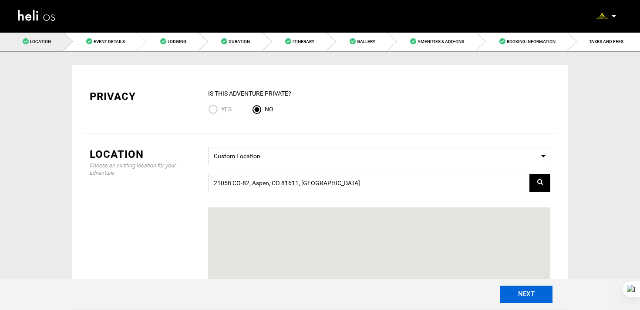
click at [530, 296] on button "NEXT" at bounding box center [526, 294] width 52 height 17
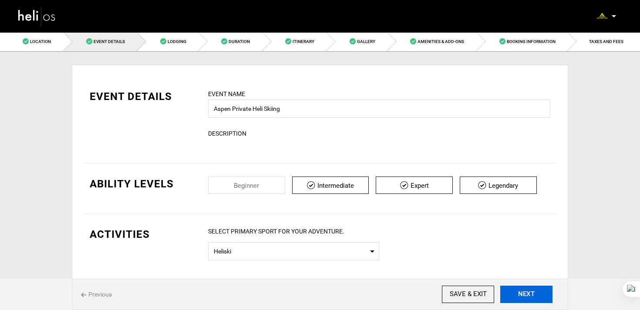
click at [530, 296] on button "NEXT" at bounding box center [526, 294] width 52 height 17
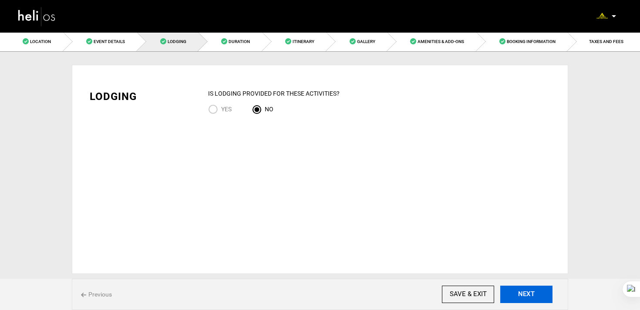
click at [530, 296] on button "NEXT" at bounding box center [526, 294] width 52 height 17
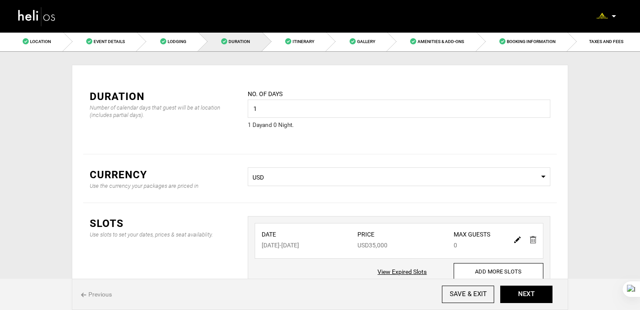
click at [517, 239] on img at bounding box center [517, 240] width 7 height 7
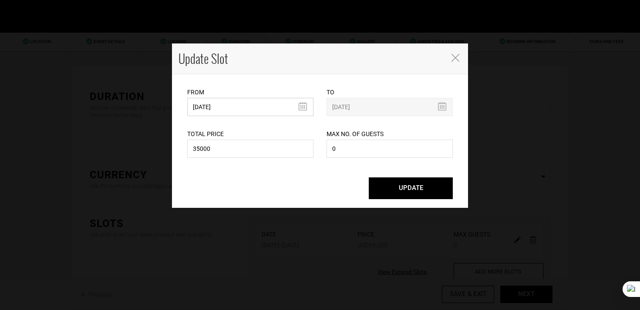
click at [238, 107] on input "04/11/2026" at bounding box center [250, 107] width 126 height 18
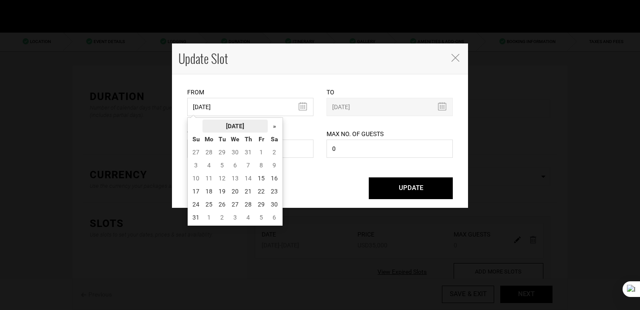
click at [242, 125] on th "August 2025" at bounding box center [234, 126] width 65 height 13
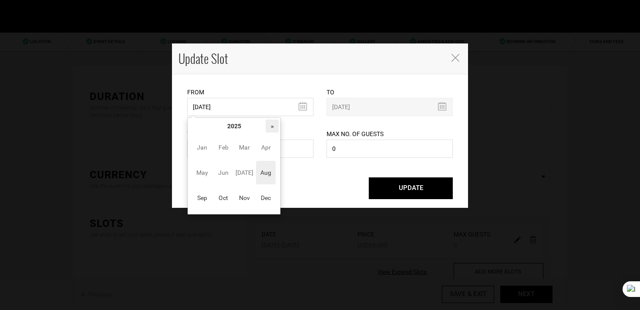
click at [276, 129] on th "»" at bounding box center [272, 126] width 13 height 13
click at [208, 177] on span "May" at bounding box center [202, 173] width 20 height 24
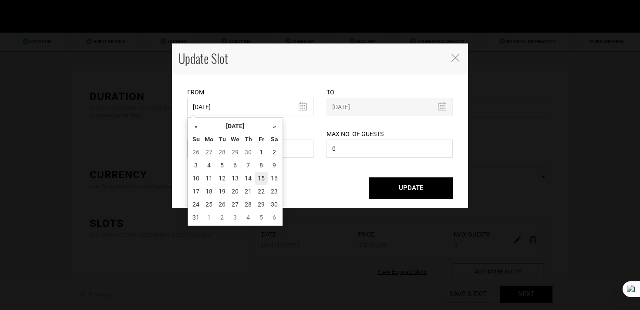
click at [265, 178] on td "15" at bounding box center [261, 178] width 13 height 13
type input "05/15/2026"
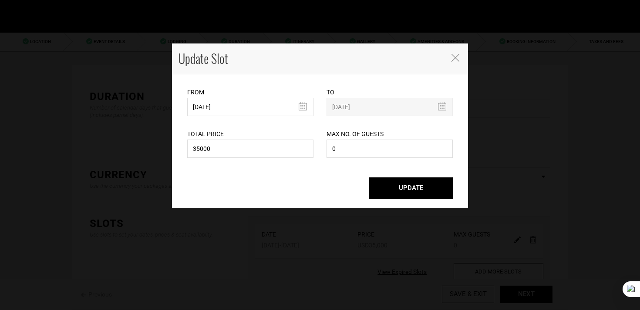
click at [393, 185] on button "UPDATE" at bounding box center [411, 189] width 84 height 22
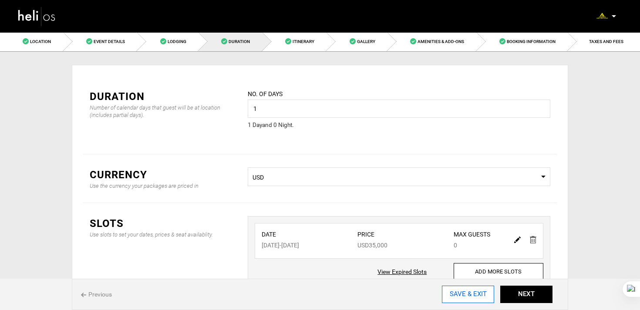
click at [470, 299] on input "SAVE & EXIT" at bounding box center [468, 294] width 52 height 17
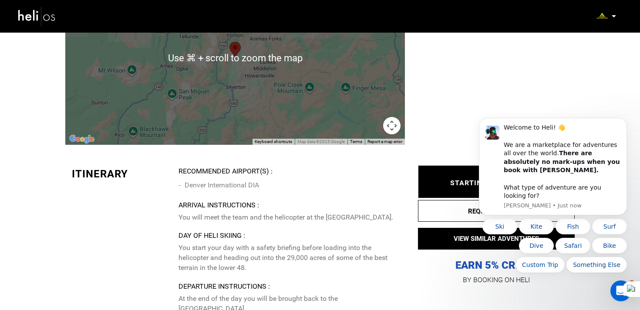
scroll to position [1728, 0]
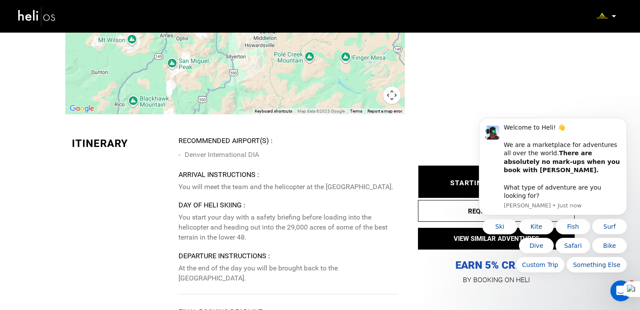
click at [303, 182] on p "You will meet the team and the helicopter at the [GEOGRAPHIC_DATA]." at bounding box center [288, 187] width 220 height 10
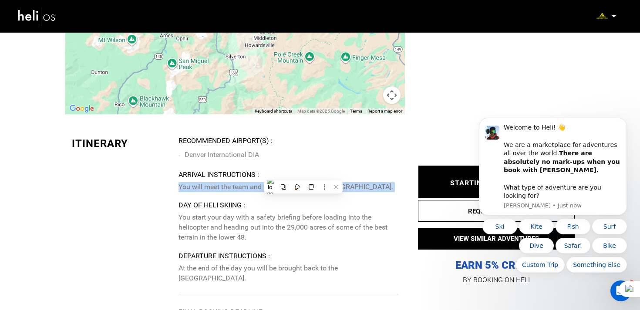
copy div "You will meet the team and the helicopter at the [GEOGRAPHIC_DATA]."
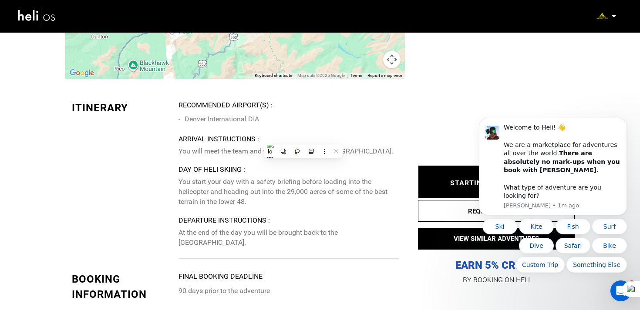
click at [307, 228] on p "At the end of the day you will be brought back to the [GEOGRAPHIC_DATA]." at bounding box center [288, 238] width 220 height 20
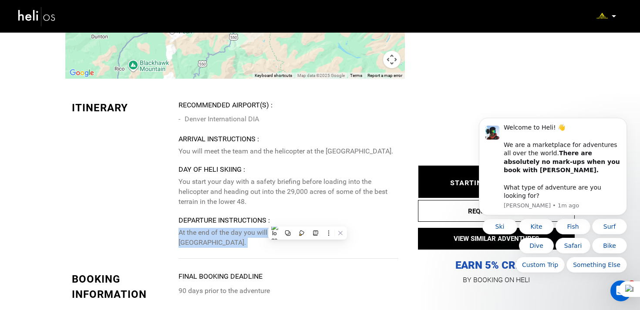
copy div "At the end of the day you will be brought back to the [GEOGRAPHIC_DATA]."
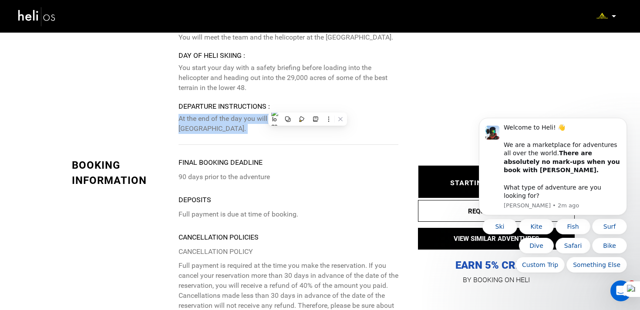
scroll to position [1910, 0]
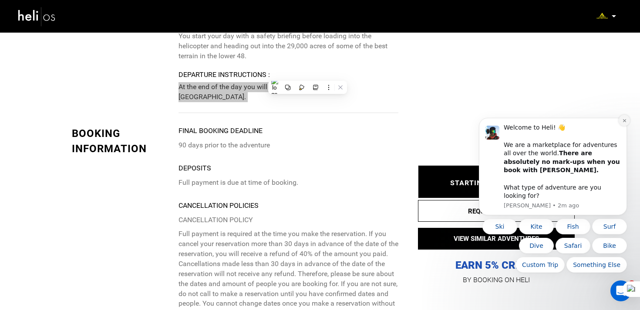
click at [622, 126] on button "Dismiss notification" at bounding box center [624, 120] width 11 height 11
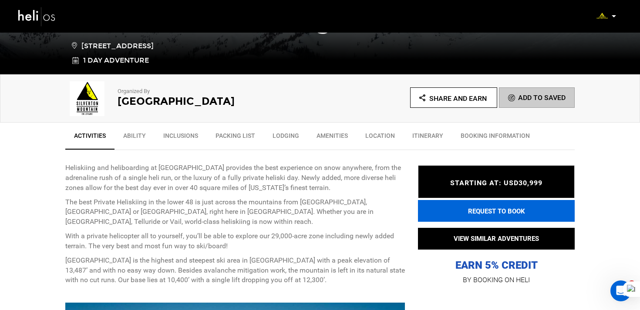
scroll to position [236, 0]
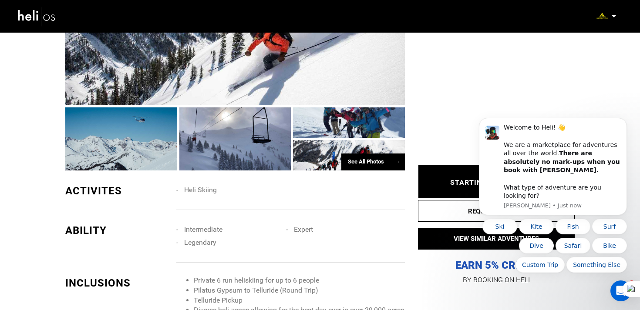
scroll to position [227, 0]
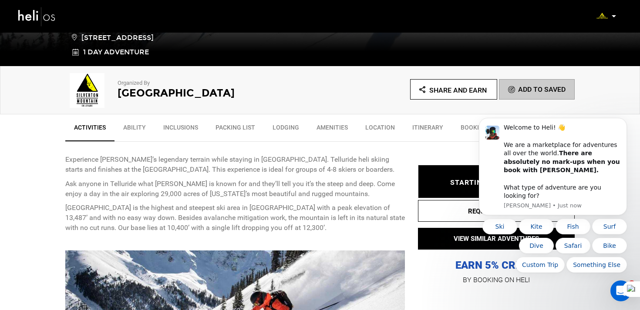
click at [37, 17] on img at bounding box center [36, 16] width 39 height 23
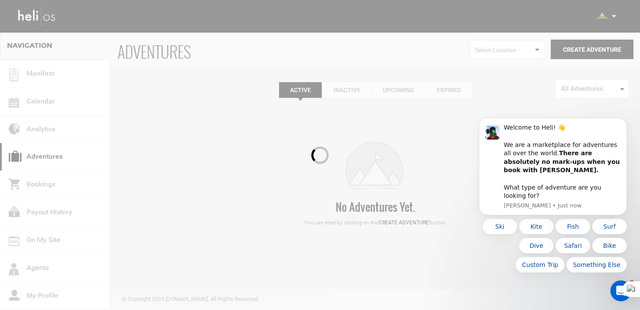
drag, startPoint x: 47, startPoint y: 17, endPoint x: 111, endPoint y: 114, distance: 116.5
click at [47, 17] on div at bounding box center [320, 155] width 640 height 310
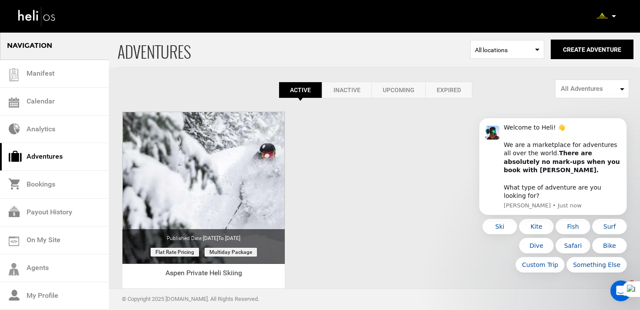
click at [614, 17] on icon at bounding box center [614, 16] width 4 height 2
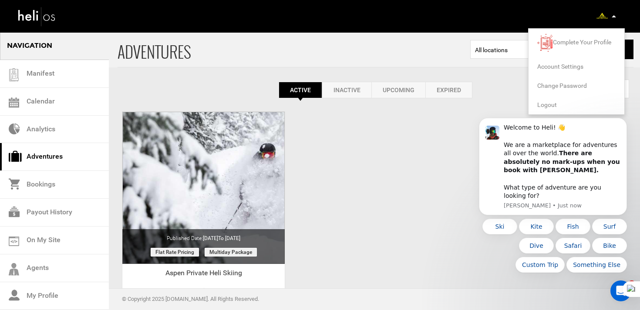
click at [542, 104] on body "Welcome to Heli! 👋 We are a marketplace for adventures all over the world. Ther…" at bounding box center [552, 173] width 167 height 220
click at [544, 105] on body "Welcome to Heli! 👋 We are a marketplace for adventures all over the world. Ther…" at bounding box center [552, 173] width 167 height 220
click at [545, 103] on body "Welcome to Heli! 👋 We are a marketplace for adventures all over the world. Ther…" at bounding box center [552, 173] width 167 height 220
